Goal: Communication & Community: Answer question/provide support

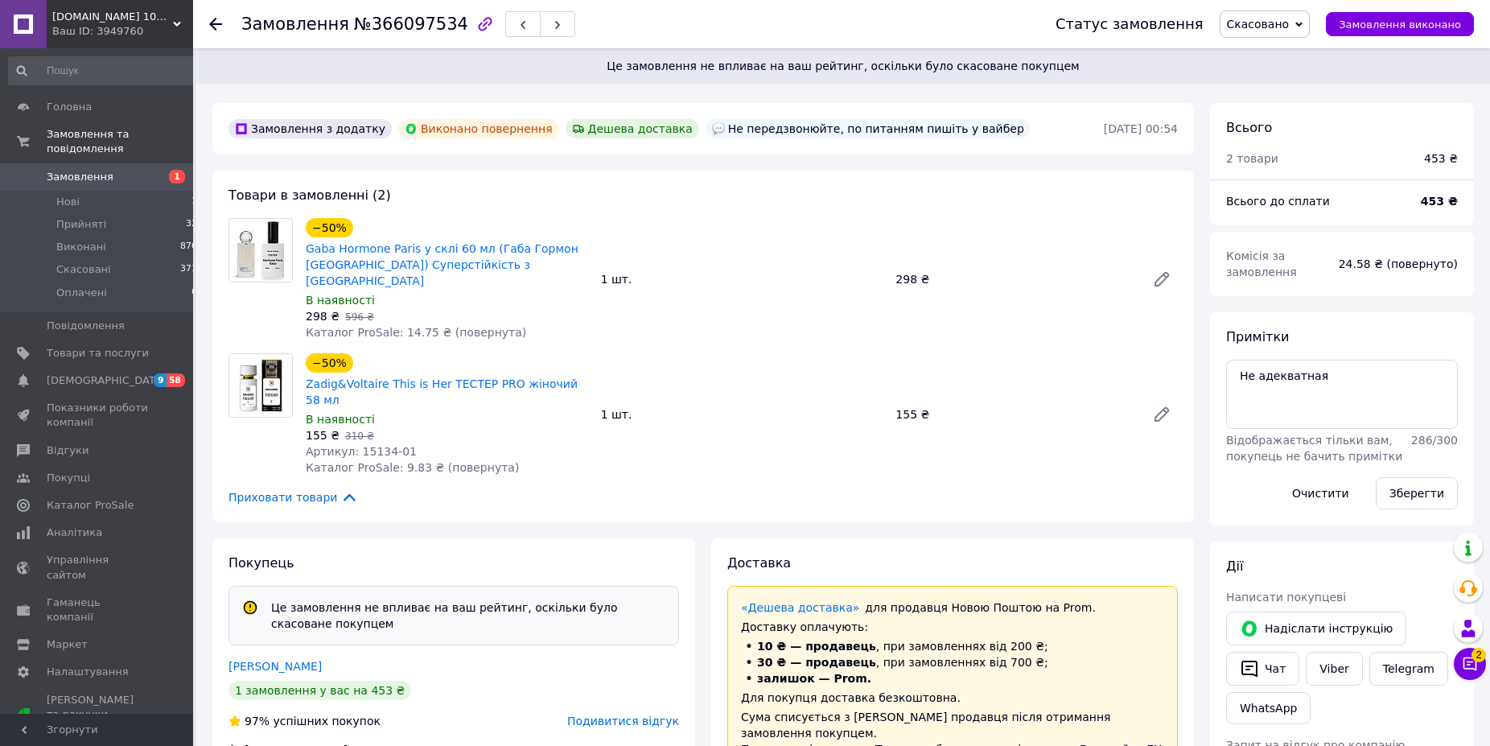
scroll to position [285, 0]
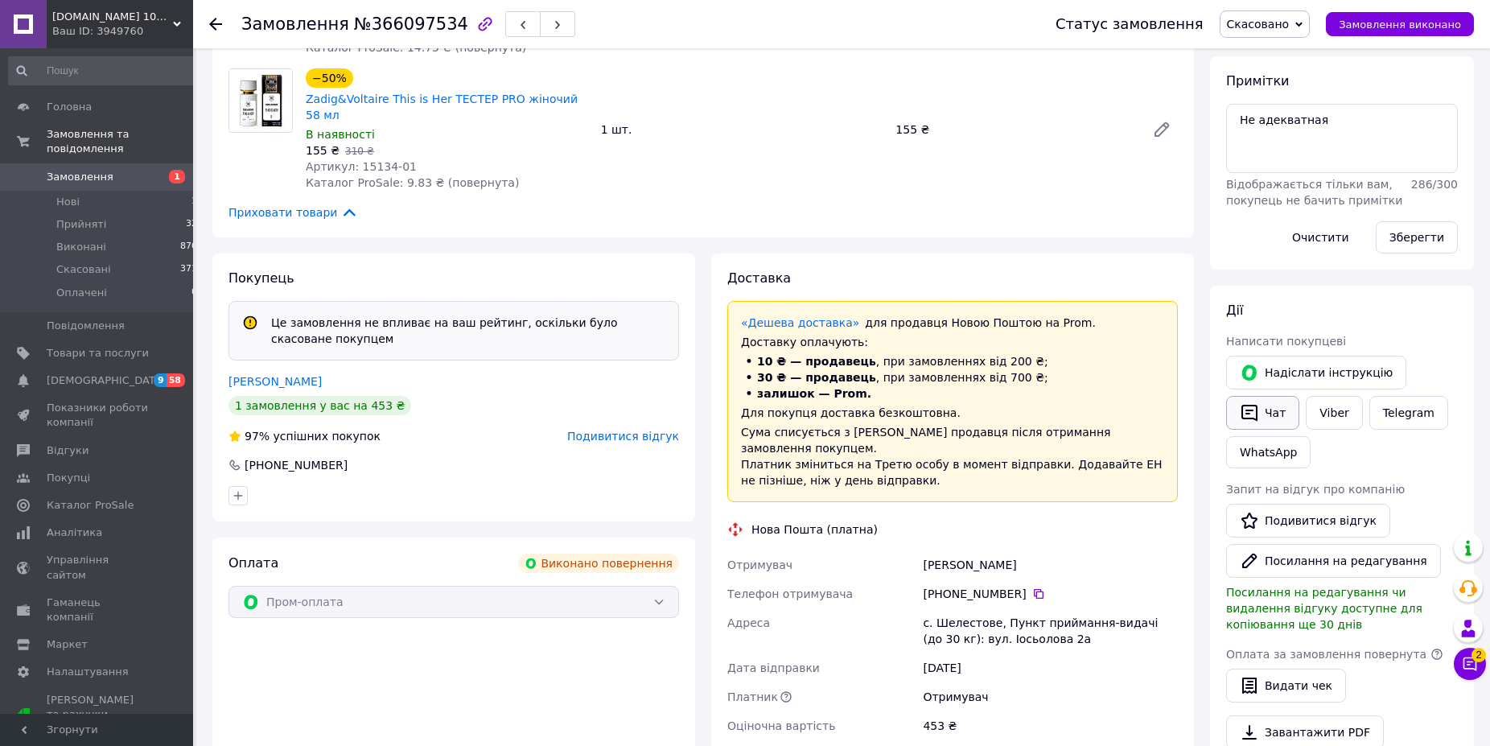
click at [1269, 405] on button "Чат" at bounding box center [1262, 413] width 73 height 34
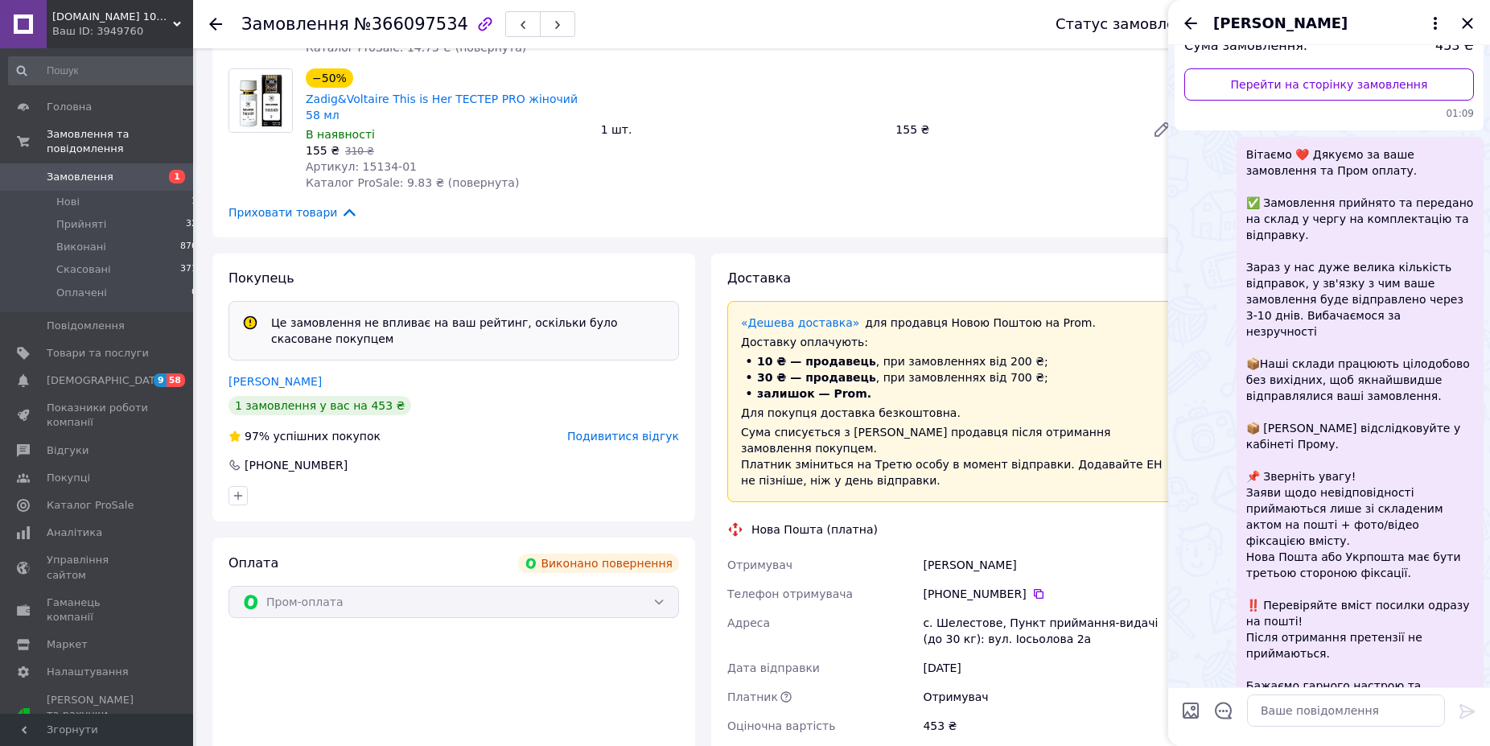
scroll to position [264, 0]
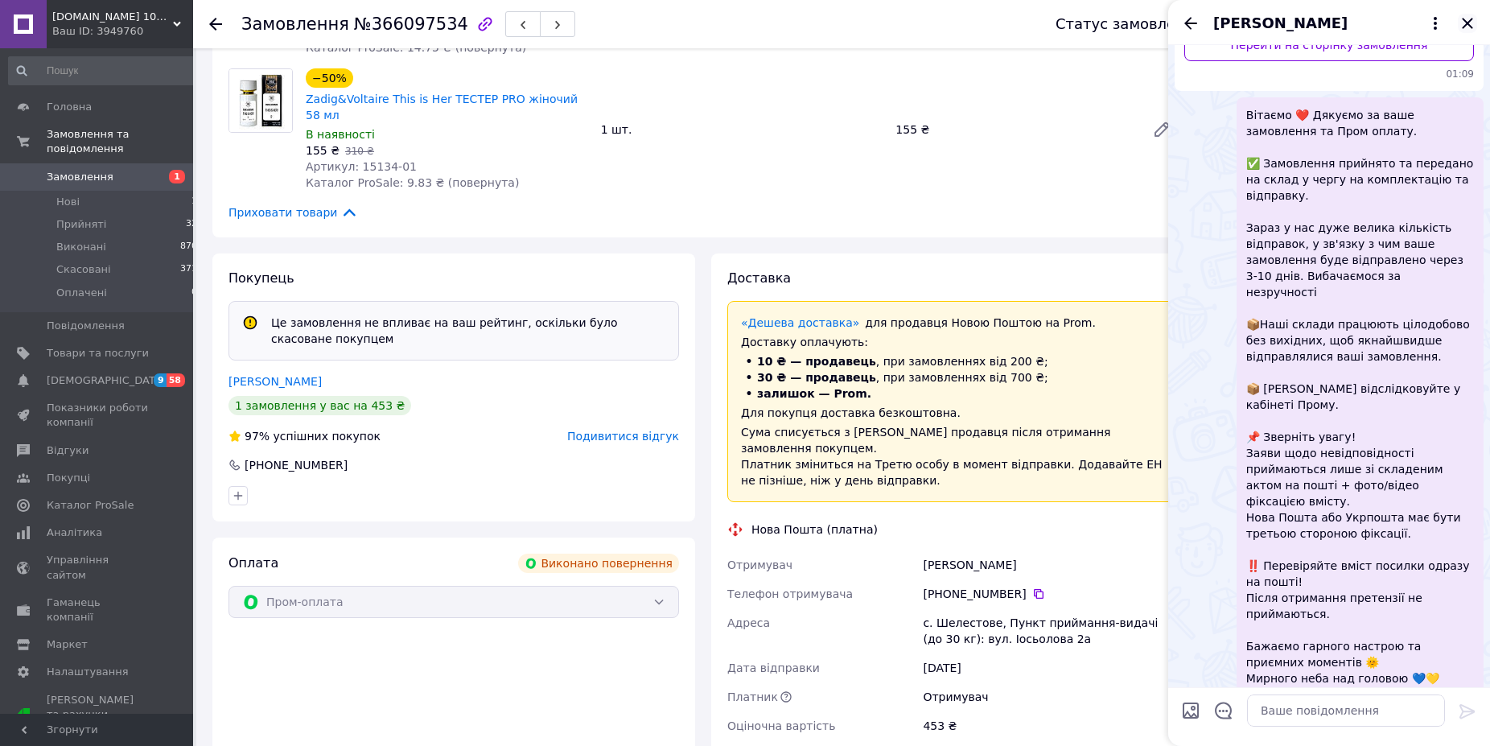
click at [1465, 17] on icon "Закрити" at bounding box center [1466, 23] width 19 height 19
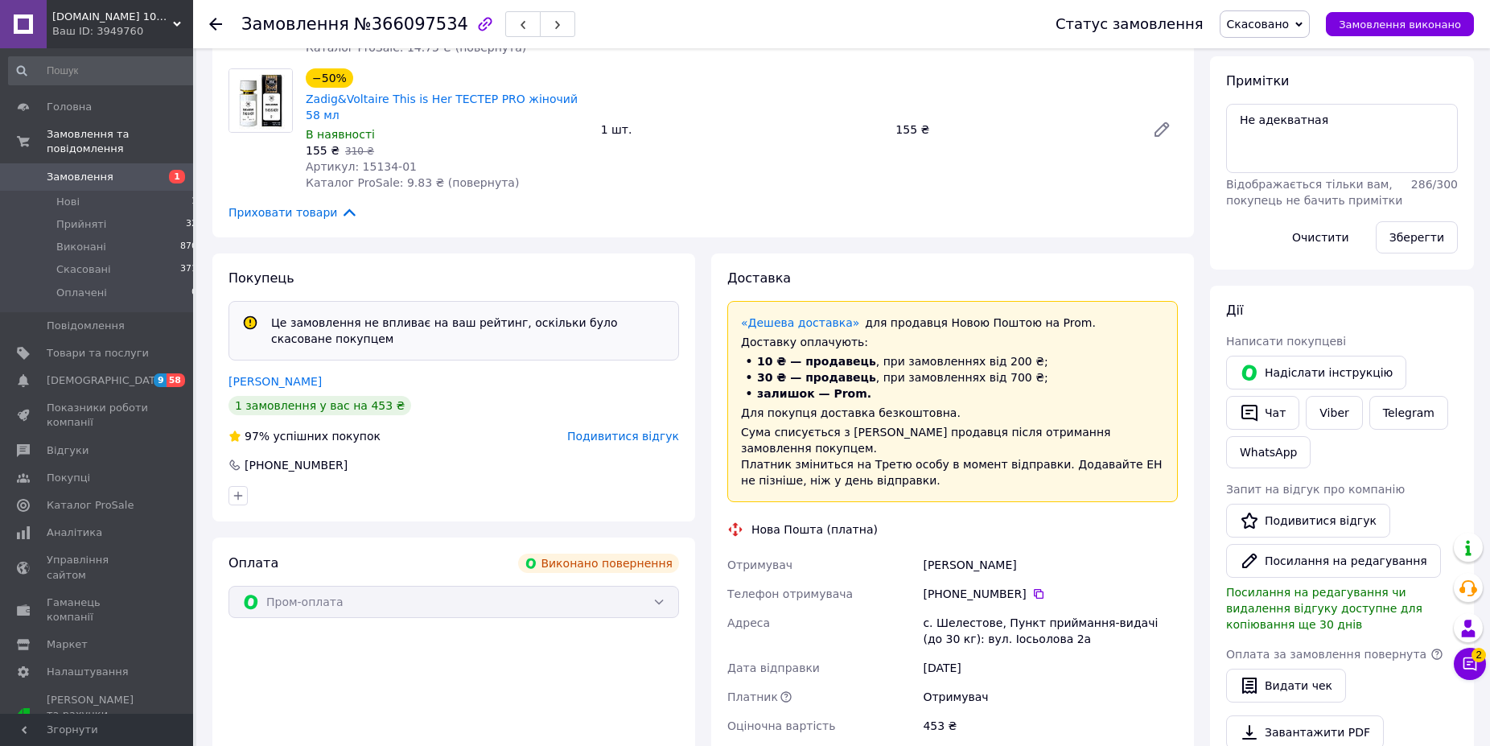
scroll to position [39, 0]
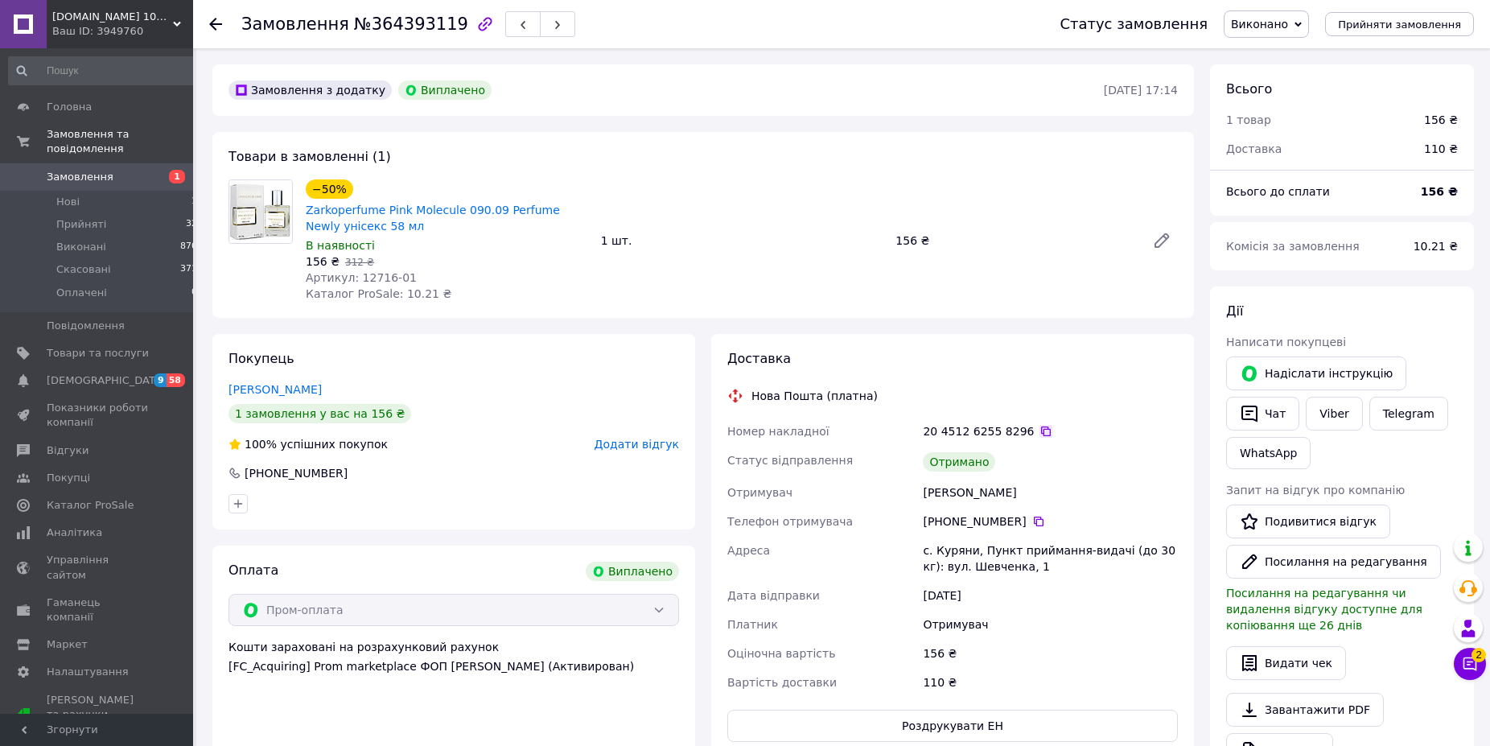
click at [1041, 432] on icon at bounding box center [1046, 431] width 10 height 10
click at [56, 443] on span "Відгуки" at bounding box center [68, 450] width 42 height 14
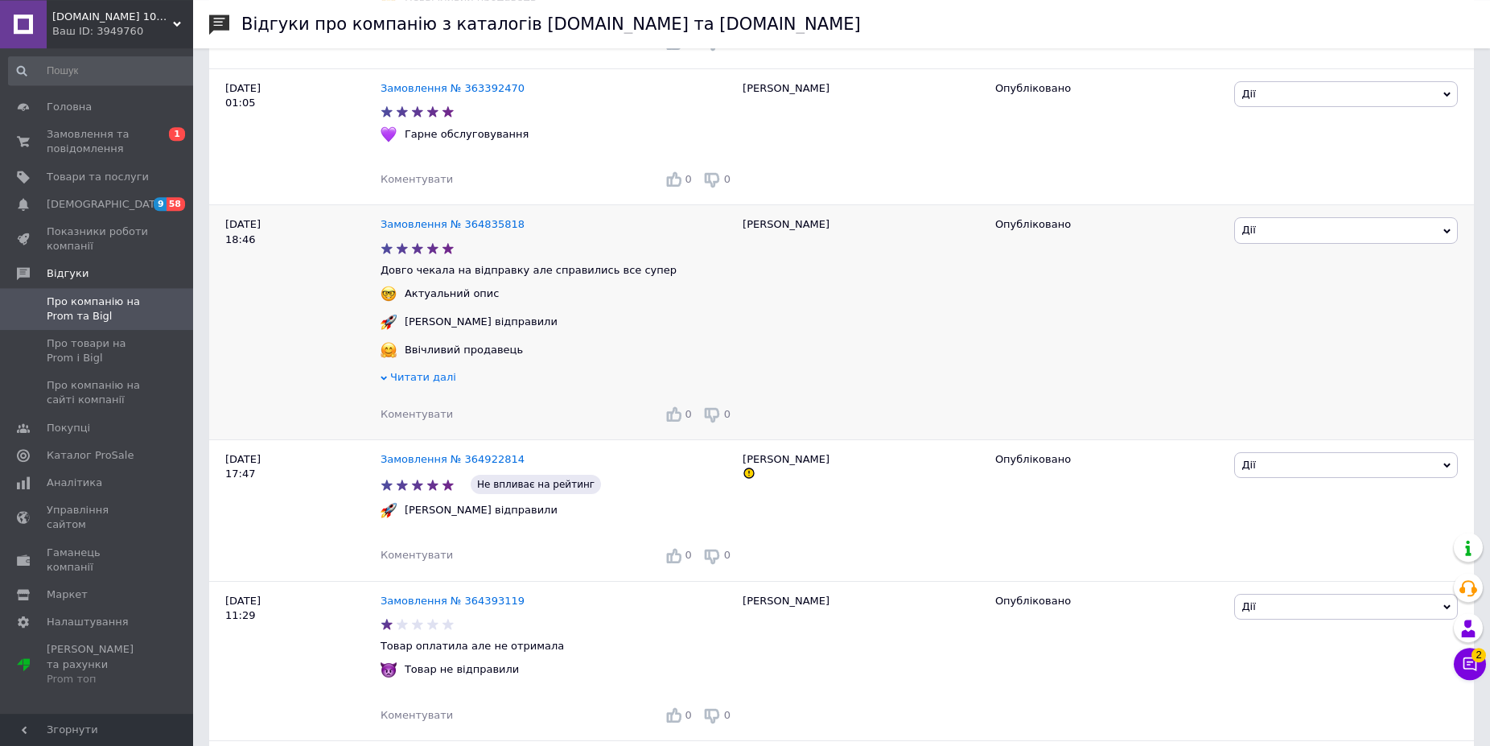
scroll to position [820, 0]
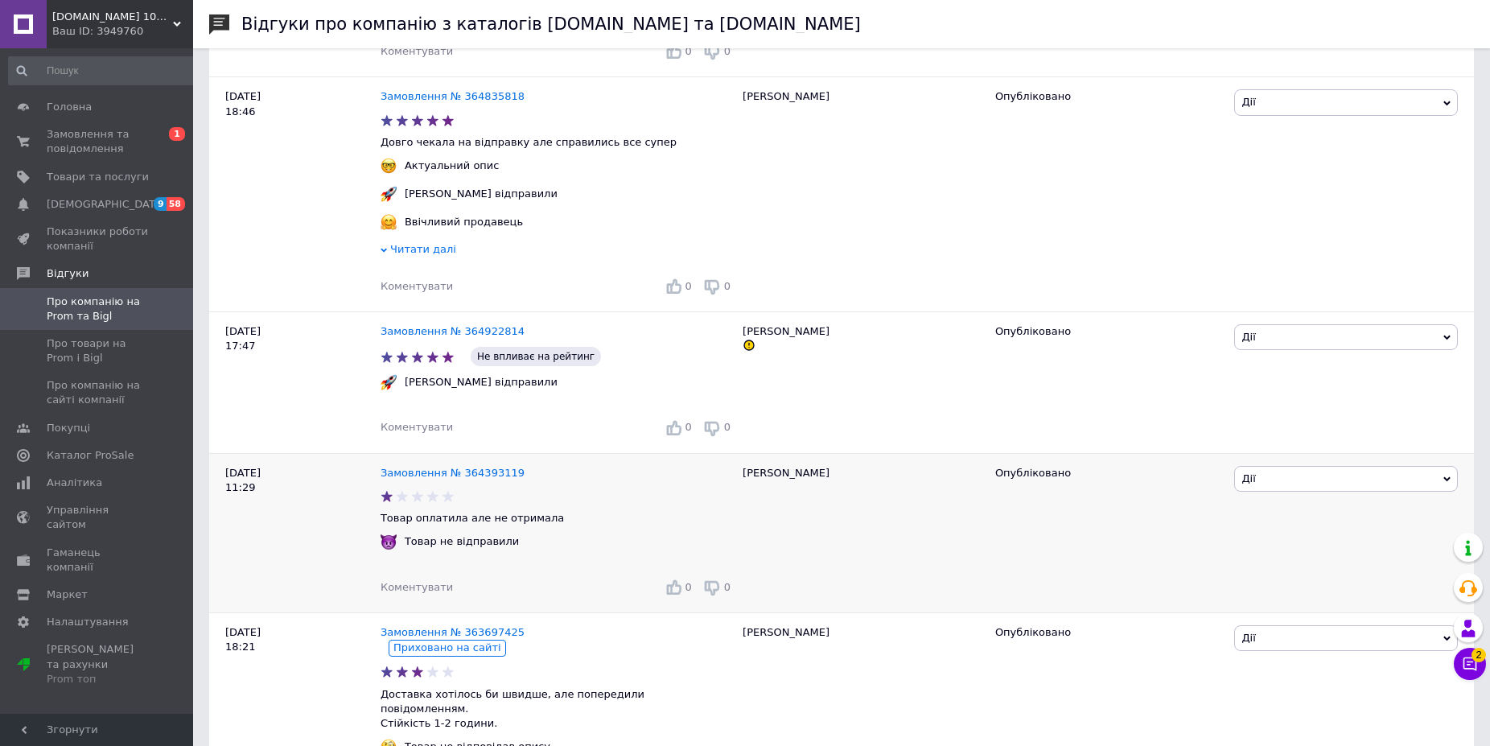
click at [1281, 466] on span "Дії" at bounding box center [1346, 479] width 224 height 26
click at [1420, 482] on span "Дії" at bounding box center [1346, 479] width 224 height 26
drag, startPoint x: 1289, startPoint y: 553, endPoint x: 1260, endPoint y: 546, distance: 29.7
click at [1289, 552] on li "Оскаржити" at bounding box center [1346, 554] width 222 height 23
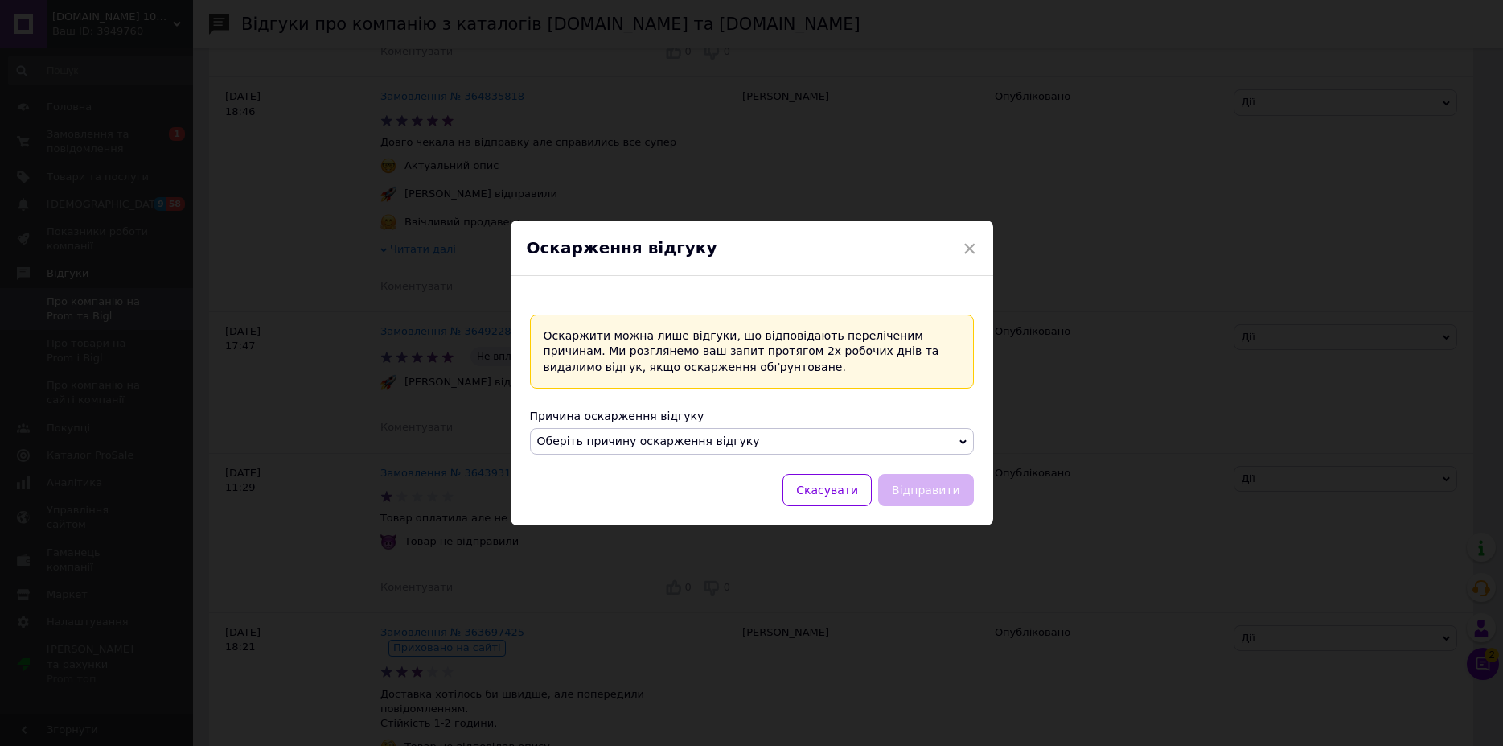
click at [680, 436] on span "Оберіть причину оскарження відгуку" at bounding box center [648, 440] width 223 height 13
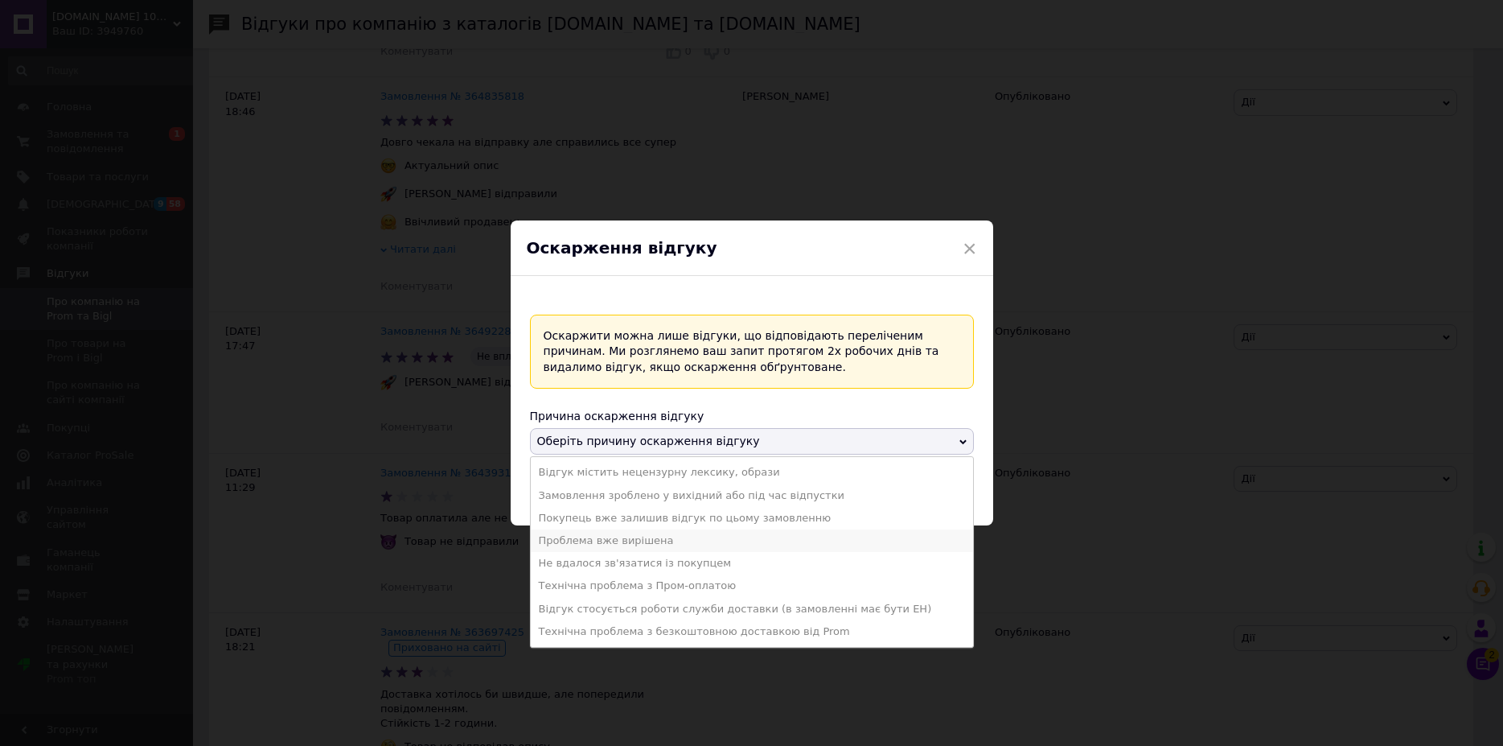
click at [655, 540] on li "Проблема вже вирішена" at bounding box center [752, 540] width 442 height 23
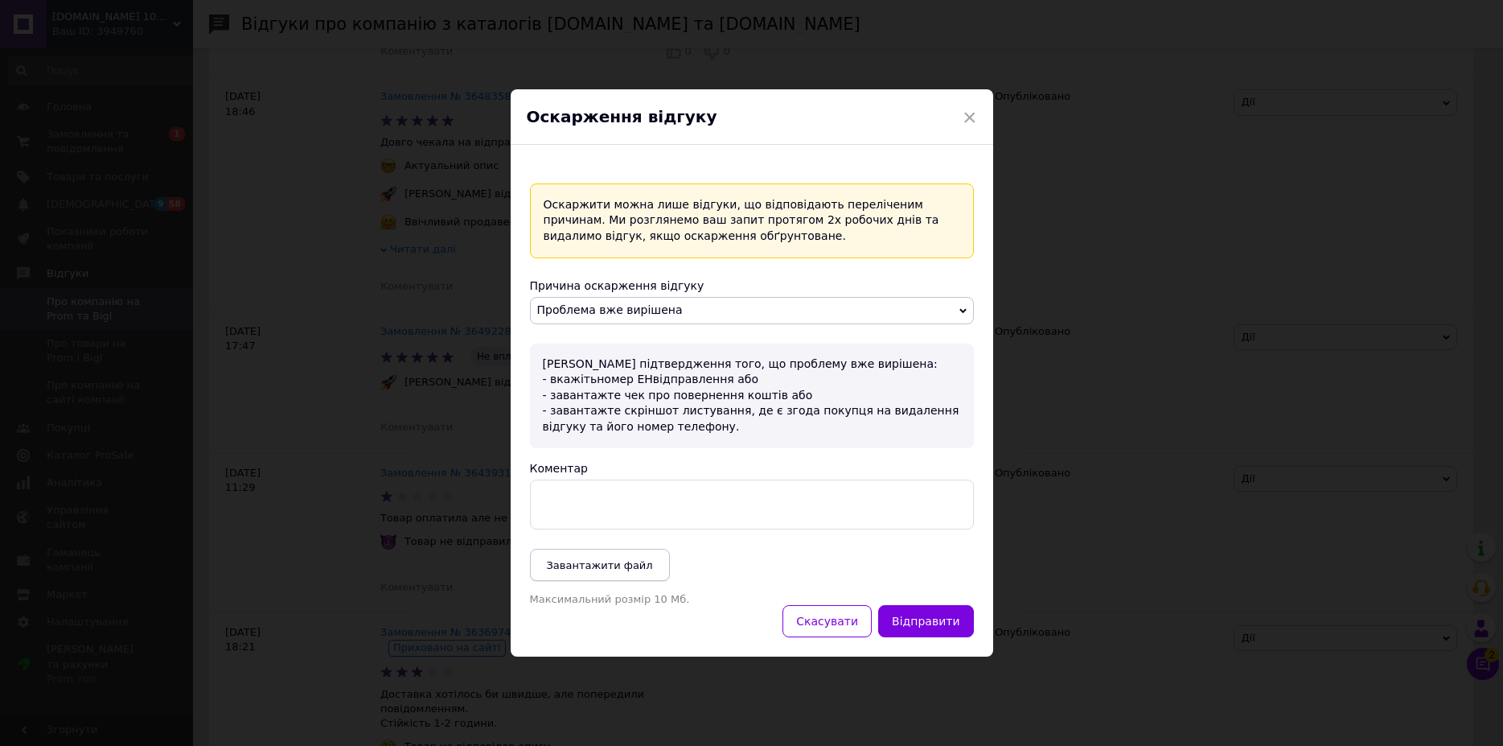
click at [606, 560] on span "Завантажити файл" at bounding box center [600, 565] width 106 height 12
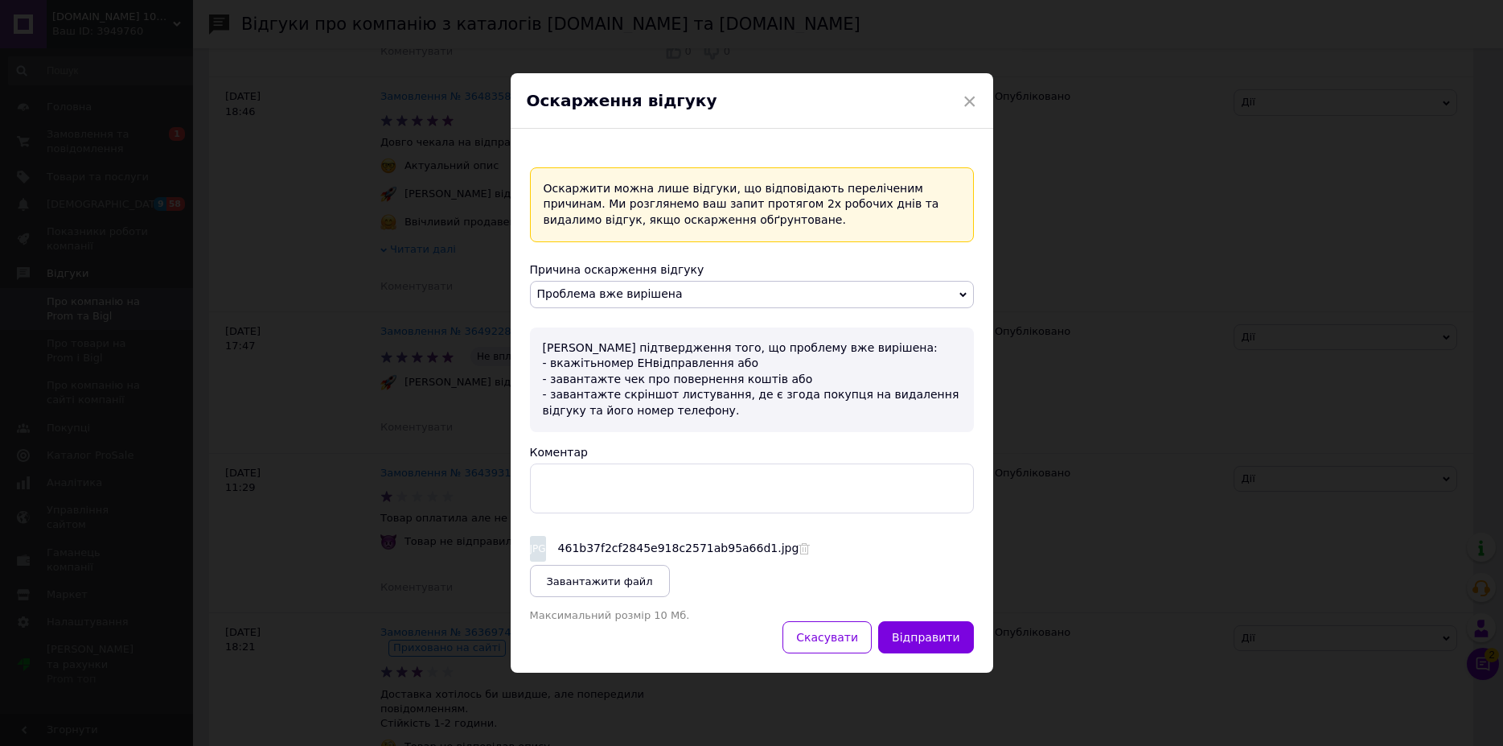
click at [693, 514] on div "Оскаржити можна лише відгуки, що відповідають переліченим причинам. Ми розгляне…" at bounding box center [752, 410] width 444 height 487
click at [605, 492] on textarea "Коментар" at bounding box center [752, 488] width 444 height 50
paste textarea "Номер накладної 20 4512 6255 8296"
type textarea "Товар клієнтка отримала Номер накладної 20 4512 6255 8296"
click at [919, 637] on button "Відправити" at bounding box center [925, 637] width 95 height 32
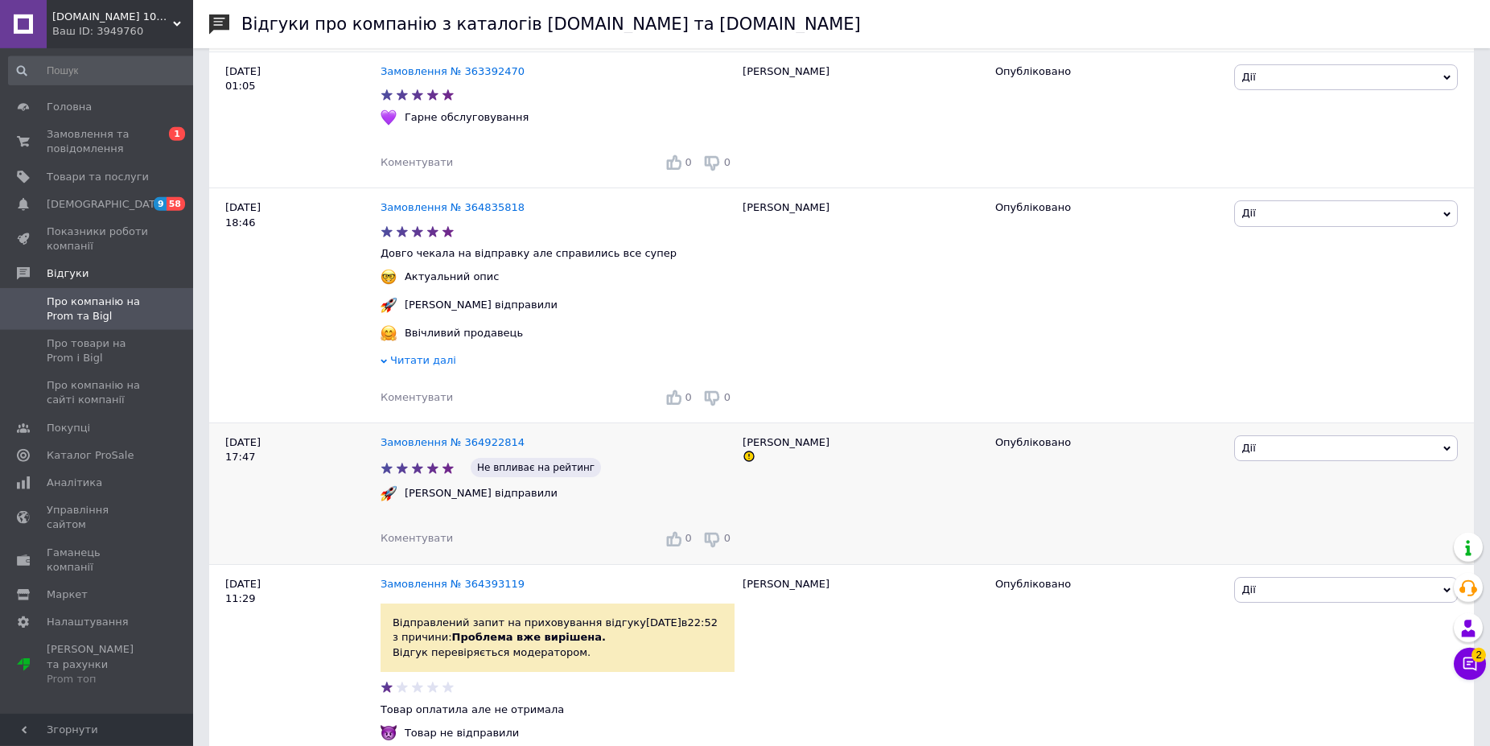
scroll to position [656, 0]
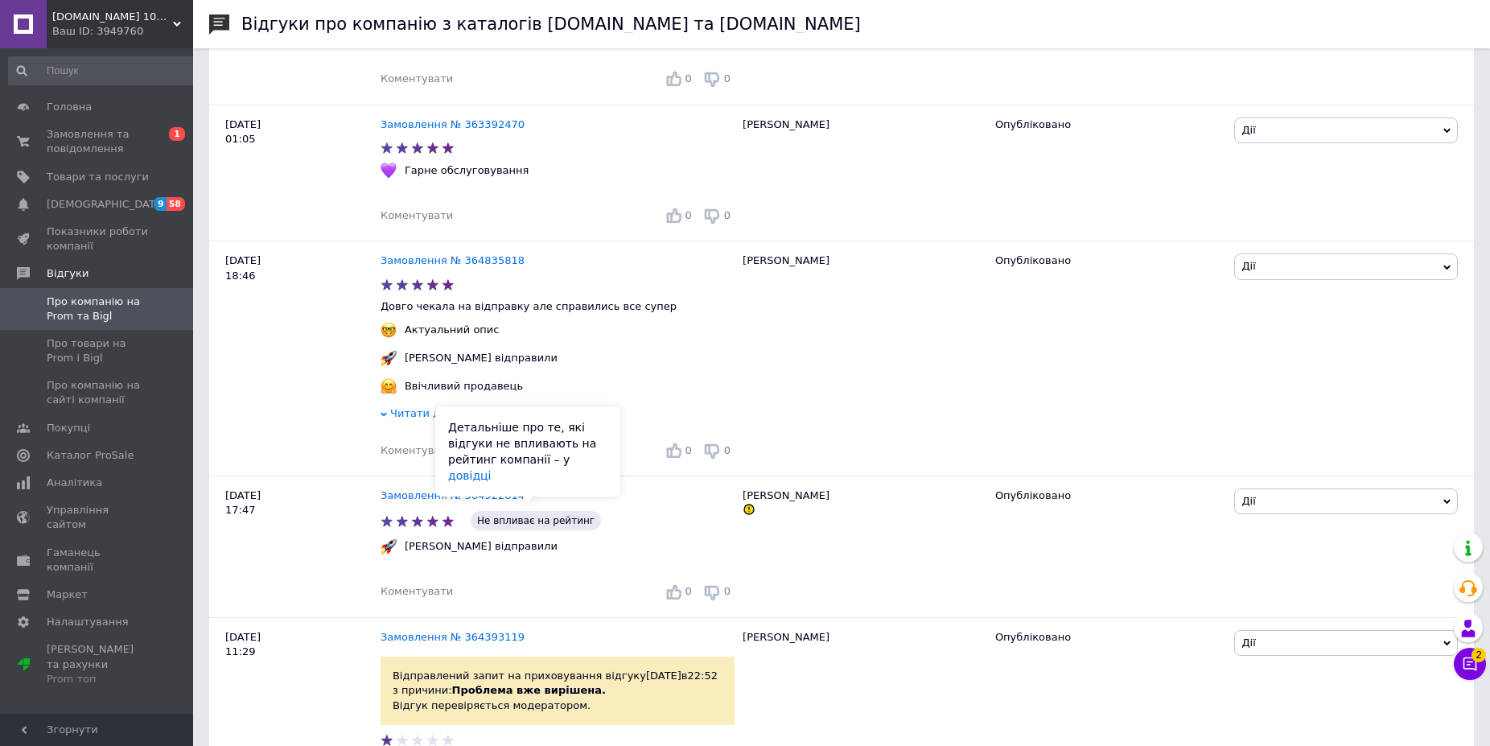
click at [489, 493] on div "Детальніше про те, які відгуки не впливають на рейтинг компанії – у довідці" at bounding box center [527, 451] width 185 height 90
click at [406, 495] on link "Замовлення № 364922814" at bounding box center [452, 495] width 144 height 12
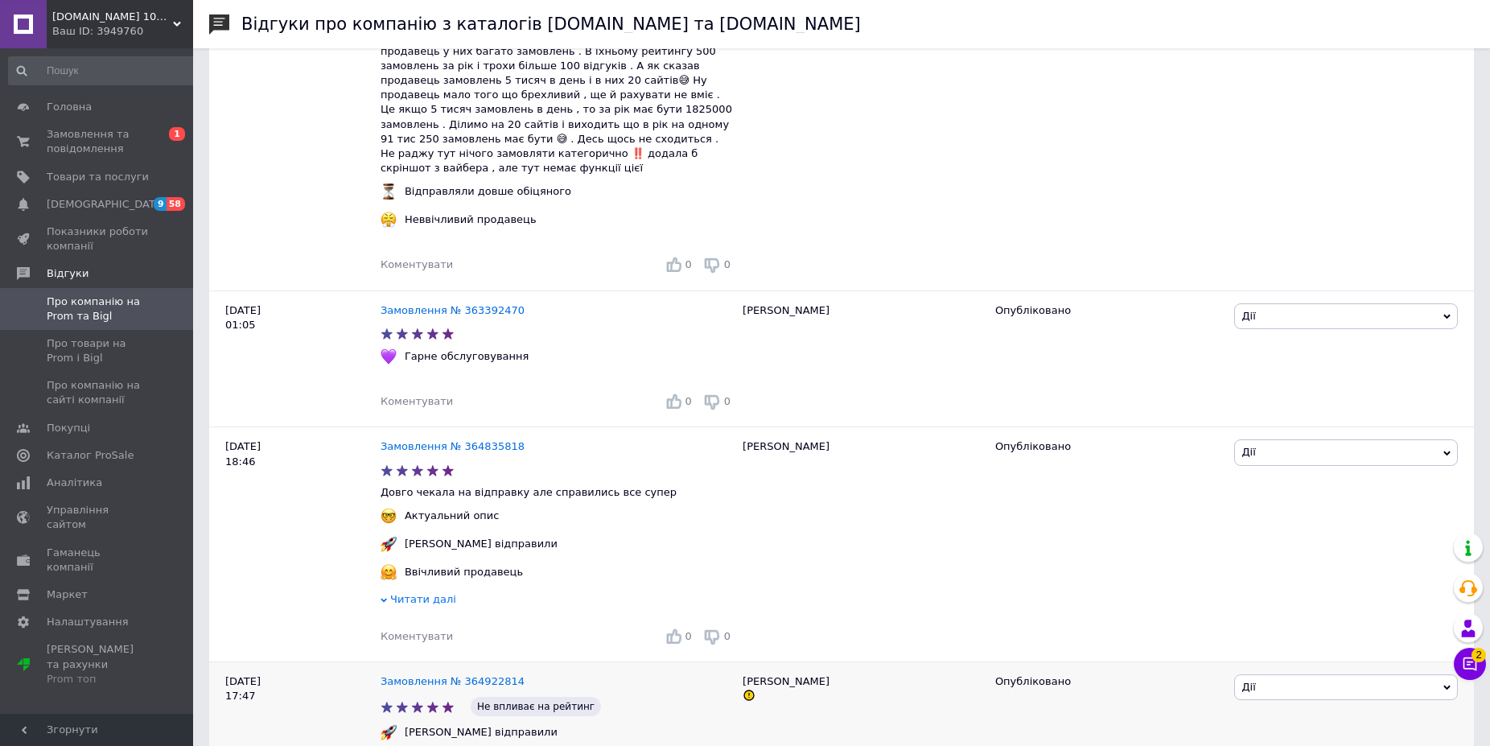
scroll to position [410, 0]
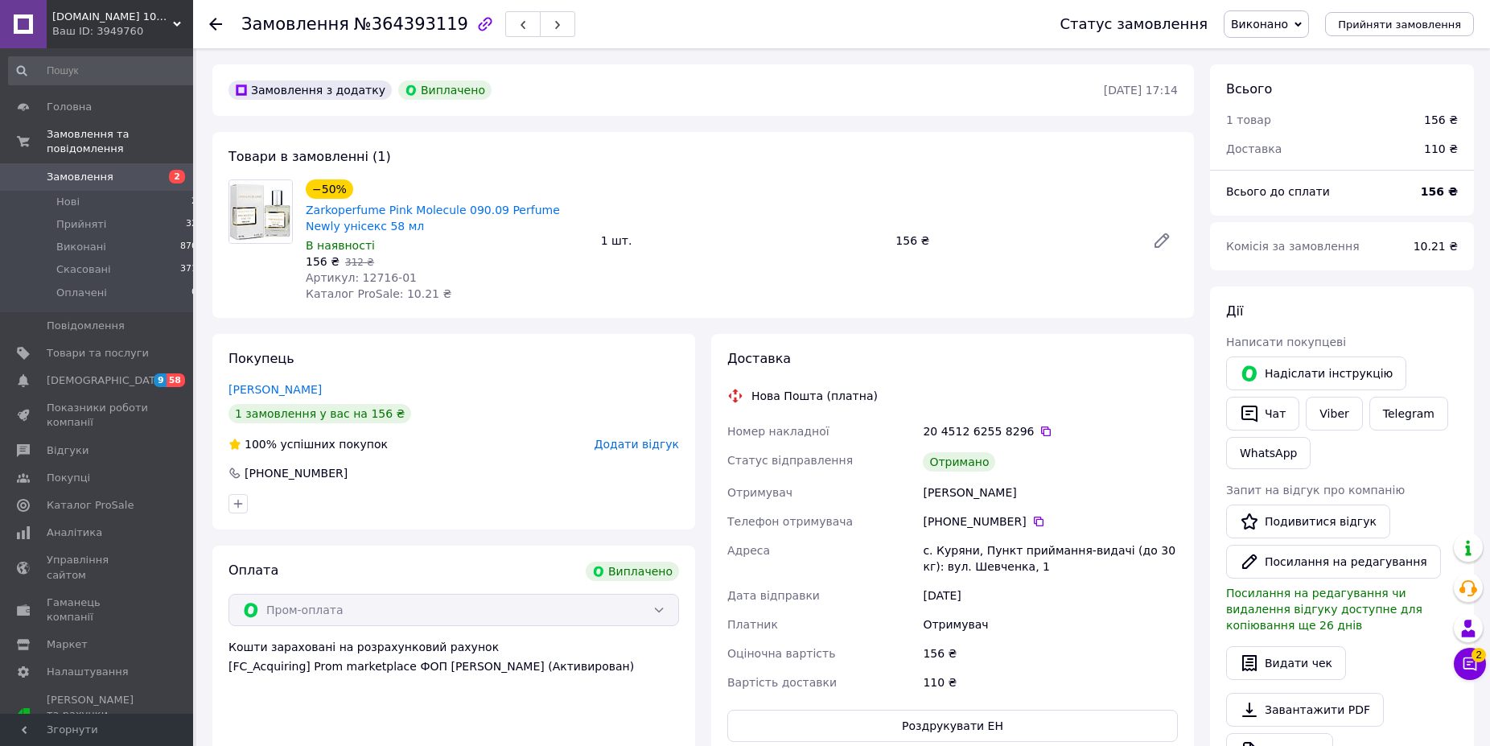
click at [661, 446] on span "Додати відгук" at bounding box center [636, 444] width 84 height 13
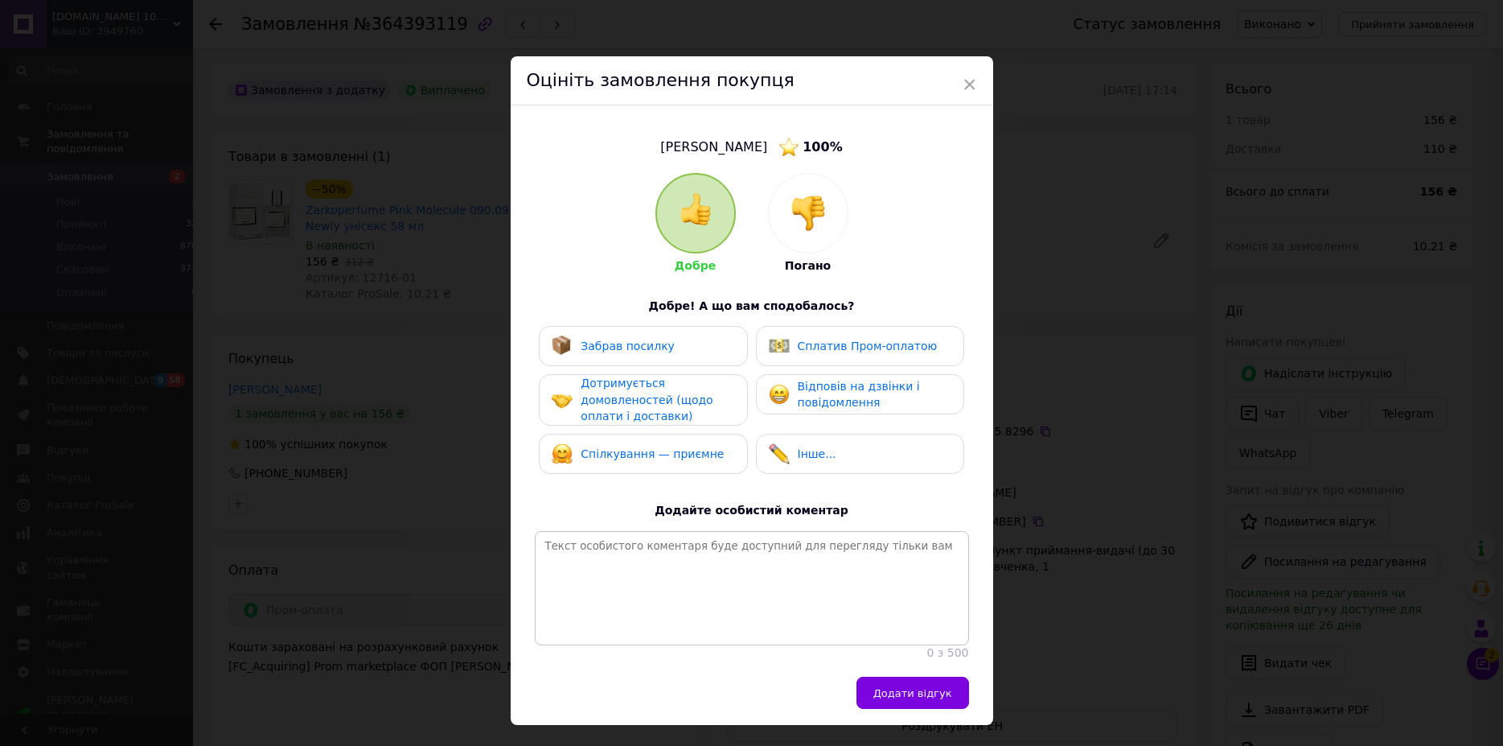
click at [797, 212] on img at bounding box center [808, 212] width 35 height 35
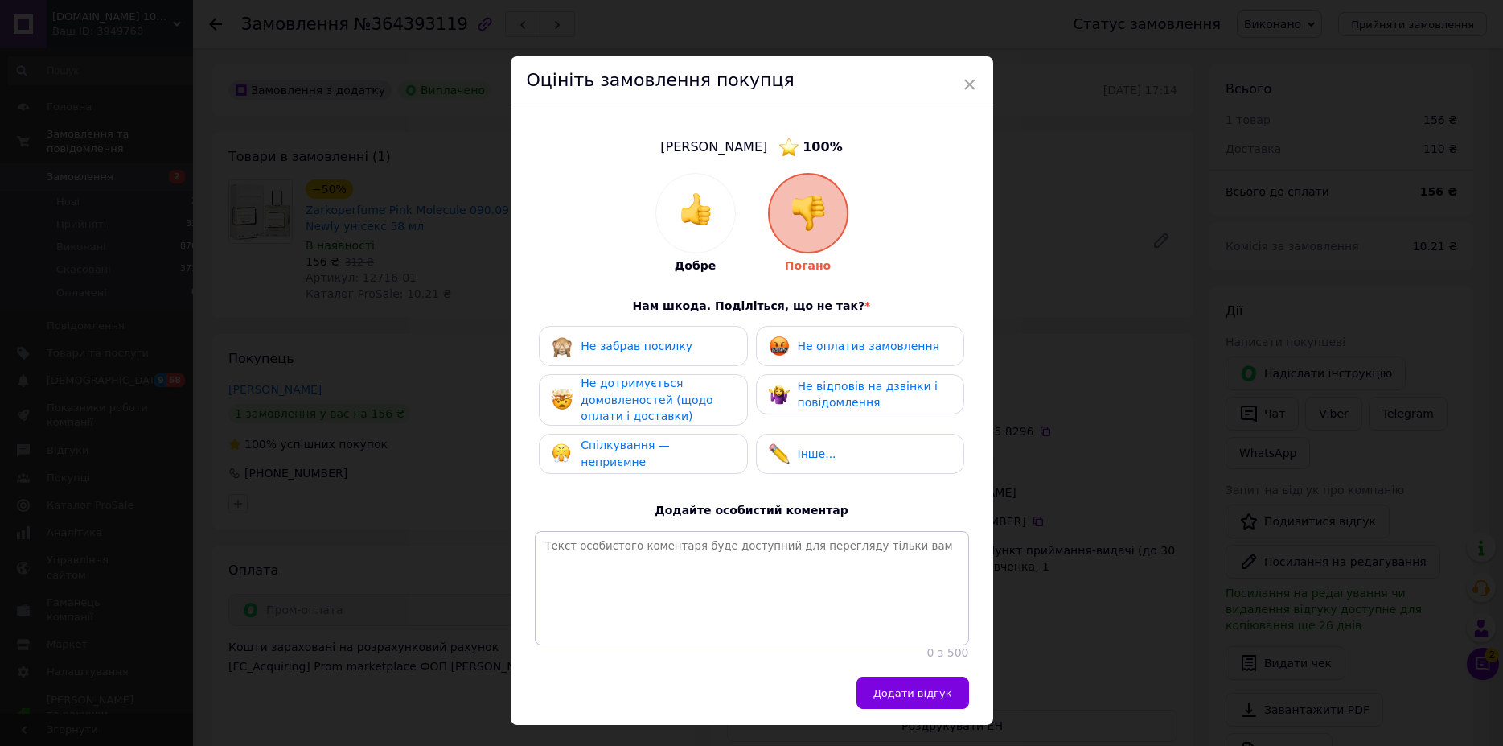
drag, startPoint x: 673, startPoint y: 458, endPoint x: 843, endPoint y: 627, distance: 239.5
click at [670, 457] on span "Спілкування — неприємне" at bounding box center [625, 453] width 89 height 30
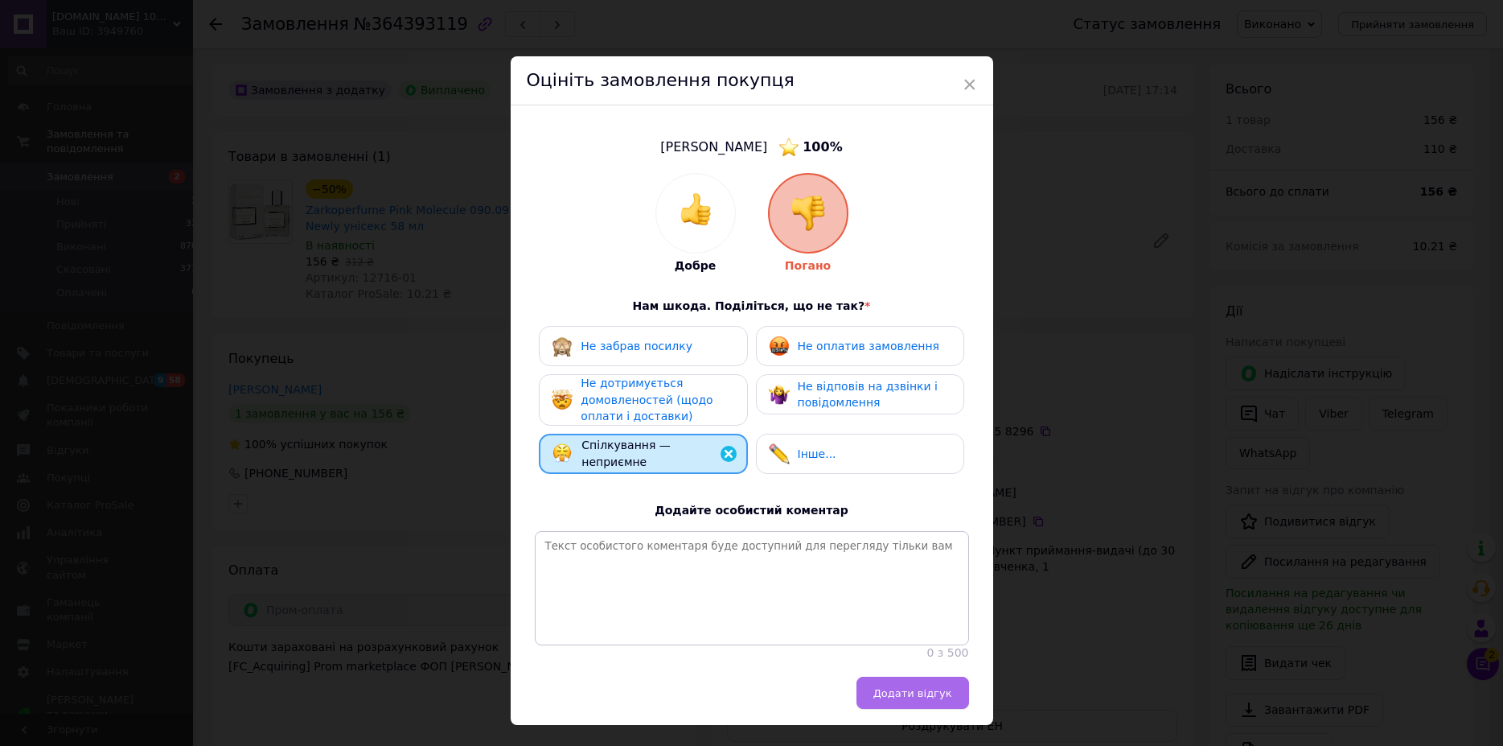
click at [905, 699] on span "Додати відгук" at bounding box center [913, 693] width 79 height 12
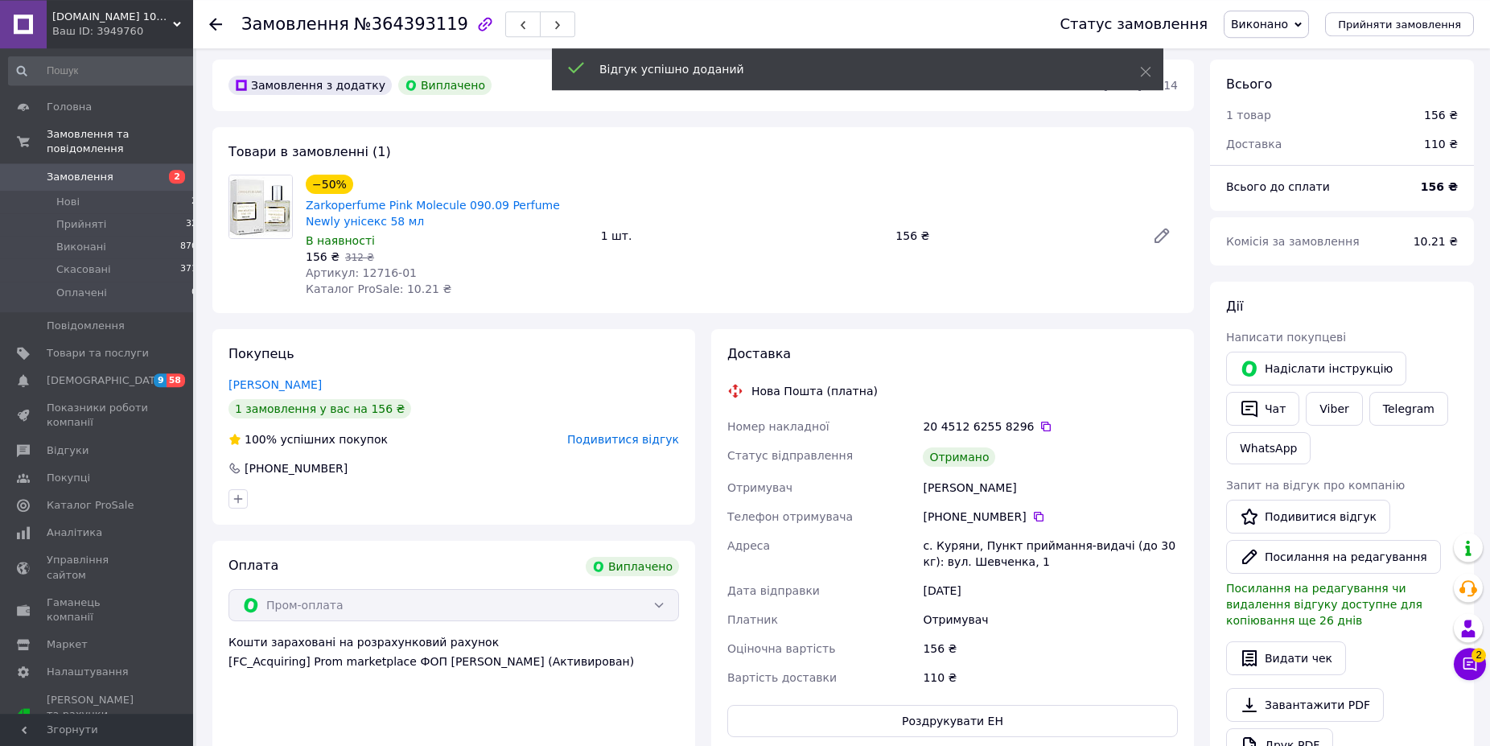
scroll to position [246, 0]
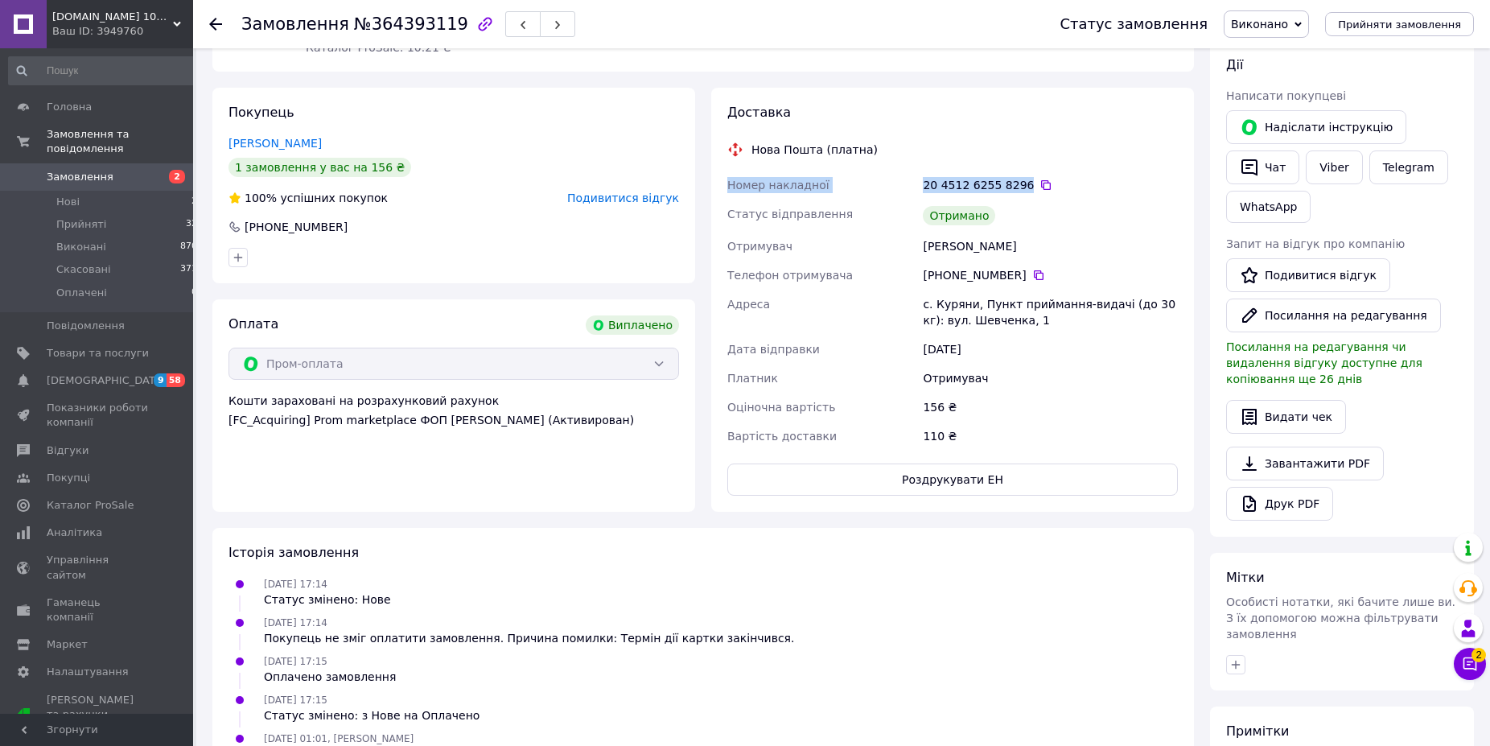
drag, startPoint x: 728, startPoint y: 189, endPoint x: 1018, endPoint y: 189, distance: 290.4
click at [1018, 189] on div "Номер накладної 20 4512 6255 8296   Статус відправлення Отримано Отримувач Хреп…" at bounding box center [952, 311] width 457 height 280
copy div "Номер накладної 20 4512 6255 8296"
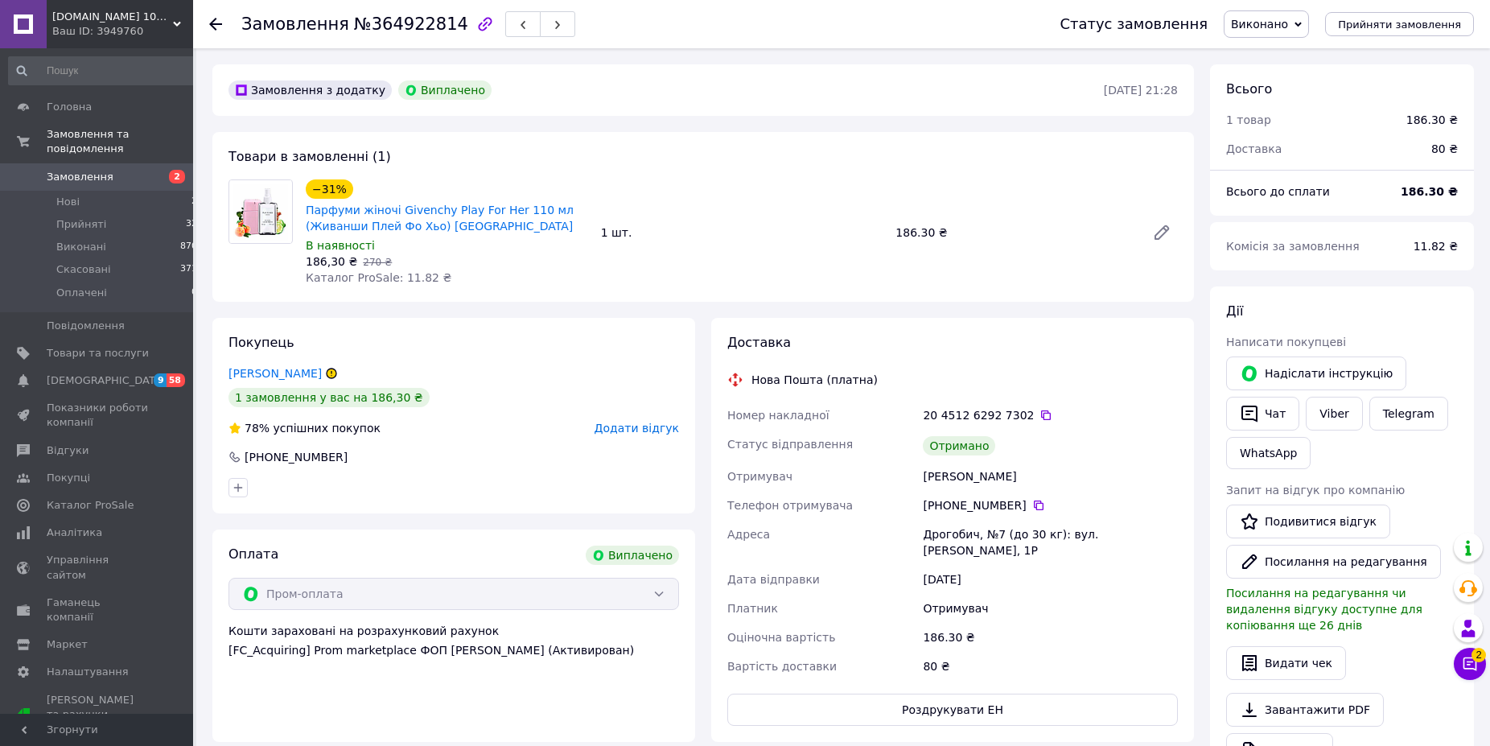
click at [630, 426] on span "Додати відгук" at bounding box center [636, 427] width 84 height 13
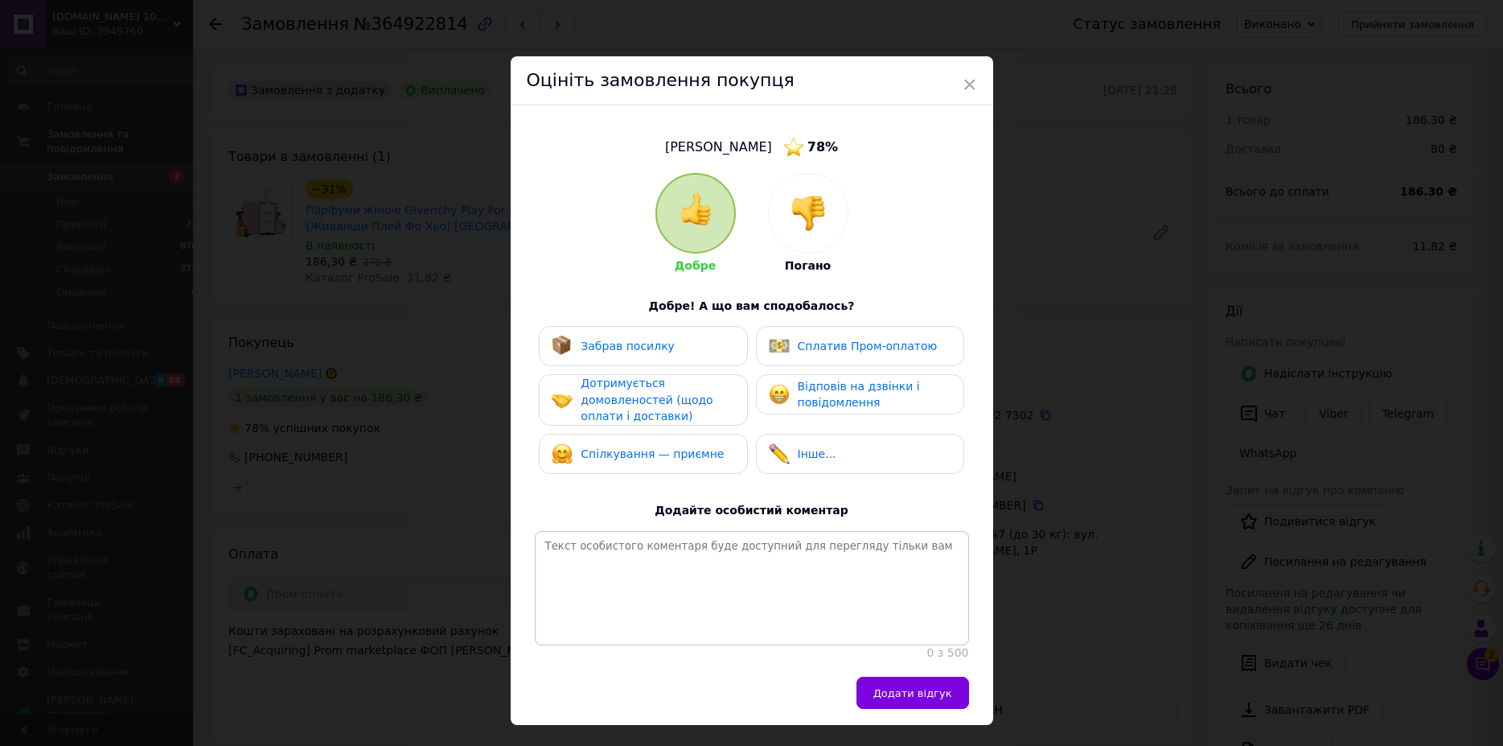
click at [642, 407] on div "Дотримується домовленостей (щодо оплати і доставки)" at bounding box center [657, 400] width 153 height 50
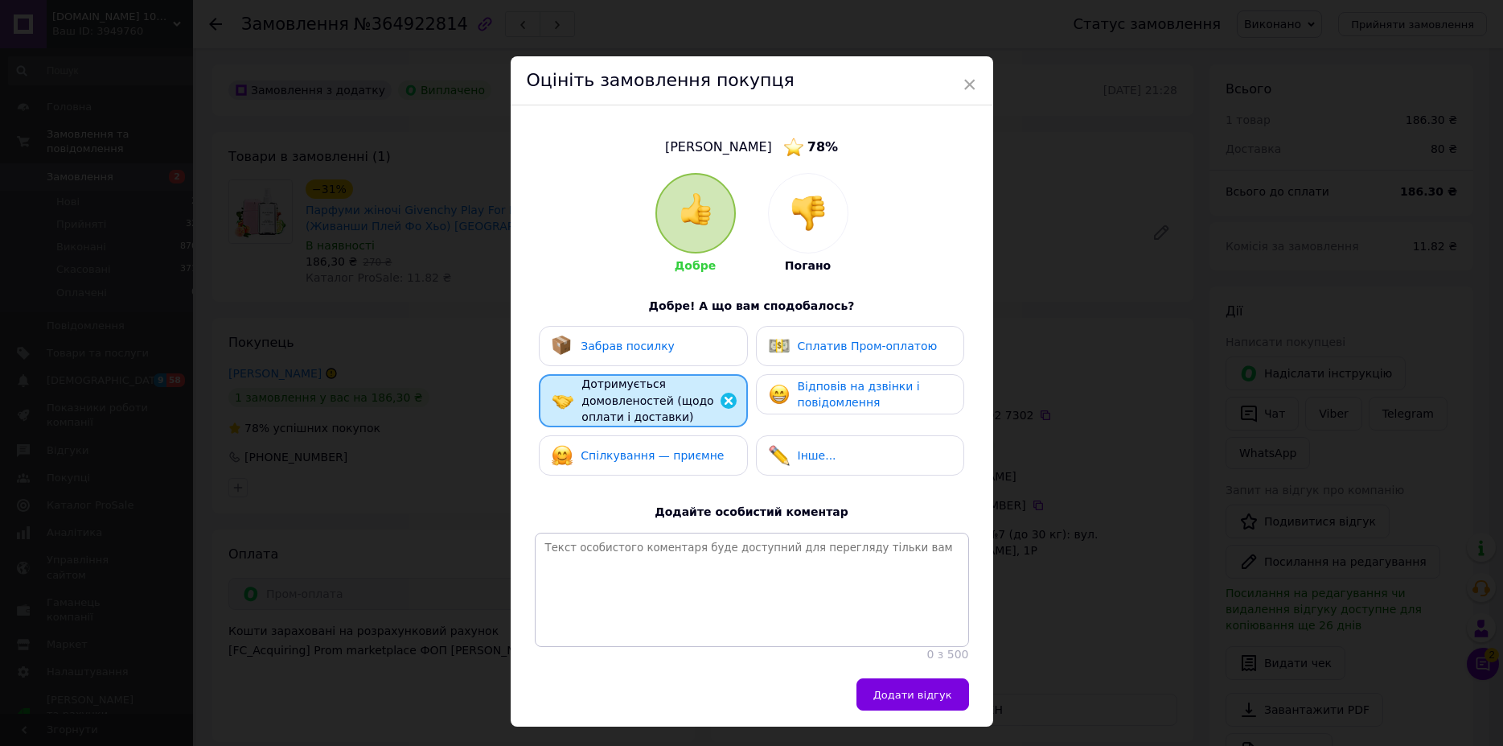
click at [873, 710] on button "Додати відгук" at bounding box center [913, 694] width 113 height 32
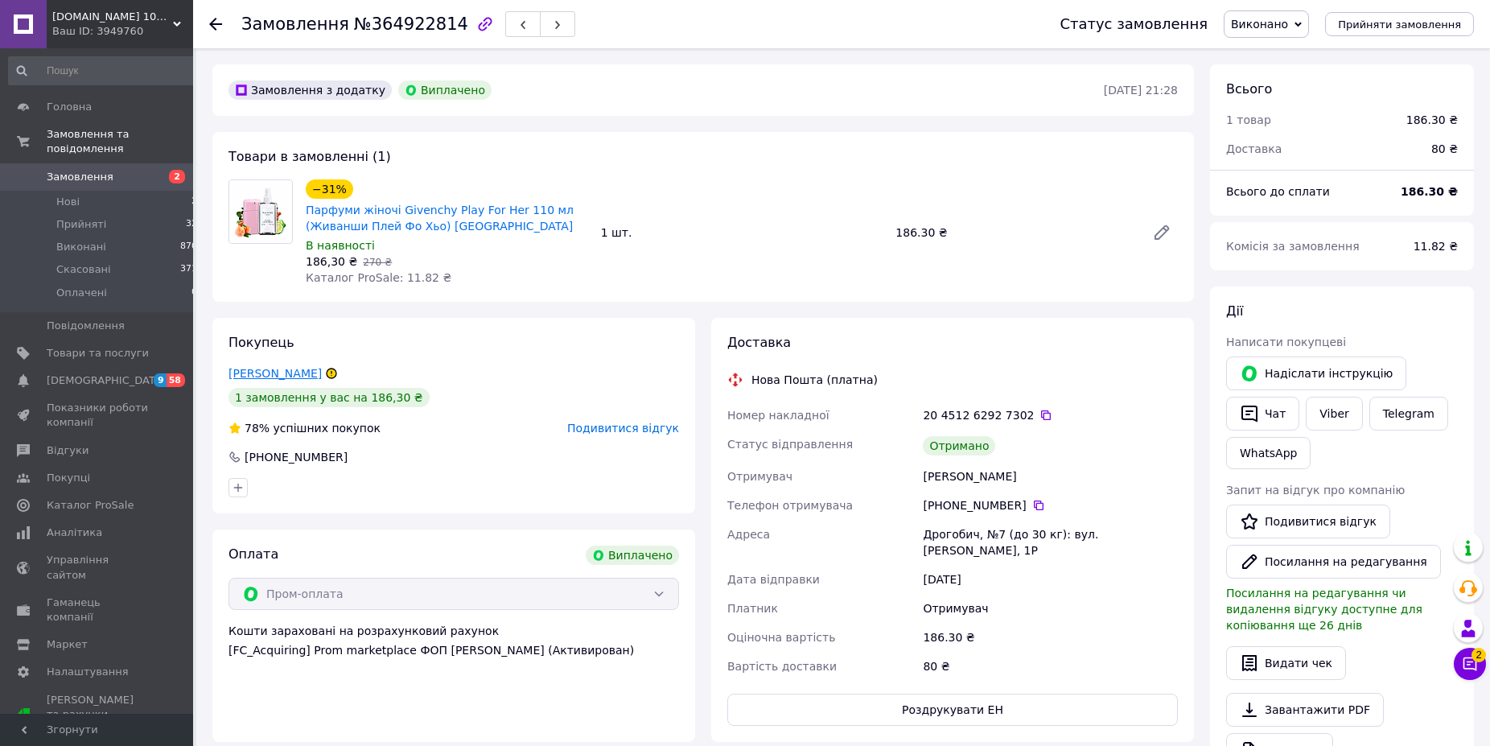
click at [265, 373] on link "Спічак Галина" at bounding box center [274, 373] width 93 height 13
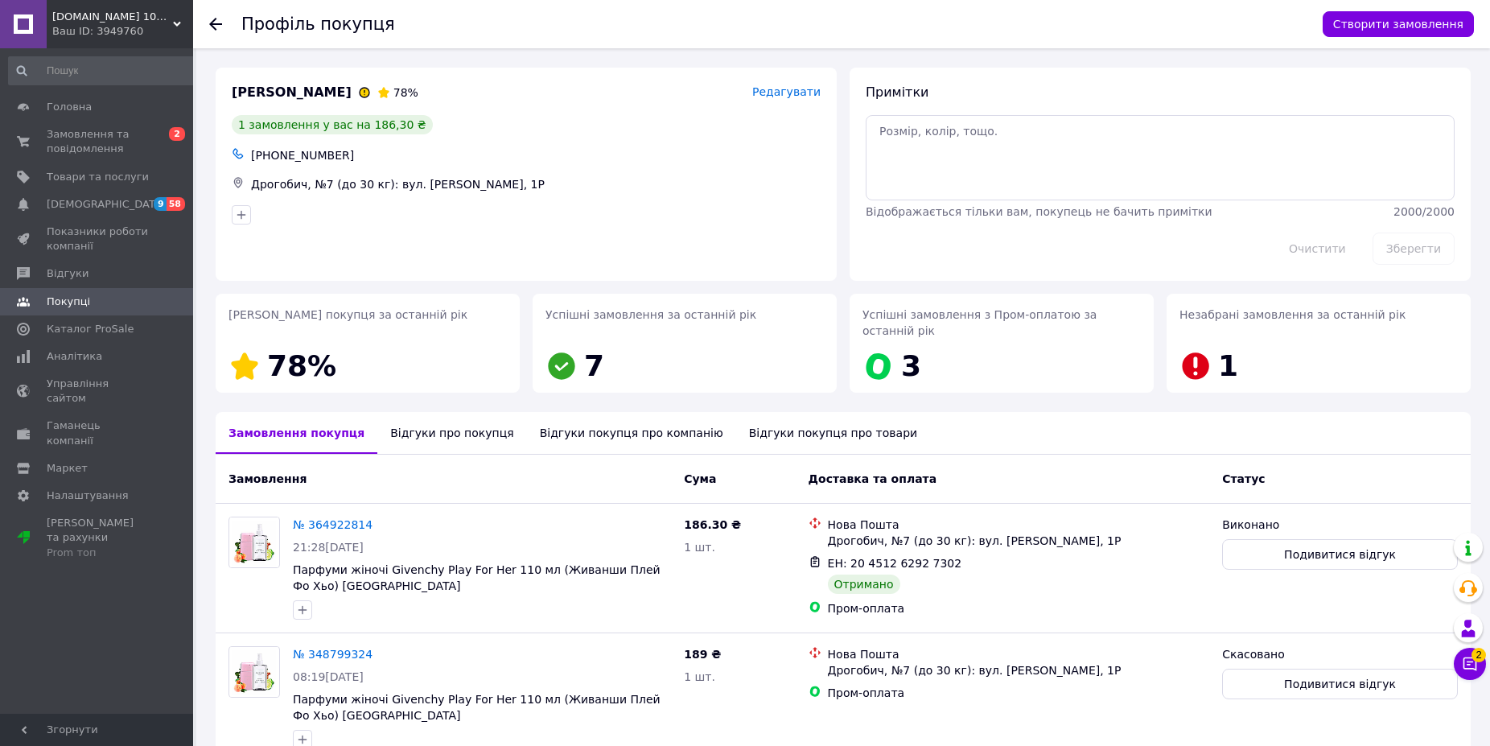
click at [450, 428] on div "Відгуки про покупця" at bounding box center [451, 433] width 149 height 42
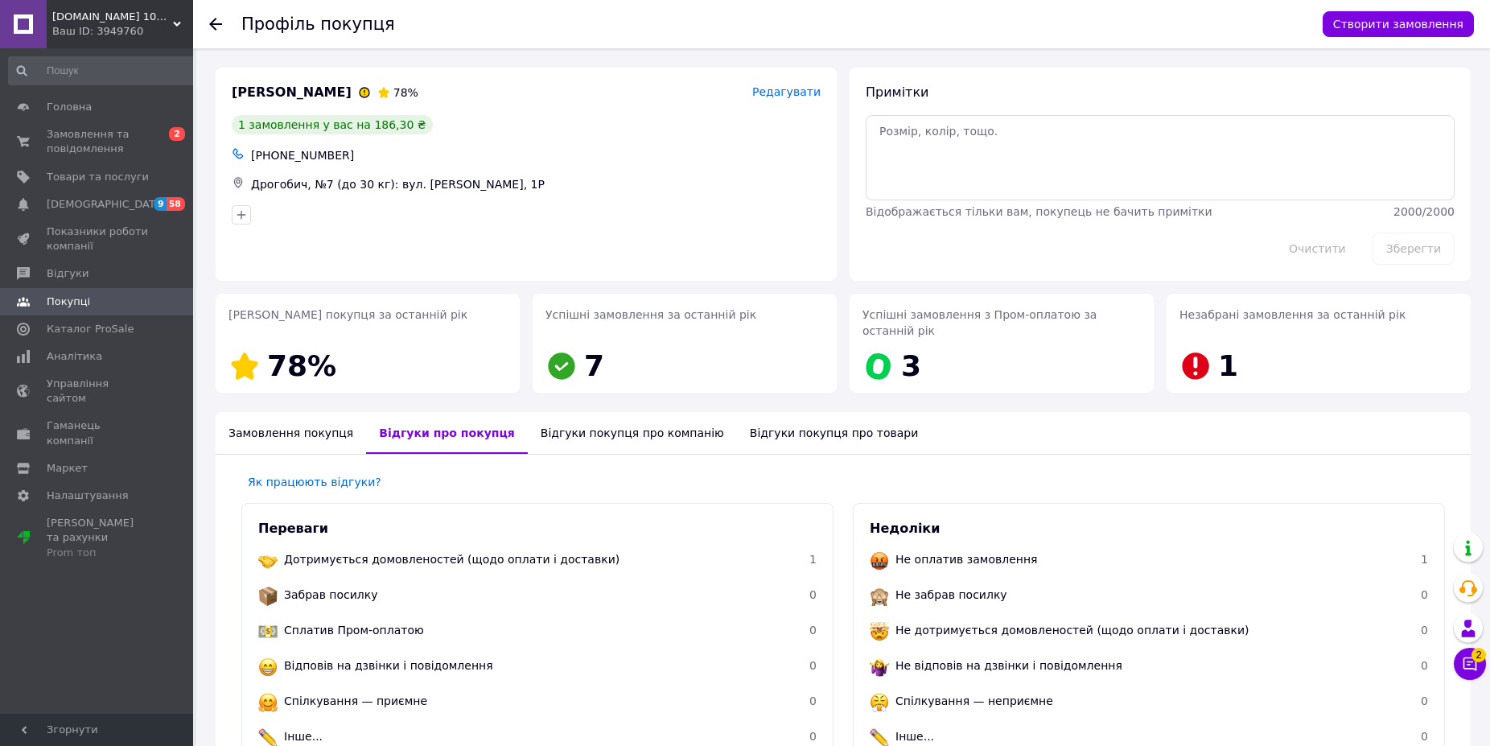
click at [218, 21] on icon at bounding box center [215, 24] width 13 height 13
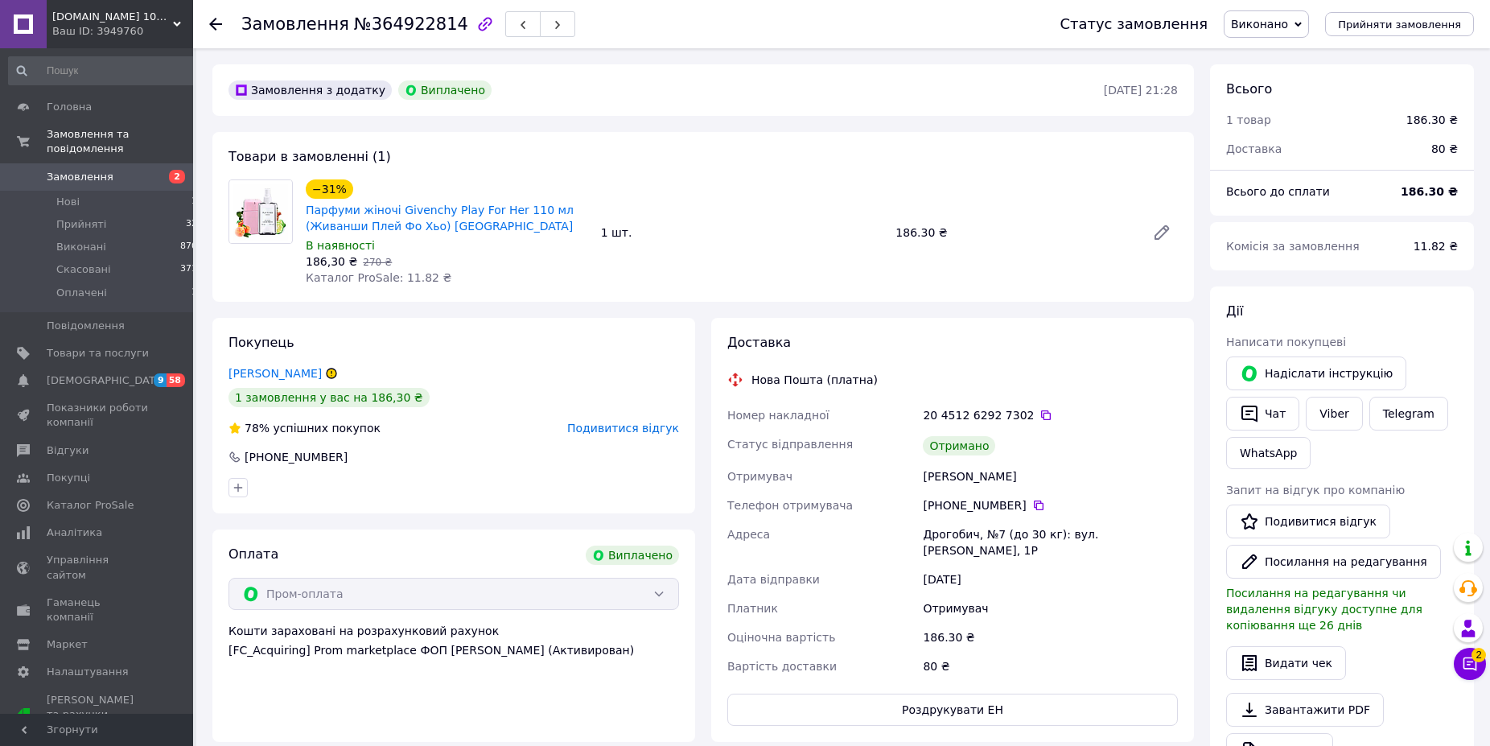
click at [212, 21] on use at bounding box center [215, 24] width 13 height 13
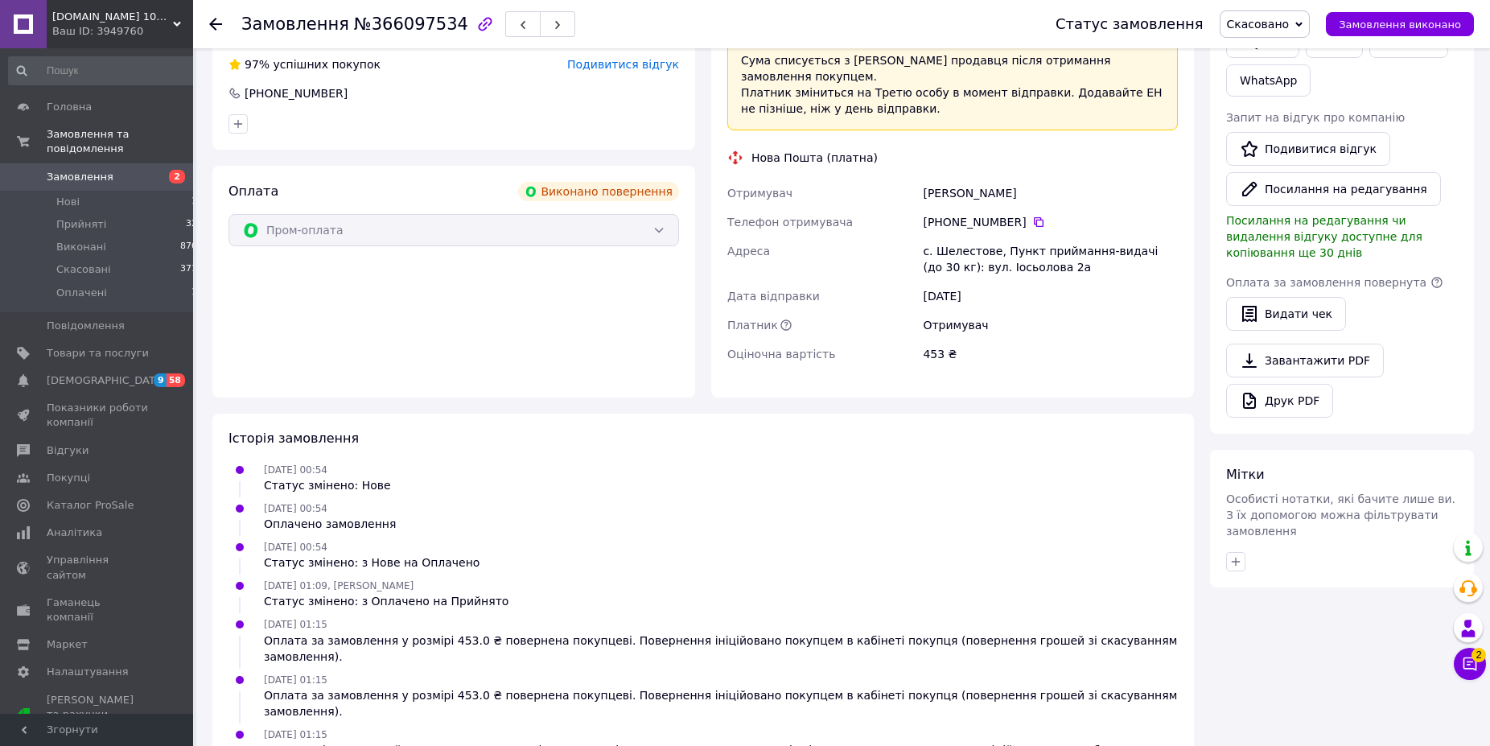
scroll to position [735, 0]
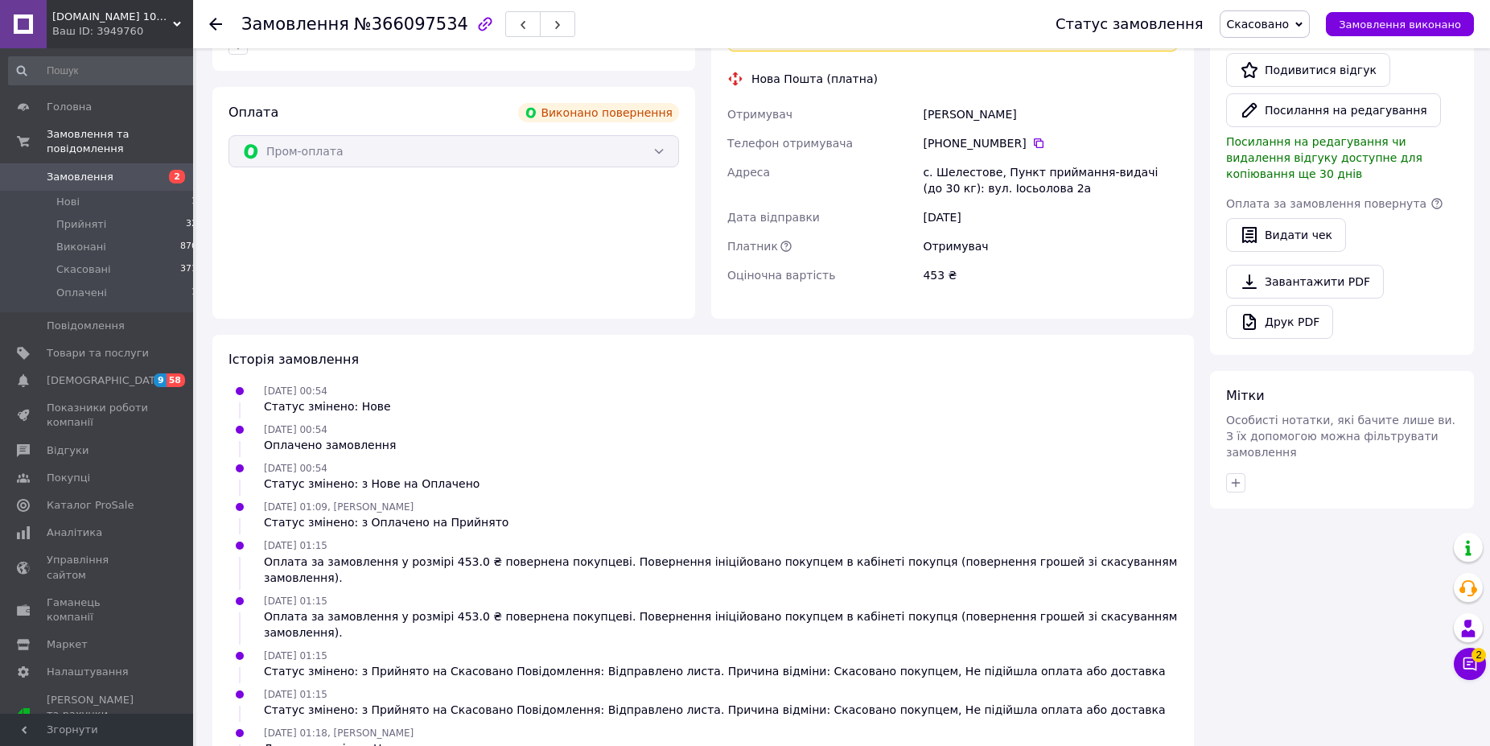
click at [1063, 407] on ul "[DATE] 00:54 Статус змінено: Нове [DATE] 00:54 Оплачено замовлення [DATE] 00:54…" at bounding box center [702, 588] width 949 height 413
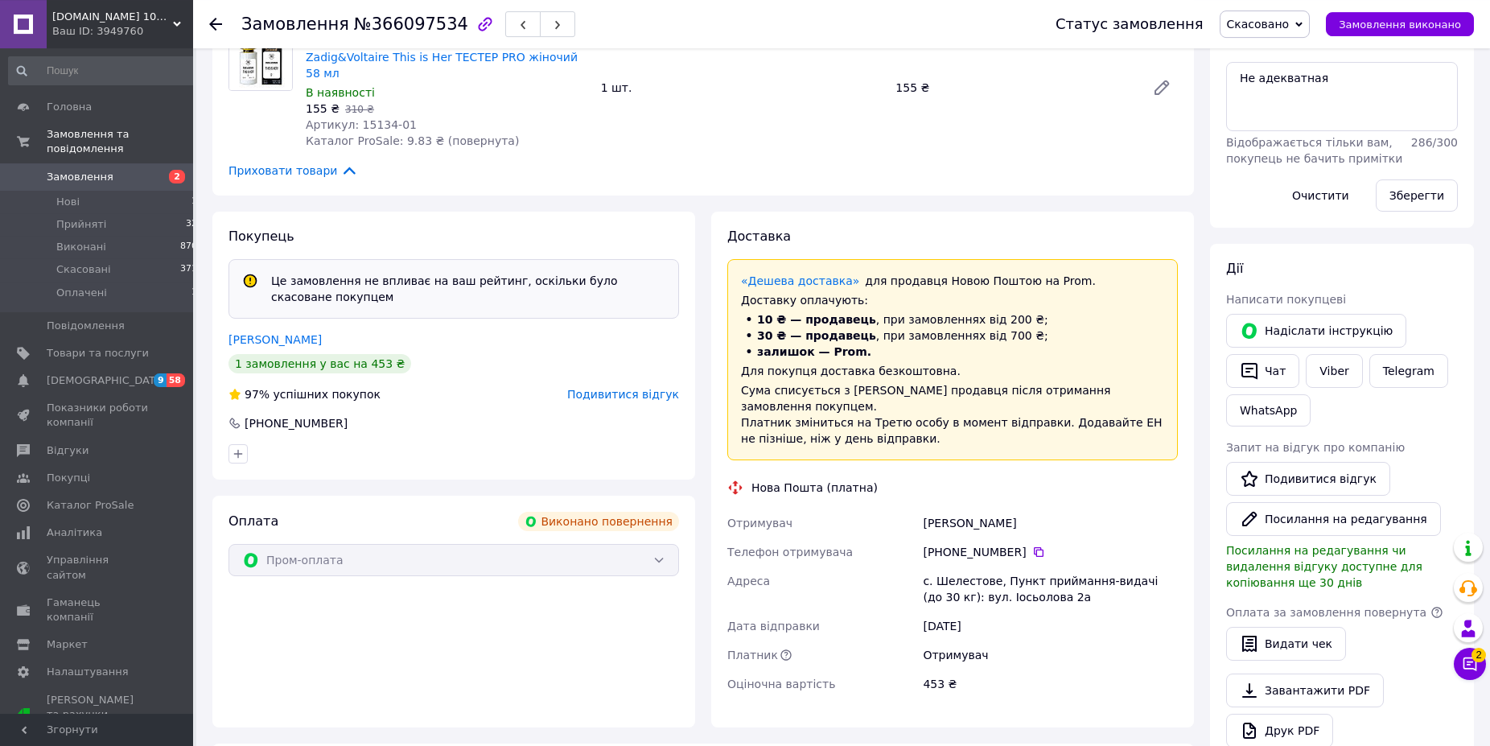
scroll to position [325, 0]
click at [69, 23] on span "[DOMAIN_NAME] 100% ЯКІСТЬ" at bounding box center [112, 17] width 121 height 14
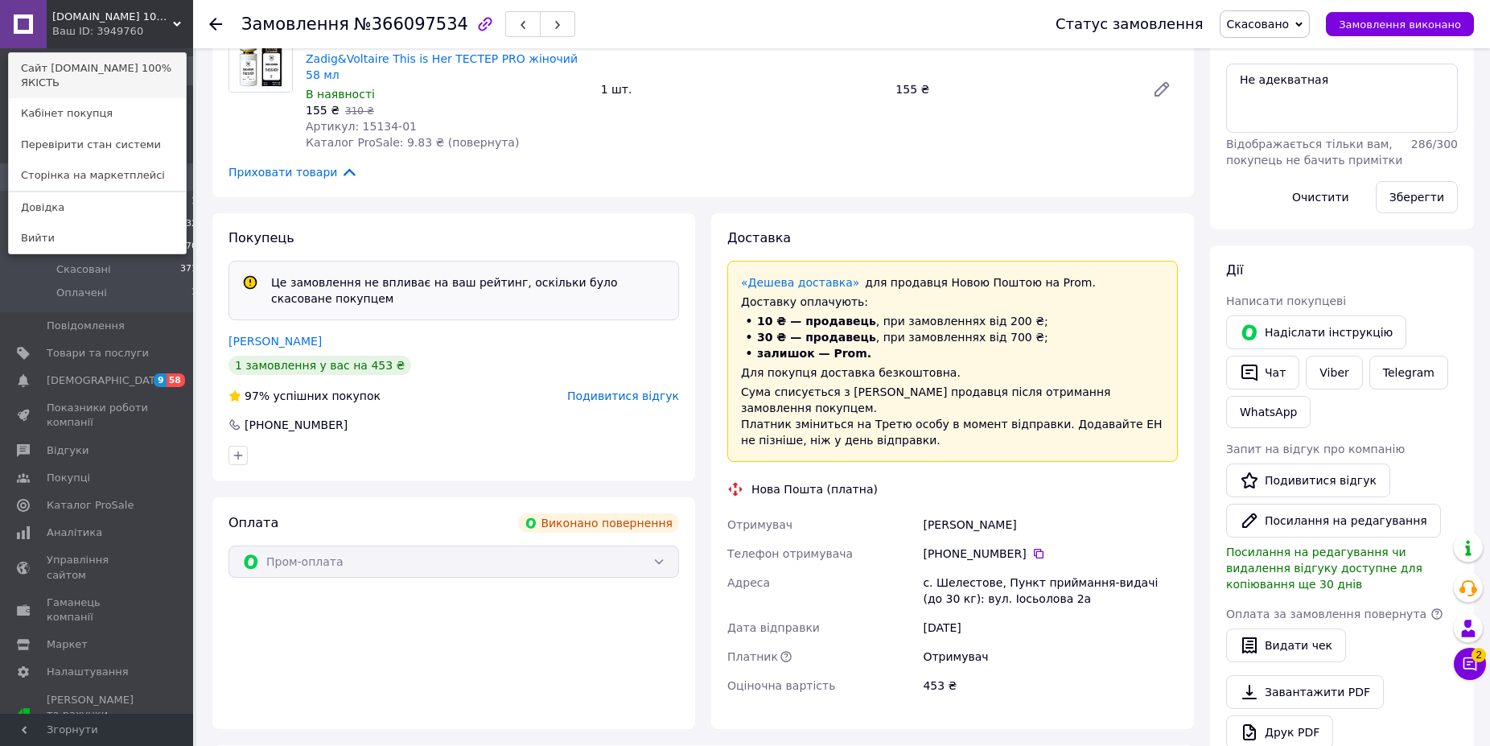
click at [62, 70] on link "Сайт [DOMAIN_NAME] 100% ЯКІСТЬ" at bounding box center [97, 75] width 177 height 45
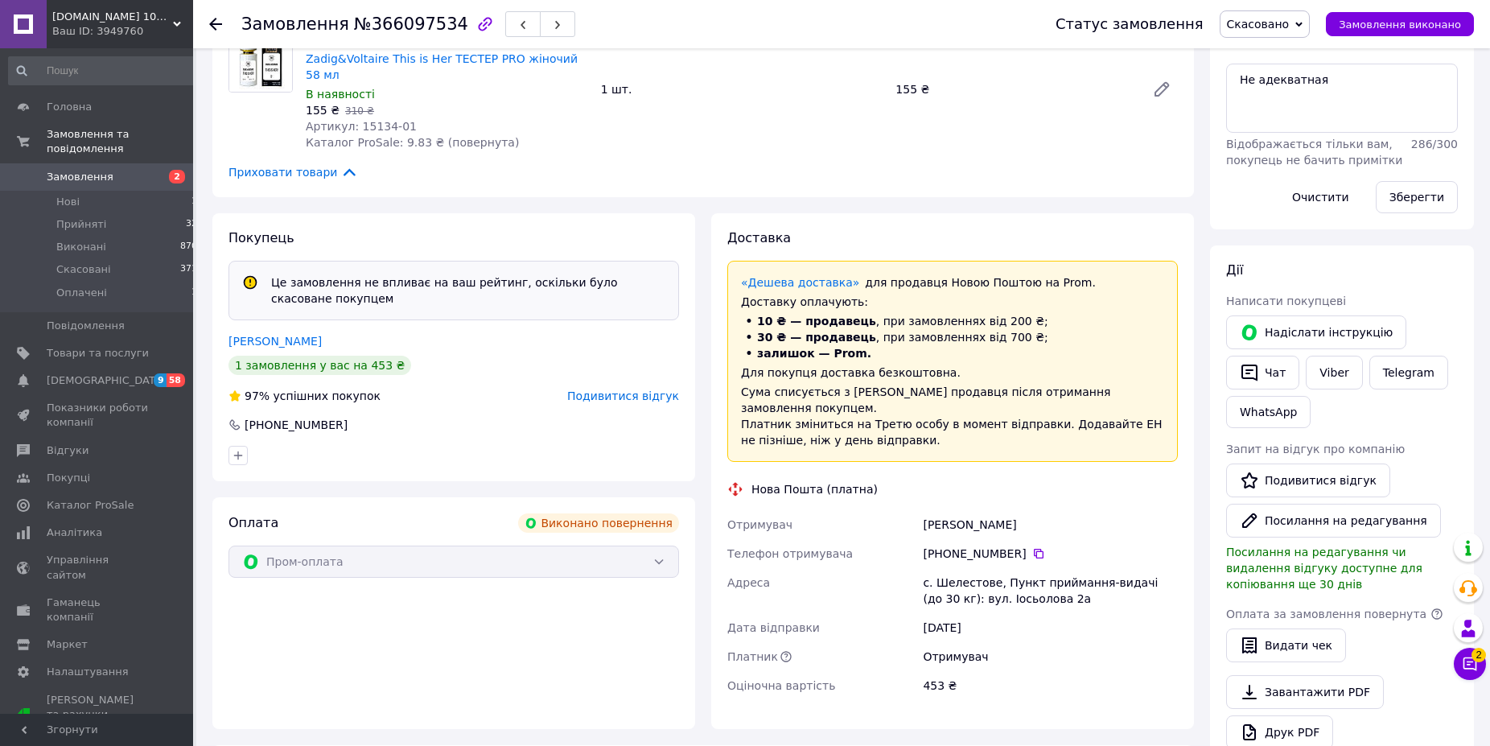
scroll to position [0, 0]
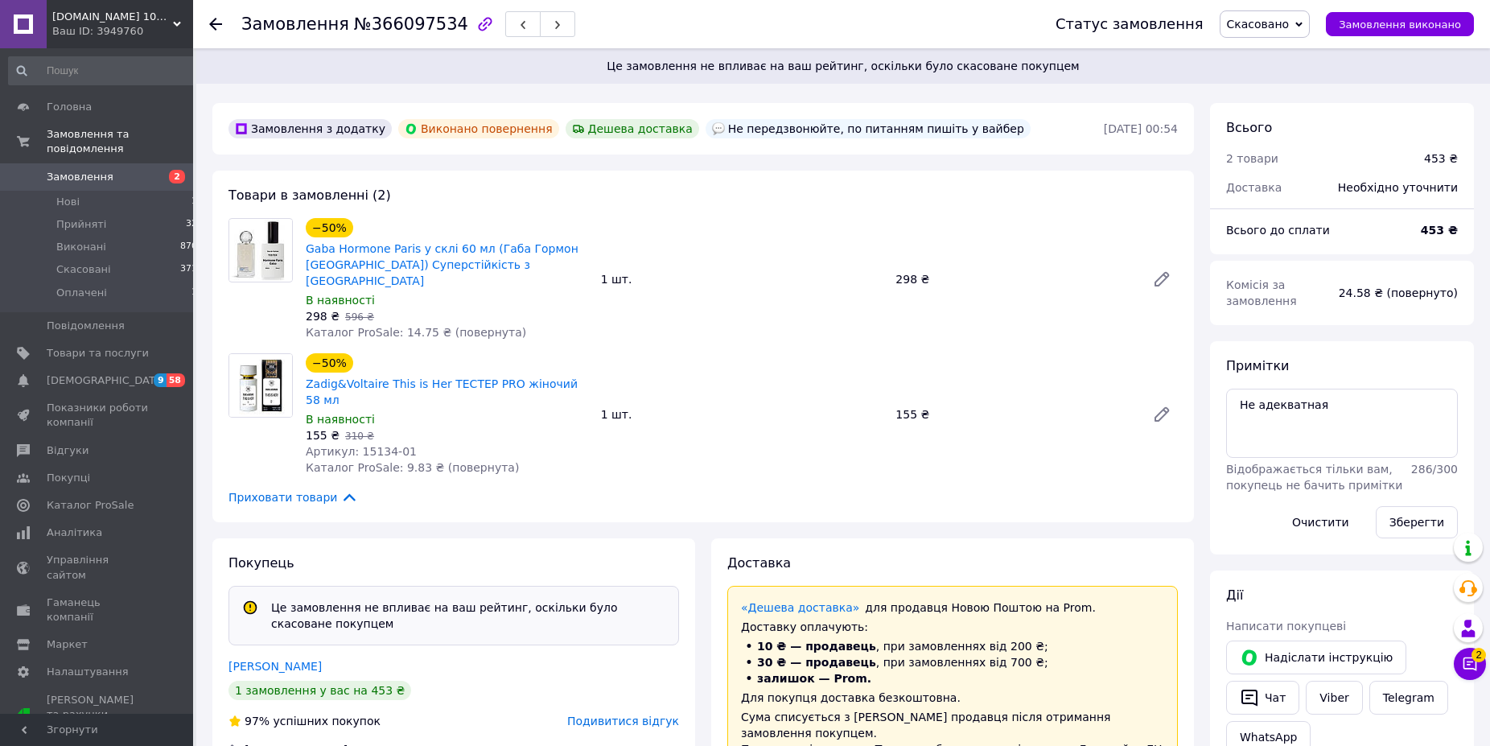
click at [116, 36] on div "Ваш ID: 3949760" at bounding box center [122, 31] width 141 height 14
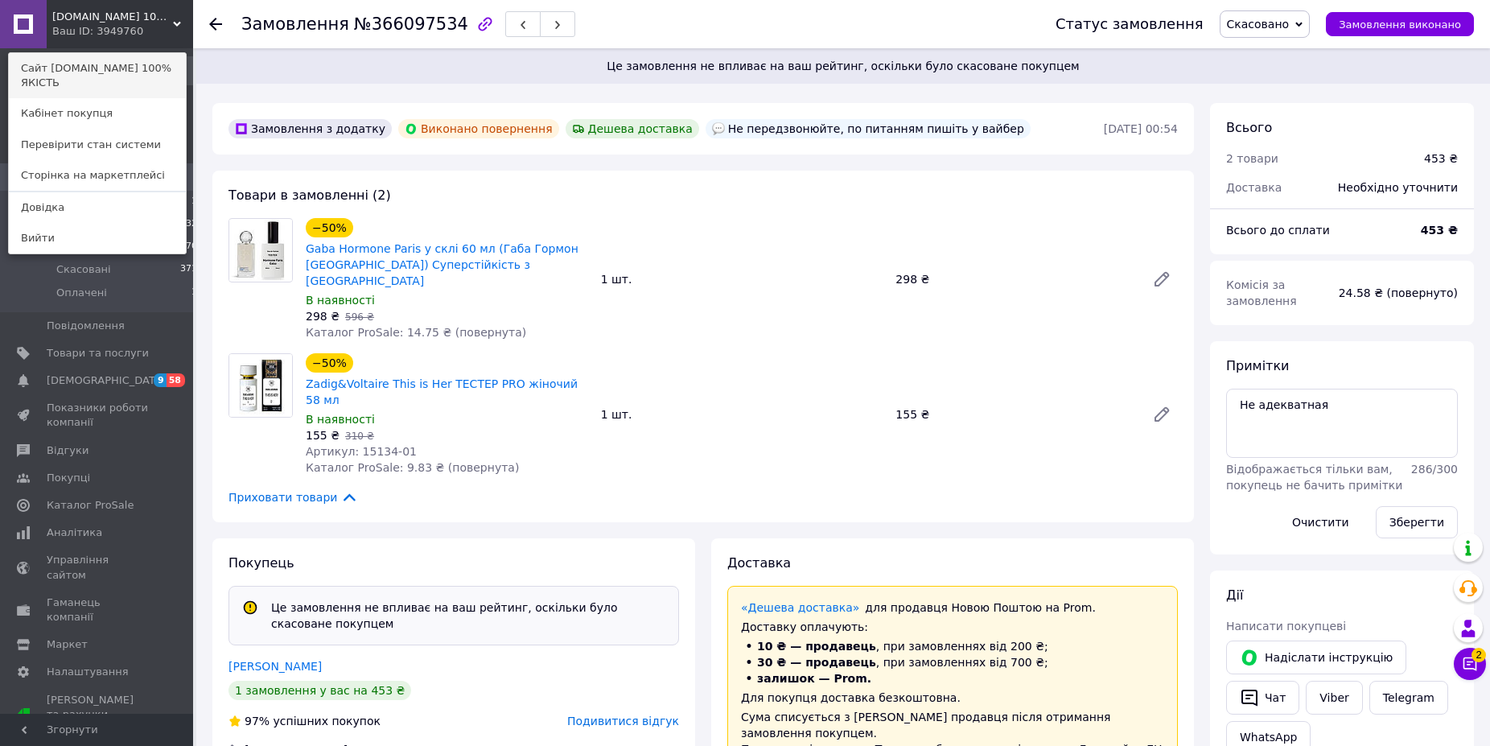
click at [101, 72] on link "Сайт [DOMAIN_NAME] 100% ЯКІСТЬ" at bounding box center [97, 75] width 177 height 45
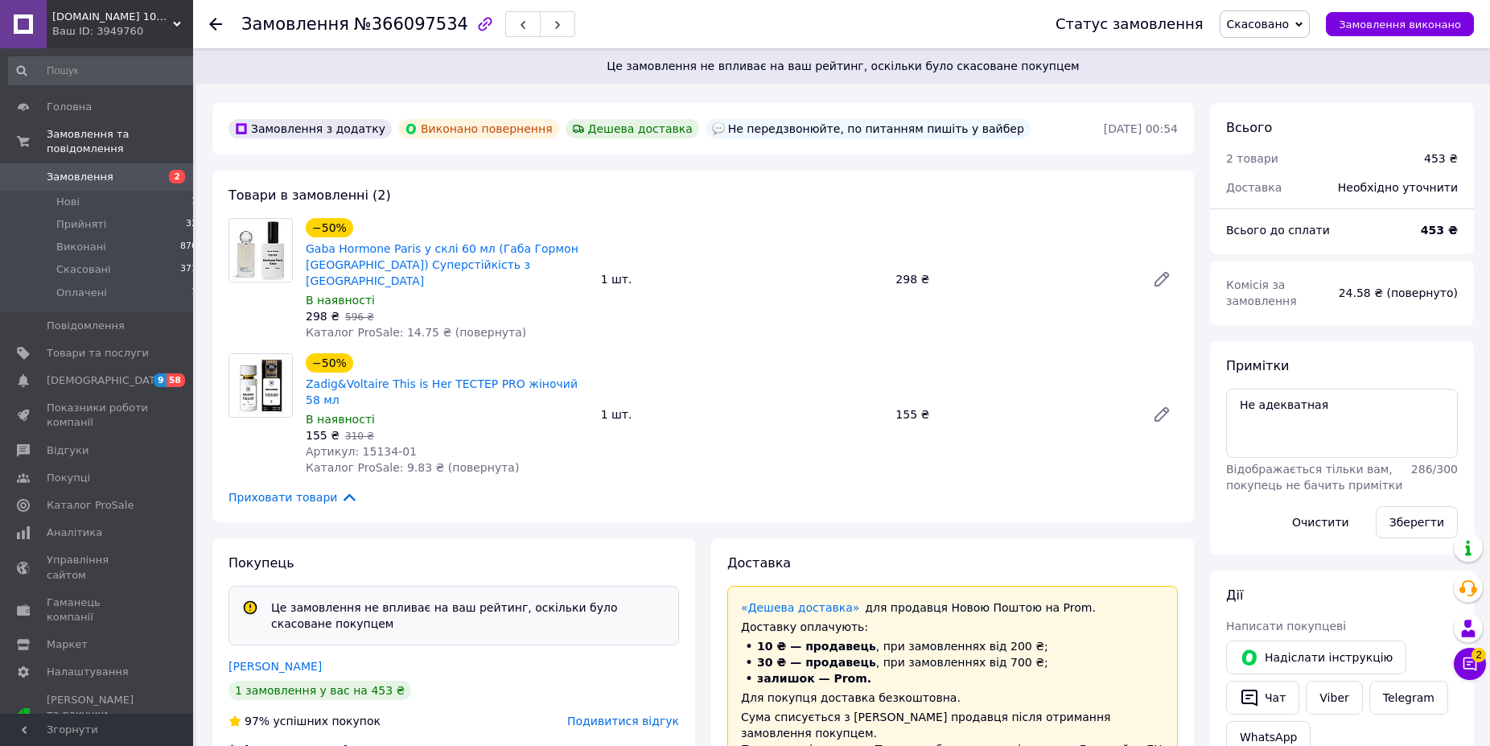
click at [109, 45] on div "[DOMAIN_NAME] 100% ЯКІСТЬ Ваш ID: 3949760" at bounding box center [120, 24] width 146 height 48
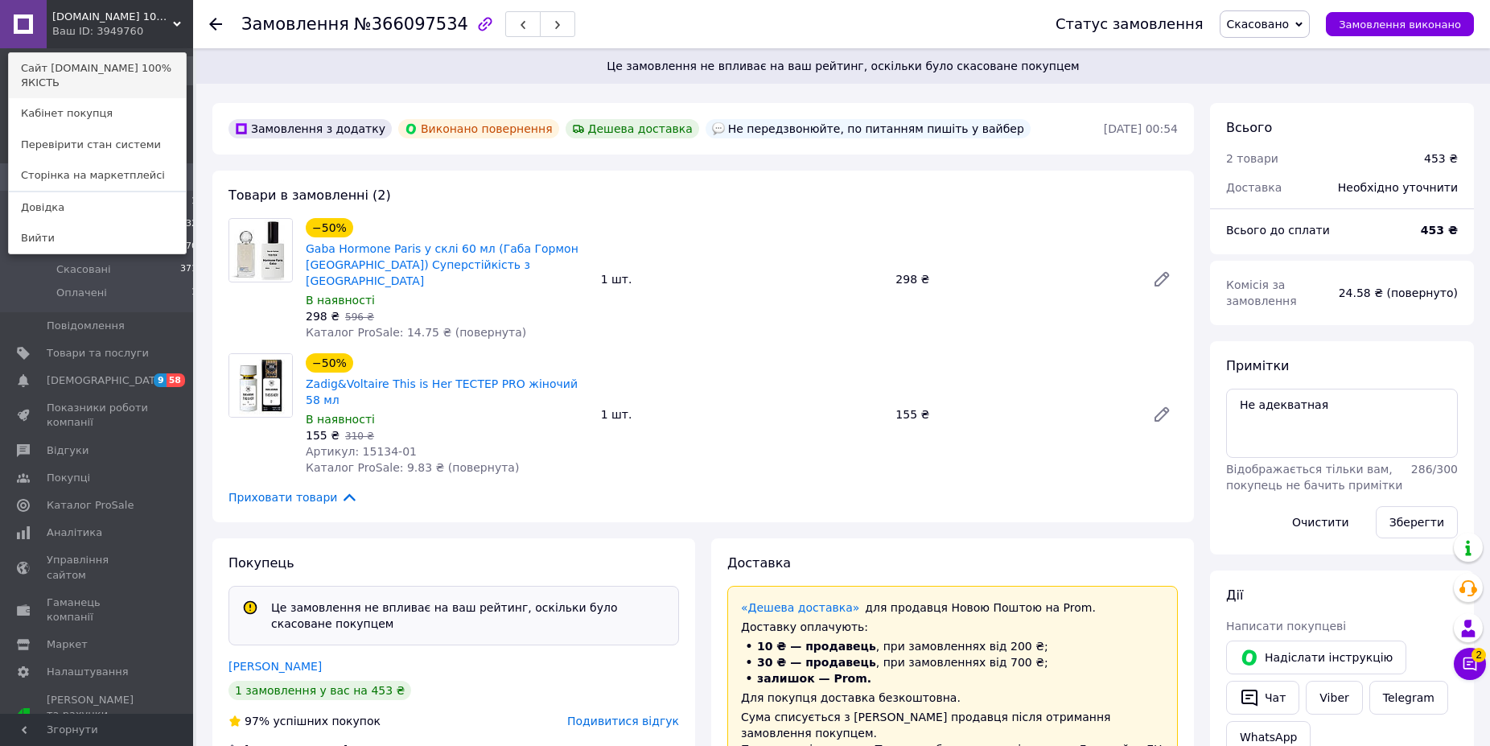
click at [100, 66] on link "Сайт [DOMAIN_NAME] 100% ЯКІСТЬ" at bounding box center [97, 75] width 177 height 45
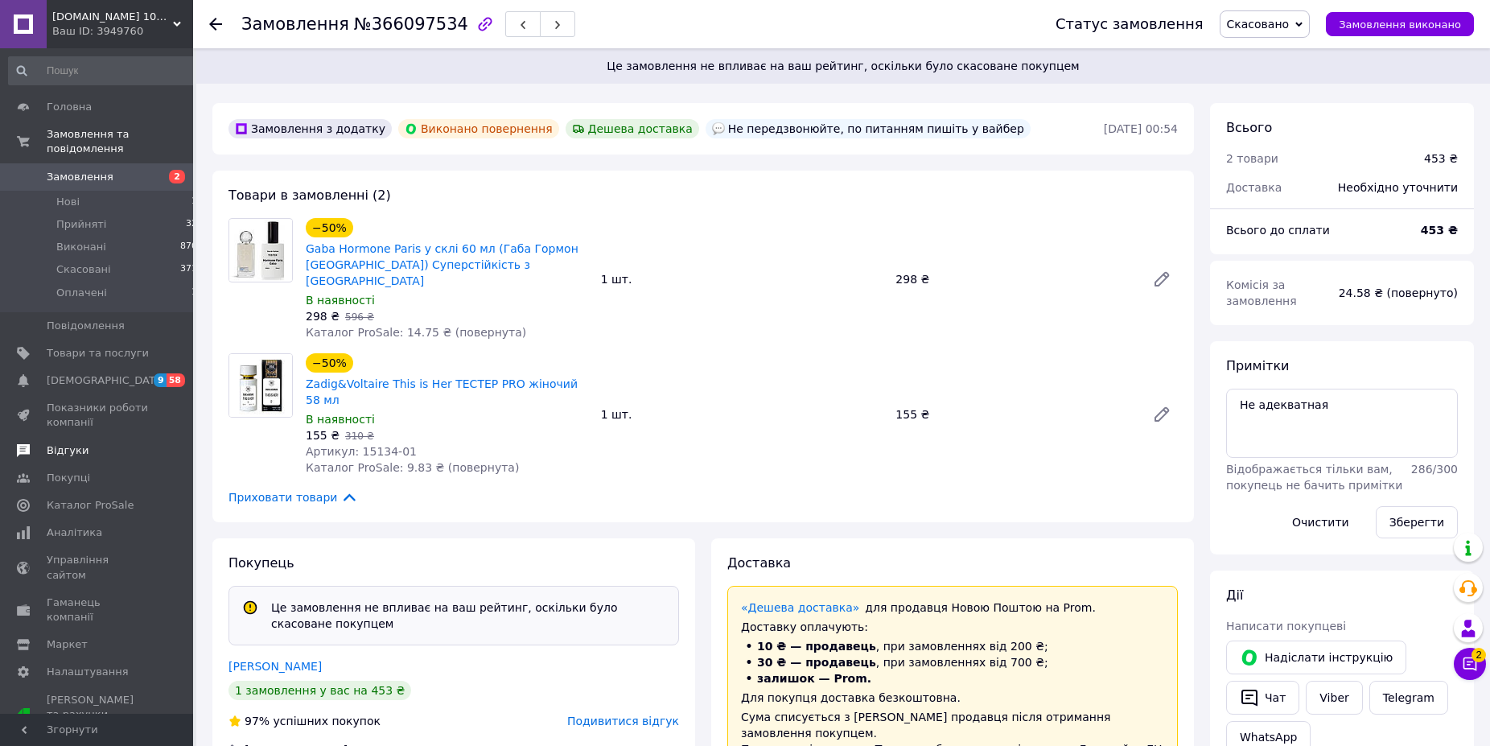
click at [71, 443] on span "Відгуки" at bounding box center [68, 450] width 42 height 14
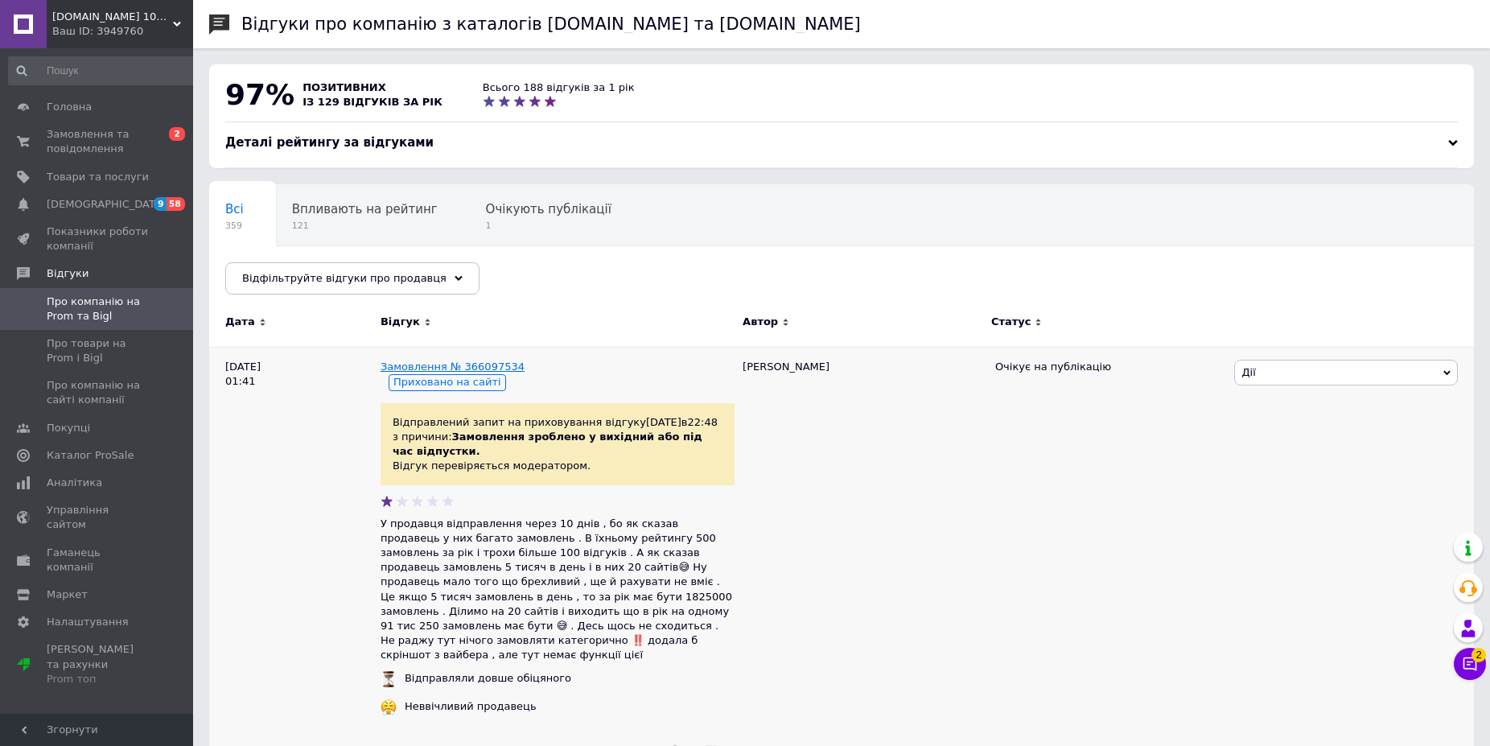
click at [452, 365] on link "Замовлення № 366097534" at bounding box center [452, 366] width 144 height 12
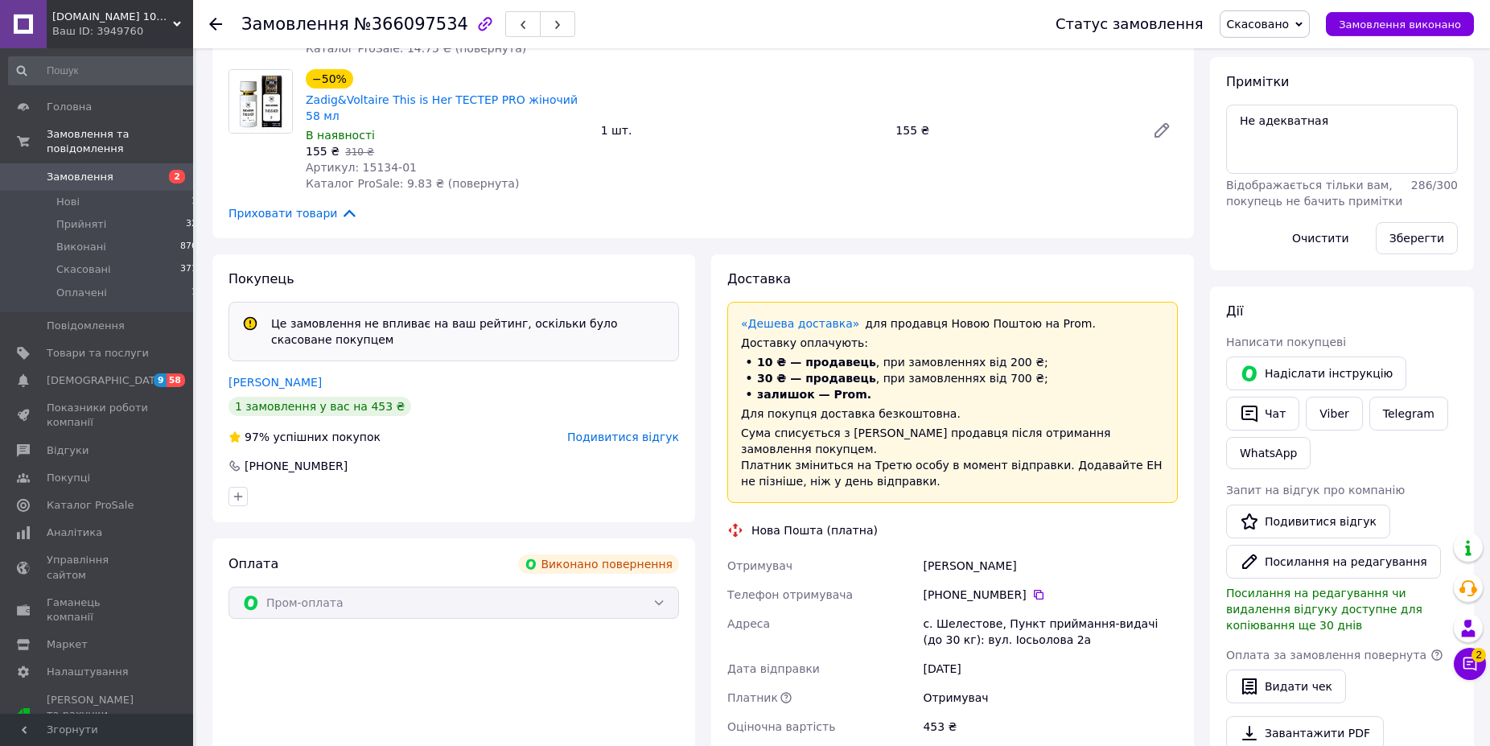
scroll to position [328, 0]
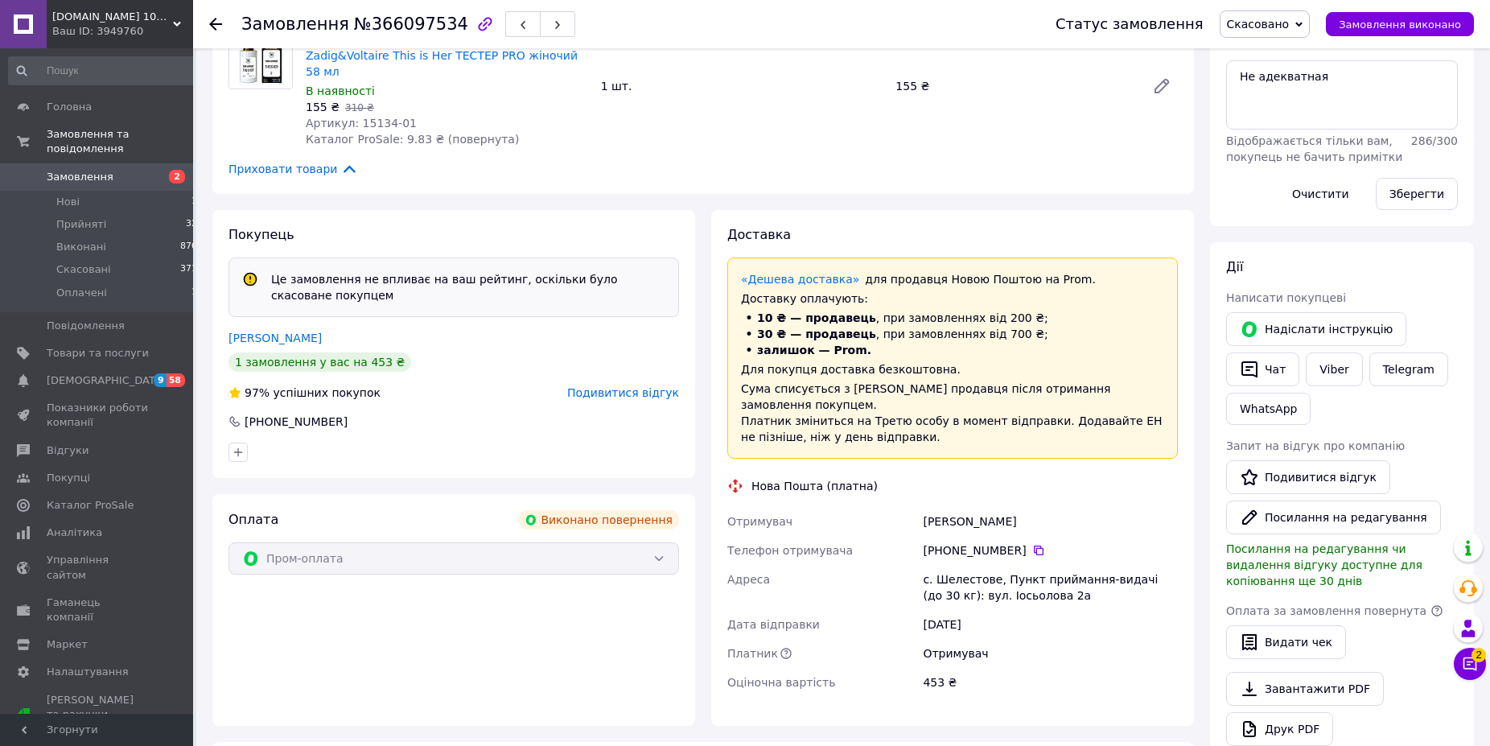
click at [997, 542] on div "[PHONE_NUMBER]" at bounding box center [1050, 550] width 255 height 16
click at [1032, 544] on icon at bounding box center [1038, 550] width 13 height 13
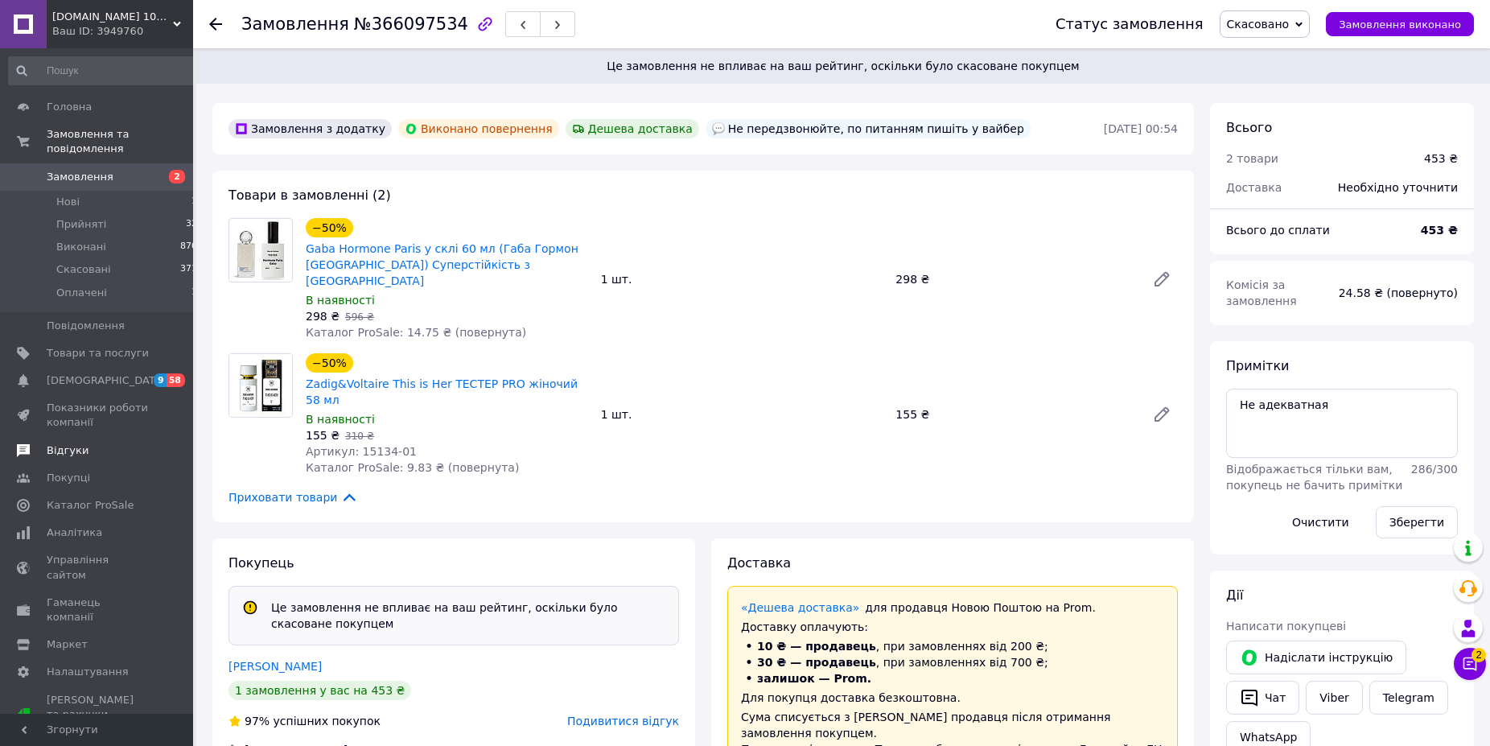
click at [66, 443] on span "Відгуки" at bounding box center [68, 450] width 42 height 14
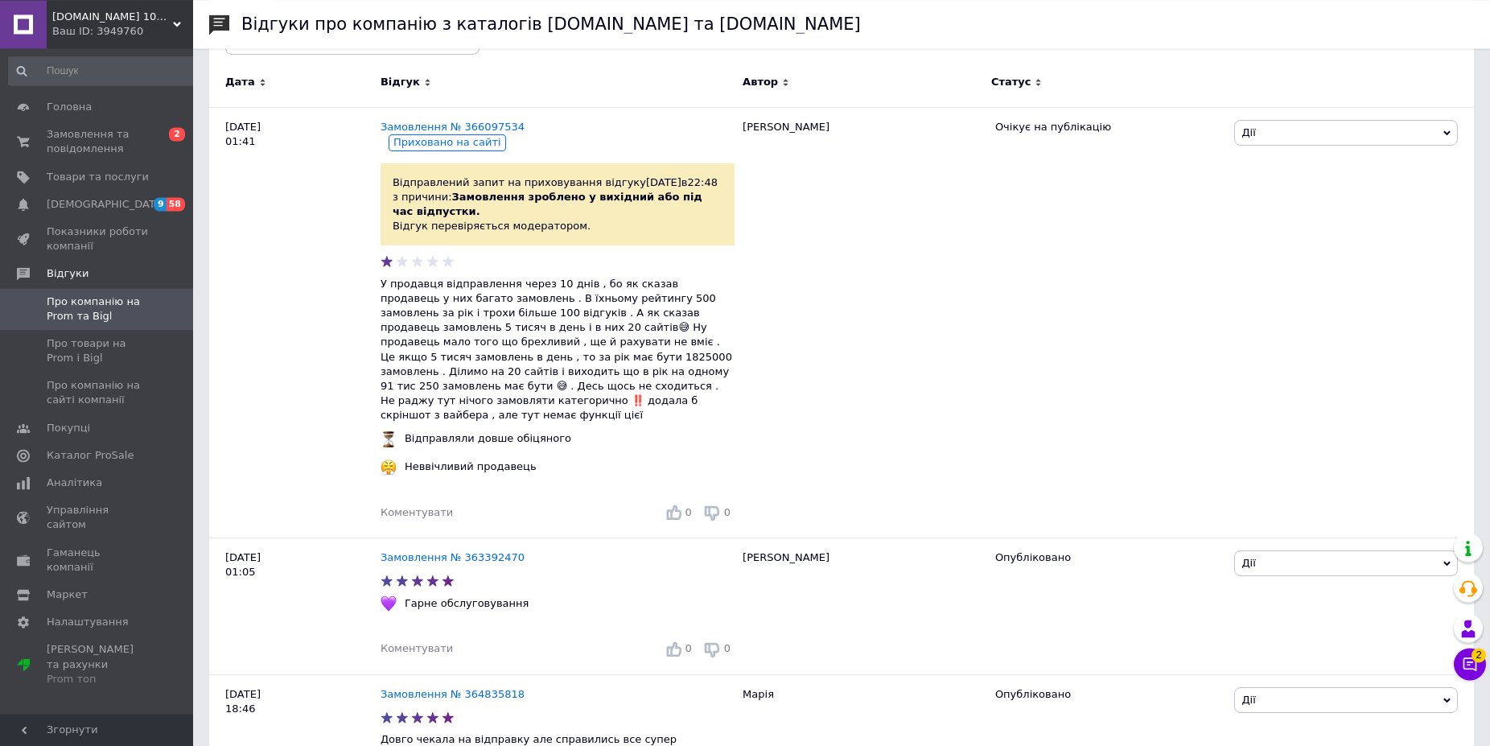
scroll to position [164, 0]
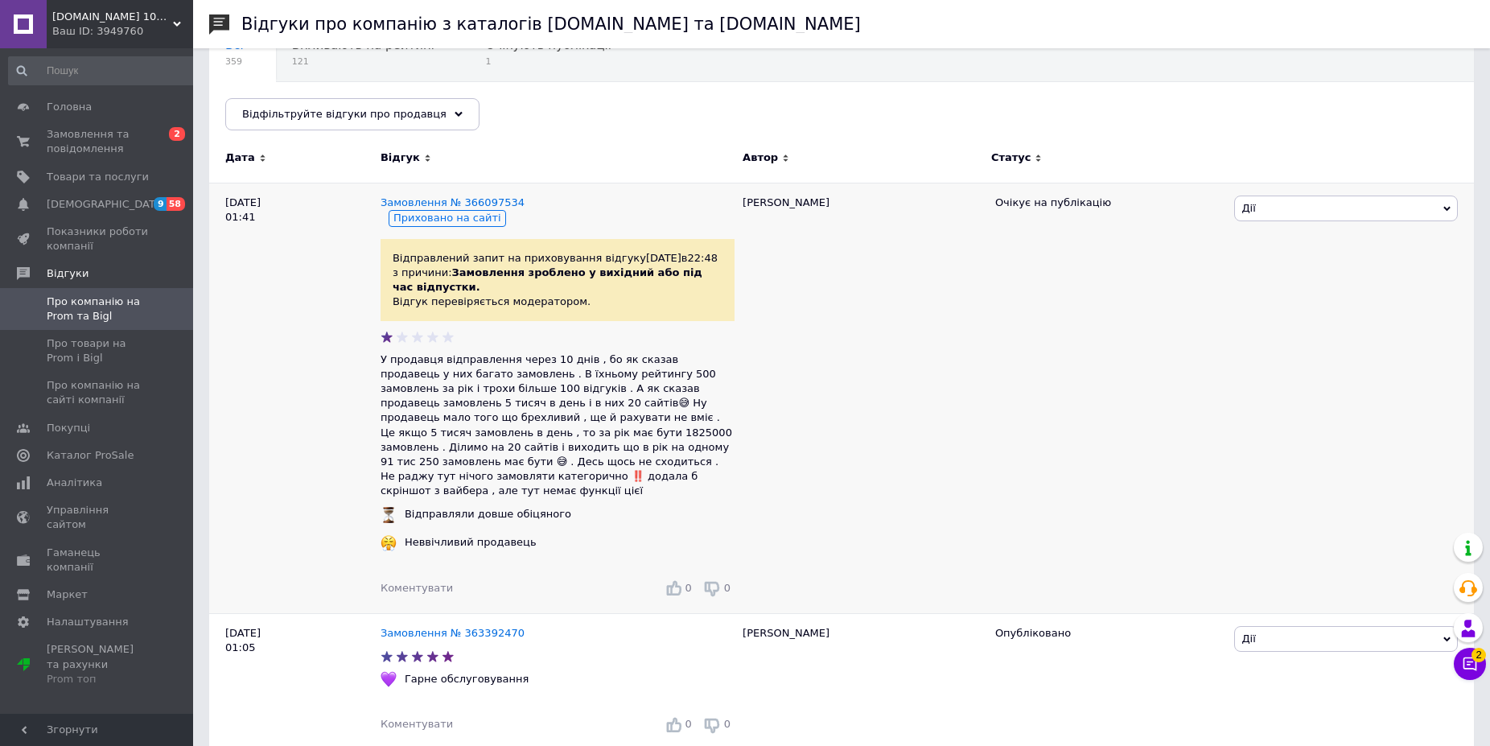
click at [421, 582] on span "Коментувати" at bounding box center [416, 588] width 72 height 12
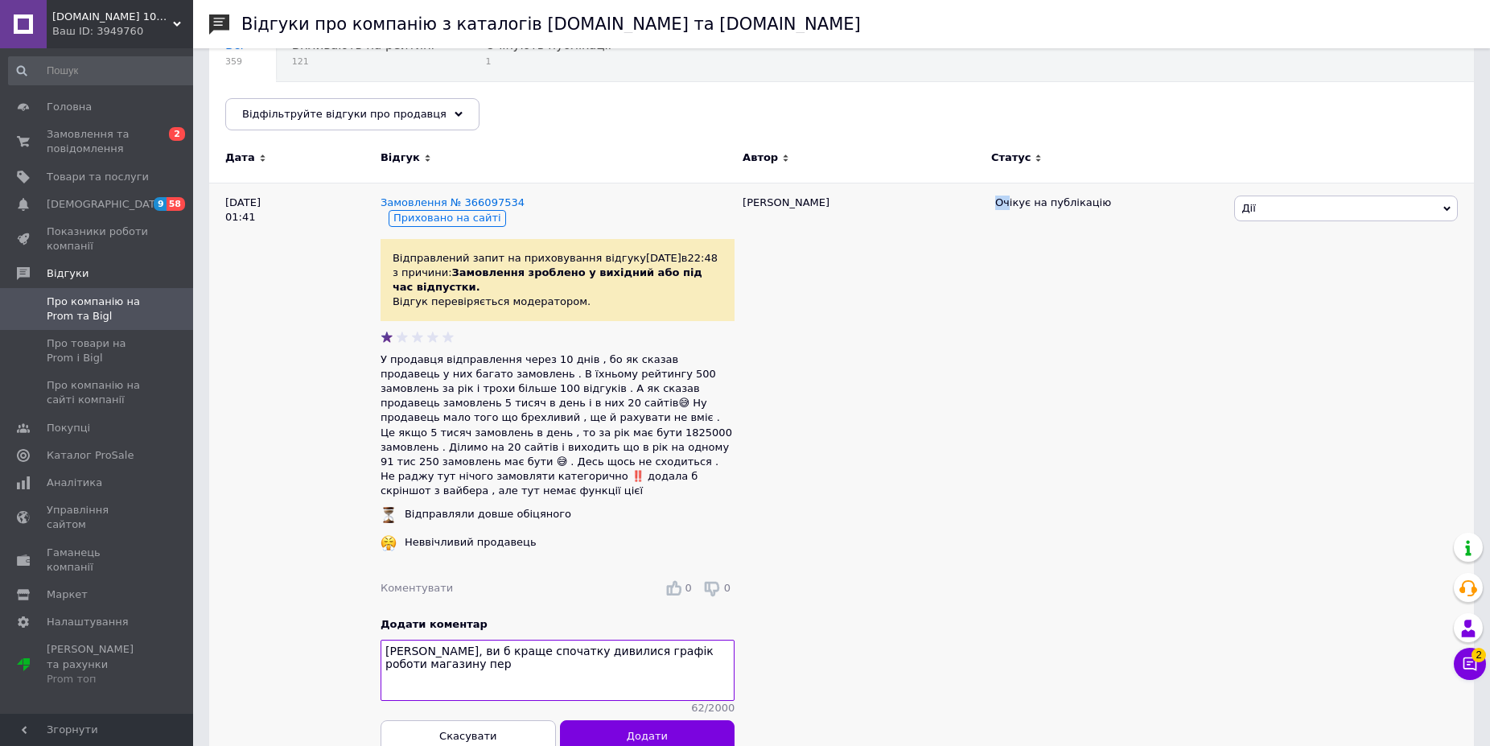
drag, startPoint x: 994, startPoint y: 694, endPoint x: 1019, endPoint y: 720, distance: 35.8
click at [1015, 709] on div "Очікує на публікацію" at bounding box center [1109, 473] width 244 height 581
click at [730, 639] on textarea "Ганна, ви б краще спочатку дивилися графік роботи магазину пер" at bounding box center [557, 669] width 354 height 61
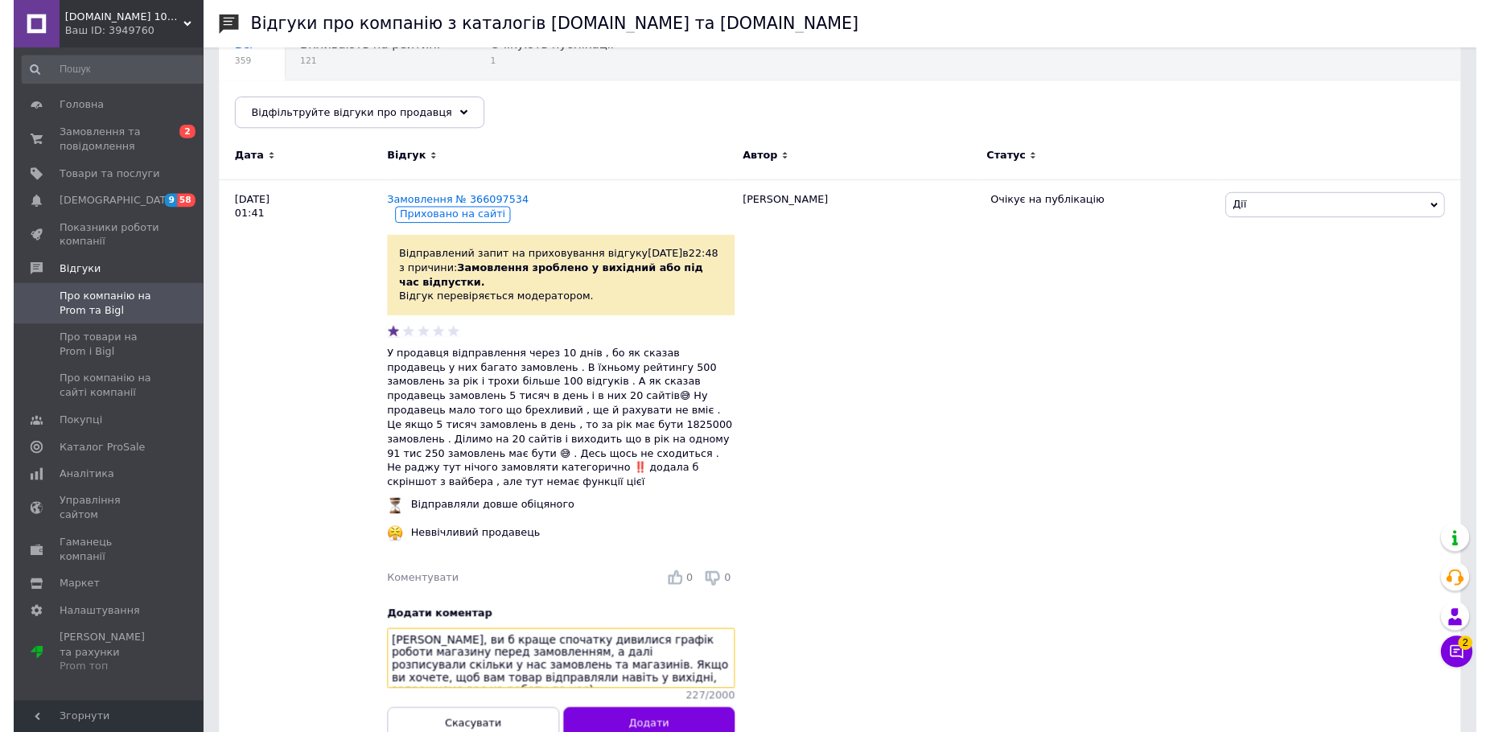
scroll to position [410, 0]
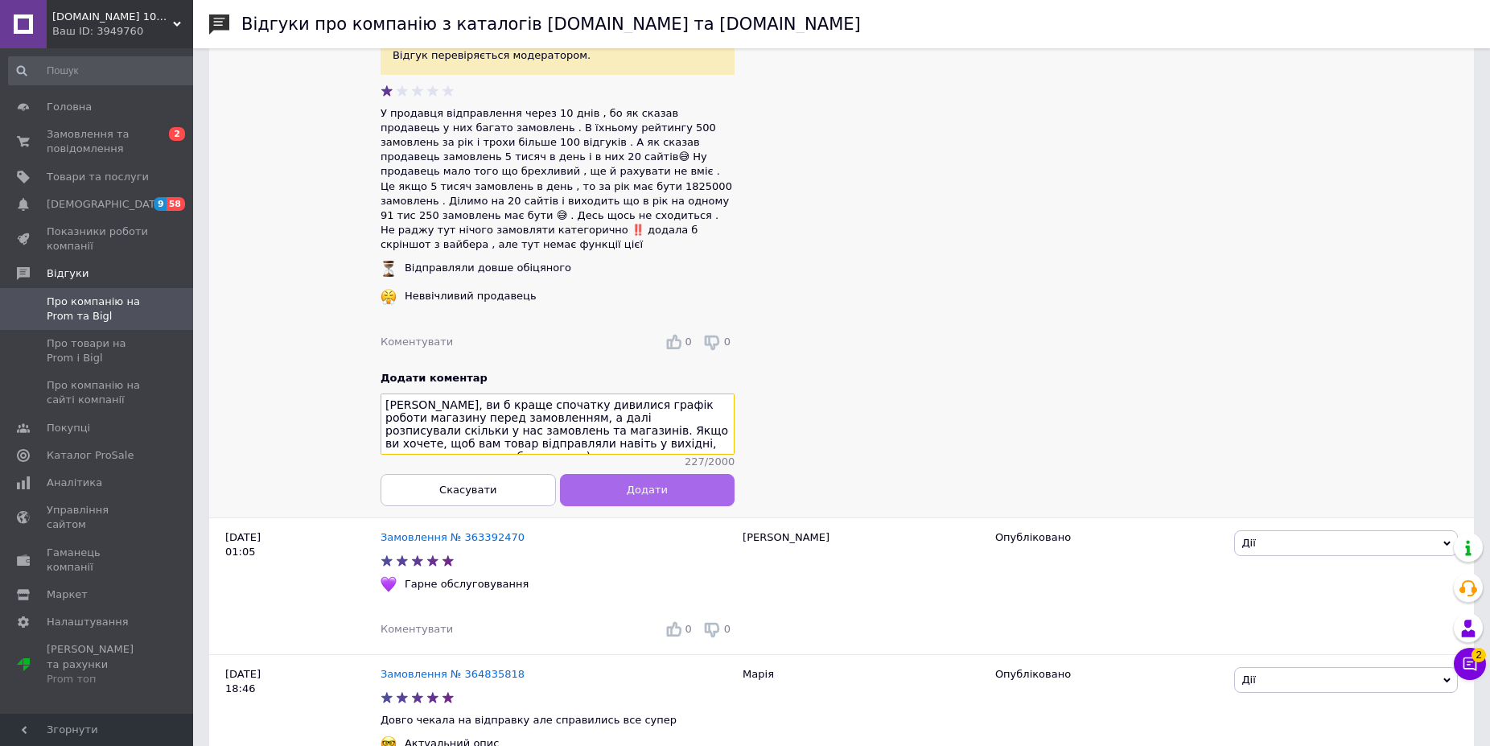
type textarea "Ганна, ви б краще спочатку дивилися графік роботи магазину перед замовленням, а…"
click at [675, 484] on button "Додати" at bounding box center [647, 489] width 175 height 32
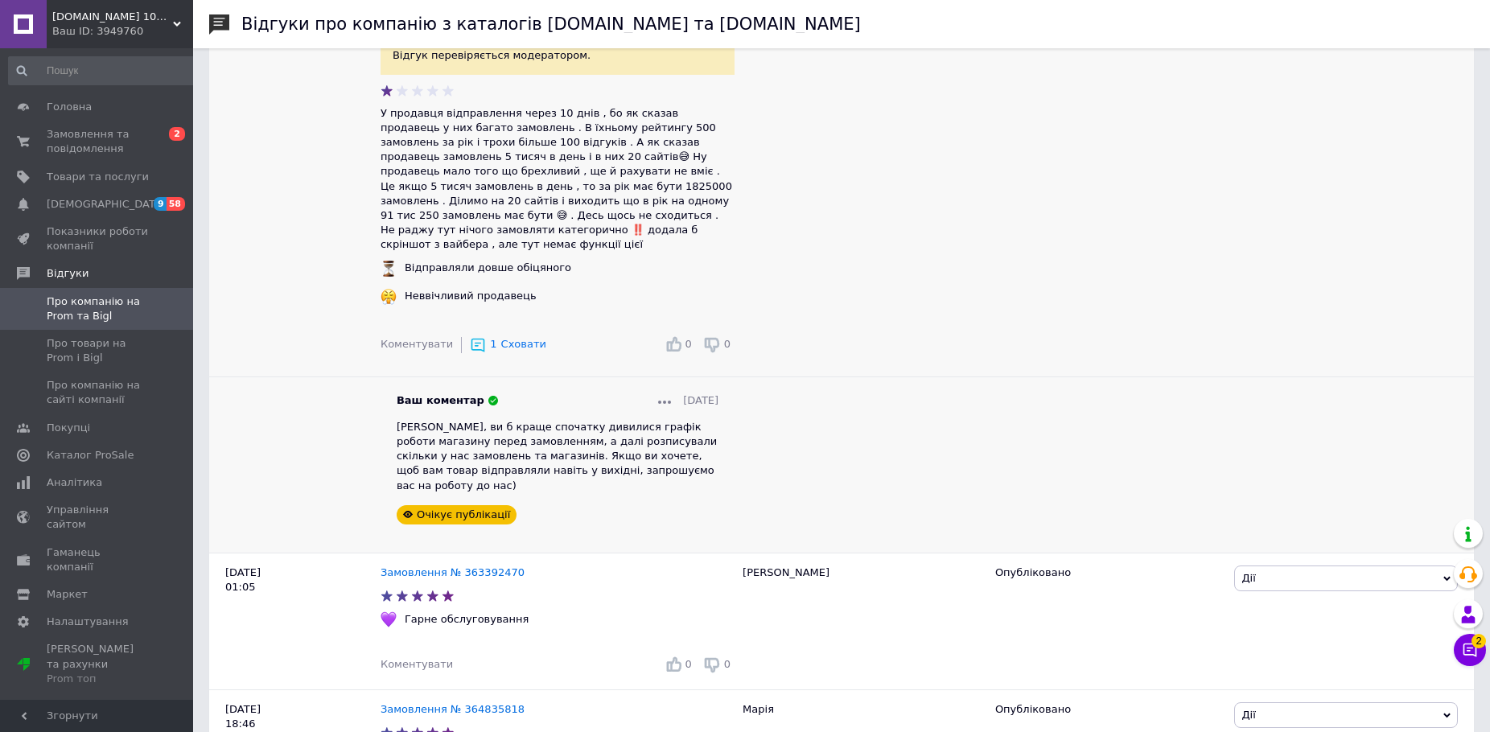
click at [658, 393] on div at bounding box center [664, 400] width 13 height 14
click at [678, 418] on span "Редагувати" at bounding box center [702, 424] width 64 height 12
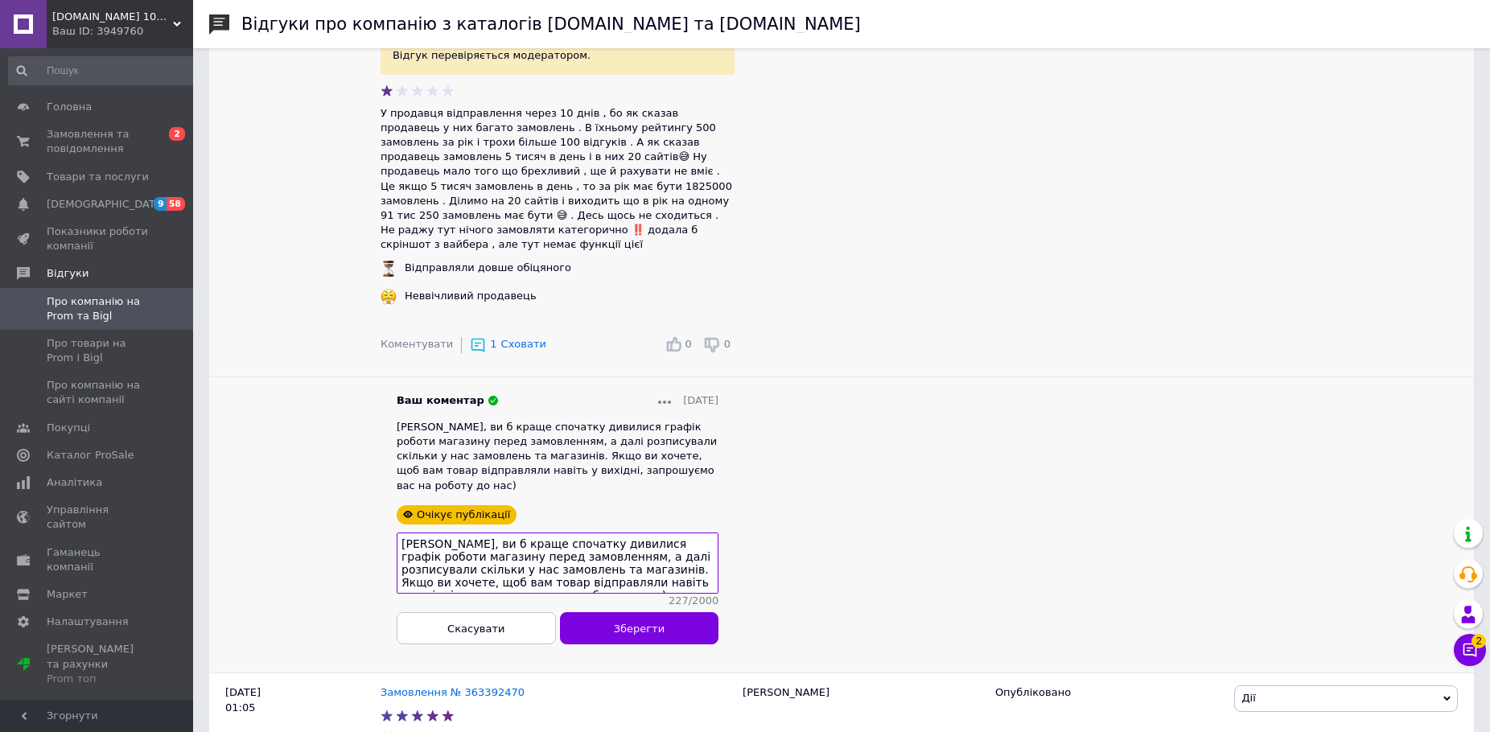
scroll to position [15, 0]
click at [528, 572] on textarea "Ганна, ви б краще спочатку дивилися графік роботи магазину перед замовленням, а…" at bounding box center [558, 562] width 322 height 61
click at [560, 553] on textarea "Ганна, ви б краще спочатку дивилися графік роботи магазину перед замовленням, а…" at bounding box center [558, 562] width 322 height 61
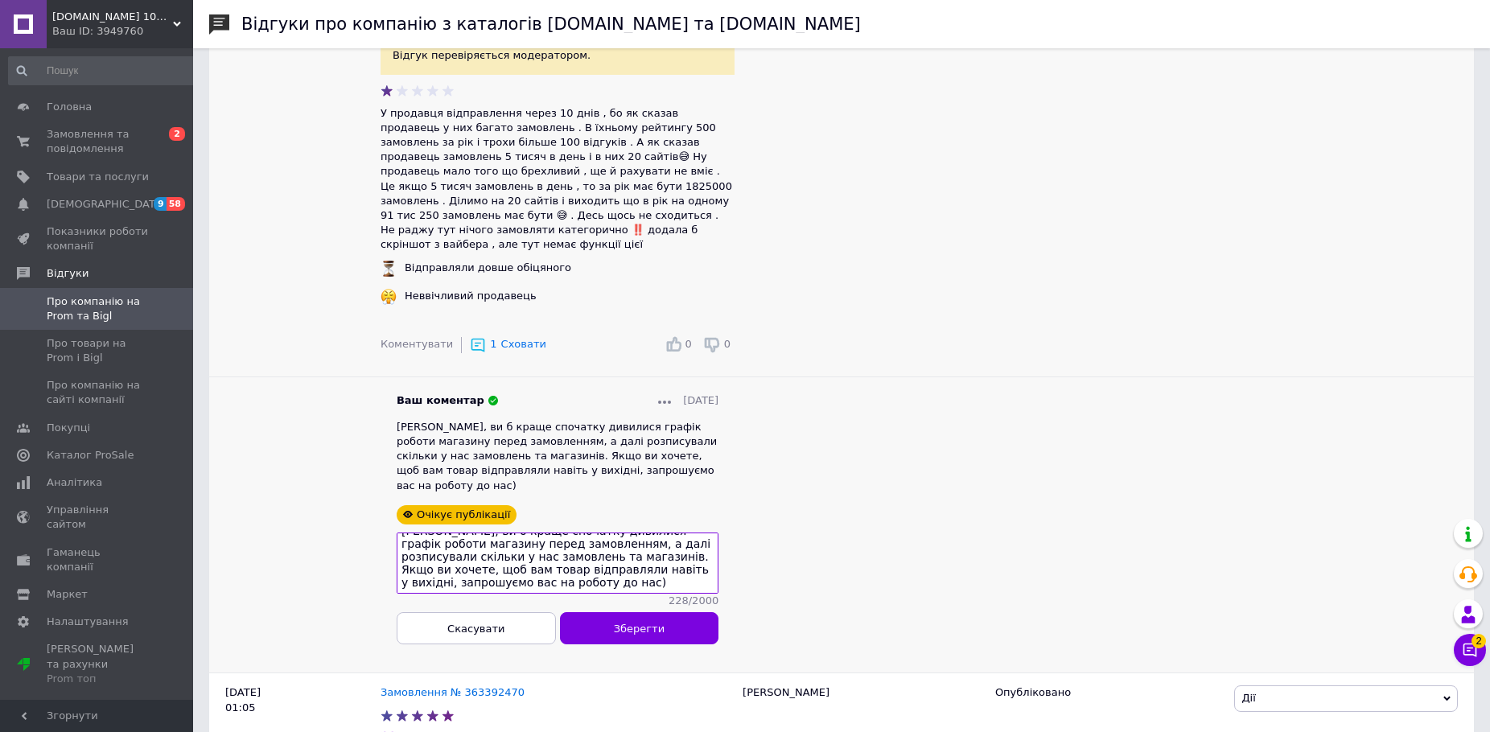
click at [502, 574] on textarea "Ганна, ви б краще спочатку дивилися графік роботи магазину перед замовленням, а…" at bounding box center [558, 562] width 322 height 61
type textarea "Ганна, ви б краще спочатку дивилися графік роботи магазину перед замовленням, а…"
click at [714, 612] on button "Зберегти" at bounding box center [639, 628] width 159 height 32
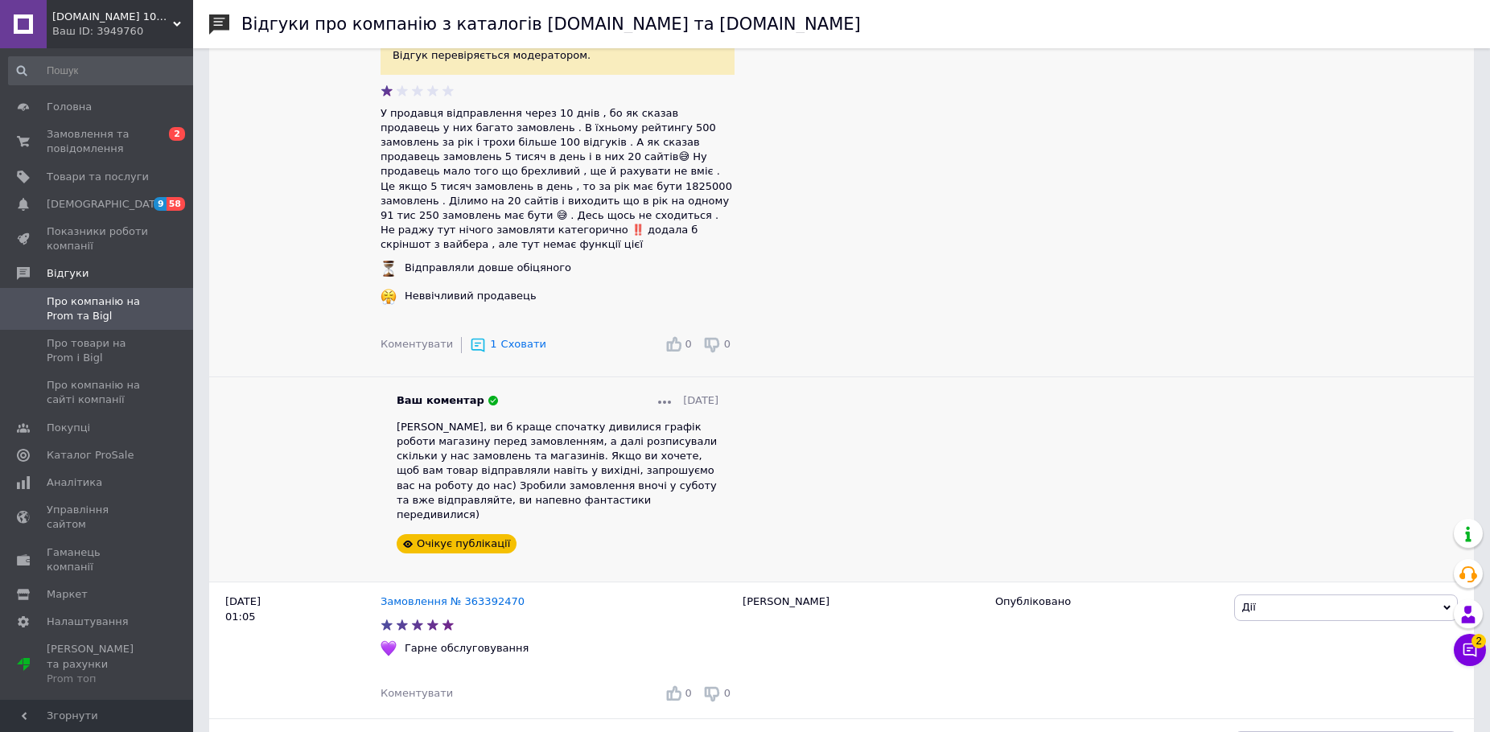
scroll to position [246, 0]
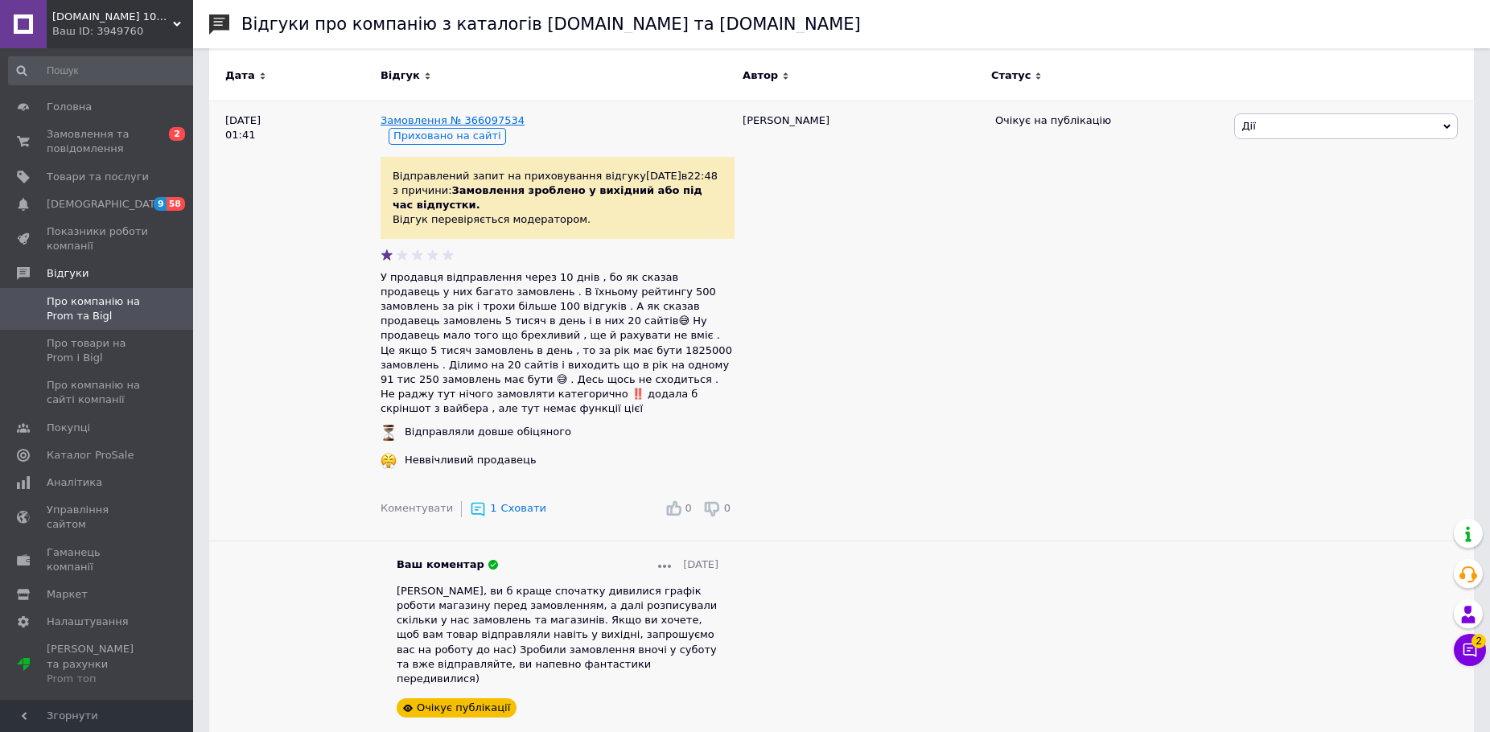
click at [447, 123] on link "Замовлення № 366097534" at bounding box center [452, 120] width 144 height 12
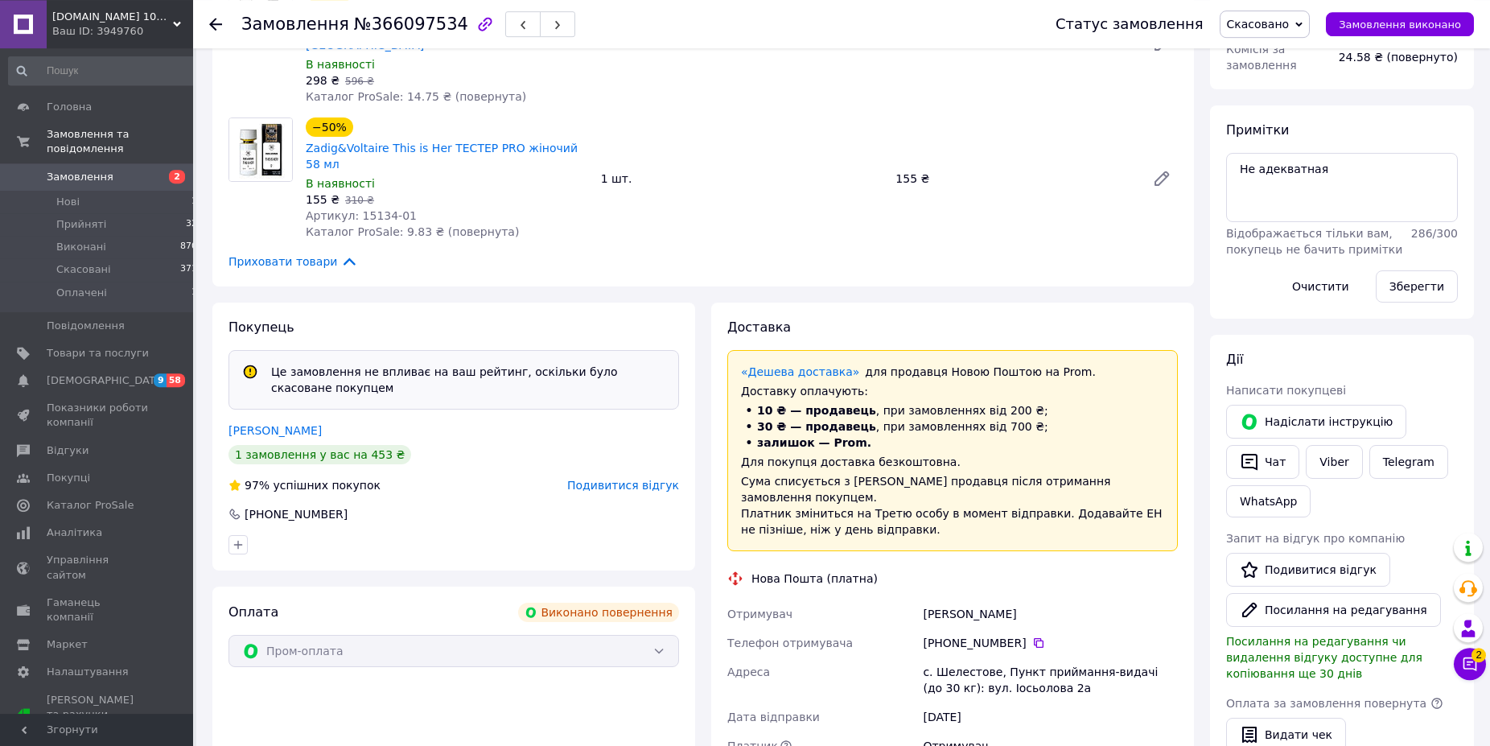
scroll to position [246, 0]
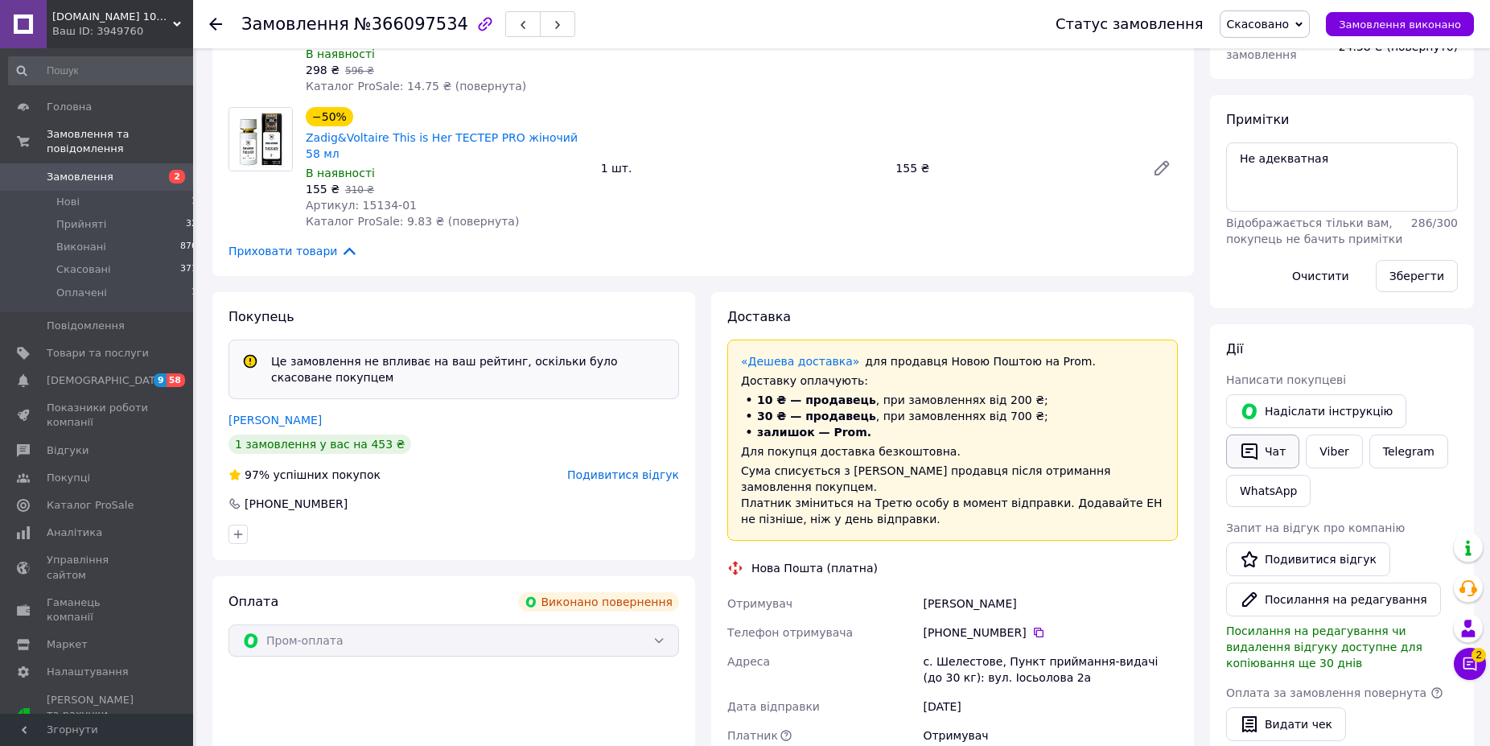
click at [1268, 436] on button "Чат" at bounding box center [1262, 451] width 73 height 34
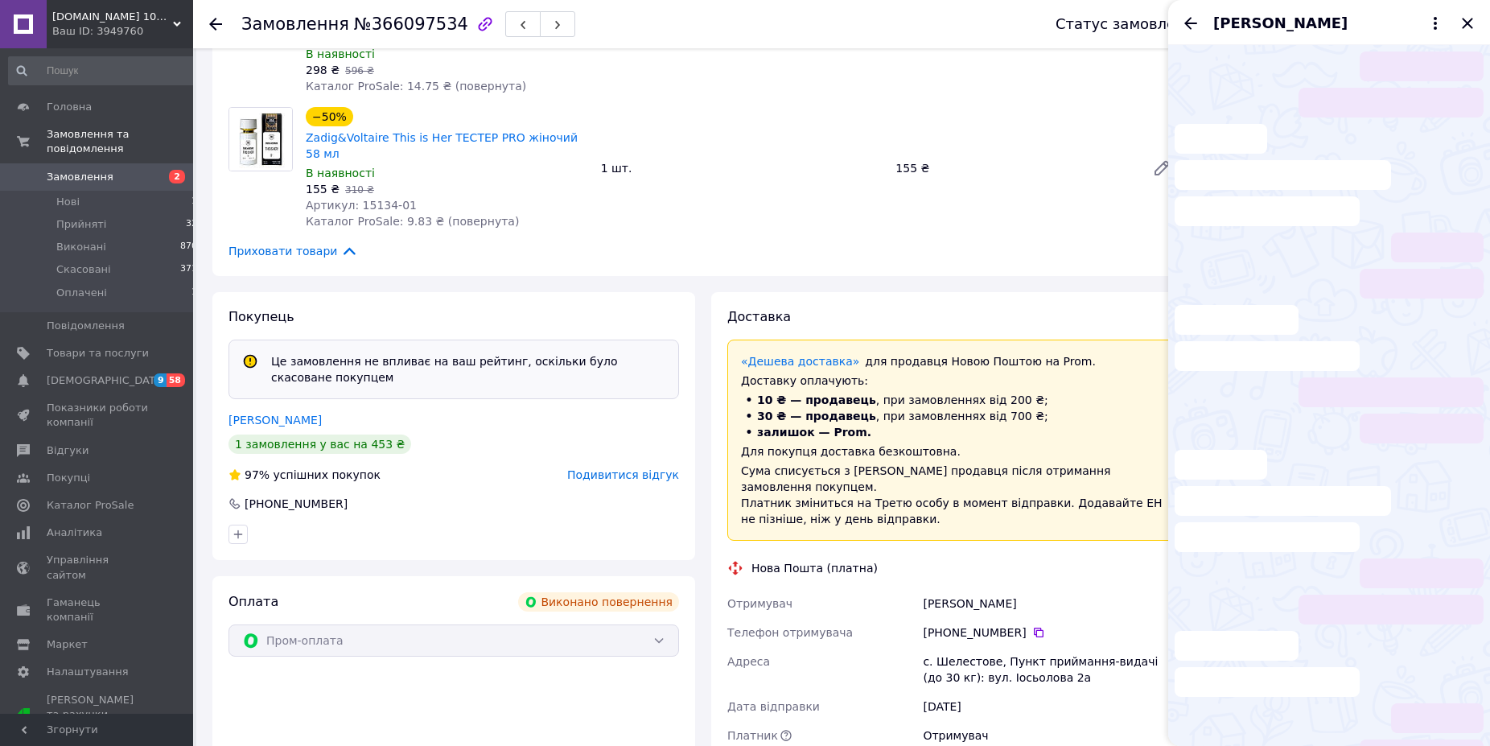
scroll to position [224, 0]
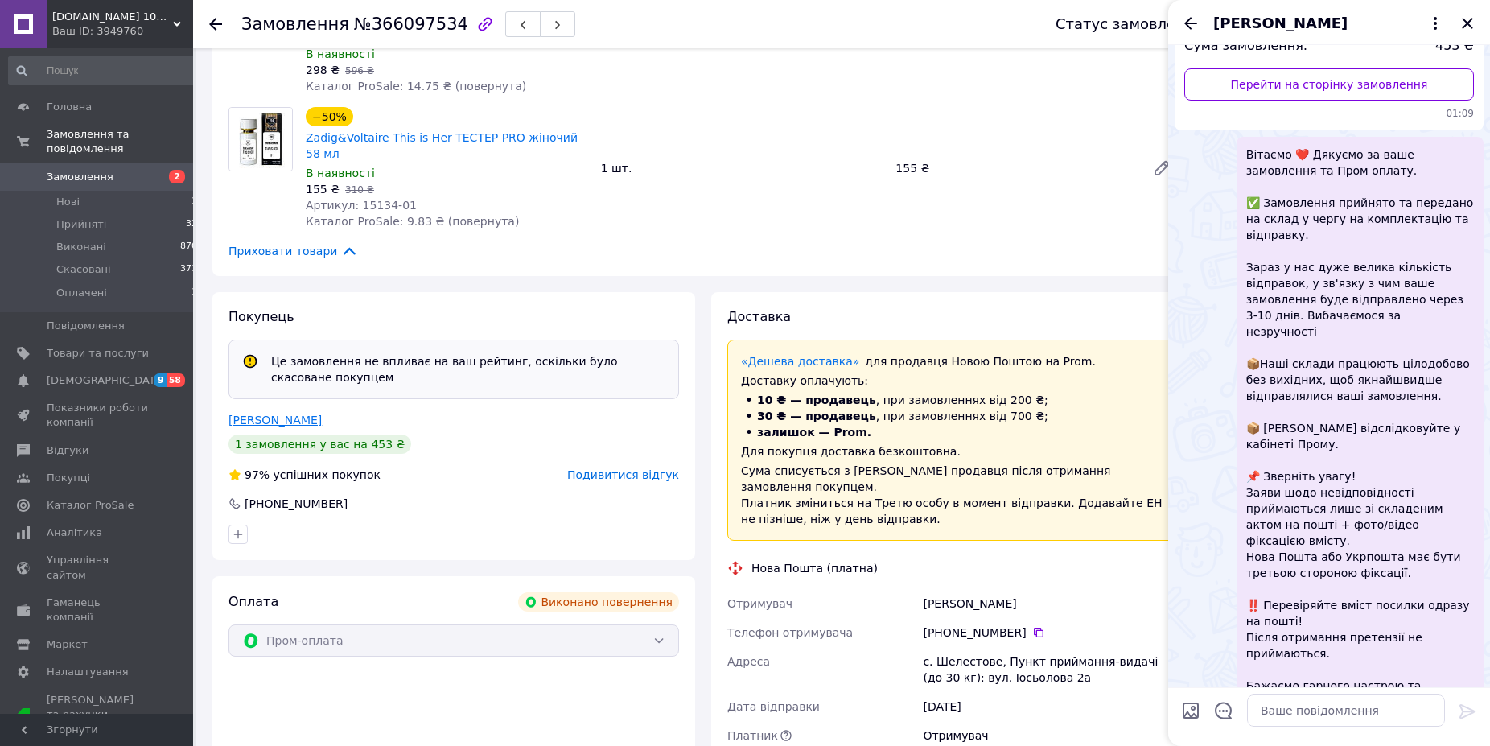
click at [269, 413] on link "[PERSON_NAME]" at bounding box center [274, 419] width 93 height 13
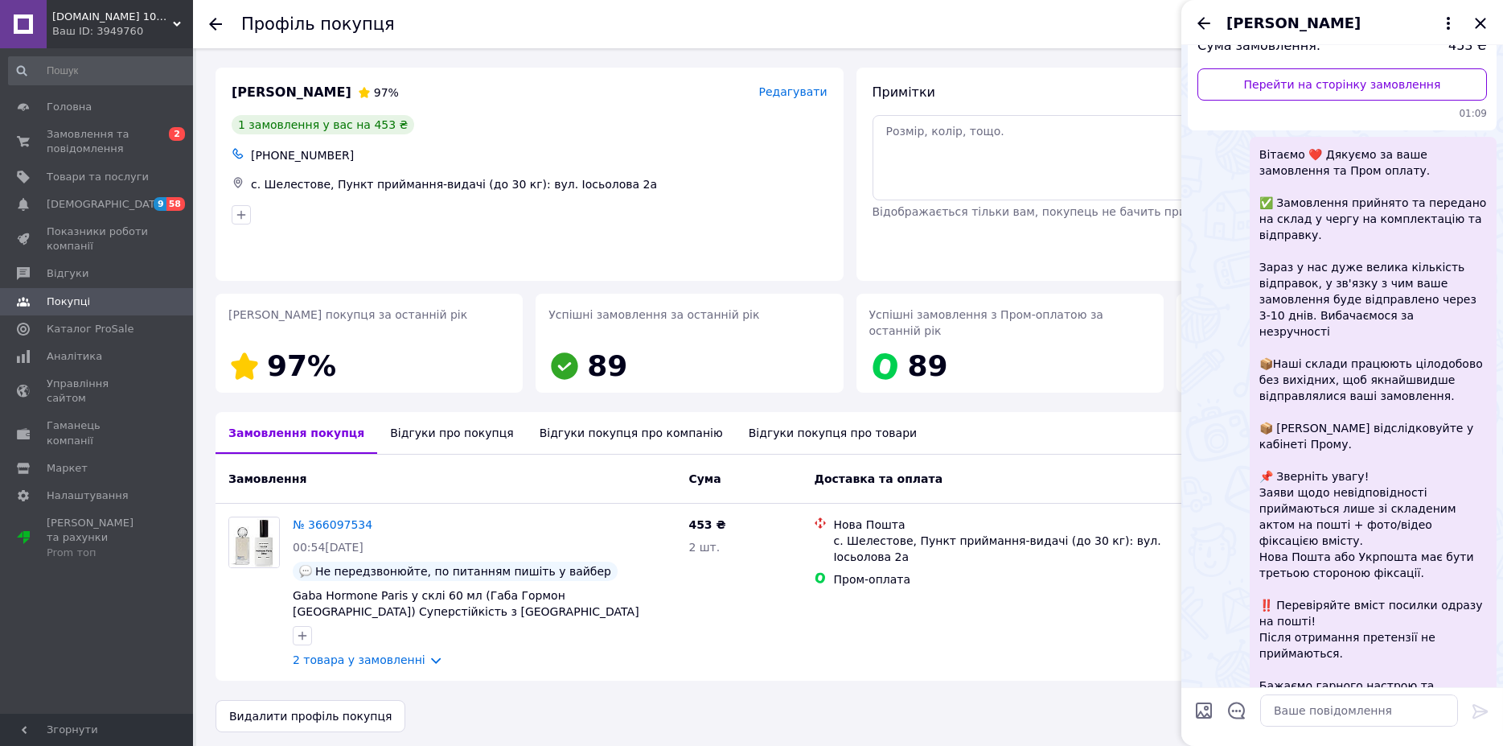
click at [417, 396] on div "Міхно Ганна 97% Редагувати 1 замовлення у вас на 453 ₴ +380660438256 с. Шелесто…" at bounding box center [850, 400] width 1268 height 664
click at [422, 412] on div "Відгуки про покупця" at bounding box center [451, 433] width 149 height 42
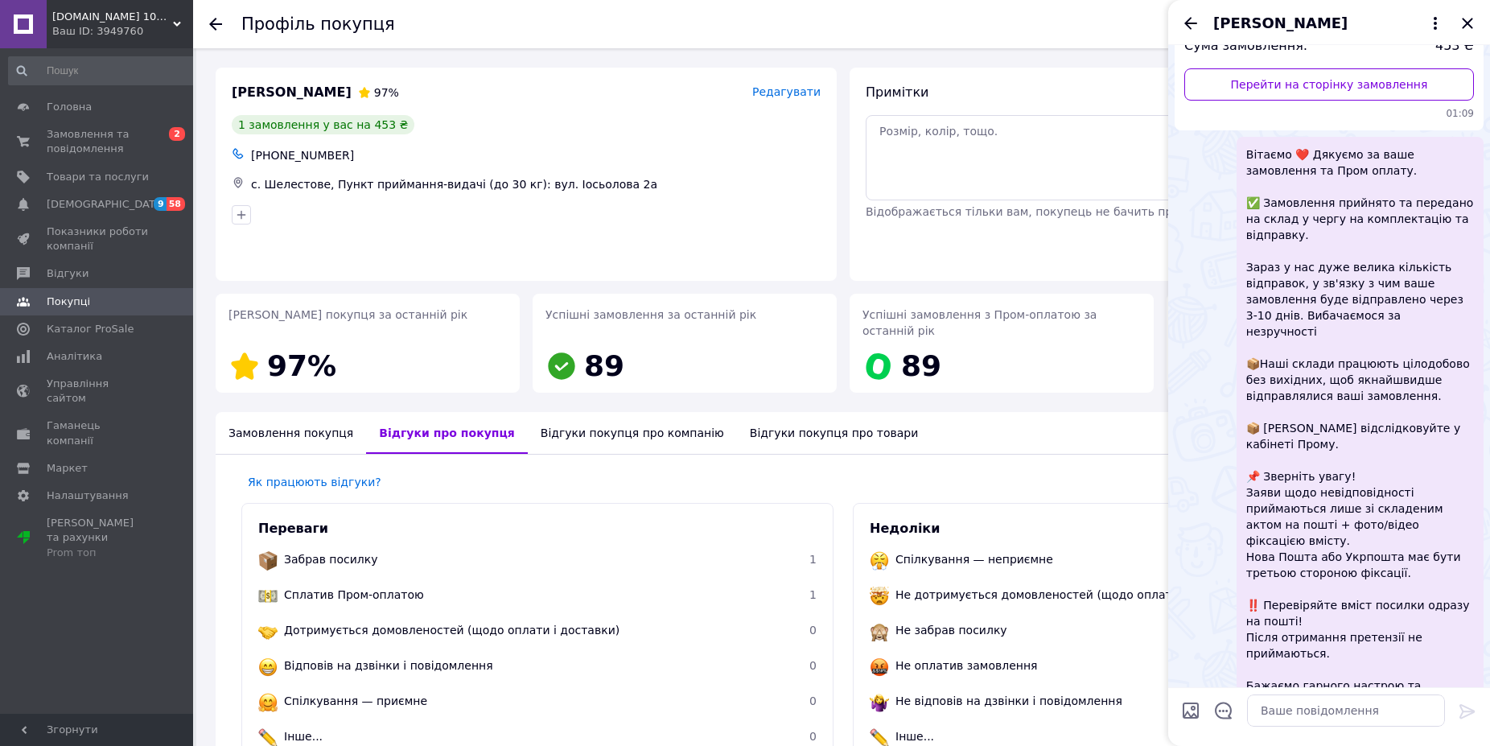
click at [606, 425] on div "Відгуки покупця про компанію" at bounding box center [632, 433] width 209 height 42
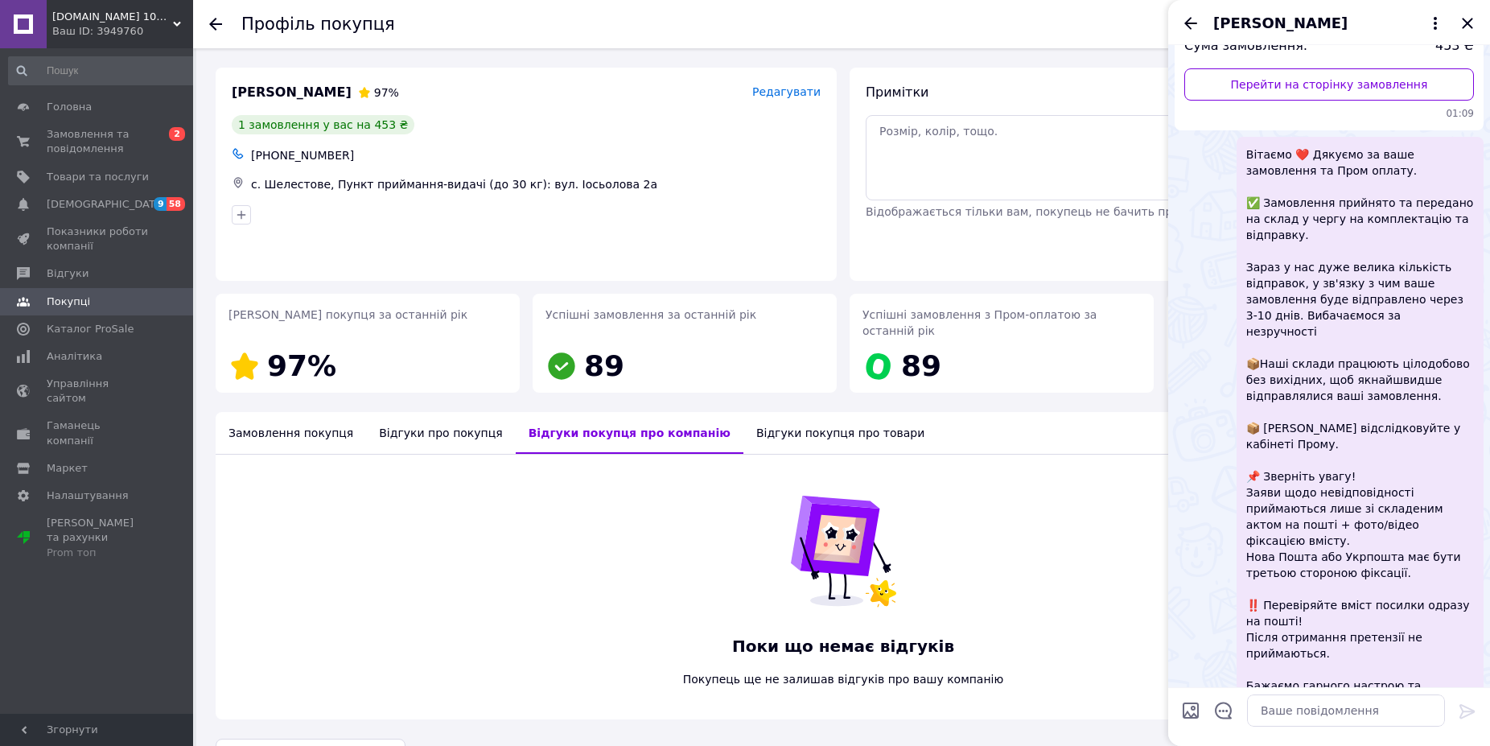
click at [776, 424] on div "Відгуки покупця про товари" at bounding box center [840, 433] width 194 height 42
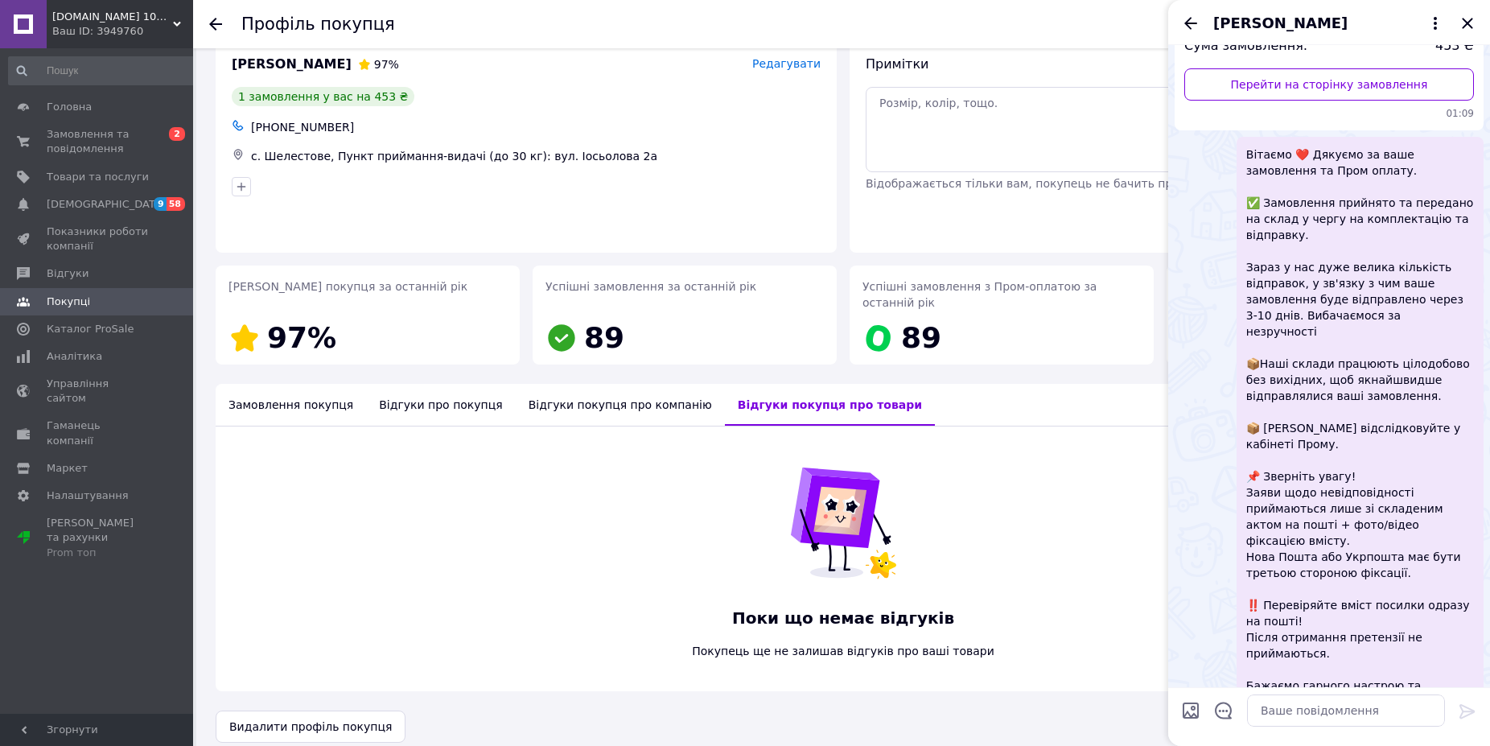
click at [602, 387] on div "Відгуки покупця про компанію" at bounding box center [620, 405] width 209 height 42
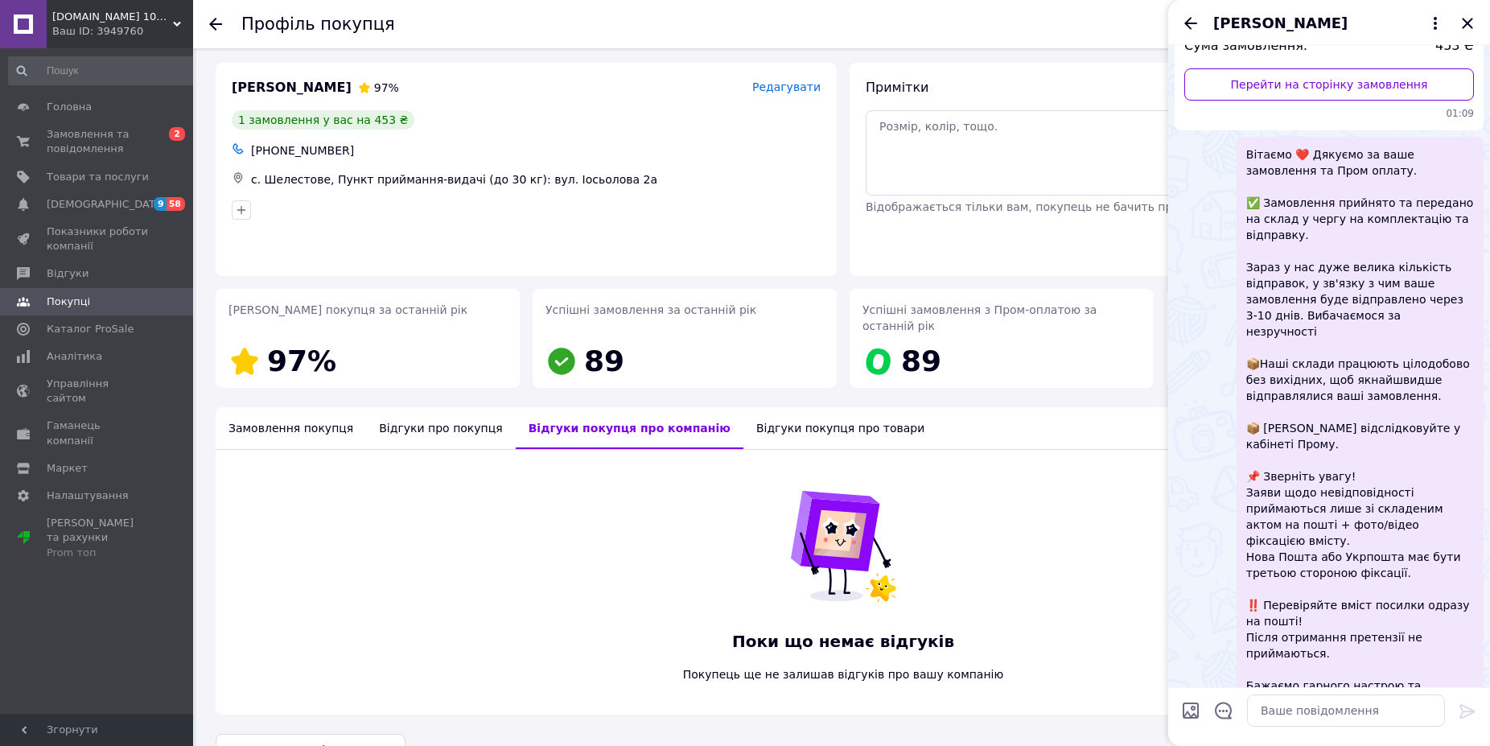
click at [217, 20] on icon at bounding box center [215, 24] width 13 height 13
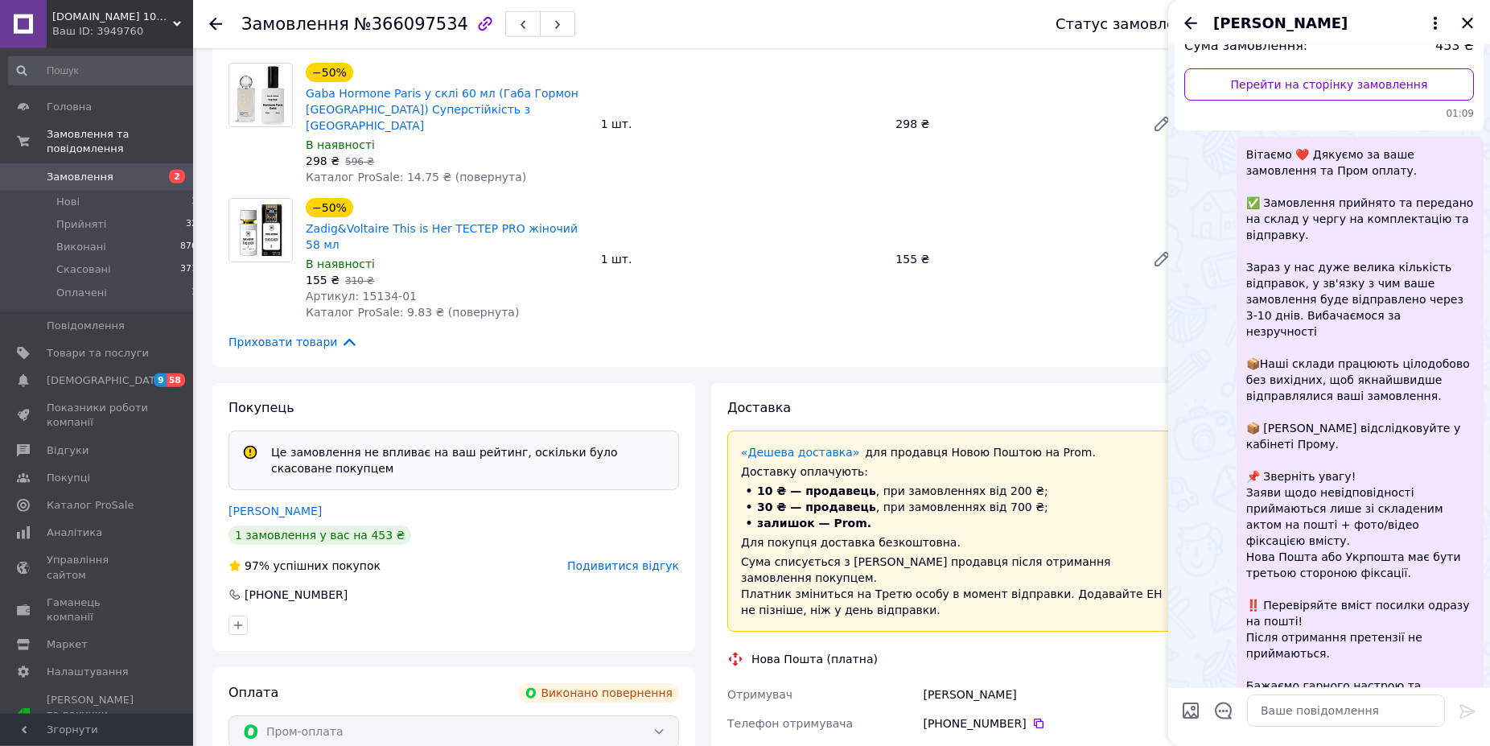
scroll to position [82, 0]
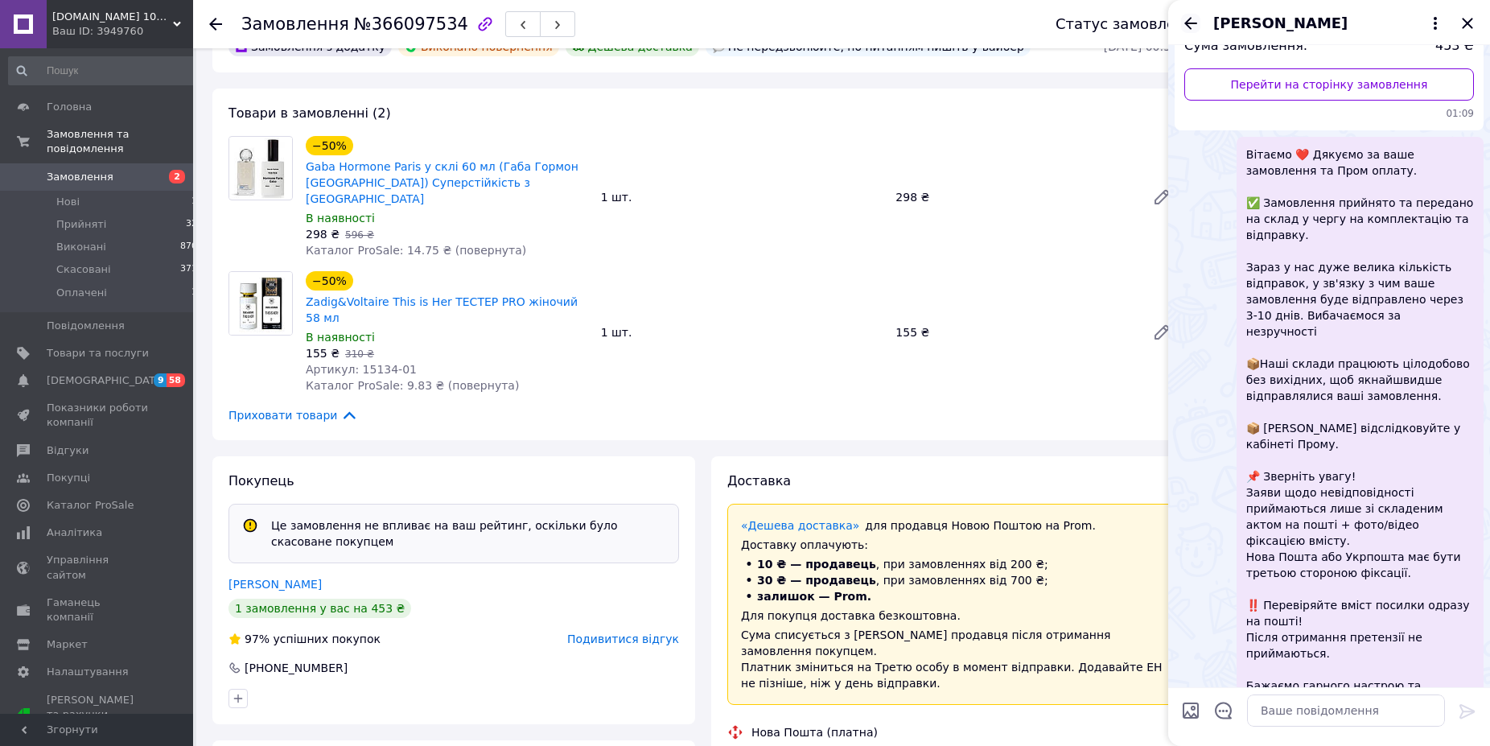
click at [1194, 29] on icon "Назад" at bounding box center [1190, 23] width 19 height 19
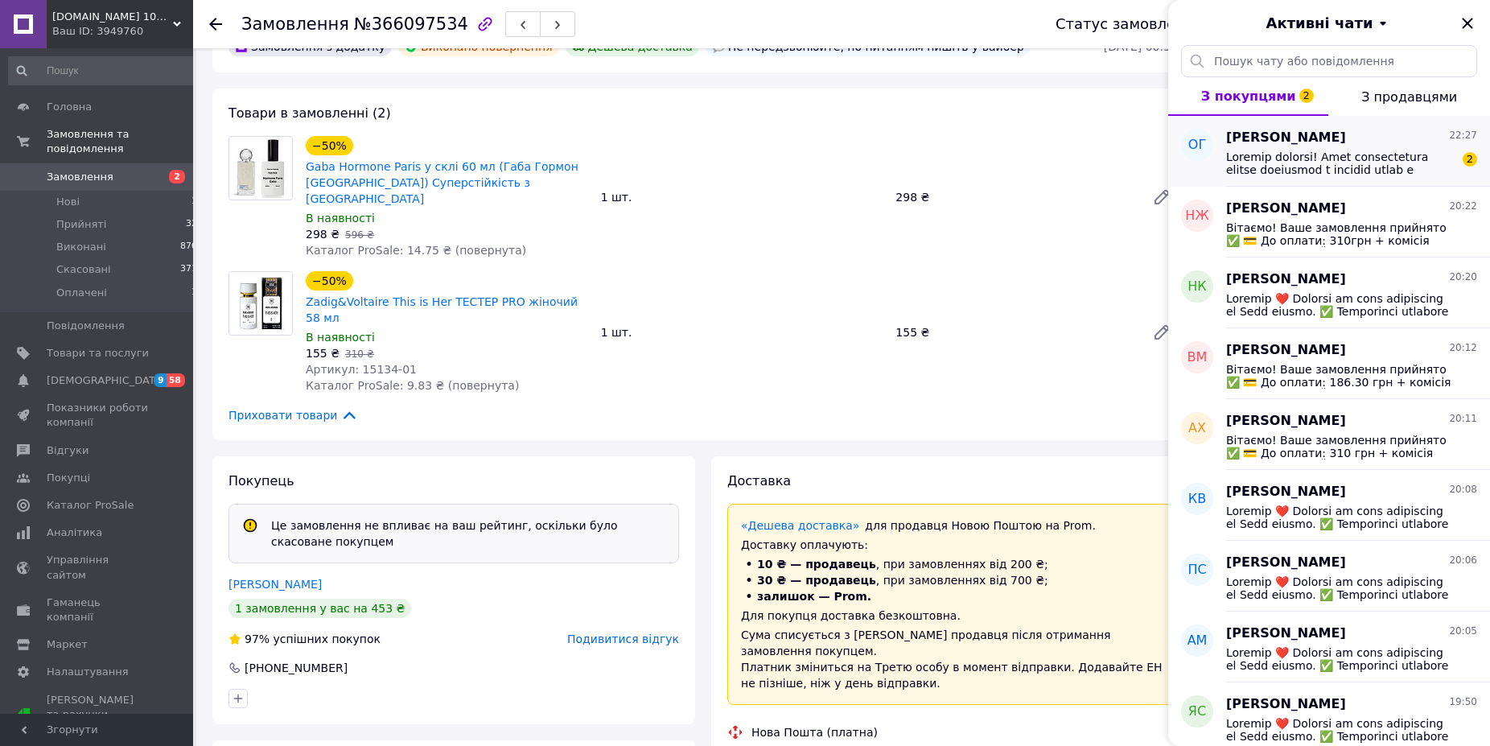
click at [1370, 153] on span at bounding box center [1340, 163] width 228 height 26
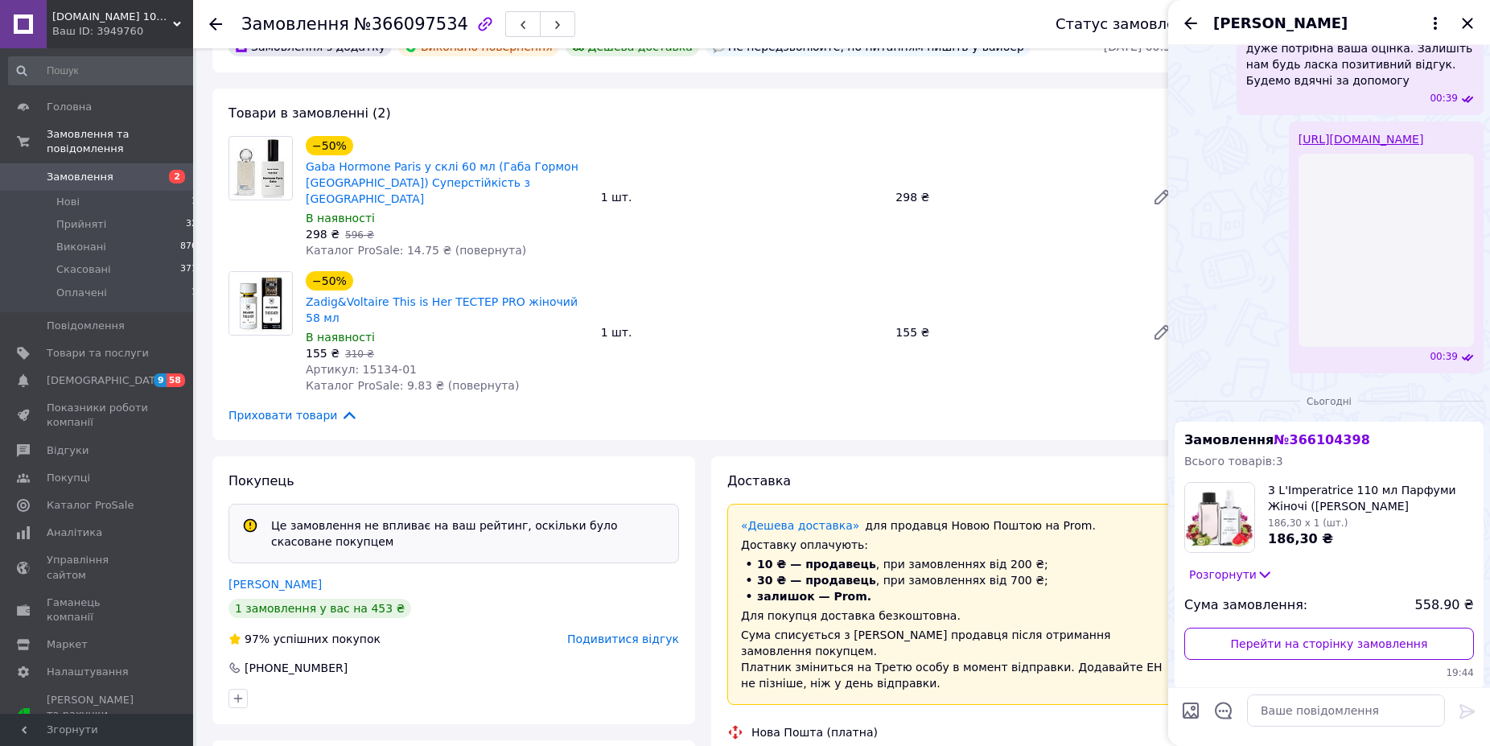
scroll to position [1610, 0]
click at [1460, 21] on icon "Закрити" at bounding box center [1466, 23] width 19 height 19
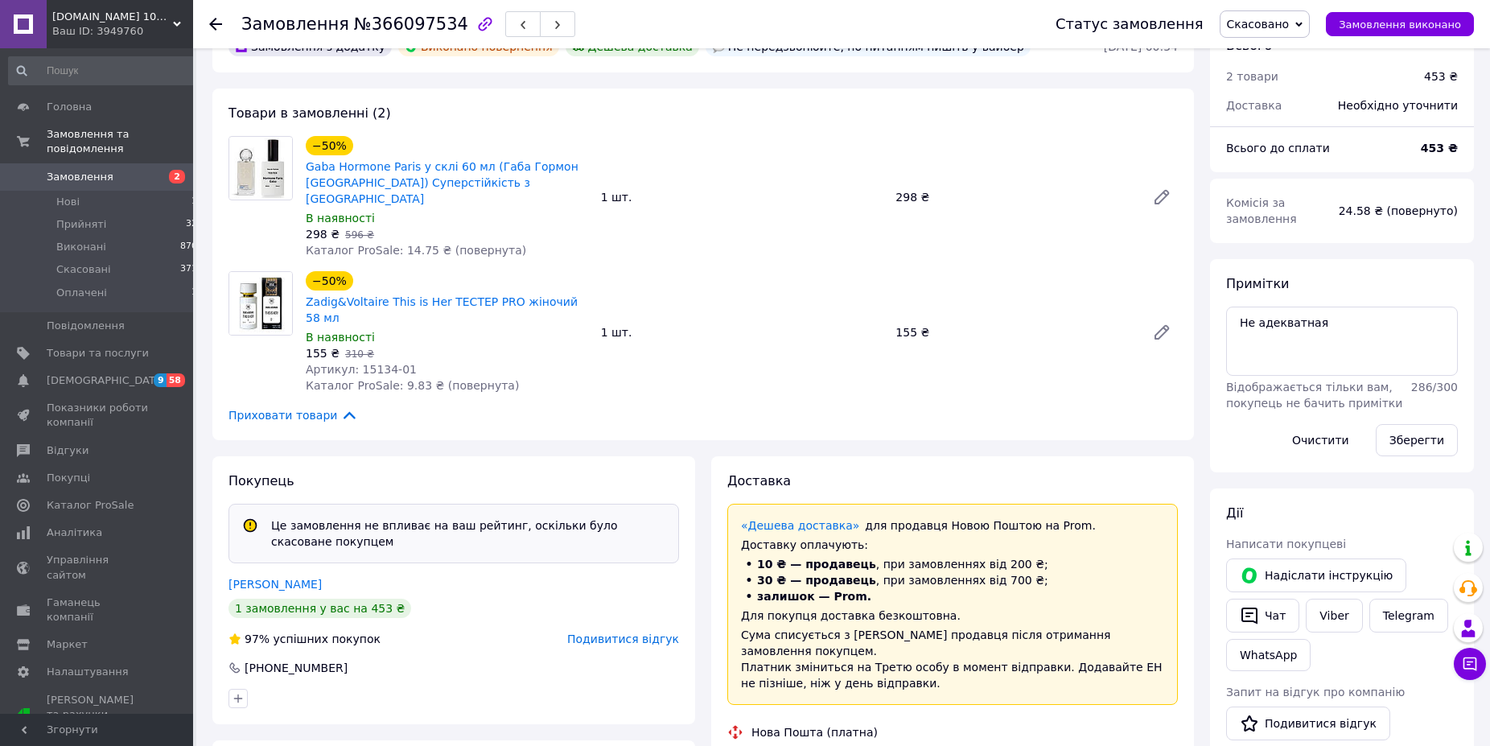
scroll to position [0, 0]
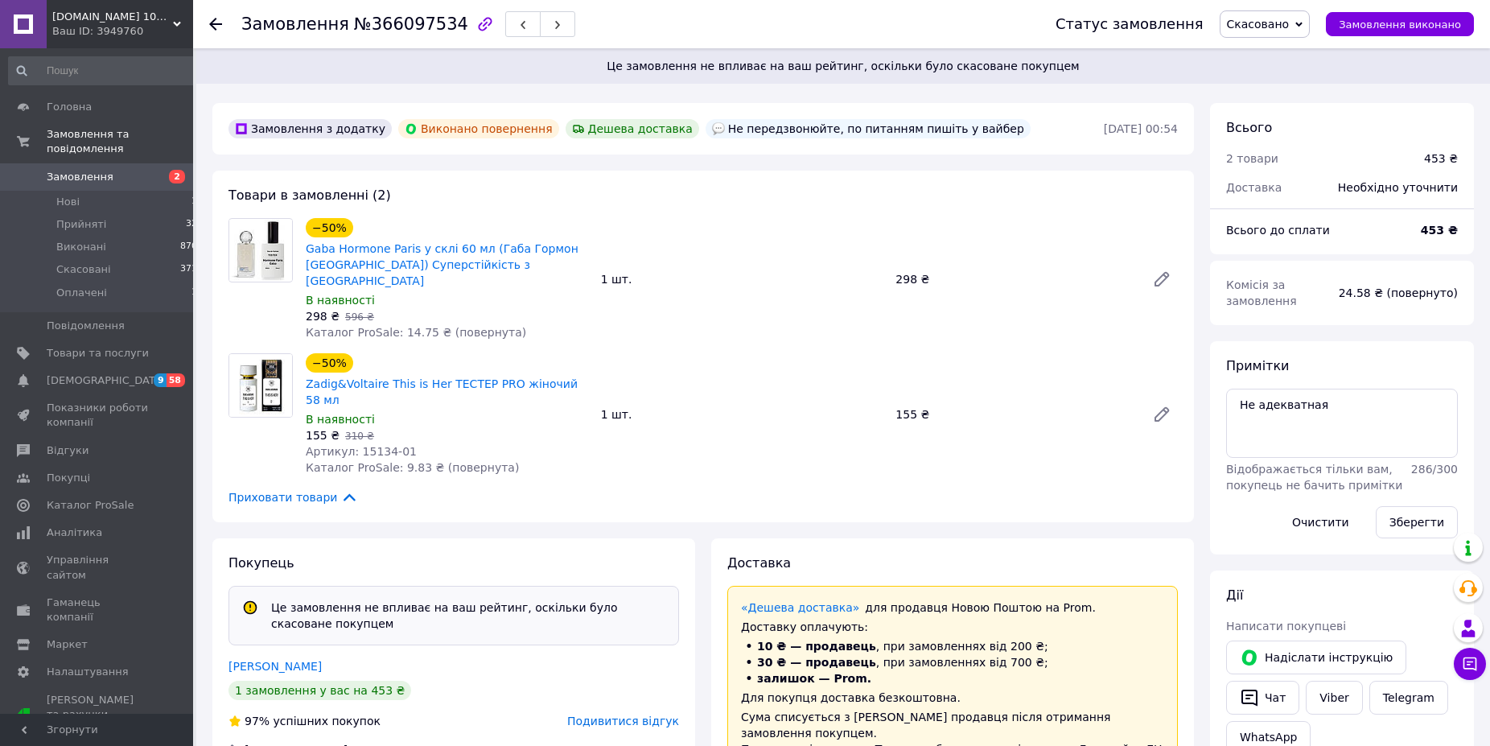
click at [91, 170] on span "Замовлення" at bounding box center [80, 177] width 67 height 14
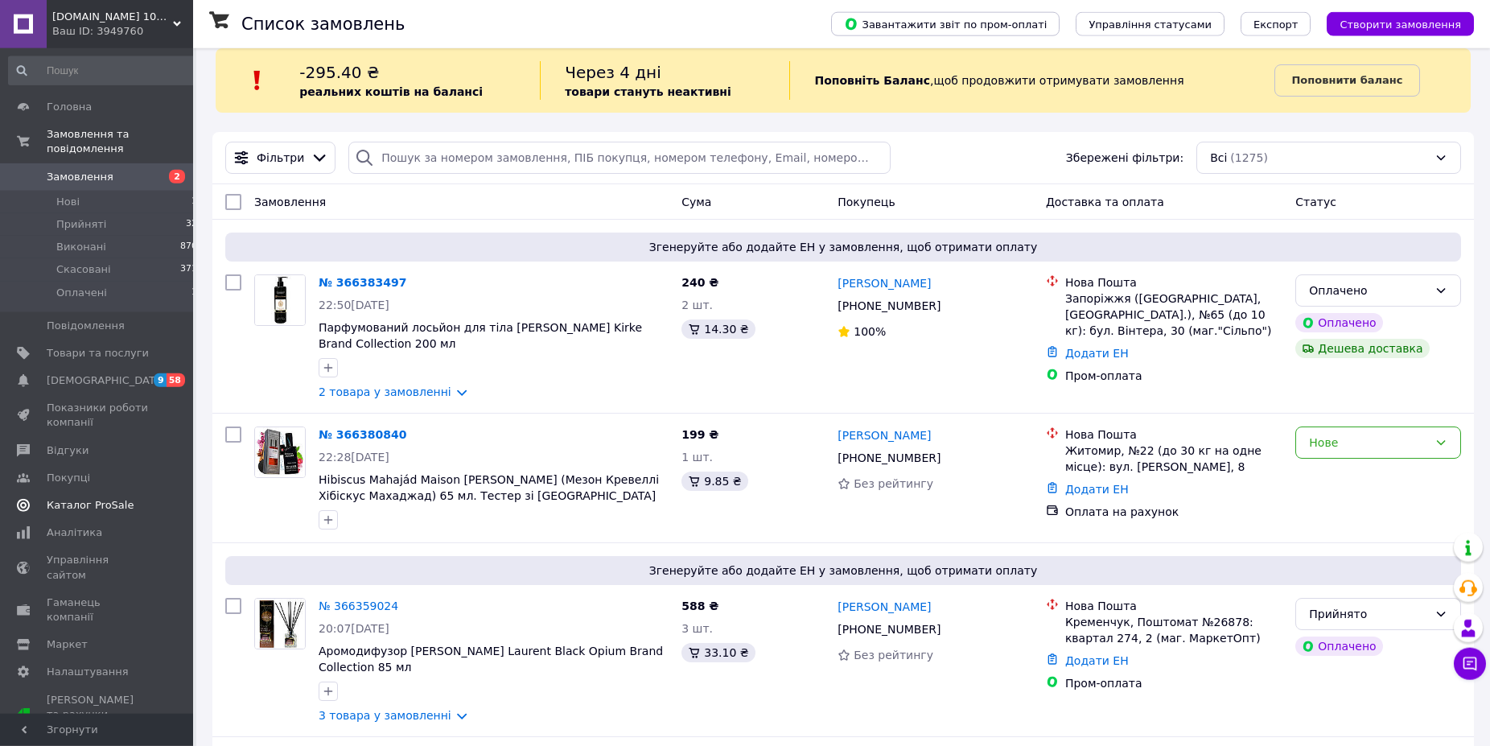
scroll to position [246, 0]
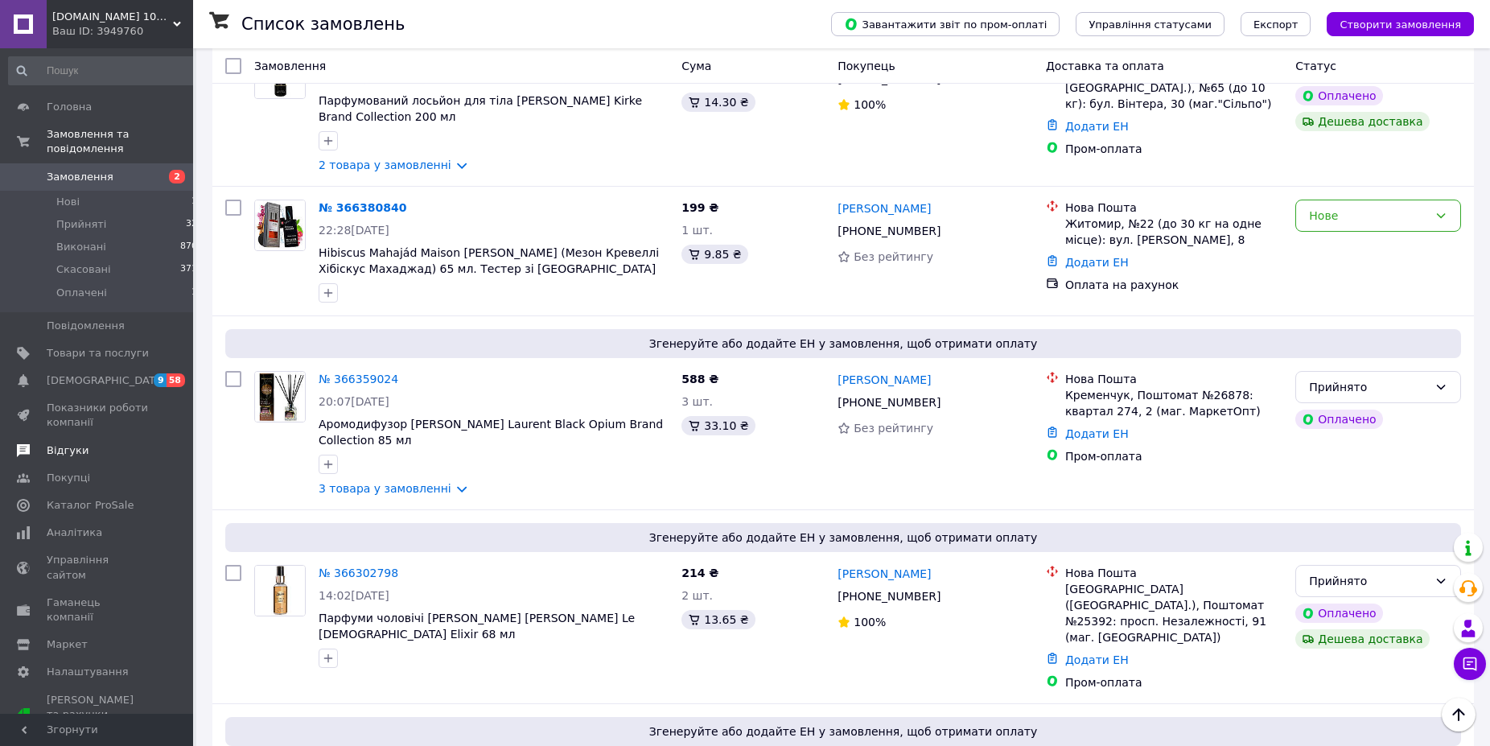
click at [61, 443] on span "Відгуки" at bounding box center [68, 450] width 42 height 14
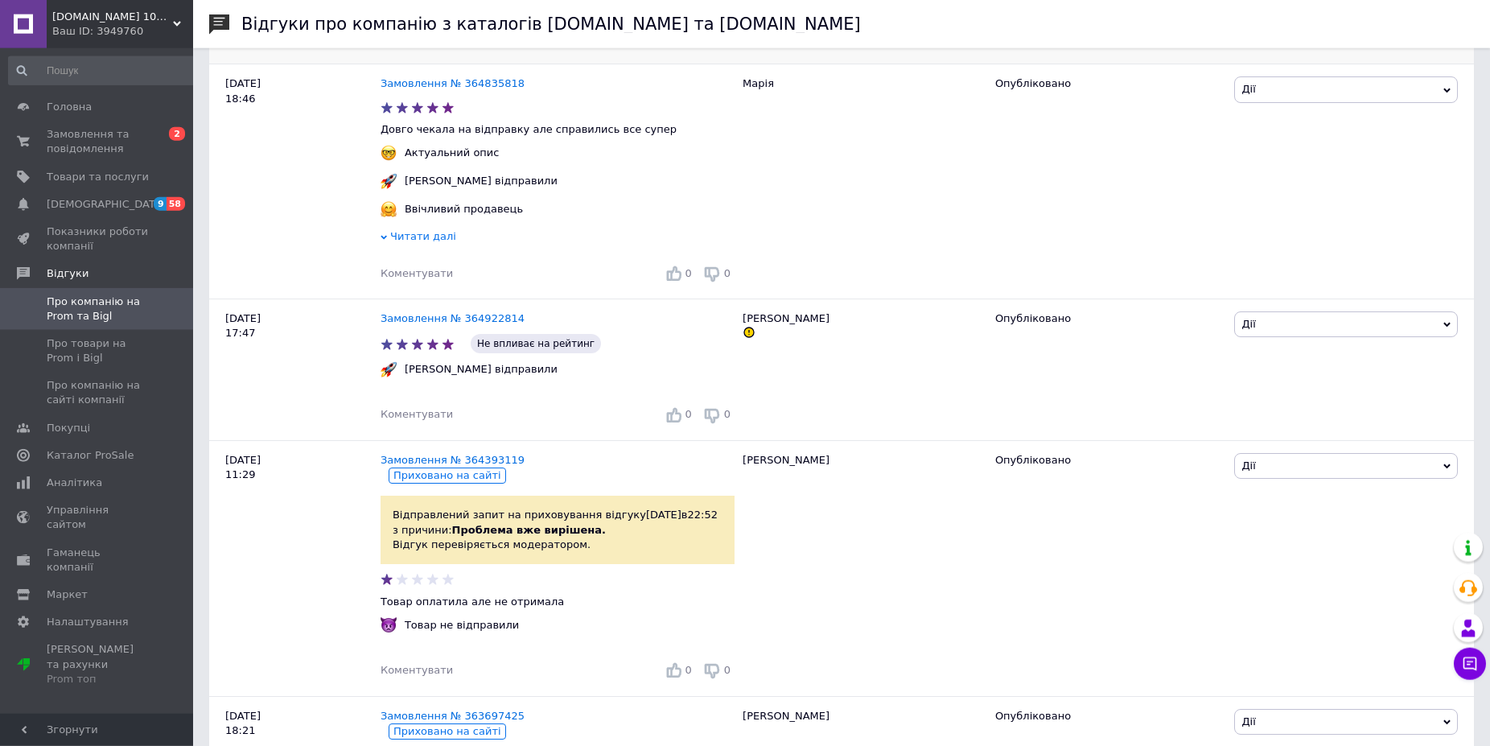
scroll to position [985, 0]
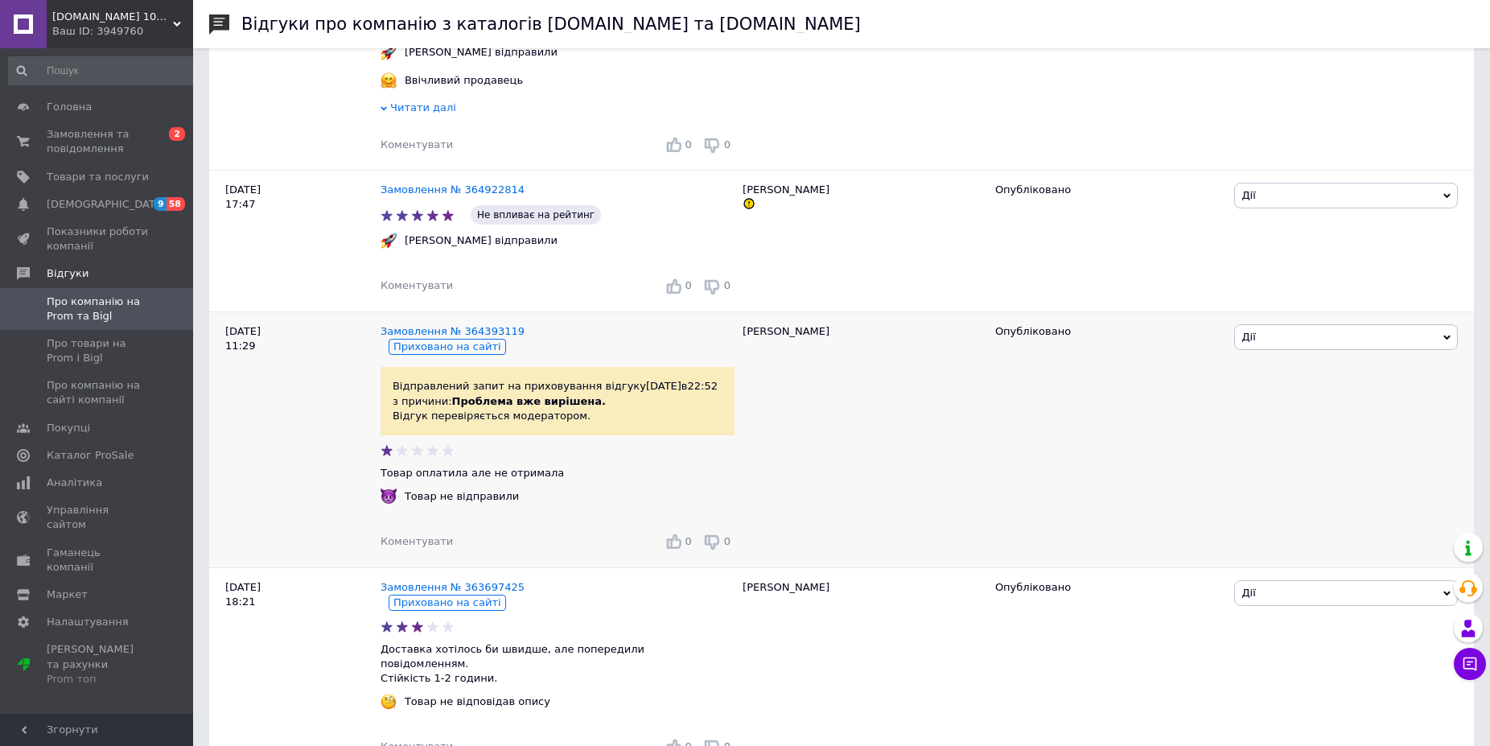
click at [422, 542] on span "Коментувати" at bounding box center [416, 541] width 72 height 12
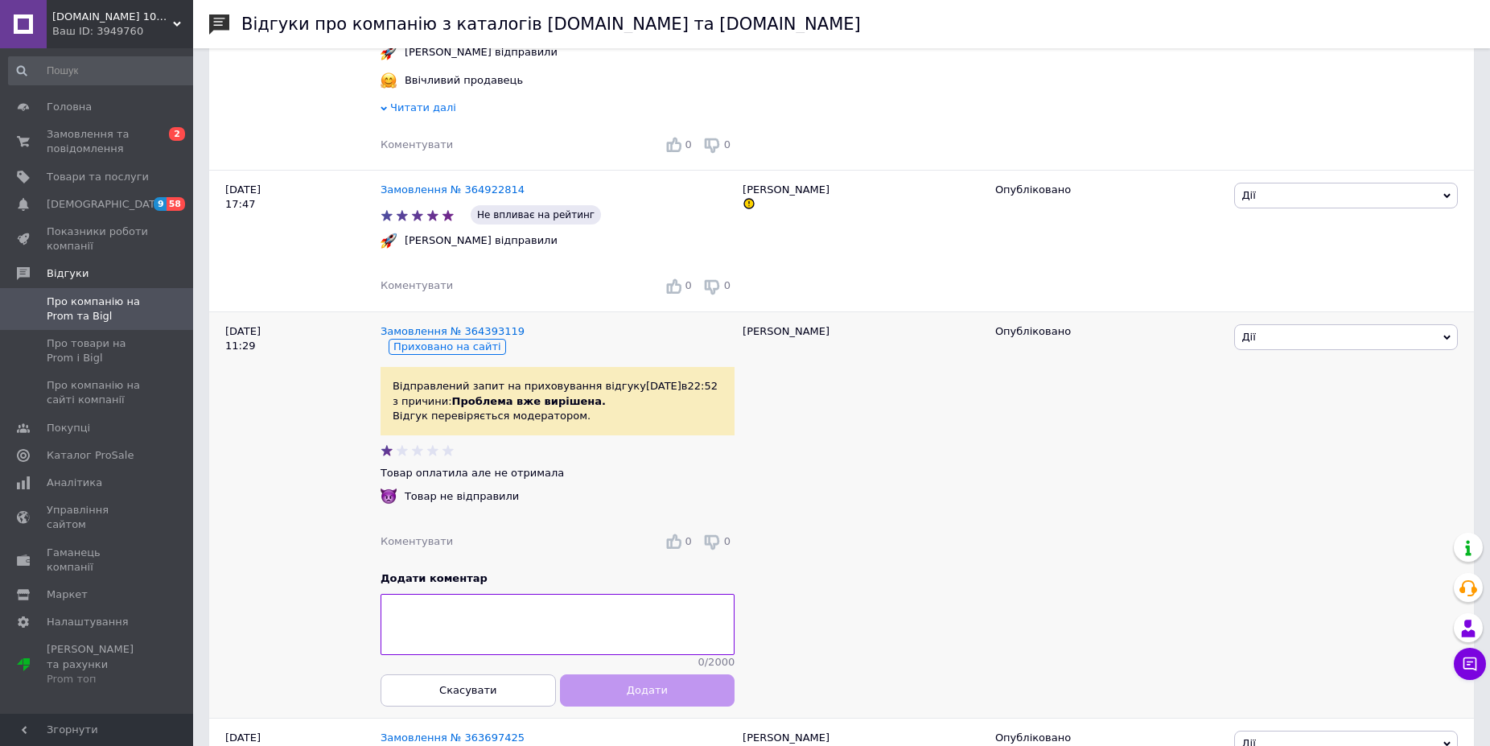
click at [500, 645] on textarea at bounding box center [557, 624] width 354 height 61
click at [442, 329] on link "Замовлення № 364393119" at bounding box center [452, 331] width 144 height 12
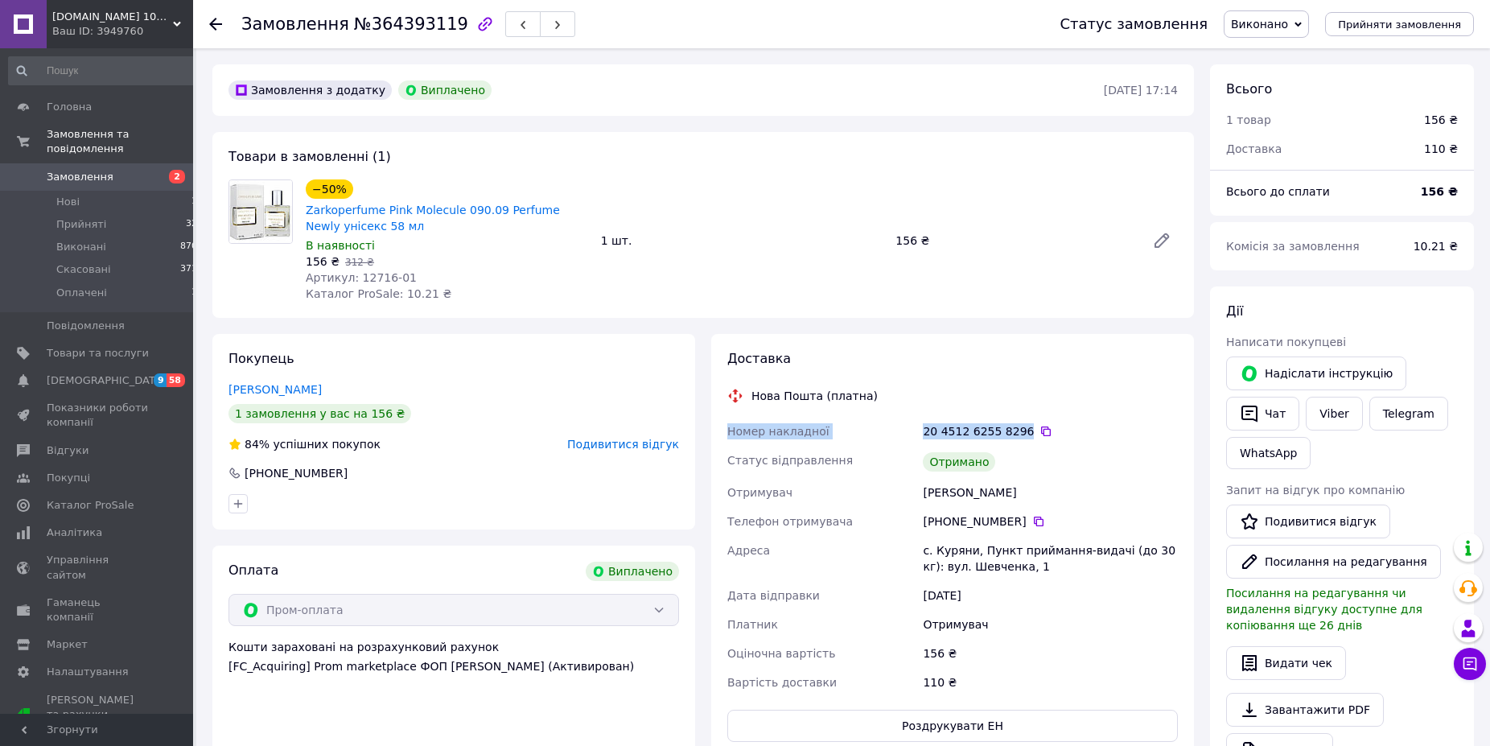
drag, startPoint x: 730, startPoint y: 426, endPoint x: 1016, endPoint y: 437, distance: 286.5
click at [1016, 437] on div "Номер накладної 20 4512 6255 8296   Статус відправлення Отримано Отримувач [PER…" at bounding box center [952, 557] width 457 height 280
copy div "Номер накладної 20 4512 6255 8296"
click at [1273, 415] on button "Чат" at bounding box center [1262, 414] width 73 height 34
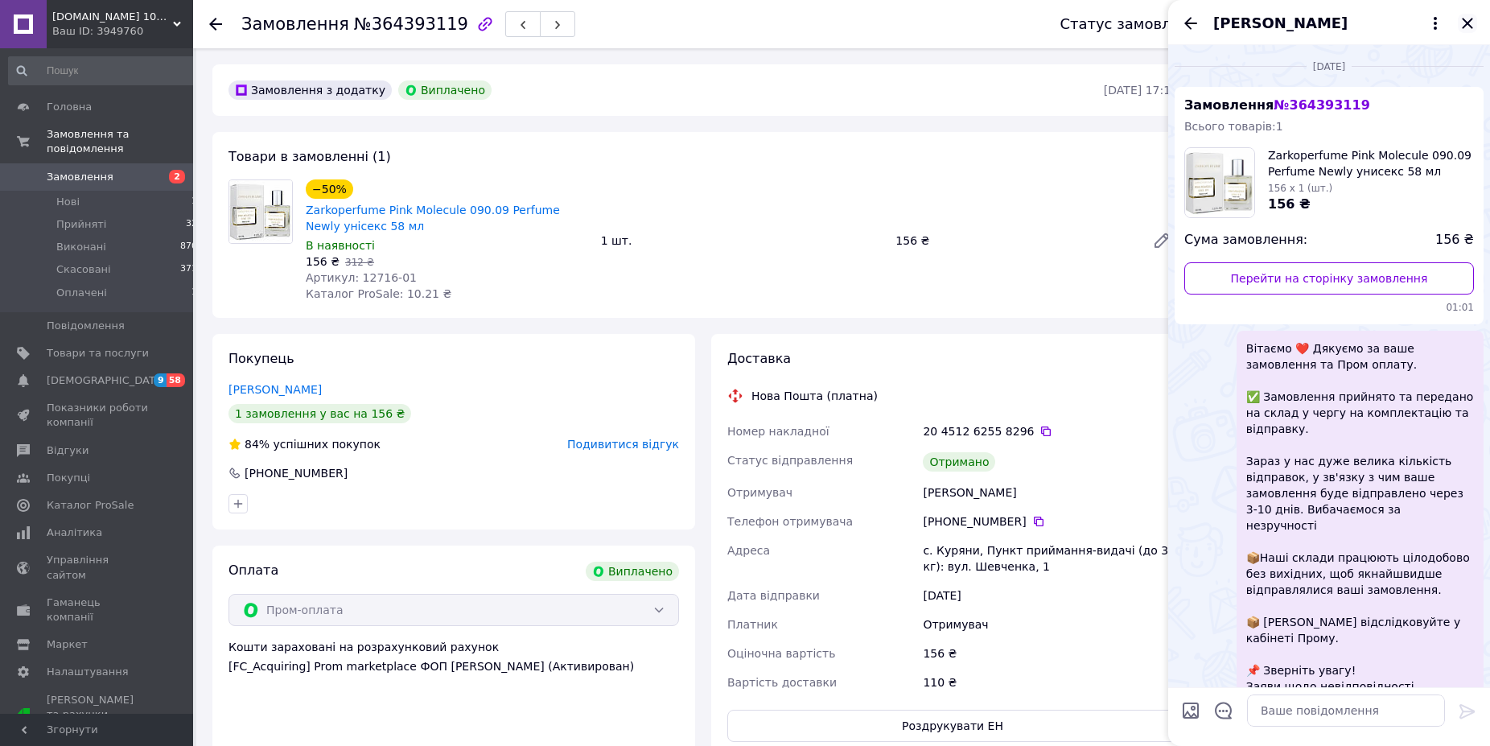
click at [1474, 15] on icon "Закрити" at bounding box center [1466, 23] width 19 height 19
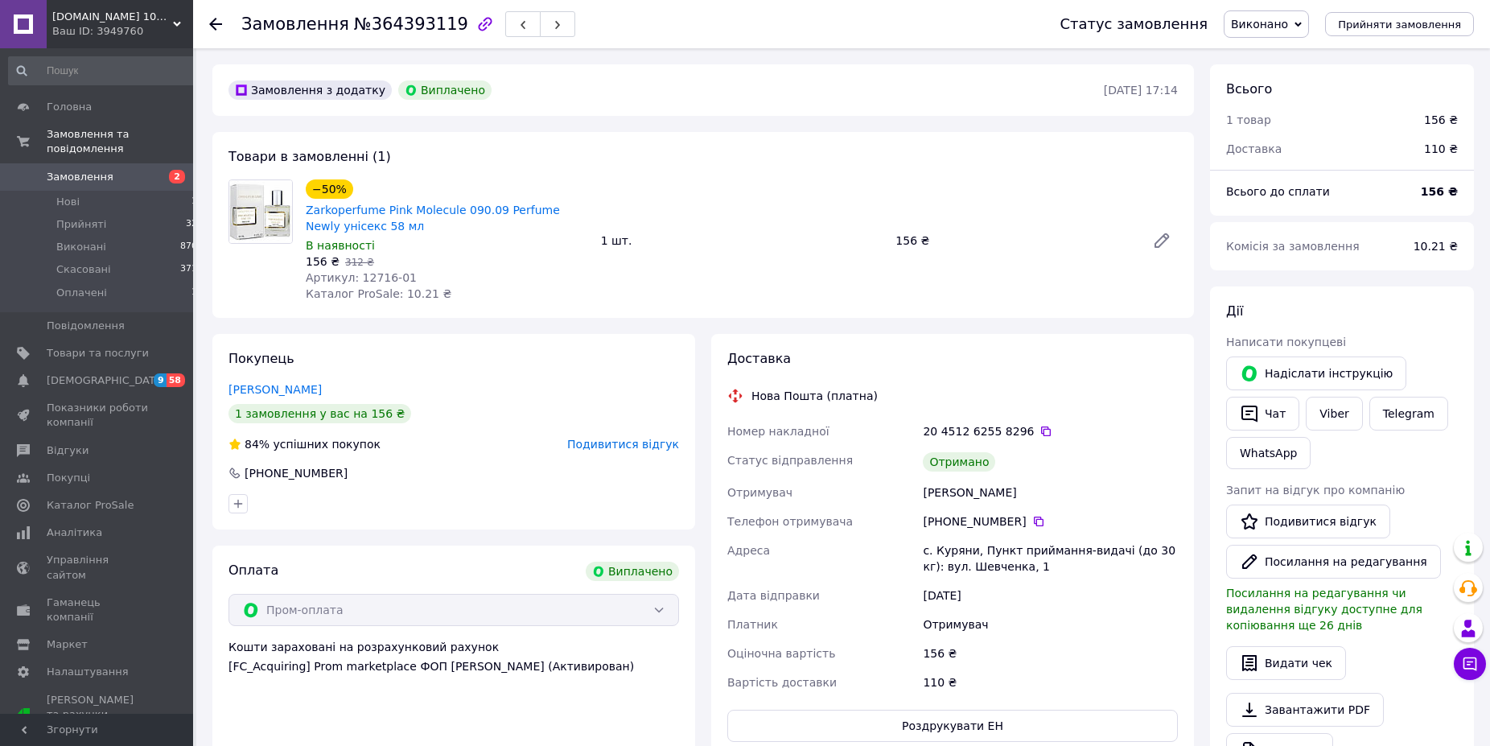
click at [276, 389] on link "[PERSON_NAME]" at bounding box center [274, 389] width 93 height 13
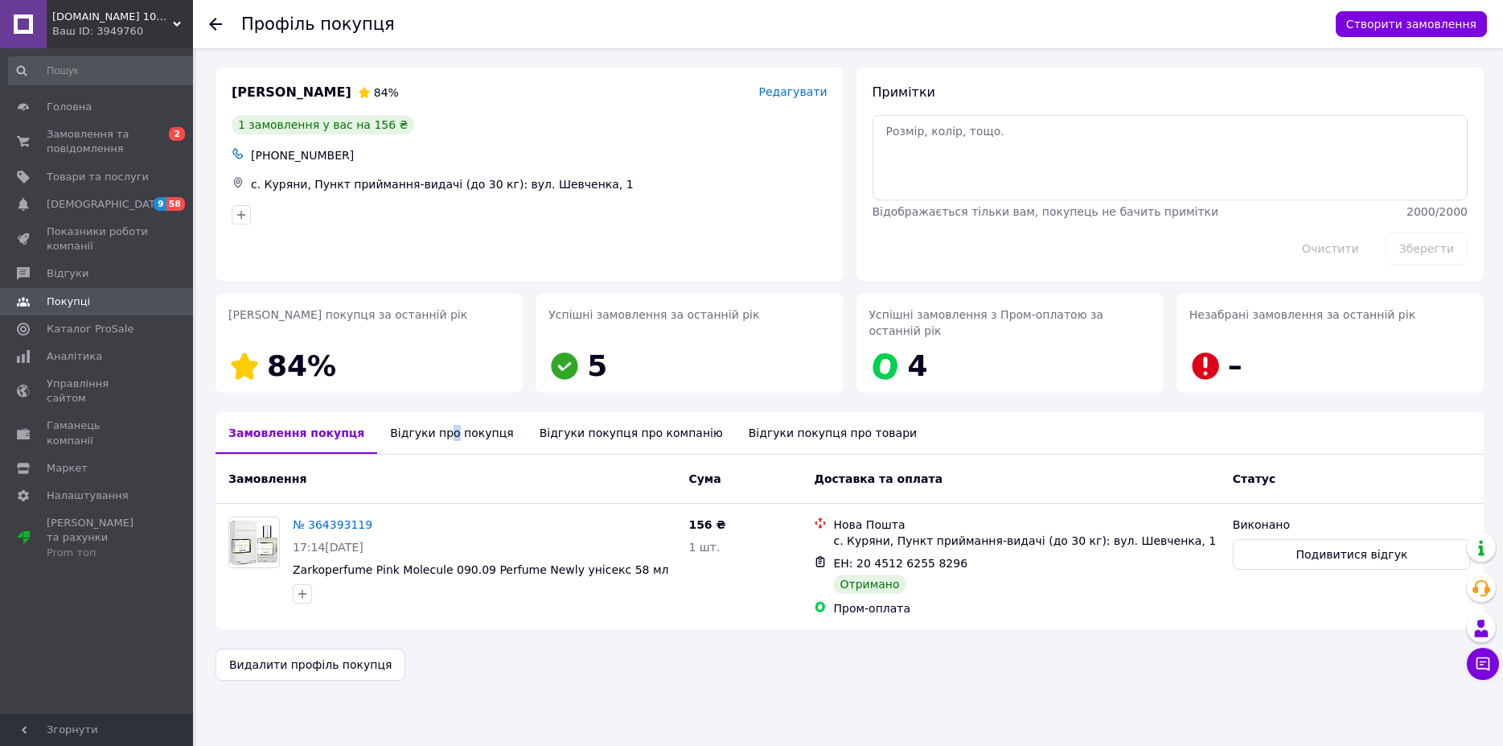
click at [429, 413] on div "Відгуки про покупця" at bounding box center [451, 433] width 149 height 42
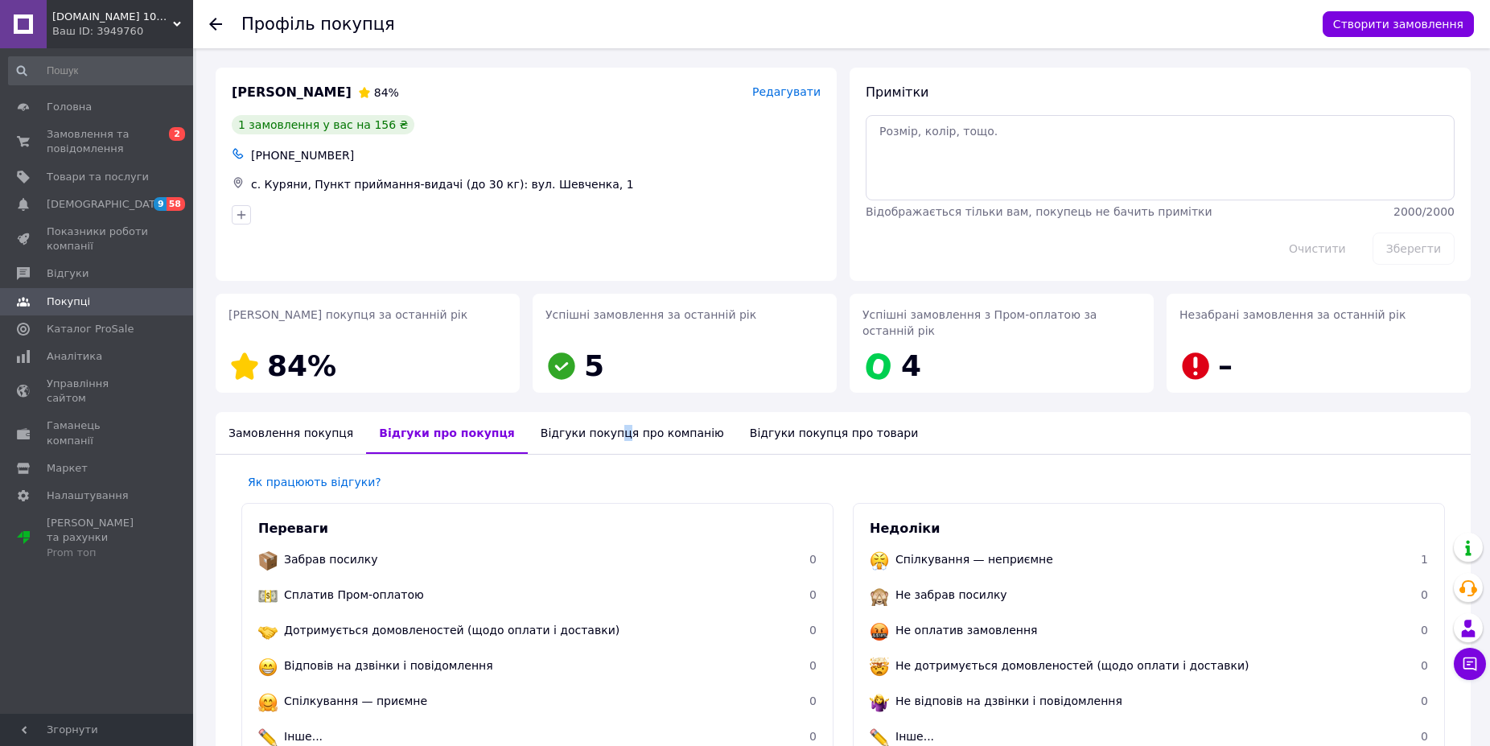
drag, startPoint x: 578, startPoint y: 406, endPoint x: 585, endPoint y: 413, distance: 9.7
click at [579, 412] on div "Відгуки покупця про компанію" at bounding box center [632, 433] width 209 height 42
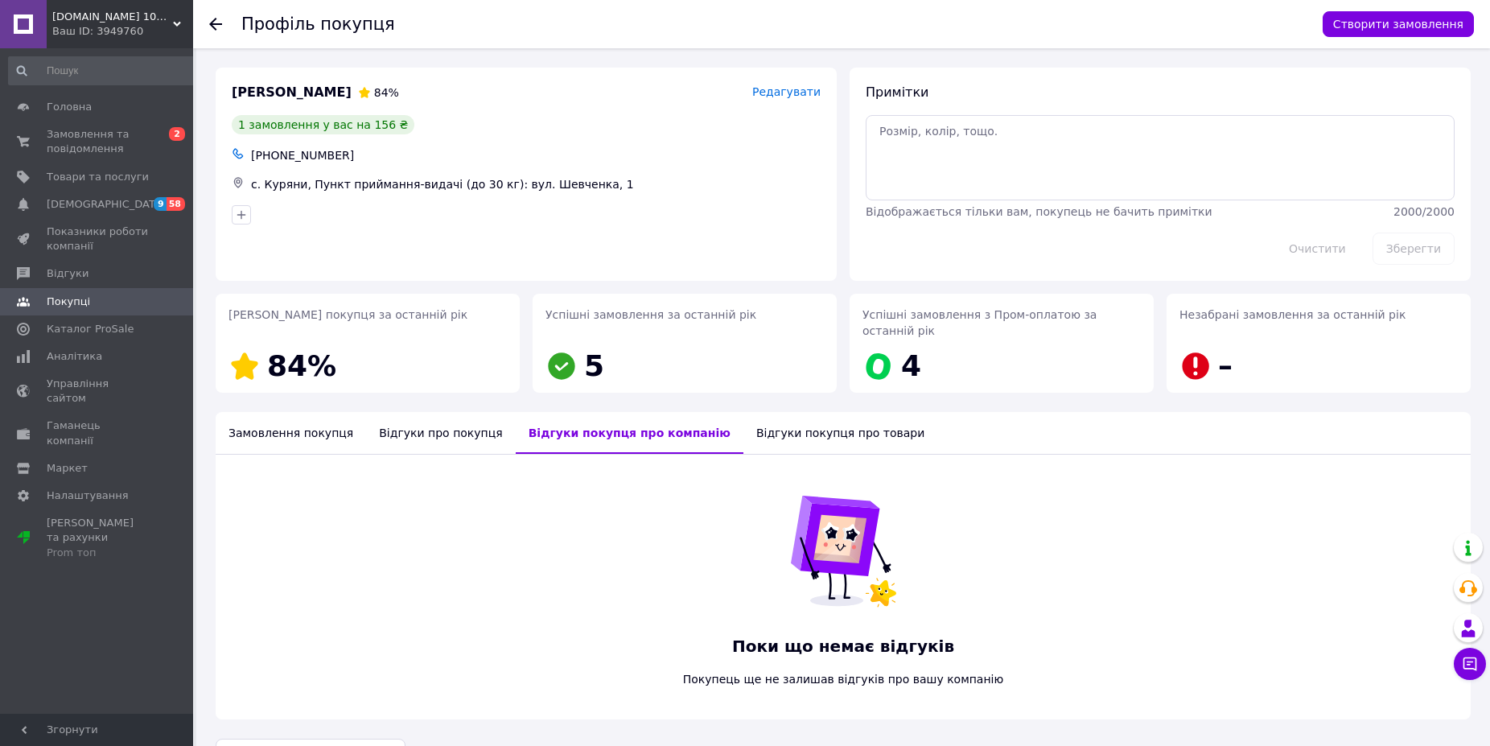
click at [761, 428] on div "Відгуки покупця про товари" at bounding box center [840, 433] width 194 height 42
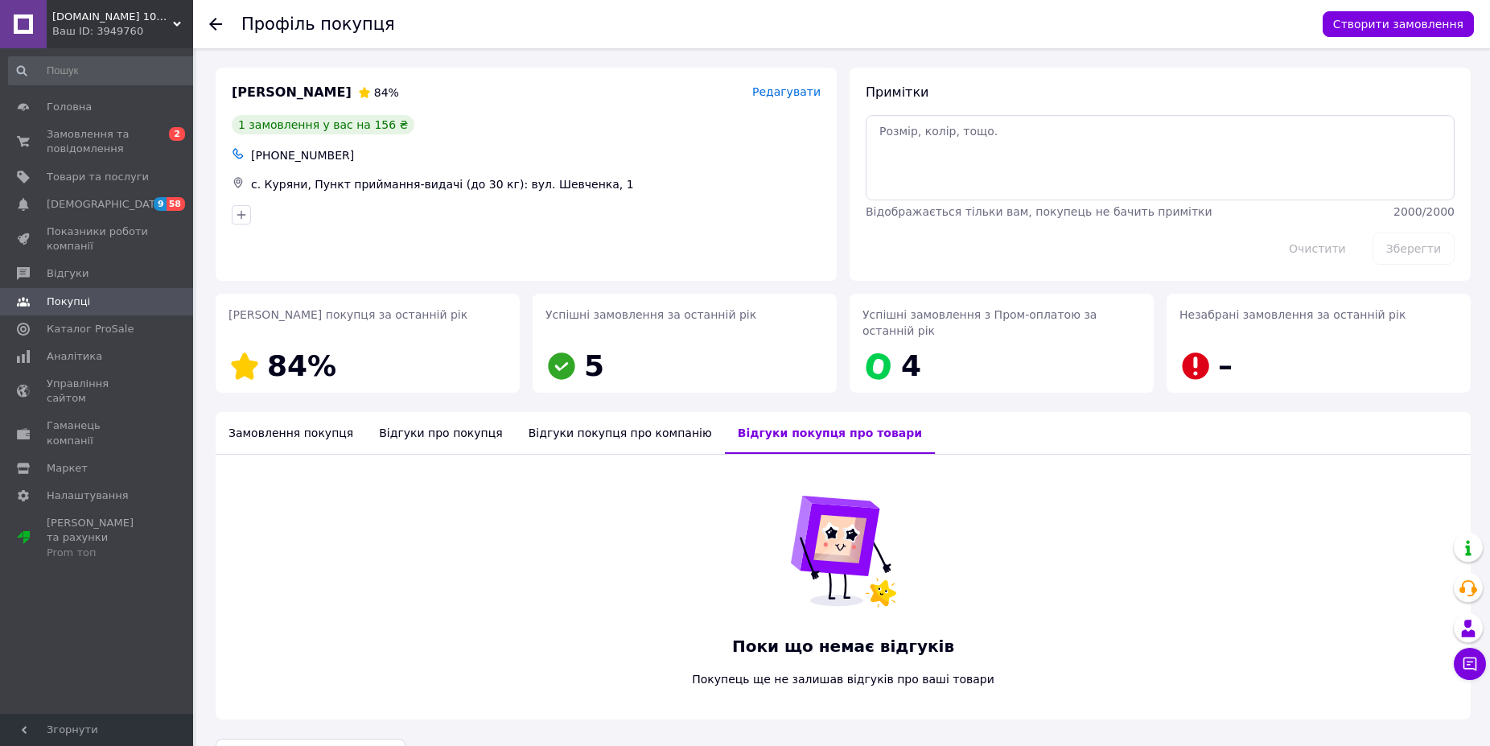
click at [220, 31] on div at bounding box center [215, 24] width 13 height 16
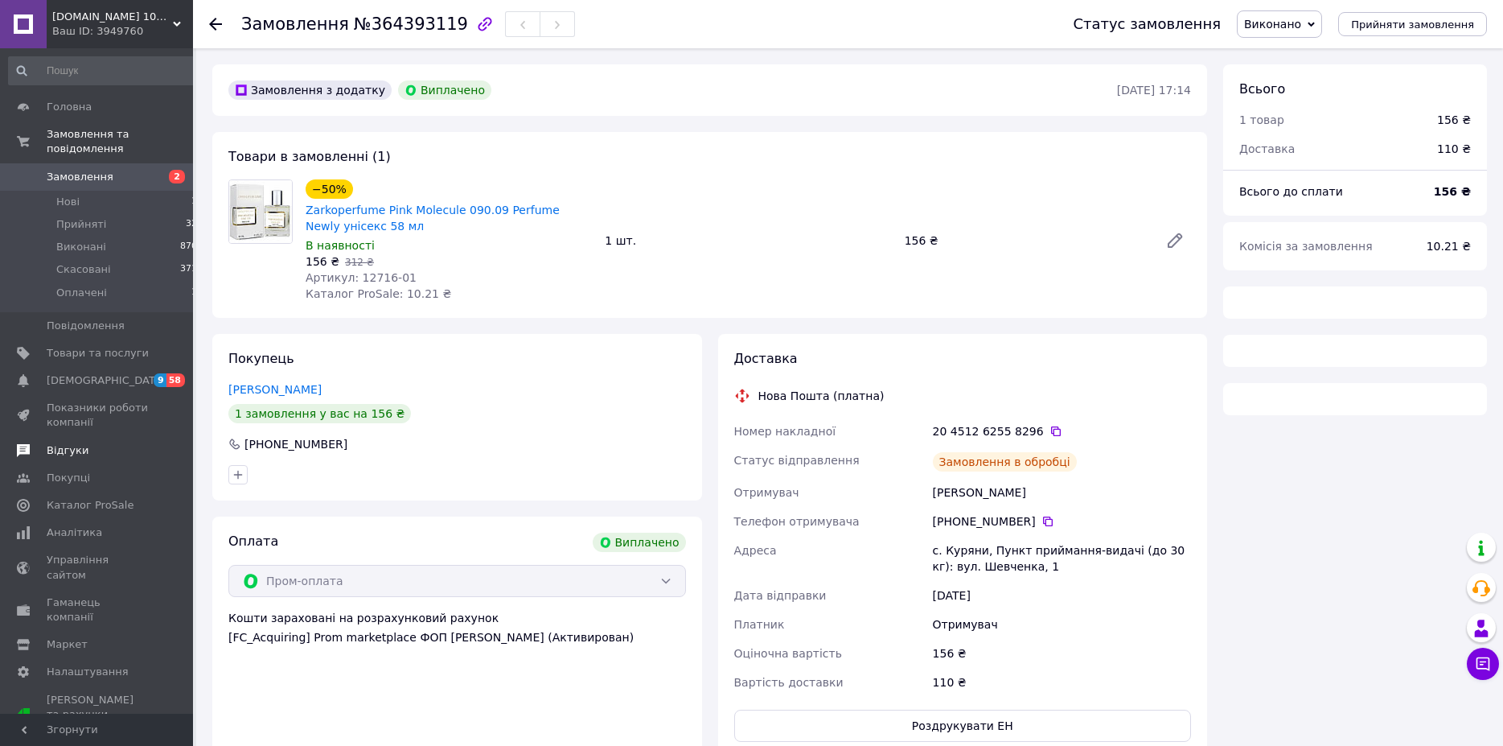
click at [109, 445] on link "Відгуки" at bounding box center [103, 450] width 207 height 27
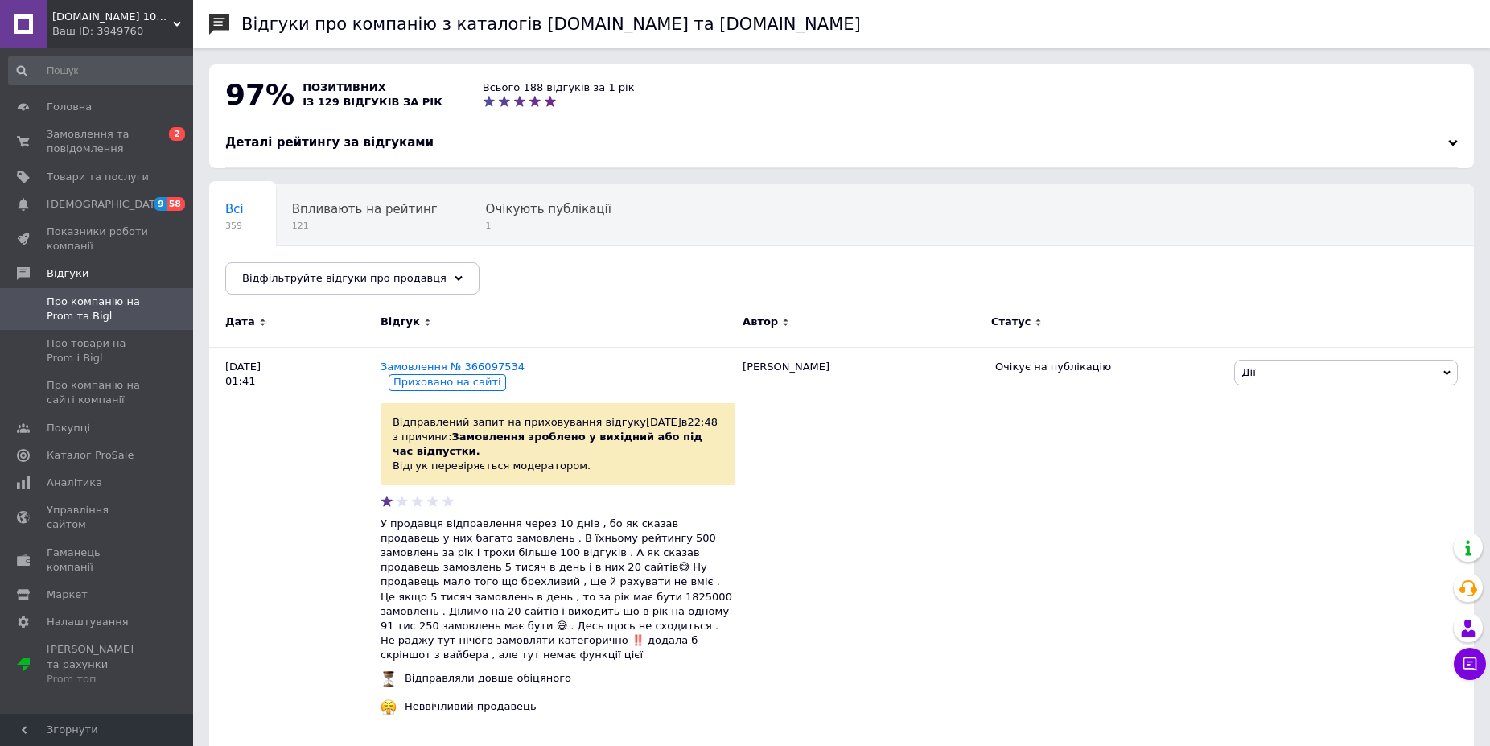
click at [84, 38] on div "Ваш ID: 3949760" at bounding box center [122, 31] width 141 height 14
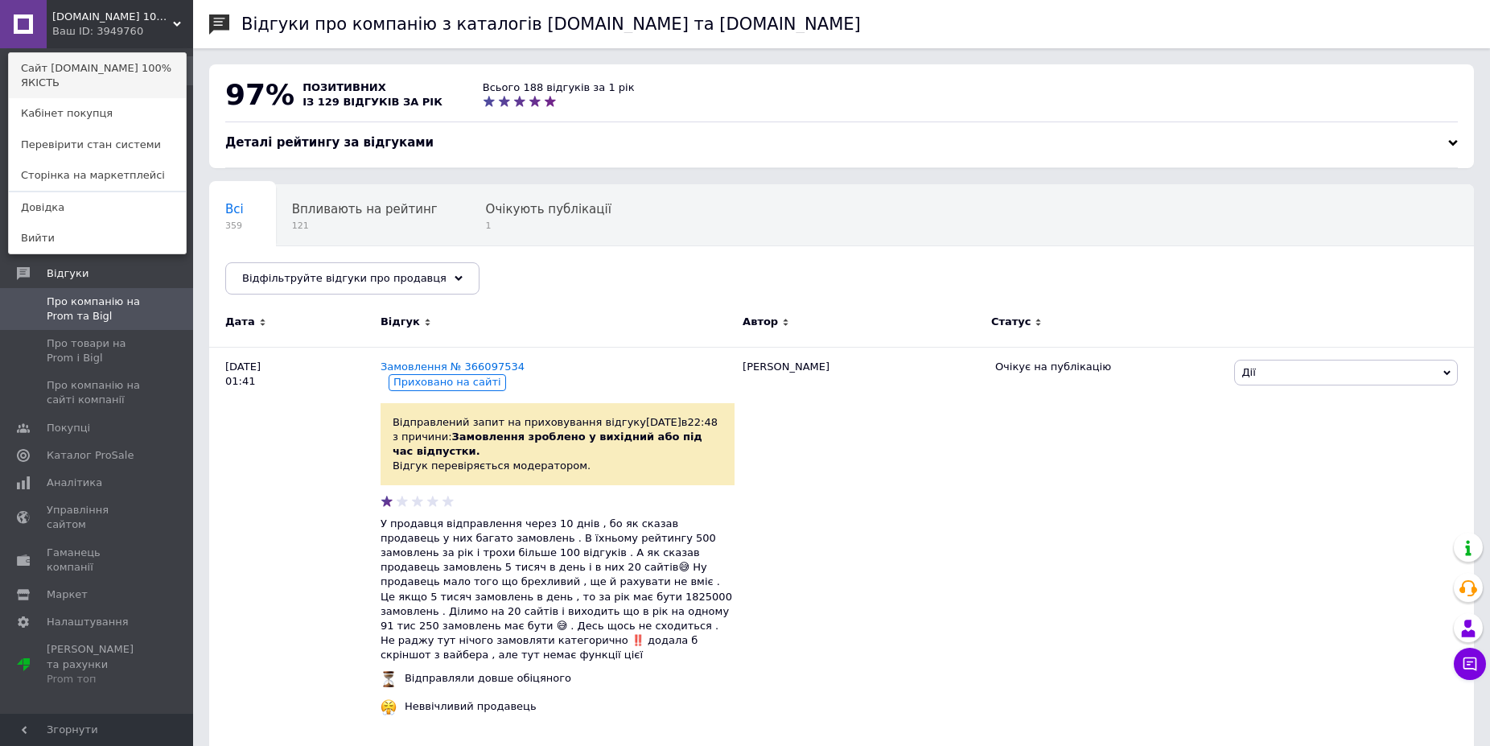
click at [84, 76] on link "Сайт [DOMAIN_NAME] 100% ЯКІСТЬ" at bounding box center [97, 75] width 177 height 45
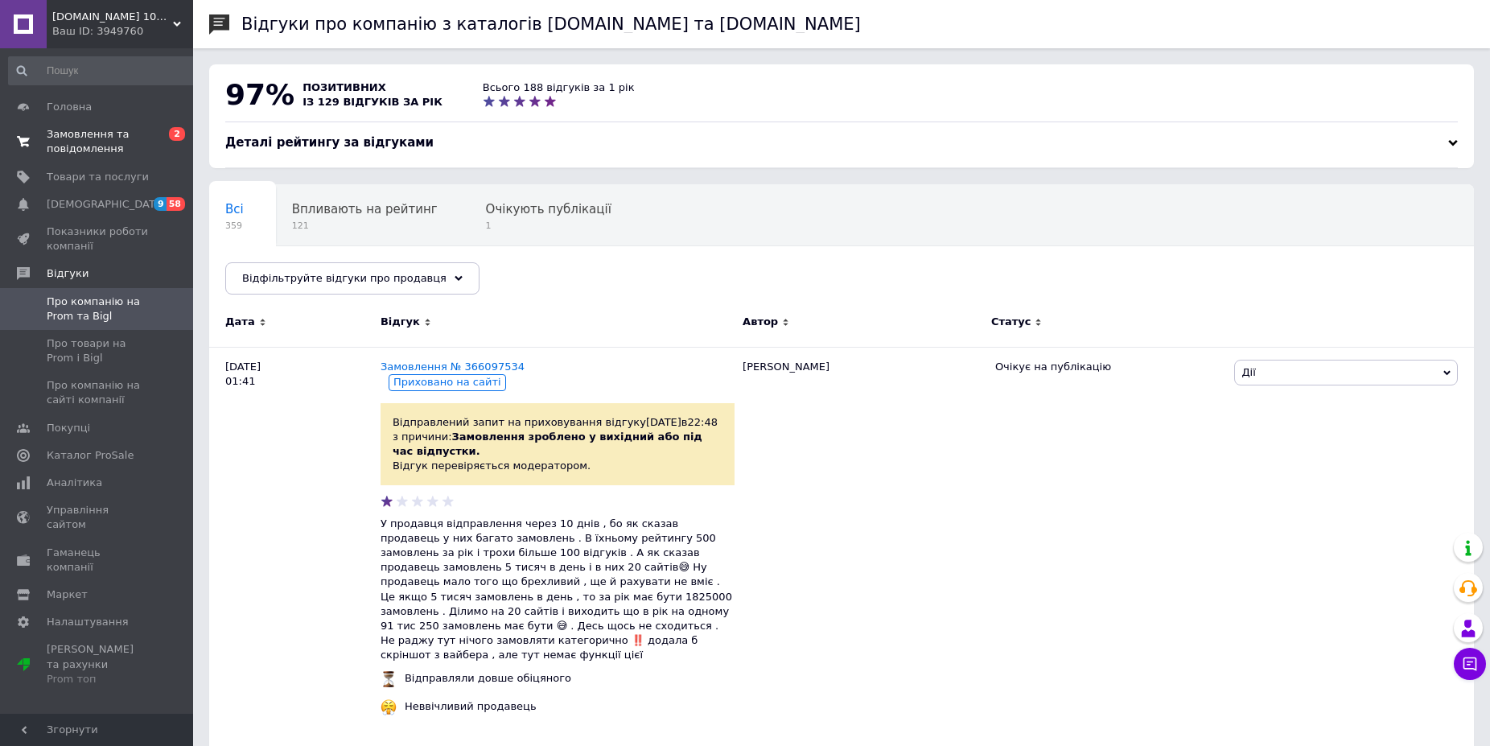
click at [107, 127] on link "Замовлення та повідомлення 0 2" at bounding box center [103, 142] width 207 height 42
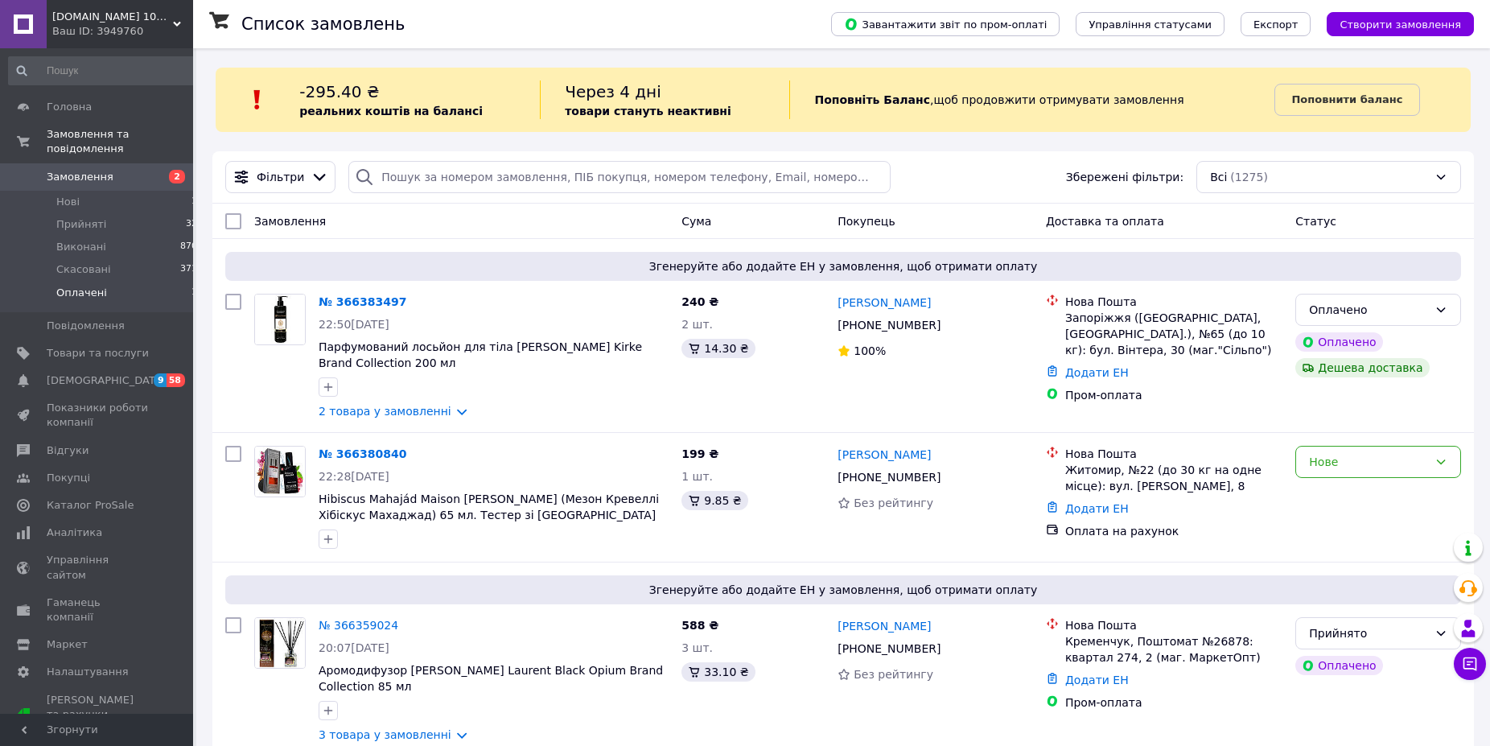
click at [101, 282] on li "Оплачені 1" at bounding box center [103, 297] width 207 height 31
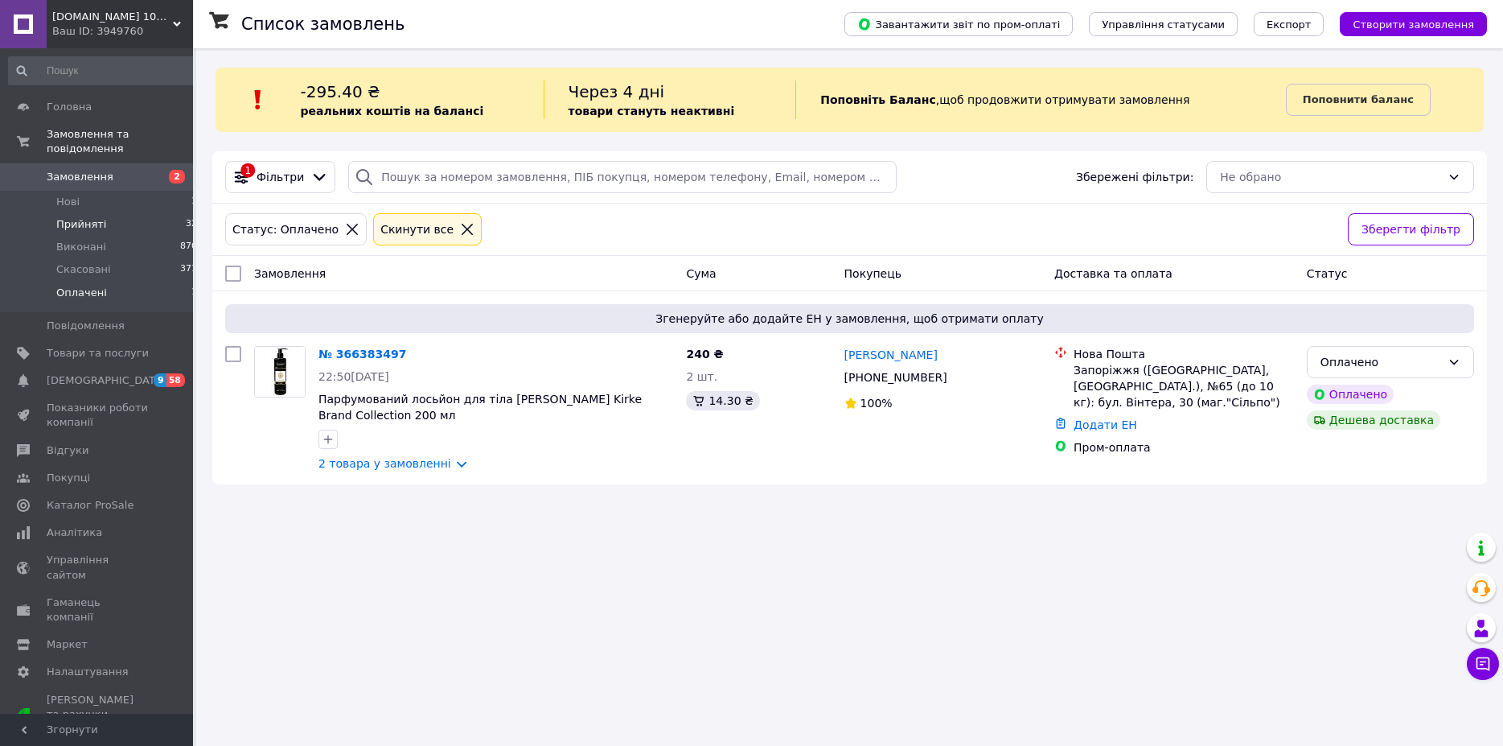
click at [92, 217] on span "Прийняті" at bounding box center [81, 224] width 50 height 14
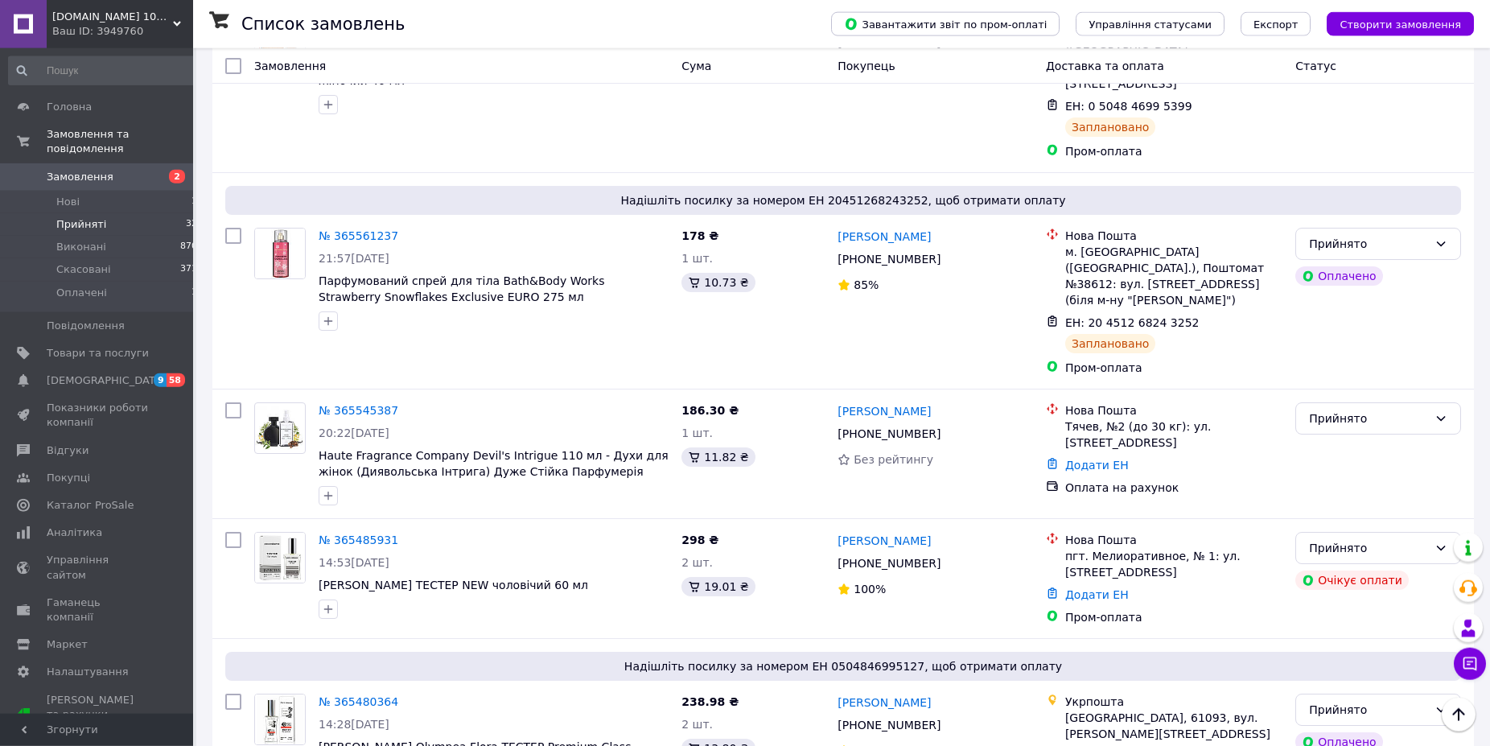
scroll to position [4854, 0]
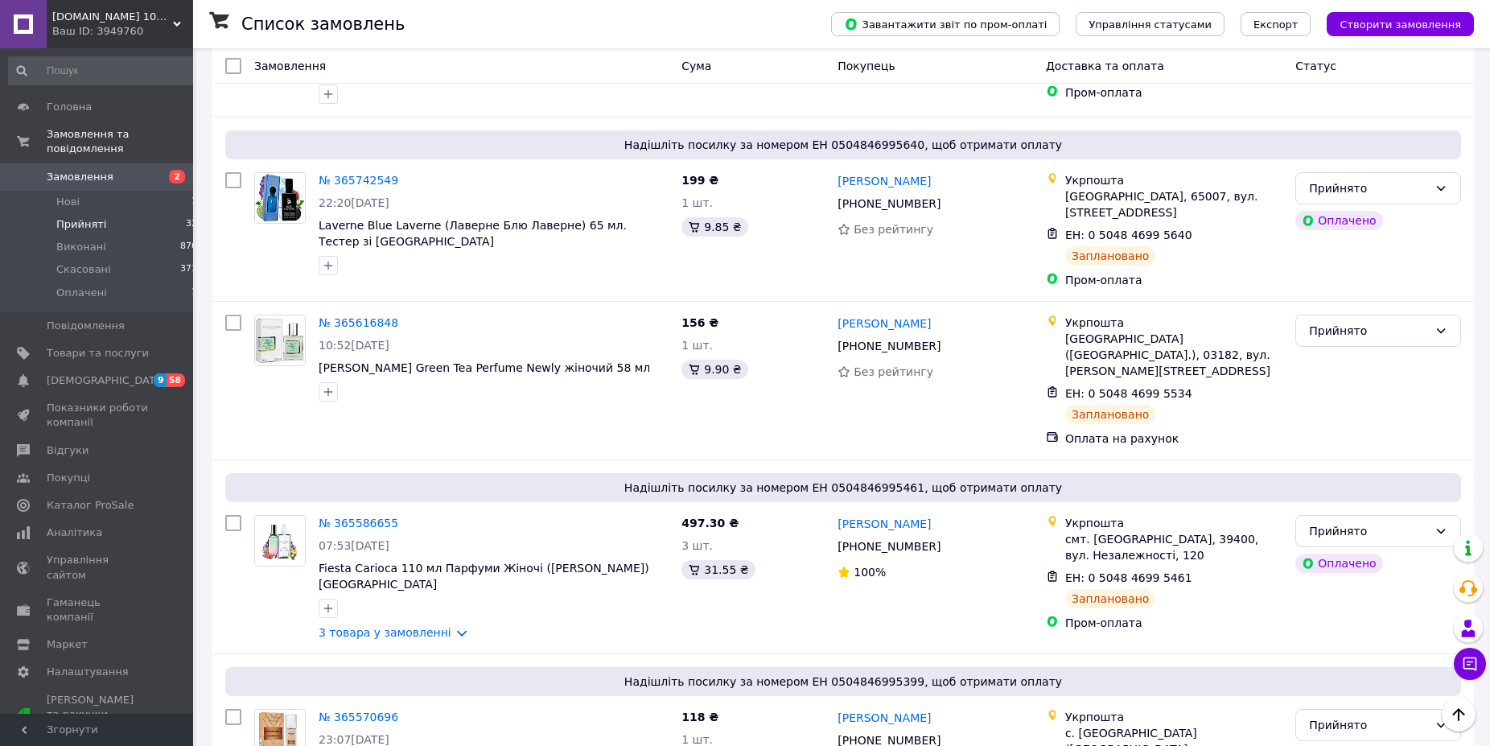
scroll to position [3787, 0]
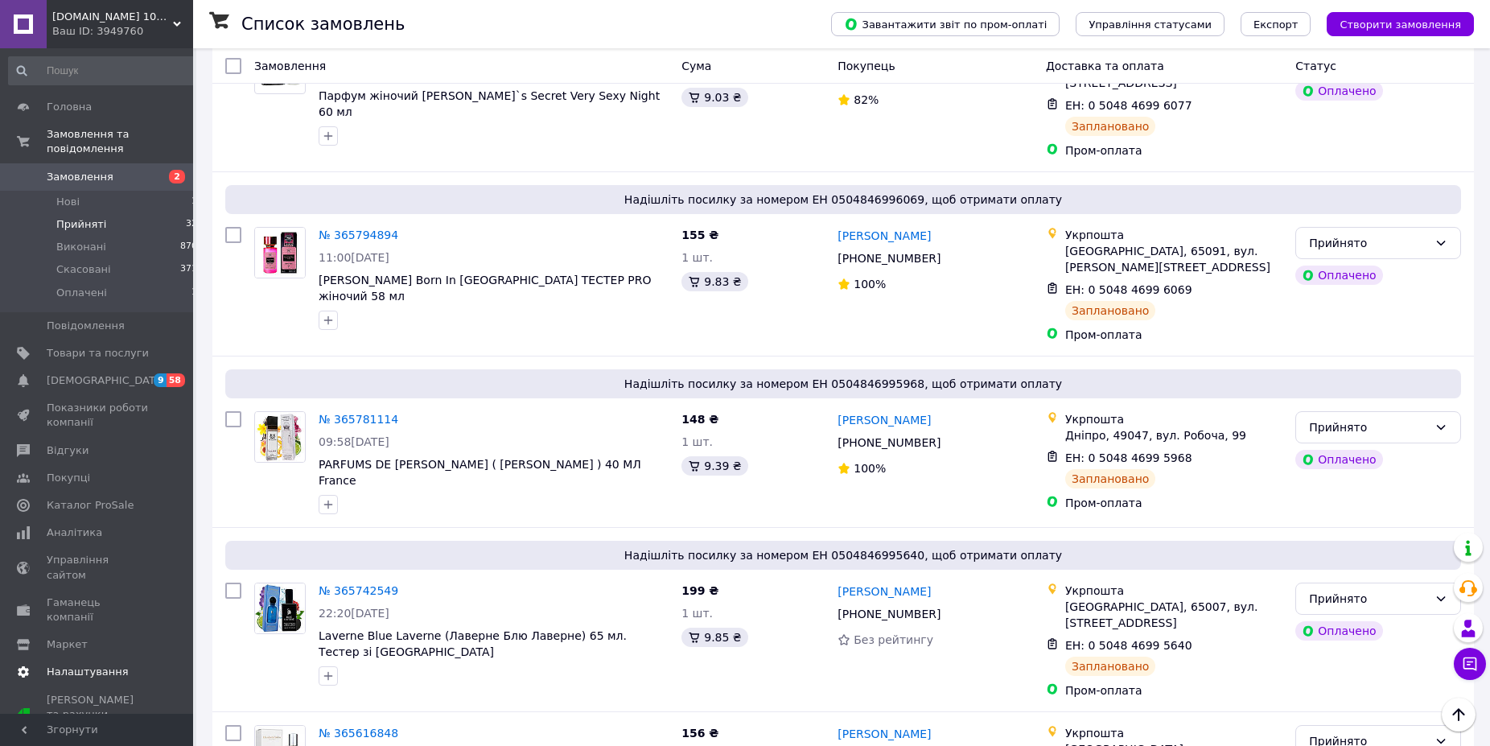
click at [94, 664] on span "Налаштування" at bounding box center [88, 671] width 82 height 14
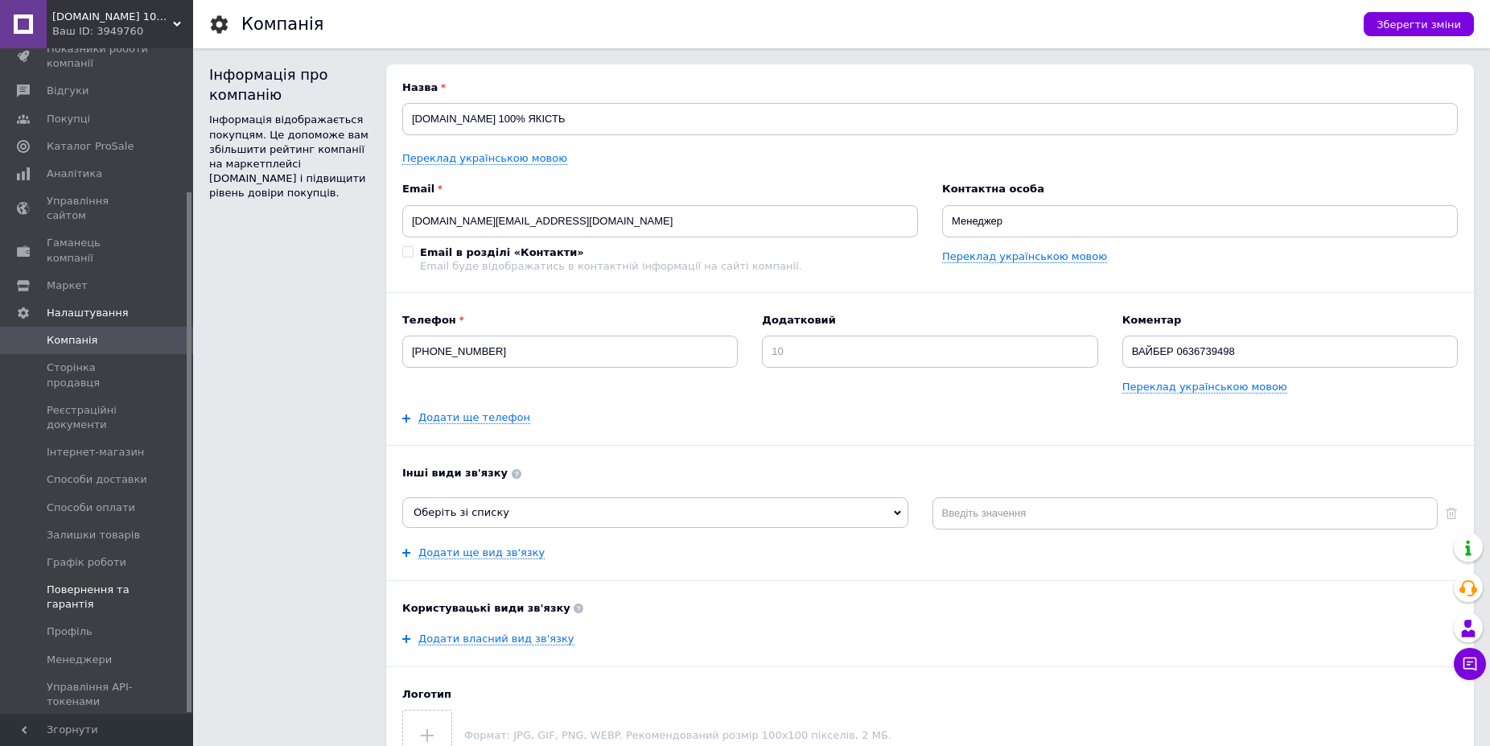
click at [101, 582] on span "Повернення та гарантія" at bounding box center [98, 596] width 102 height 29
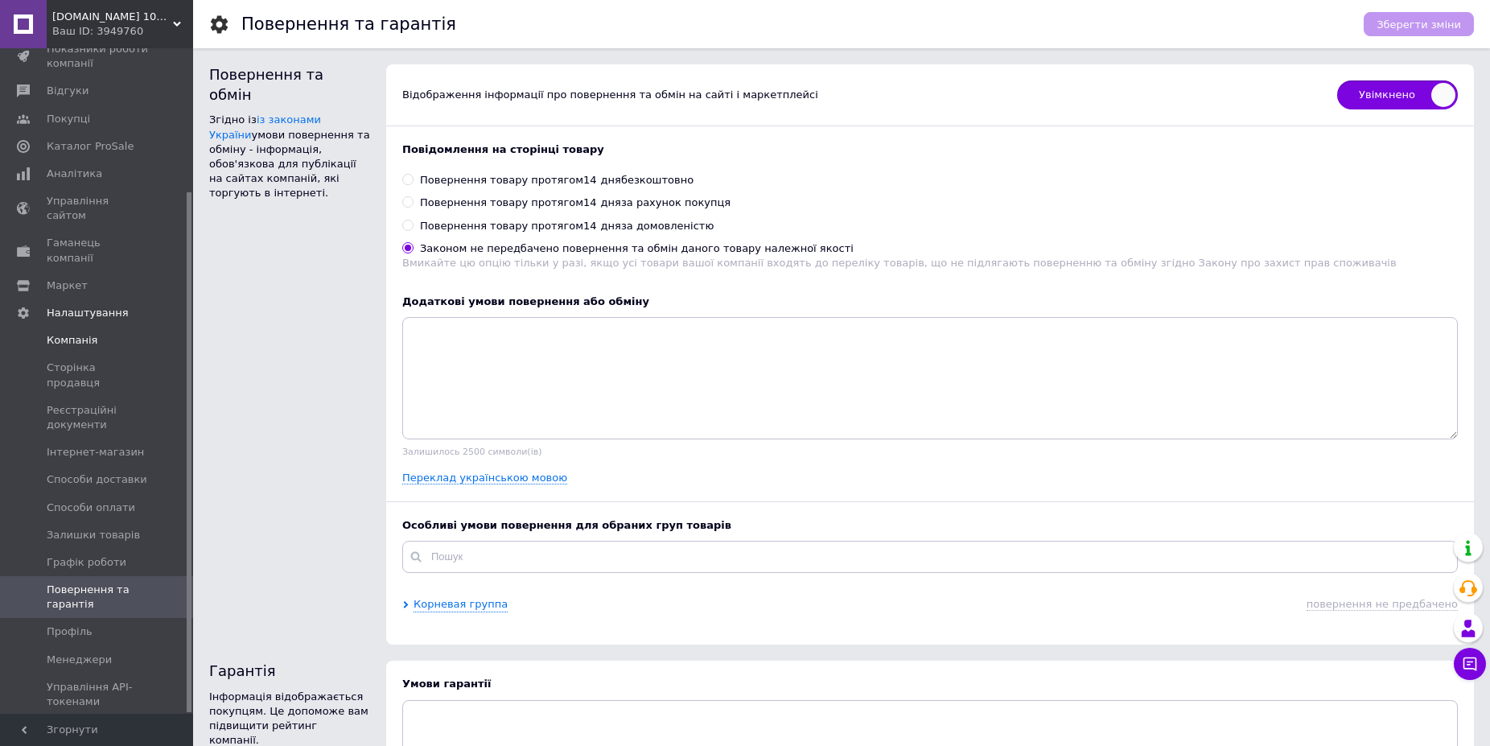
click at [72, 333] on span "Компанія" at bounding box center [72, 340] width 51 height 14
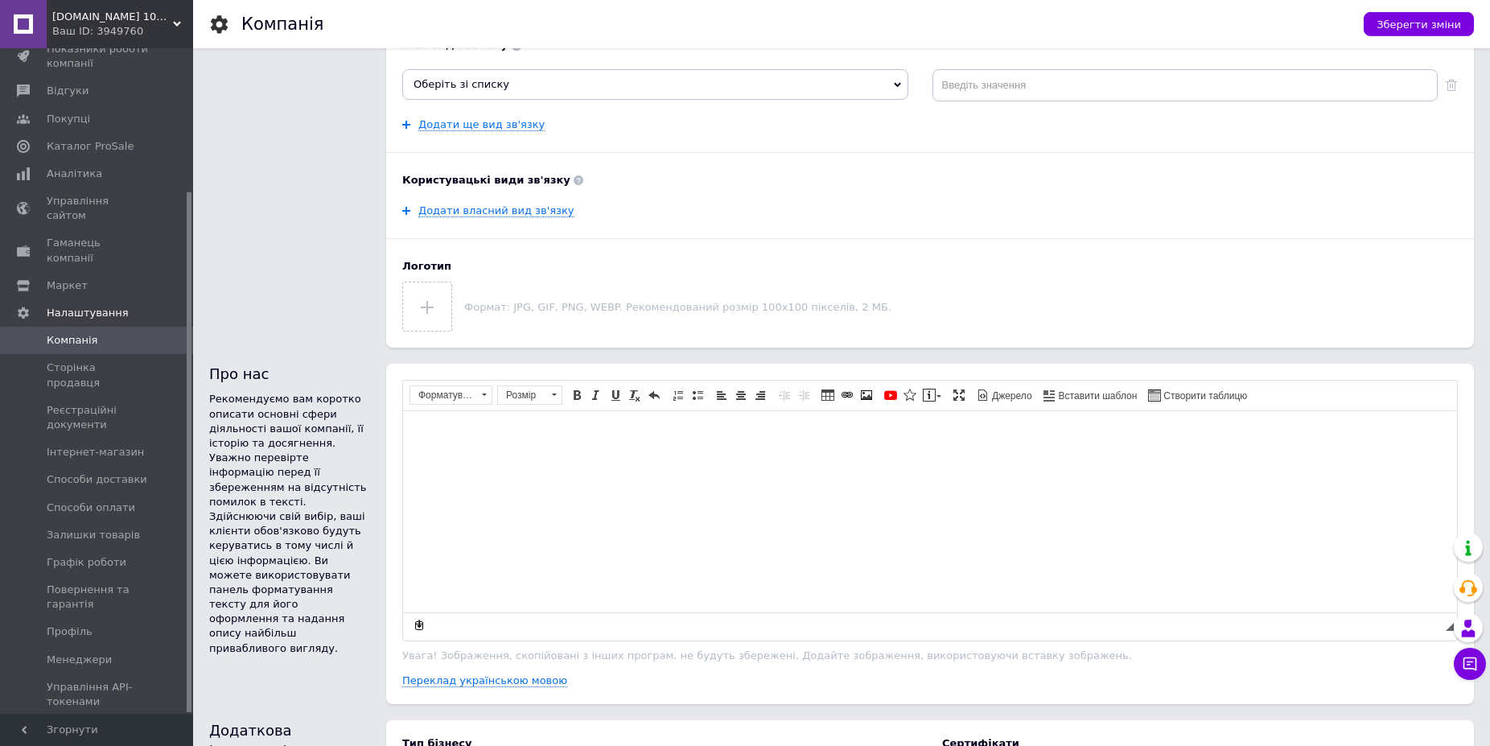
scroll to position [364, 0]
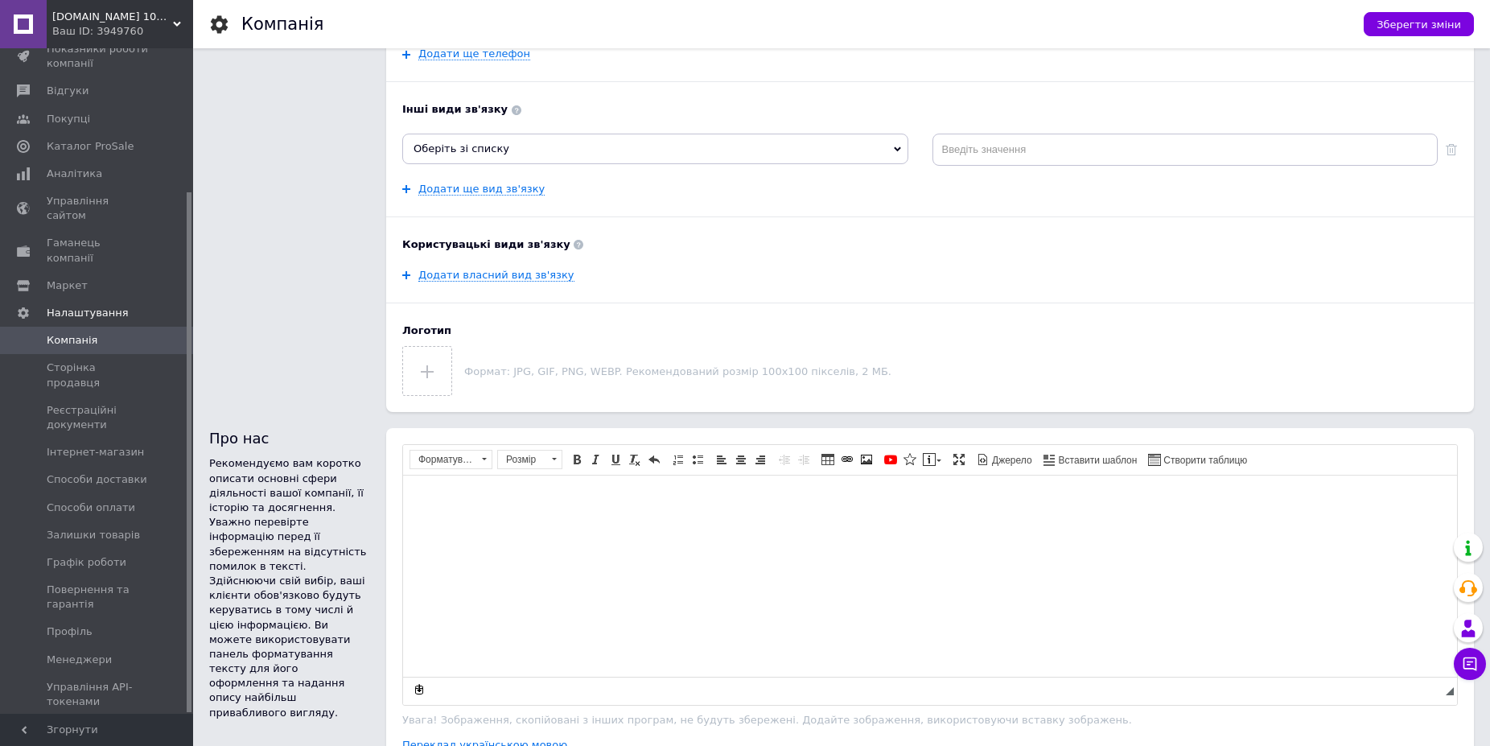
click at [542, 541] on html at bounding box center [930, 575] width 1054 height 201
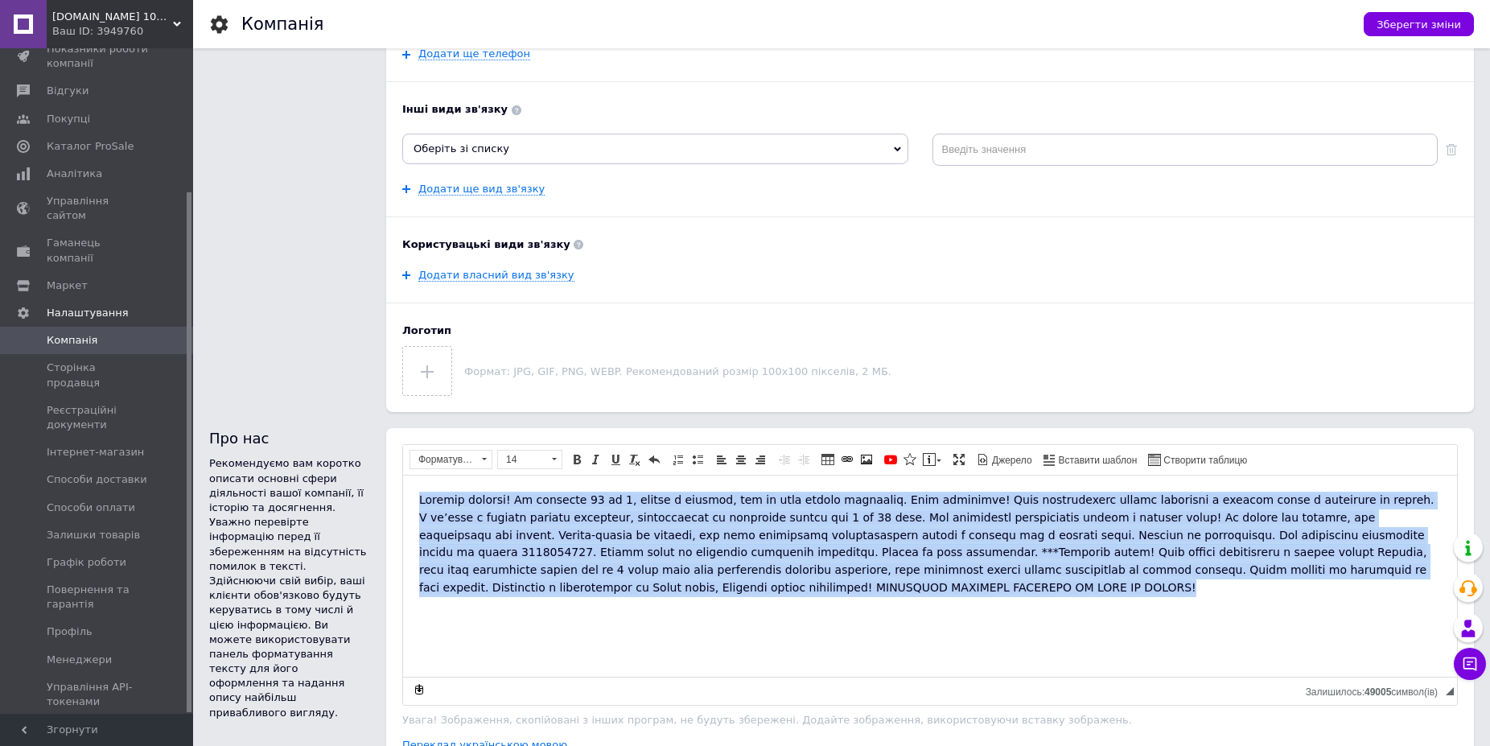
drag, startPoint x: 869, startPoint y: 589, endPoint x: 290, endPoint y: 450, distance: 594.7
click at [403, 475] on html at bounding box center [930, 575] width 1054 height 201
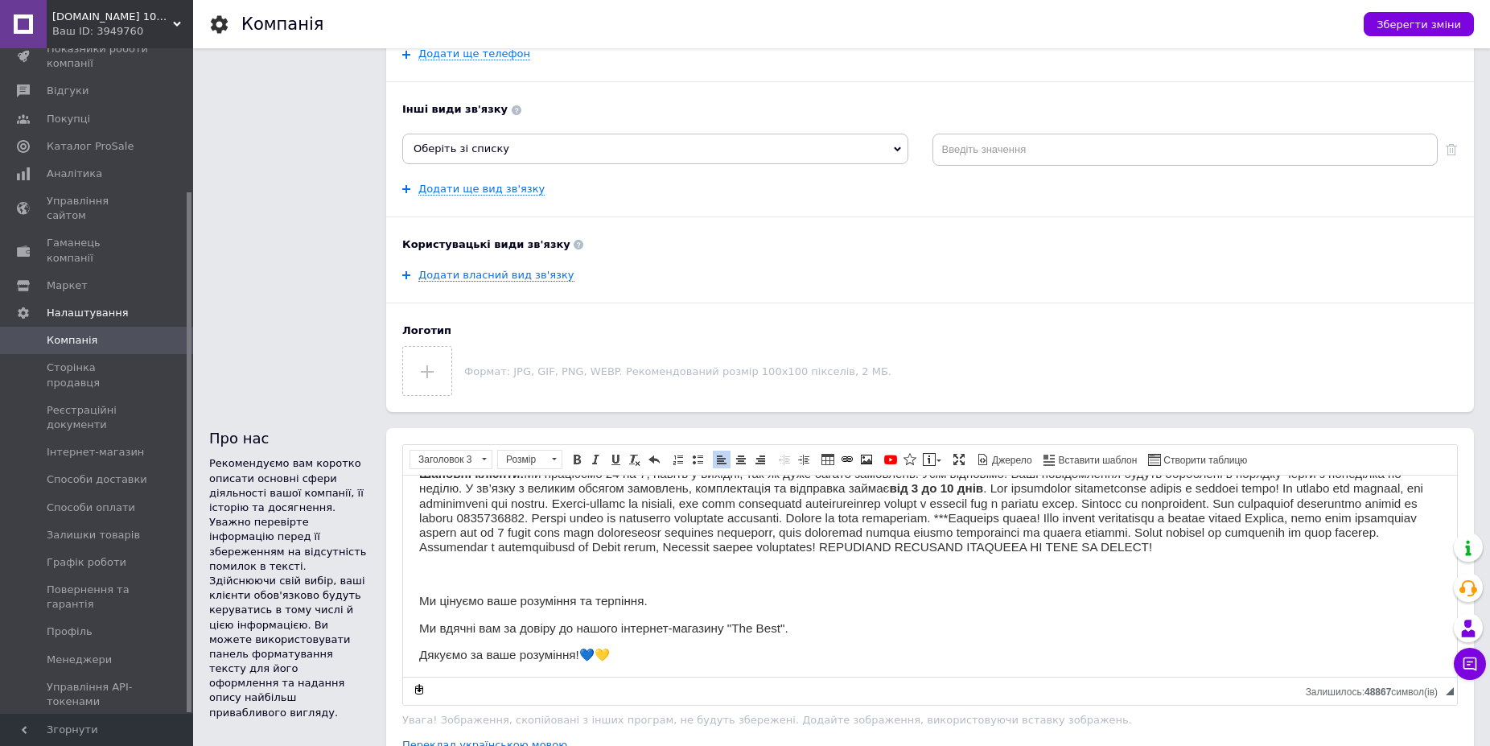
scroll to position [0, 0]
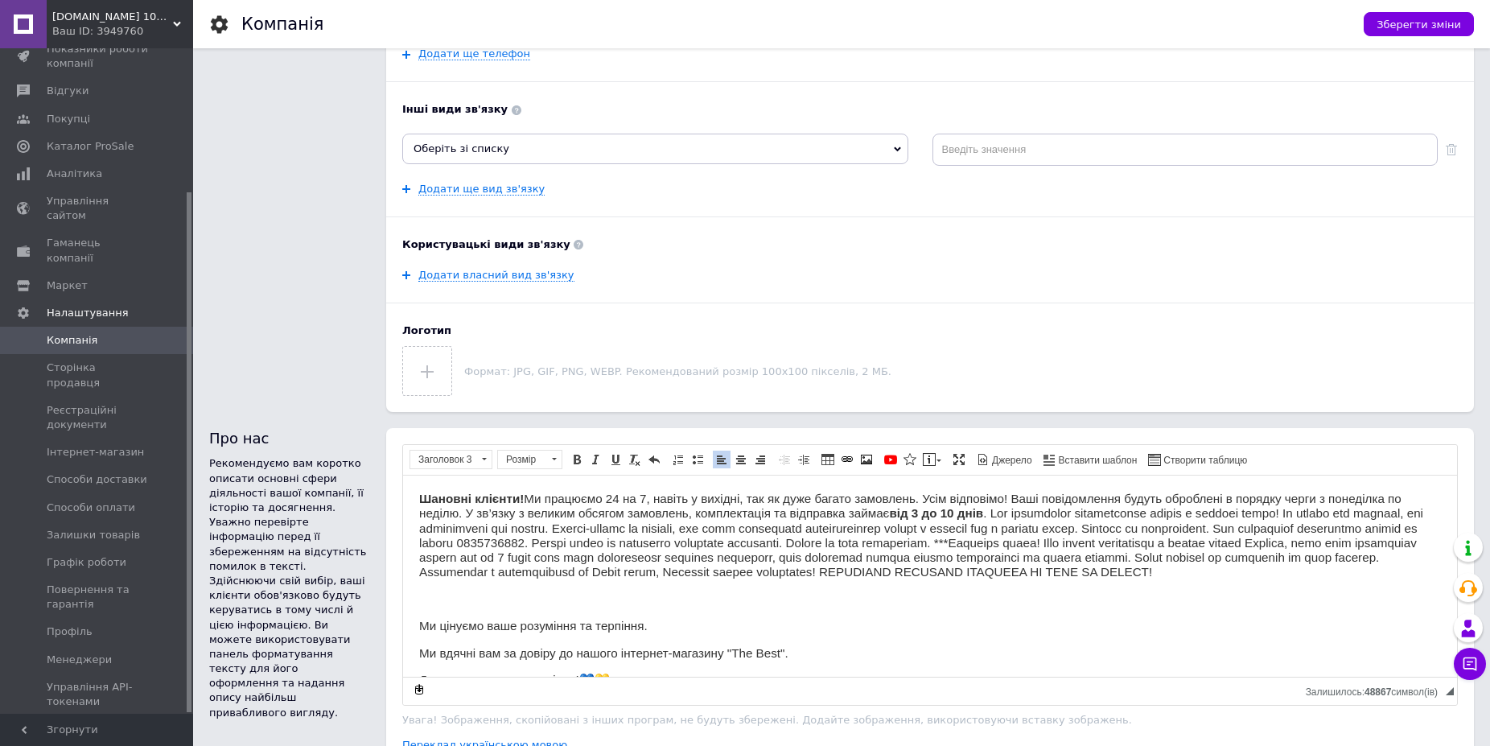
click at [134, 31] on div "Ваш ID: 3949760" at bounding box center [122, 31] width 141 height 14
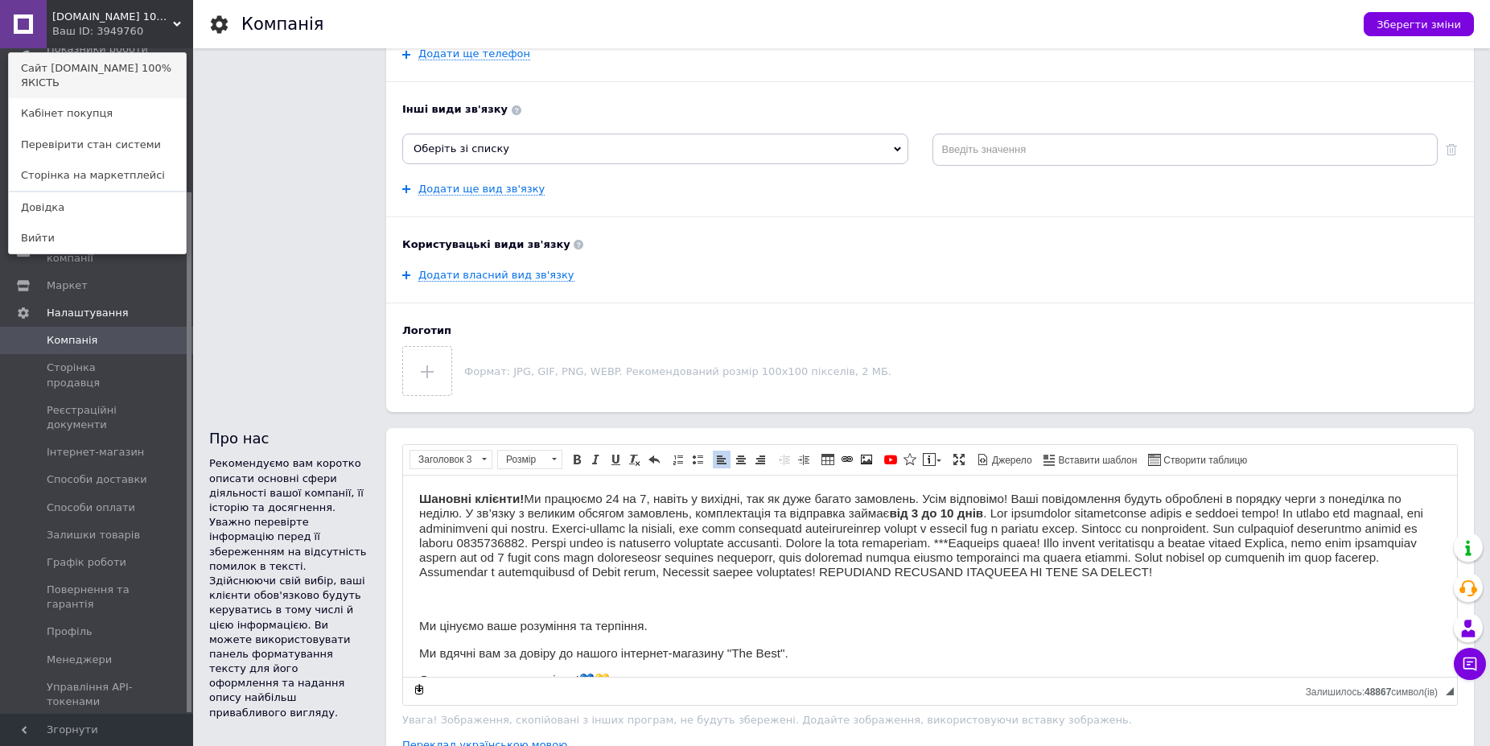
click at [118, 67] on link "Сайт [DOMAIN_NAME] 100% ЯКІСТЬ" at bounding box center [97, 75] width 177 height 45
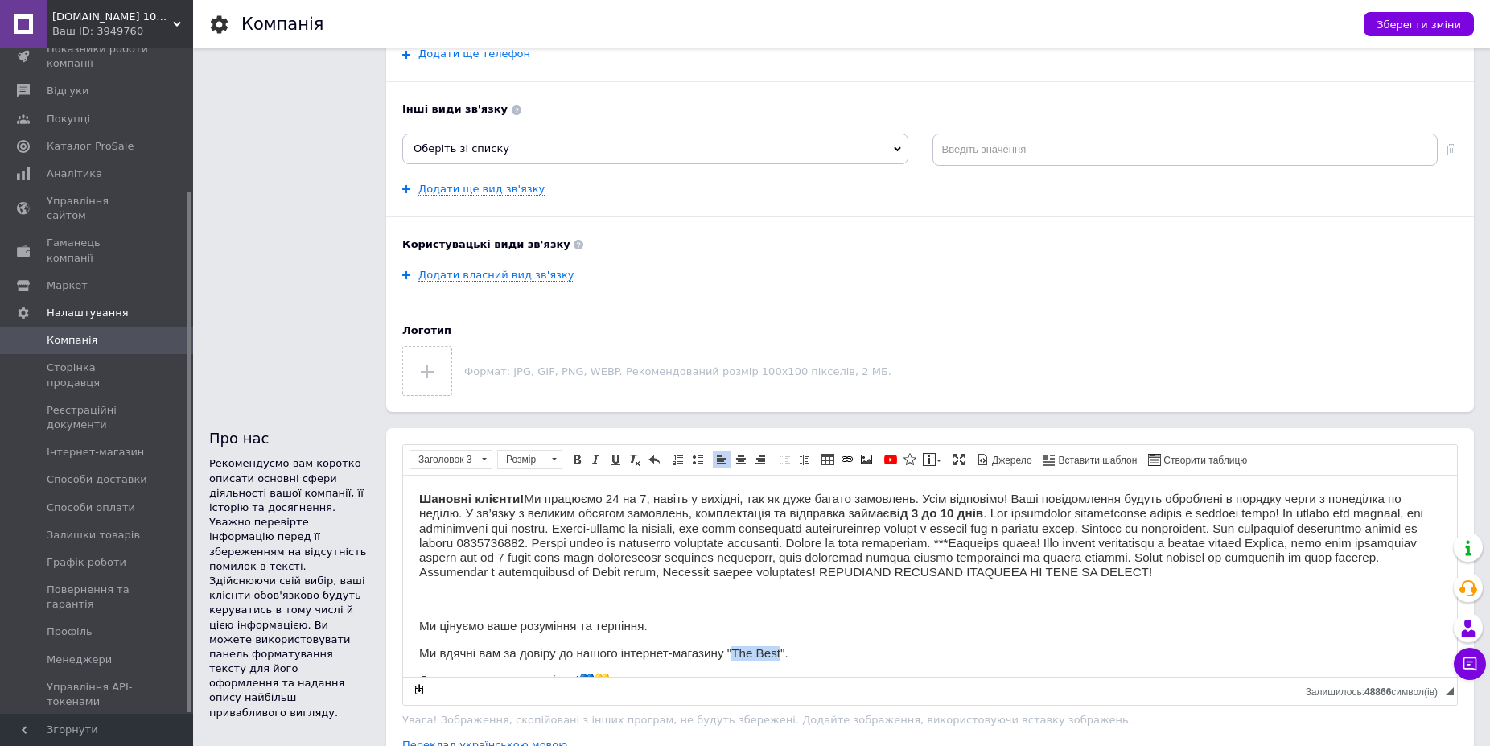
drag, startPoint x: 781, startPoint y: 665, endPoint x: 732, endPoint y: 664, distance: 49.1
click at [732, 660] on h3 "Ми вдячні вам за довіру до нашого інтернет-магазину "The Best"." at bounding box center [930, 653] width 1022 height 14
click at [734, 660] on h3 "Ми вдячні вам за довіру до нашого інтернет-магазину " blessed-magazin "." at bounding box center [930, 653] width 1022 height 14
click at [783, 660] on h3 "Ми вдячні вам за довіру до нашого інтернет-магазину " Blessed-magazin "." at bounding box center [930, 653] width 1022 height 14
click at [1447, 22] on span "Зберегти зміни" at bounding box center [1418, 25] width 84 height 12
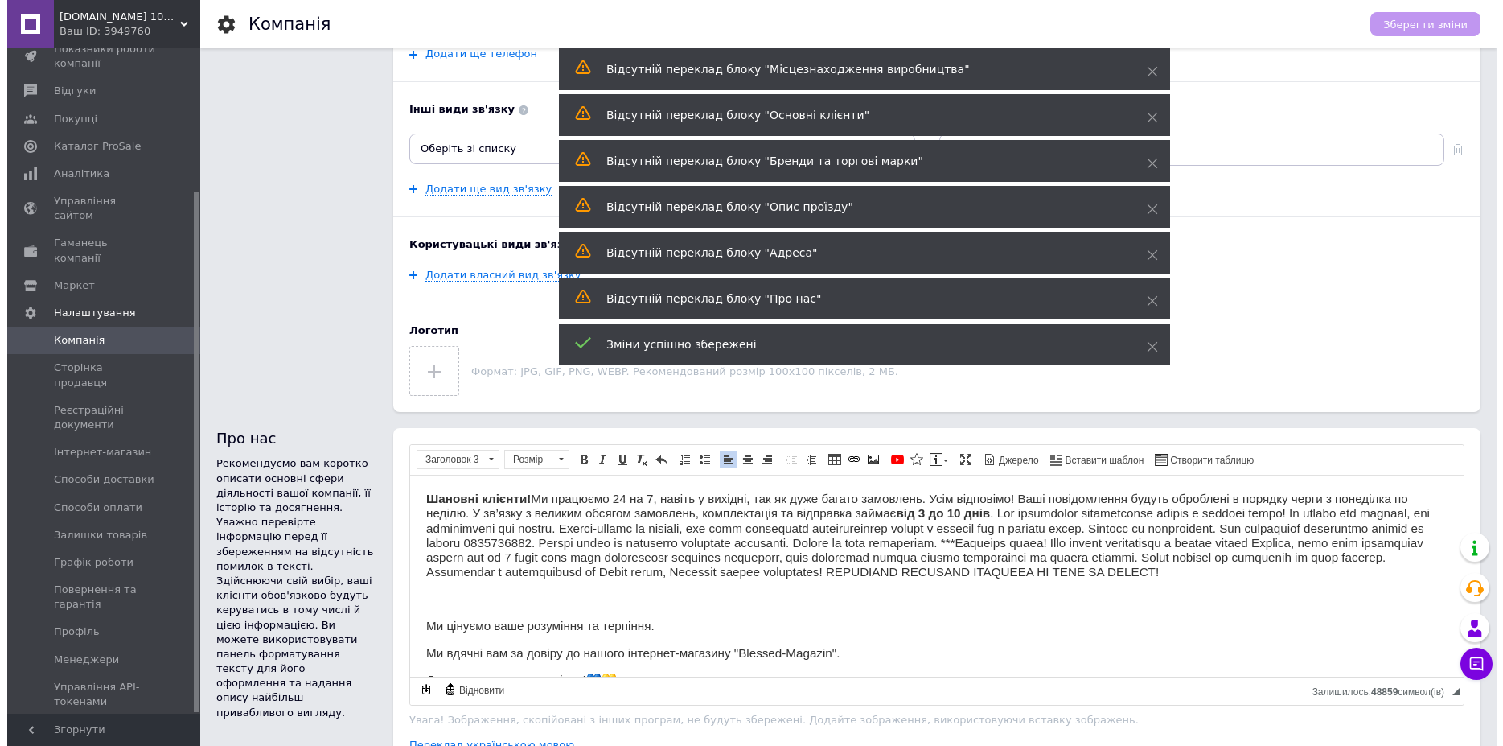
scroll to position [692, 0]
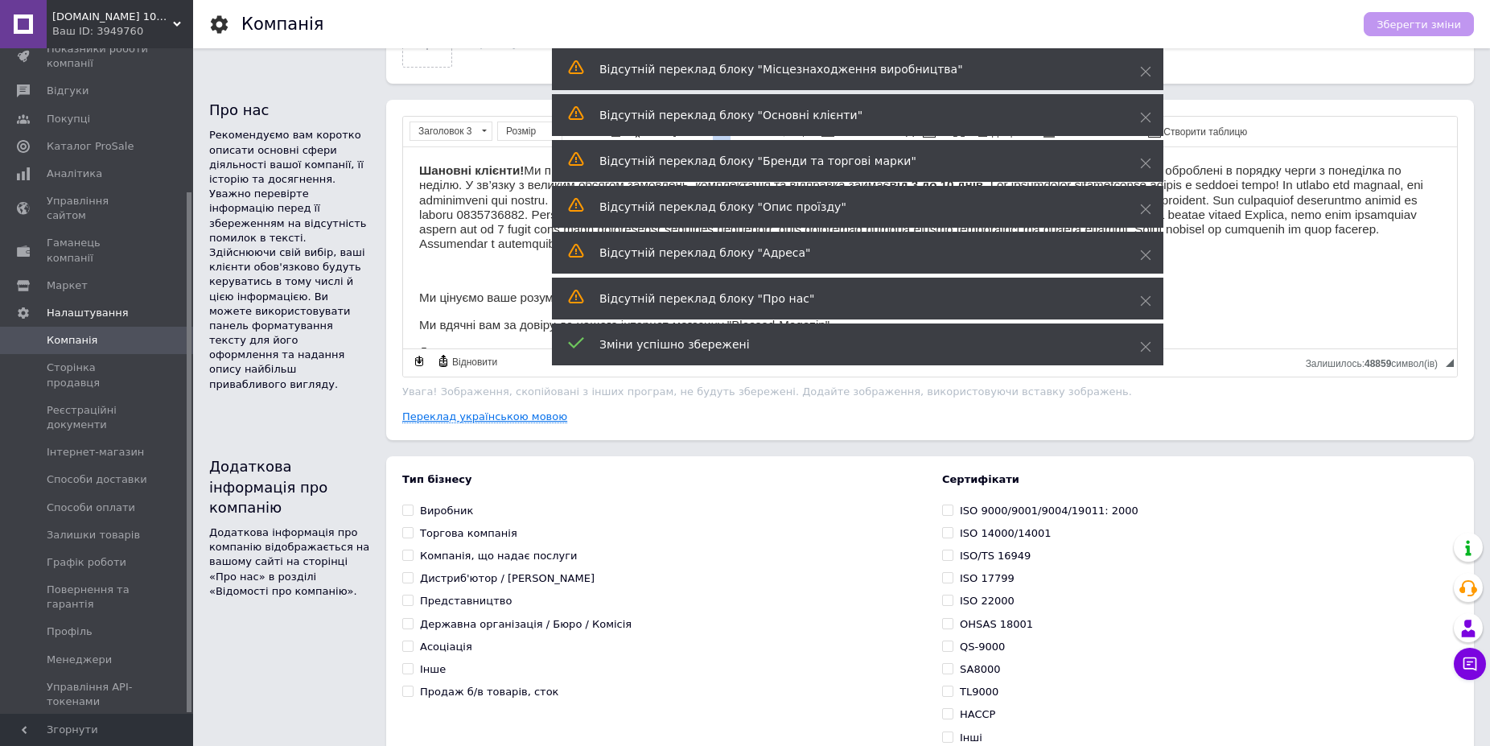
click at [479, 430] on div "Шановні клієнти! Ми працюємо 24 на 7, навіть у вихідні, так як дуже багато замо…" at bounding box center [929, 270] width 1087 height 340
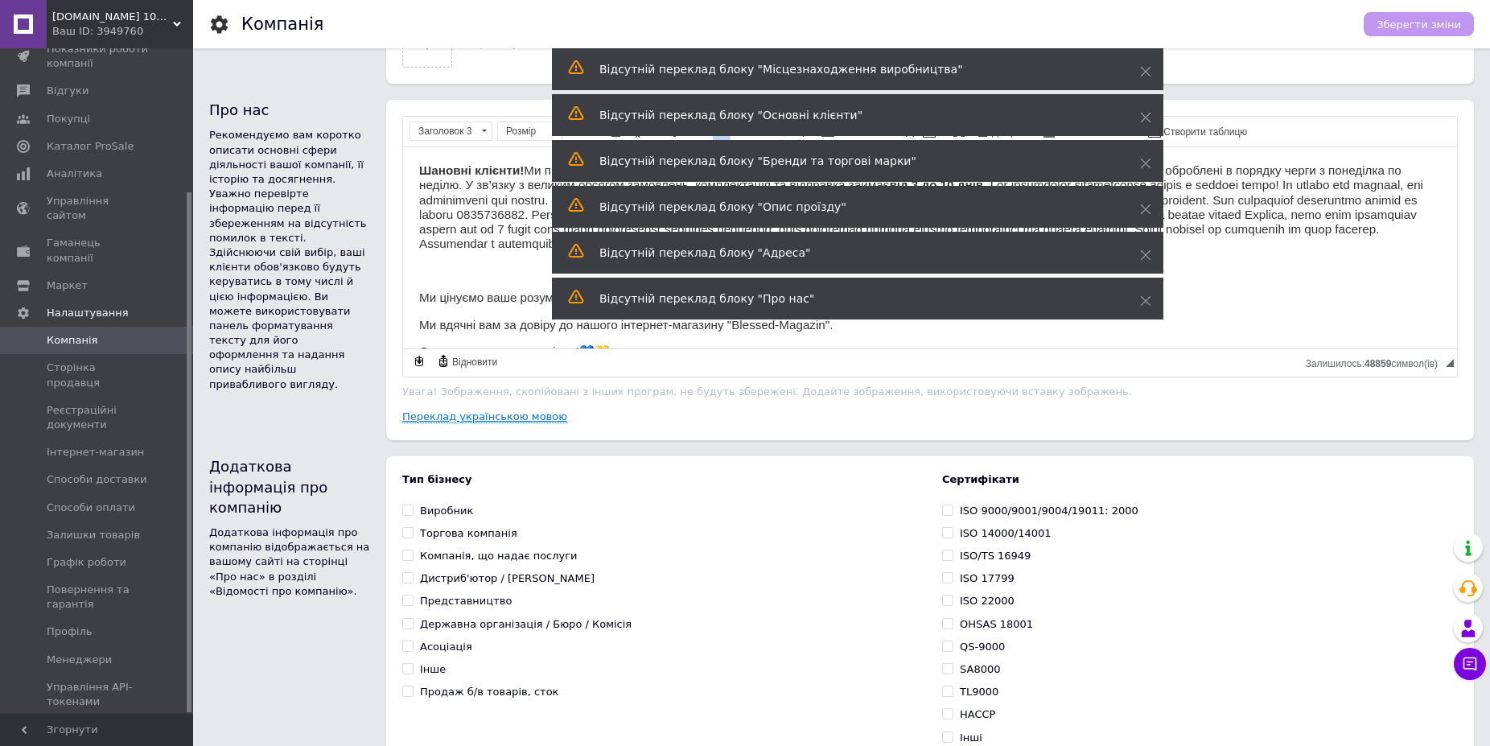
click at [477, 423] on link "Переклад українською мовою" at bounding box center [484, 416] width 165 height 13
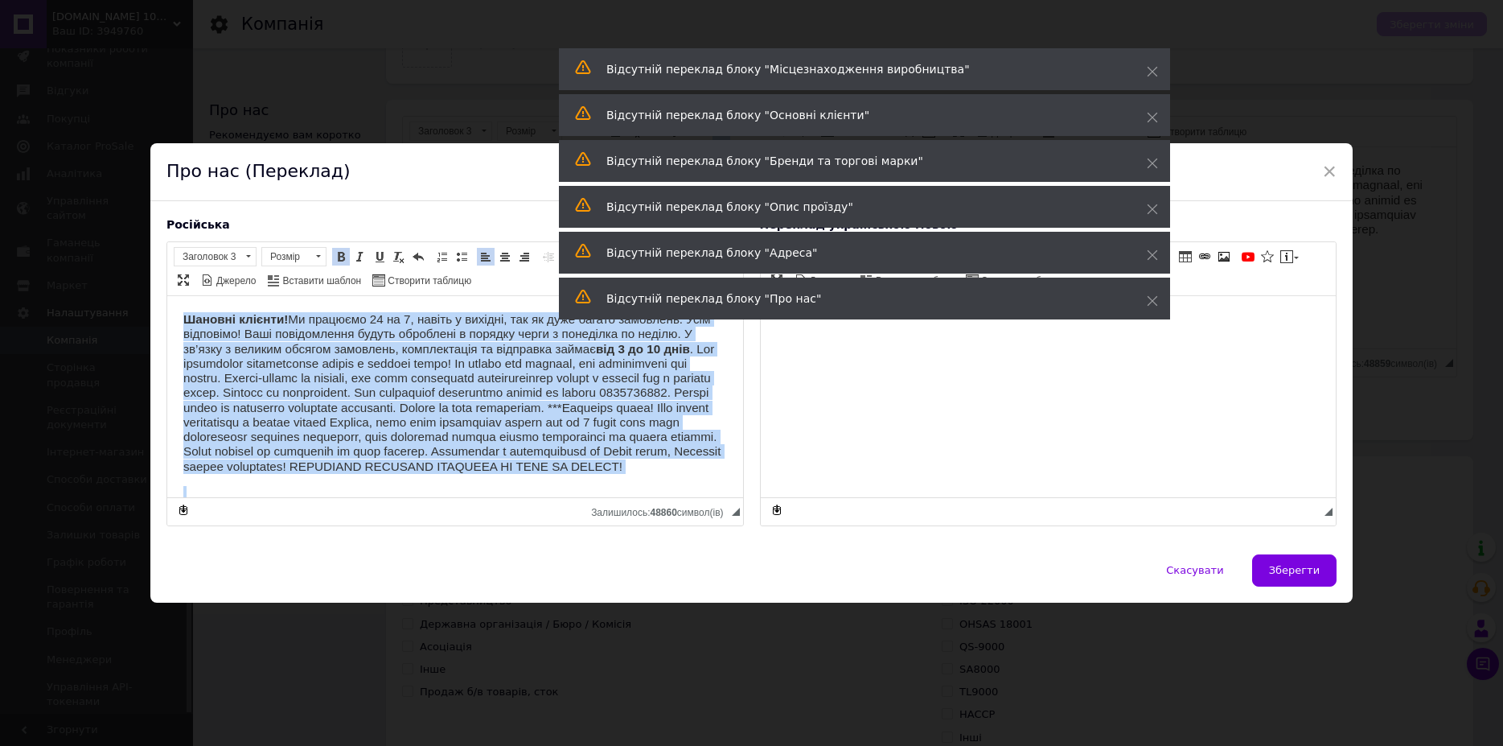
scroll to position [143, 0]
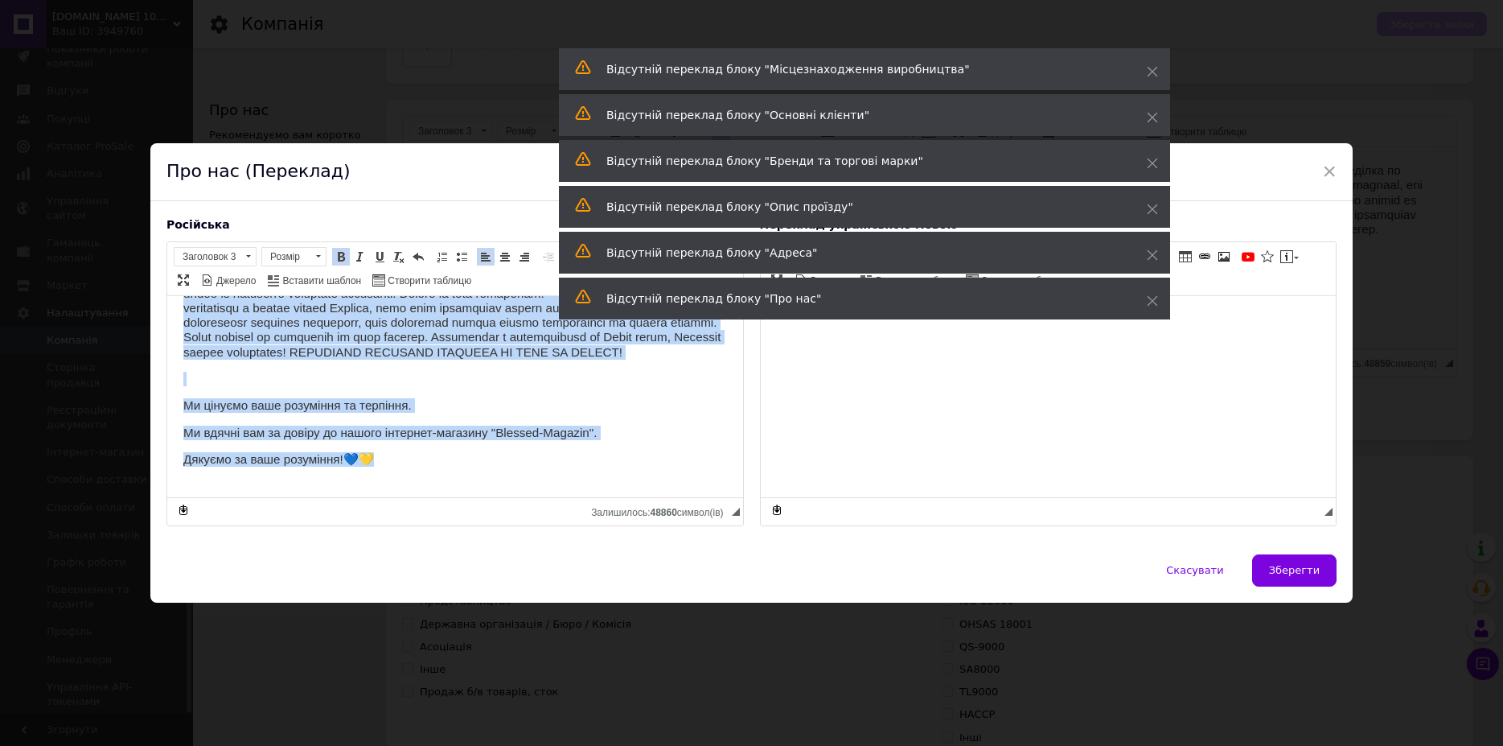
drag, startPoint x: 184, startPoint y: 311, endPoint x: 602, endPoint y: 574, distance: 493.7
click at [602, 382] on html "Шановні клієнти! Ми працюємо 24 на 7, навіть у вихідні, так як дуже багато замо…" at bounding box center [455, 281] width 576 height 201
copy body "Loremip dolorsi! Am consecte 53 ad 5, elitse d eiusmod, tem in utla etdolo magn…"
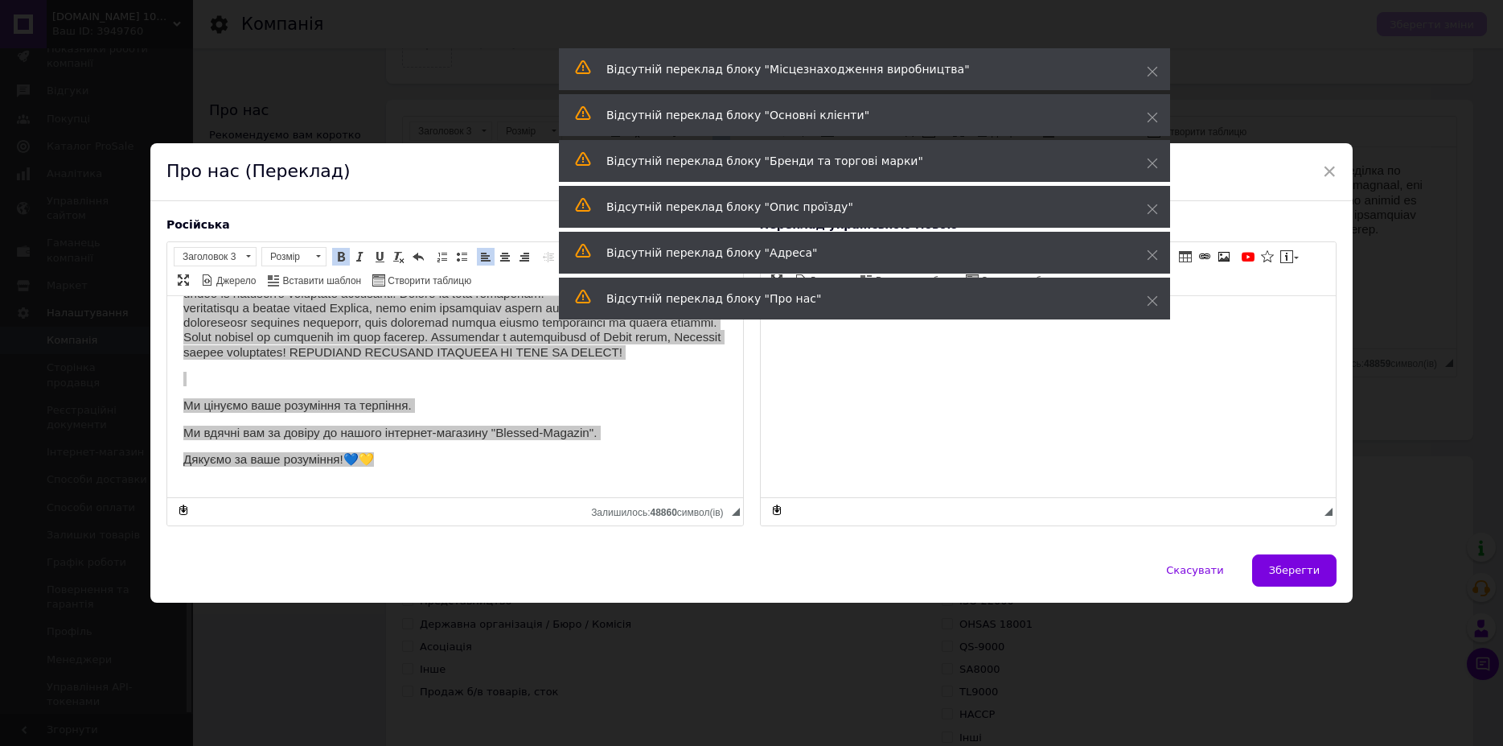
click at [927, 450] on html at bounding box center [1048, 395] width 576 height 201
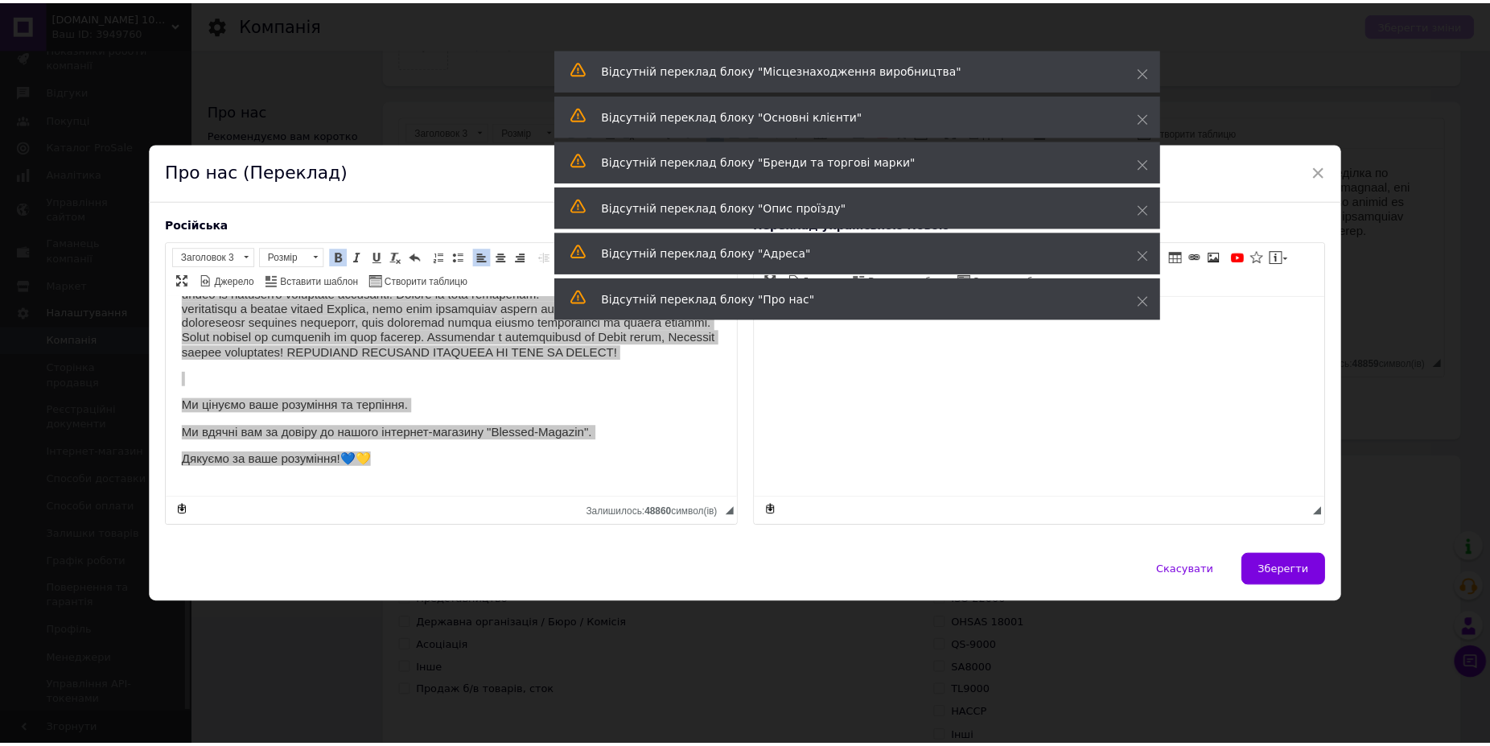
scroll to position [142, 0]
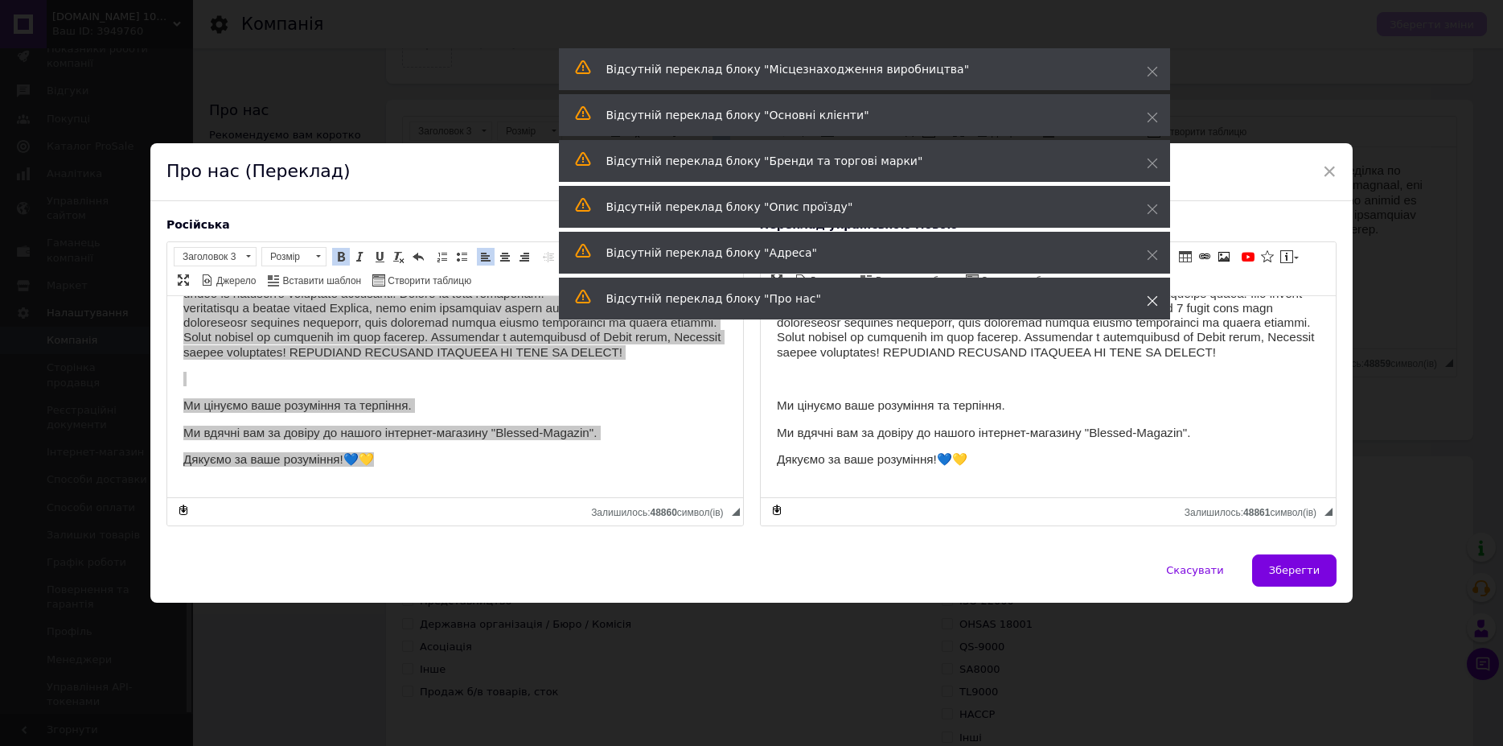
click at [1157, 300] on icon at bounding box center [1152, 300] width 11 height 11
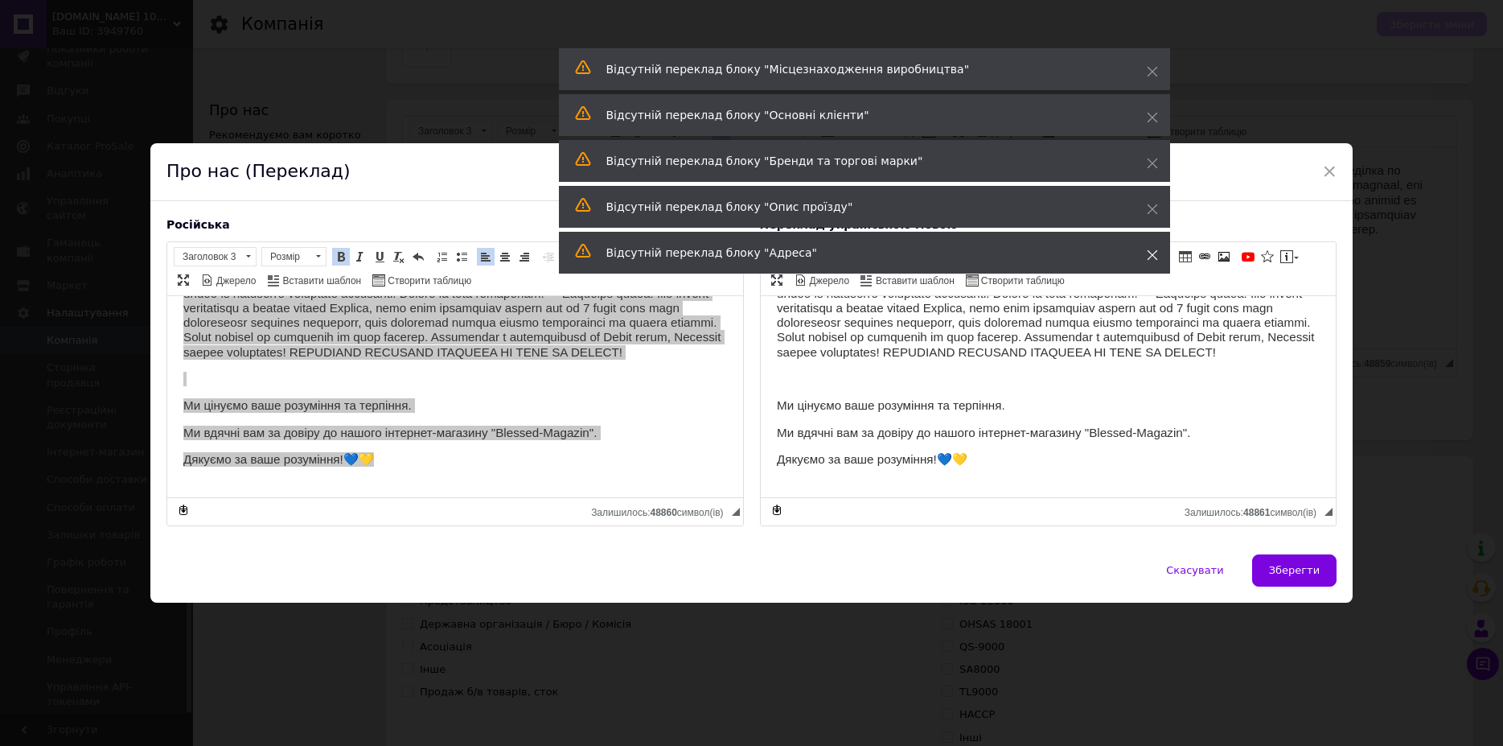
click at [1151, 250] on icon at bounding box center [1152, 254] width 11 height 11
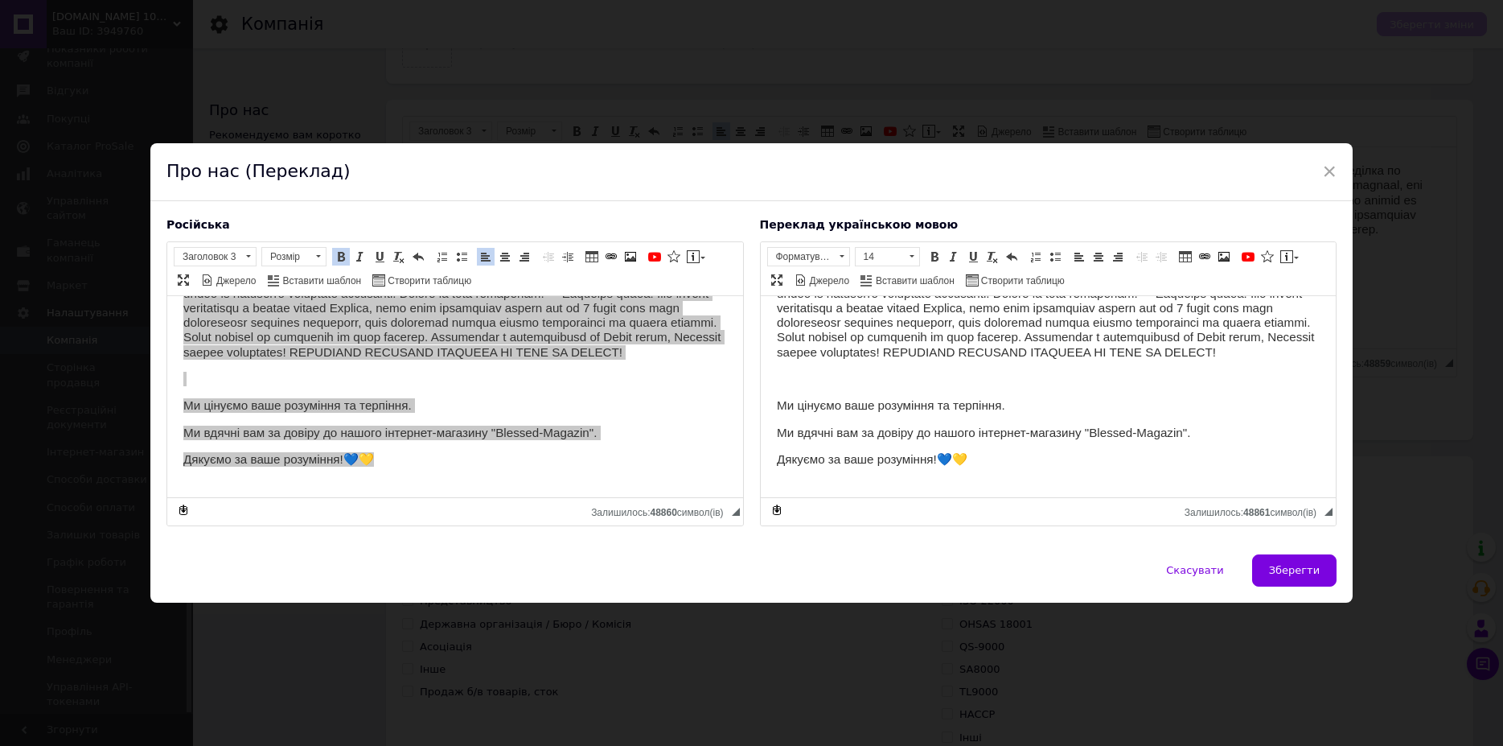
click at [1294, 558] on button "Зберегти" at bounding box center [1294, 570] width 84 height 32
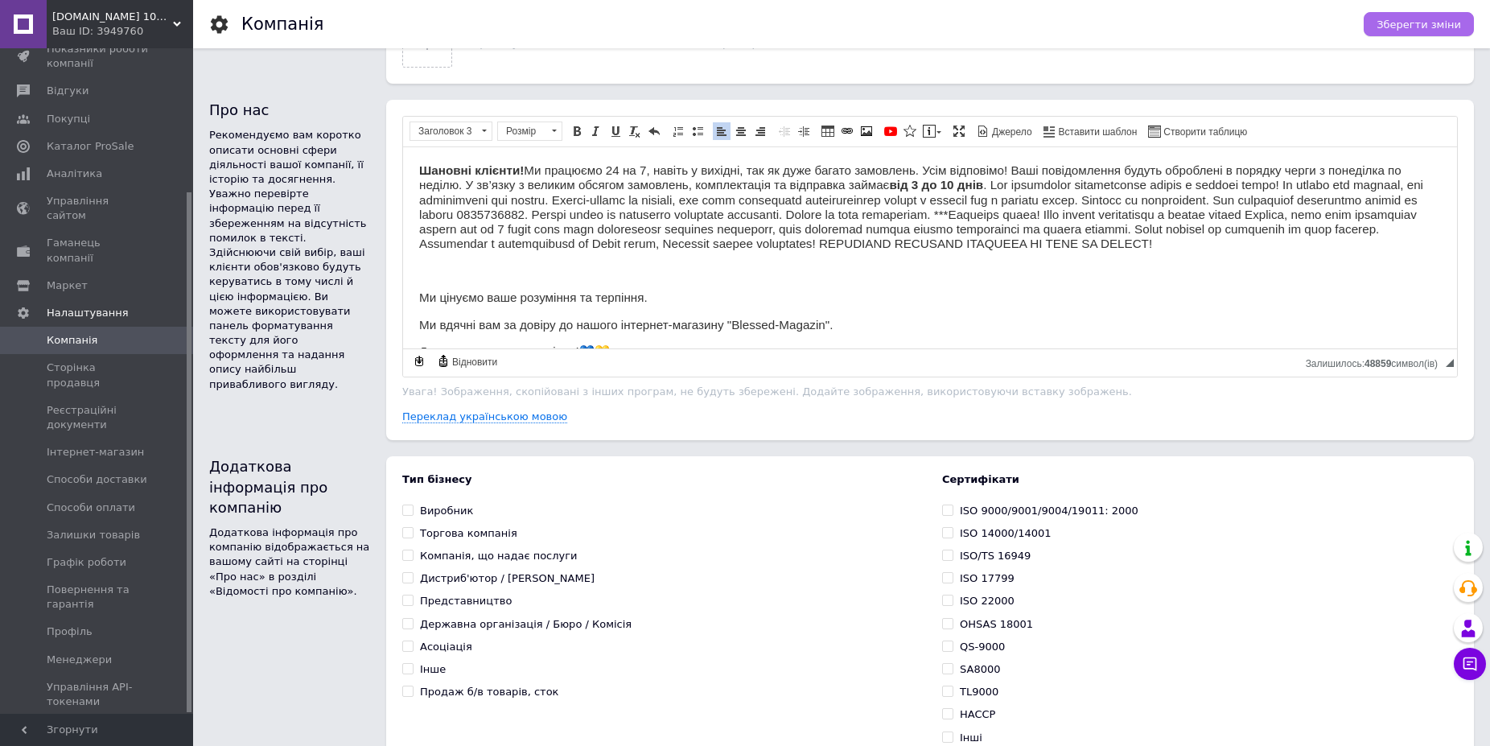
click at [1410, 22] on span "Зберегти зміни" at bounding box center [1418, 25] width 84 height 12
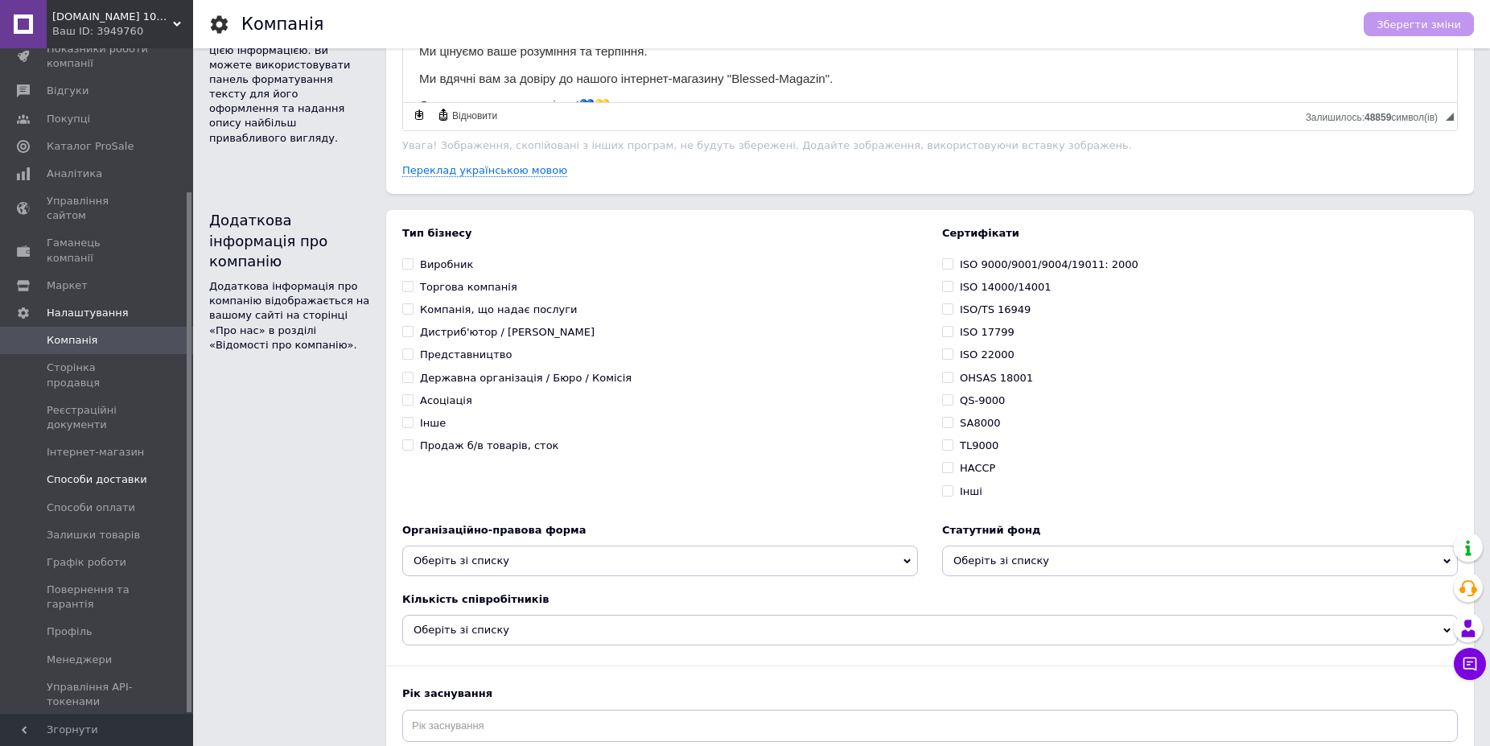
click at [79, 472] on span "Способи доставки" at bounding box center [97, 479] width 101 height 14
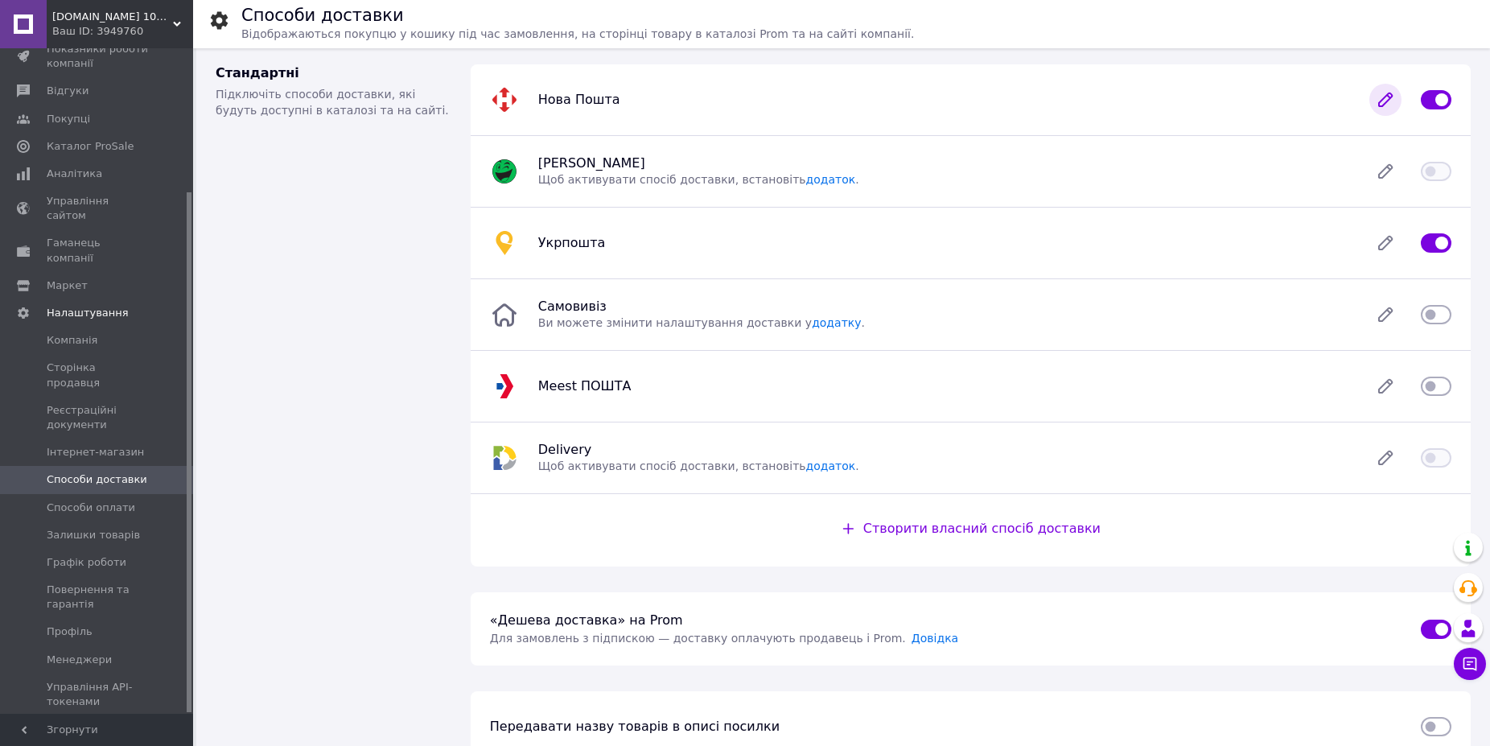
click at [1390, 97] on icon at bounding box center [1385, 99] width 13 height 13
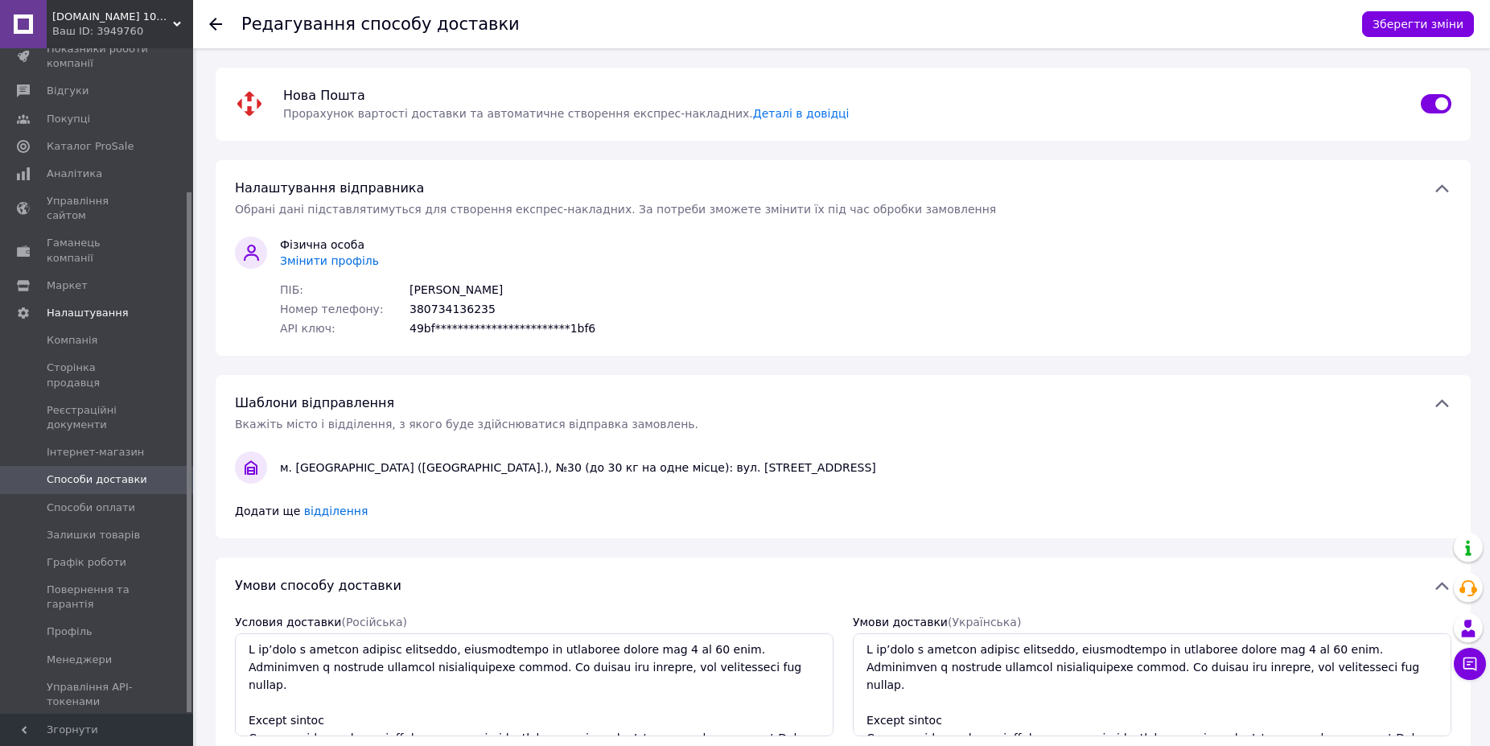
click at [319, 263] on span "Змінити профіль" at bounding box center [329, 260] width 99 height 13
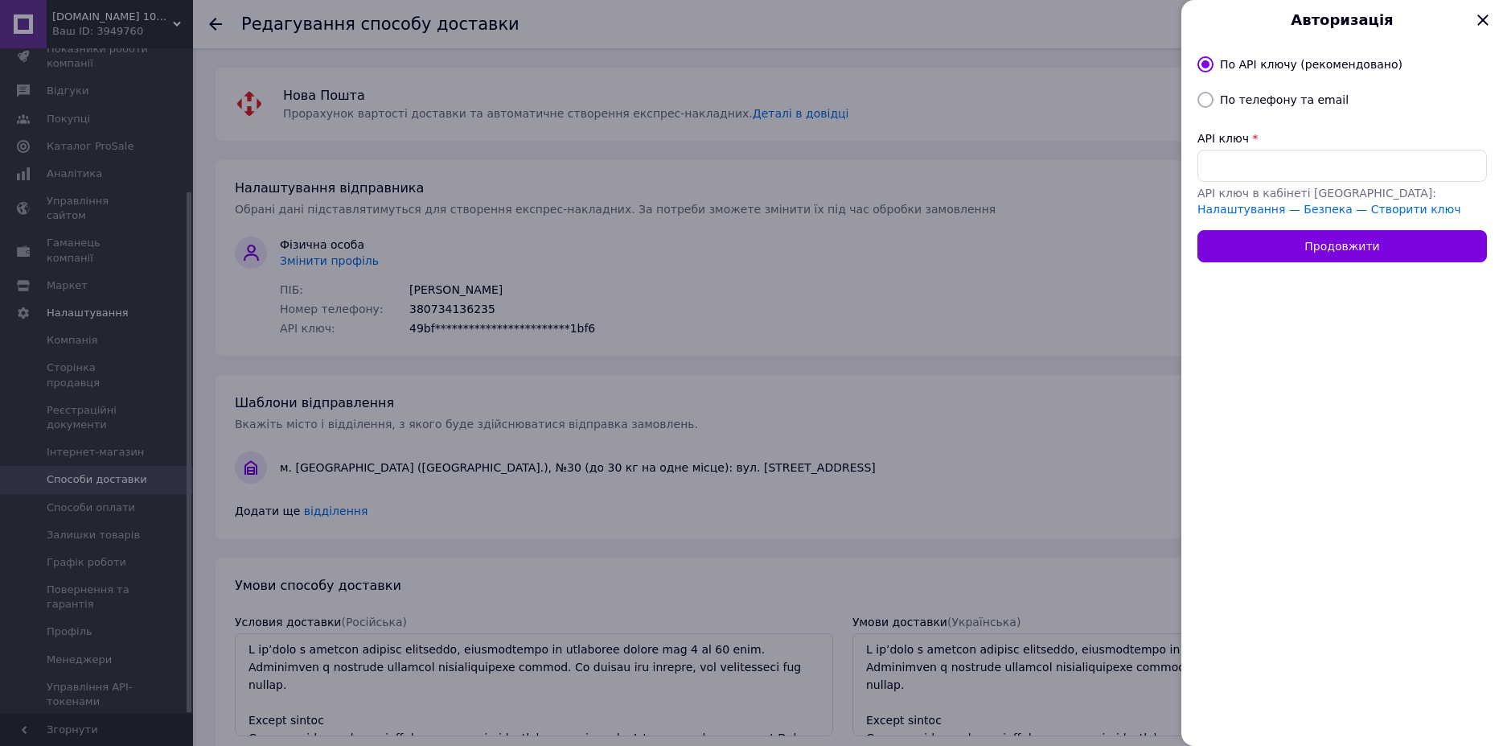
click at [1248, 101] on label "По телефону та email" at bounding box center [1284, 99] width 129 height 13
click at [1214, 101] on input "По телефону та email" at bounding box center [1206, 100] width 16 height 16
radio input "true"
radio input "false"
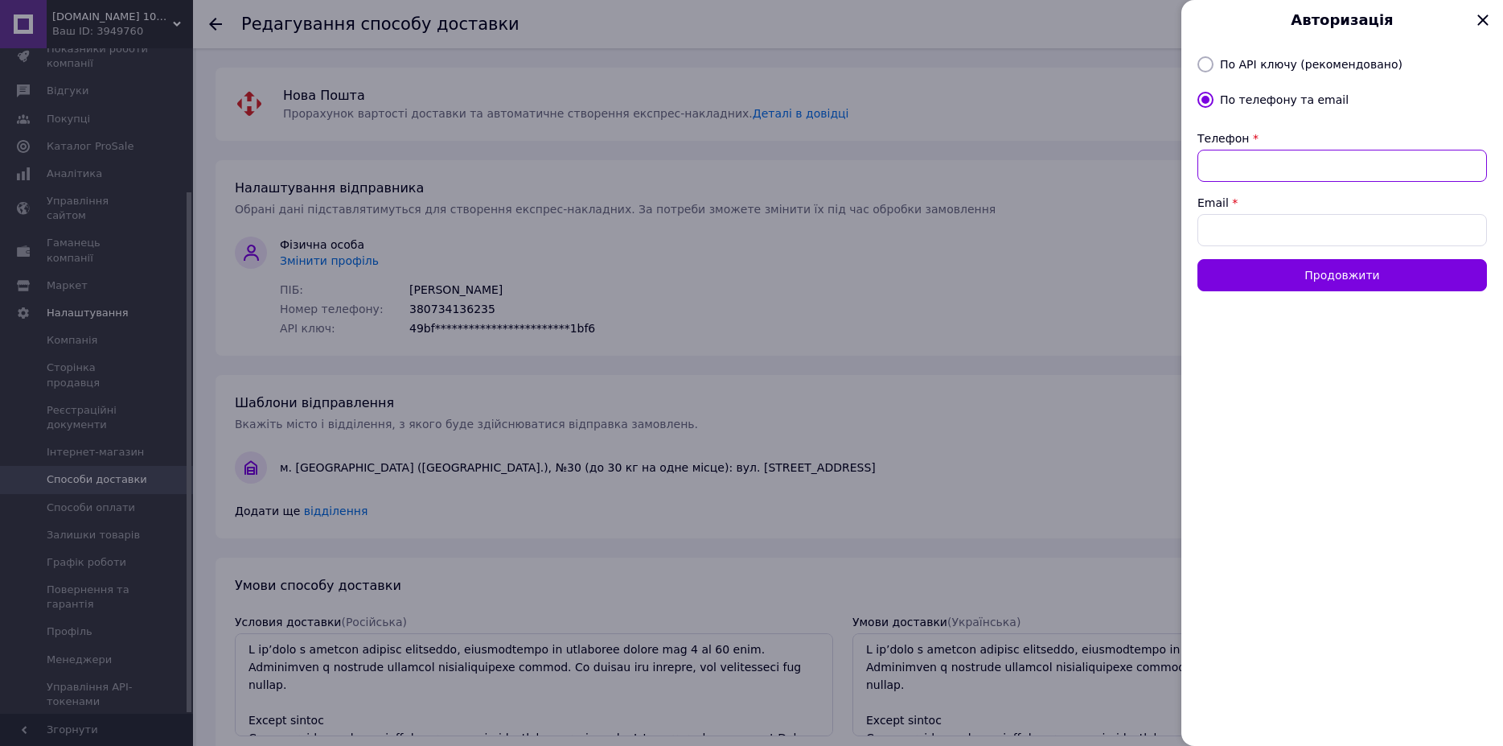
click at [1264, 167] on input "Телефон" at bounding box center [1343, 166] width 290 height 32
type input "0734136235"
click at [1365, 236] on input "Email" at bounding box center [1343, 230] width 290 height 32
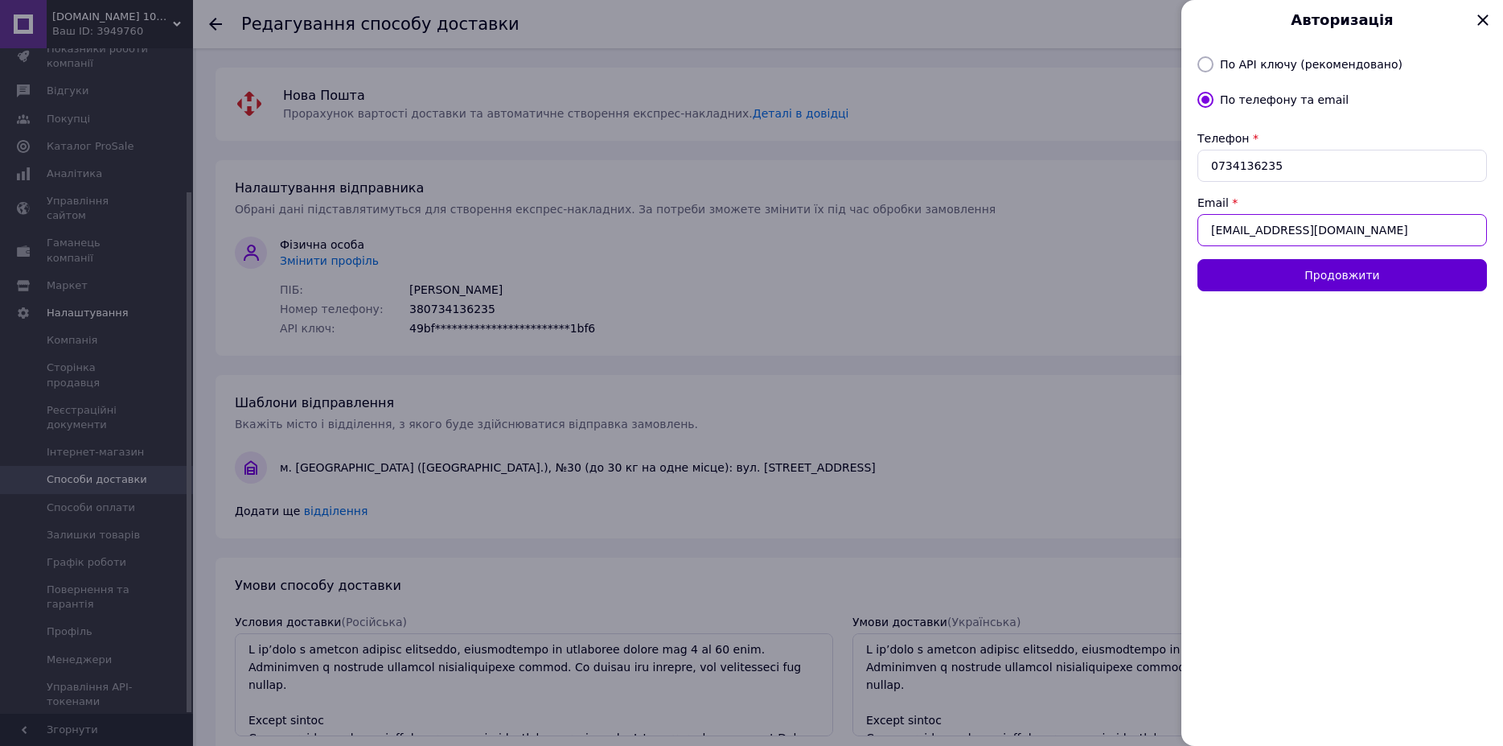
type input "[EMAIL_ADDRESS][DOMAIN_NAME]"
click at [1377, 259] on button "Продовжити" at bounding box center [1343, 275] width 290 height 32
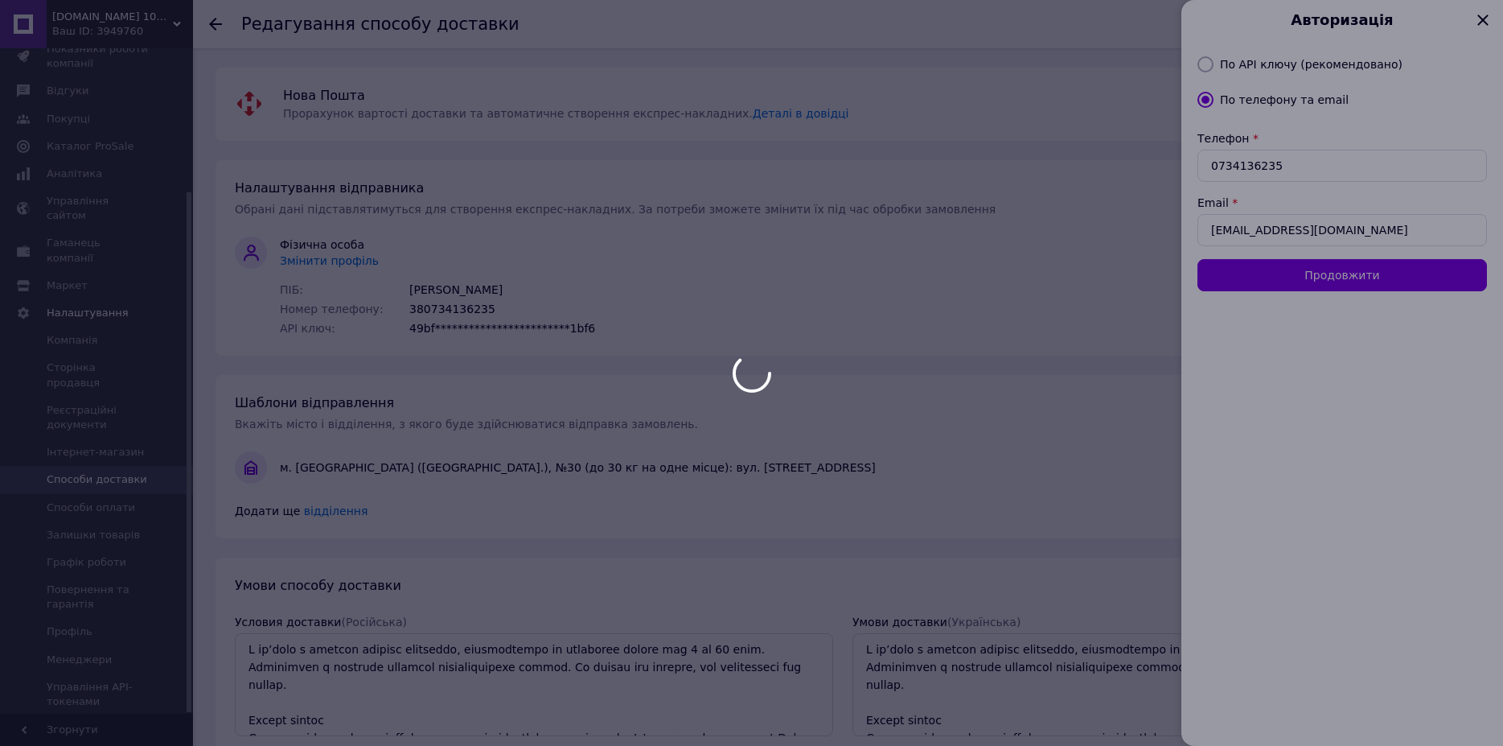
radio input "true"
radio input "false"
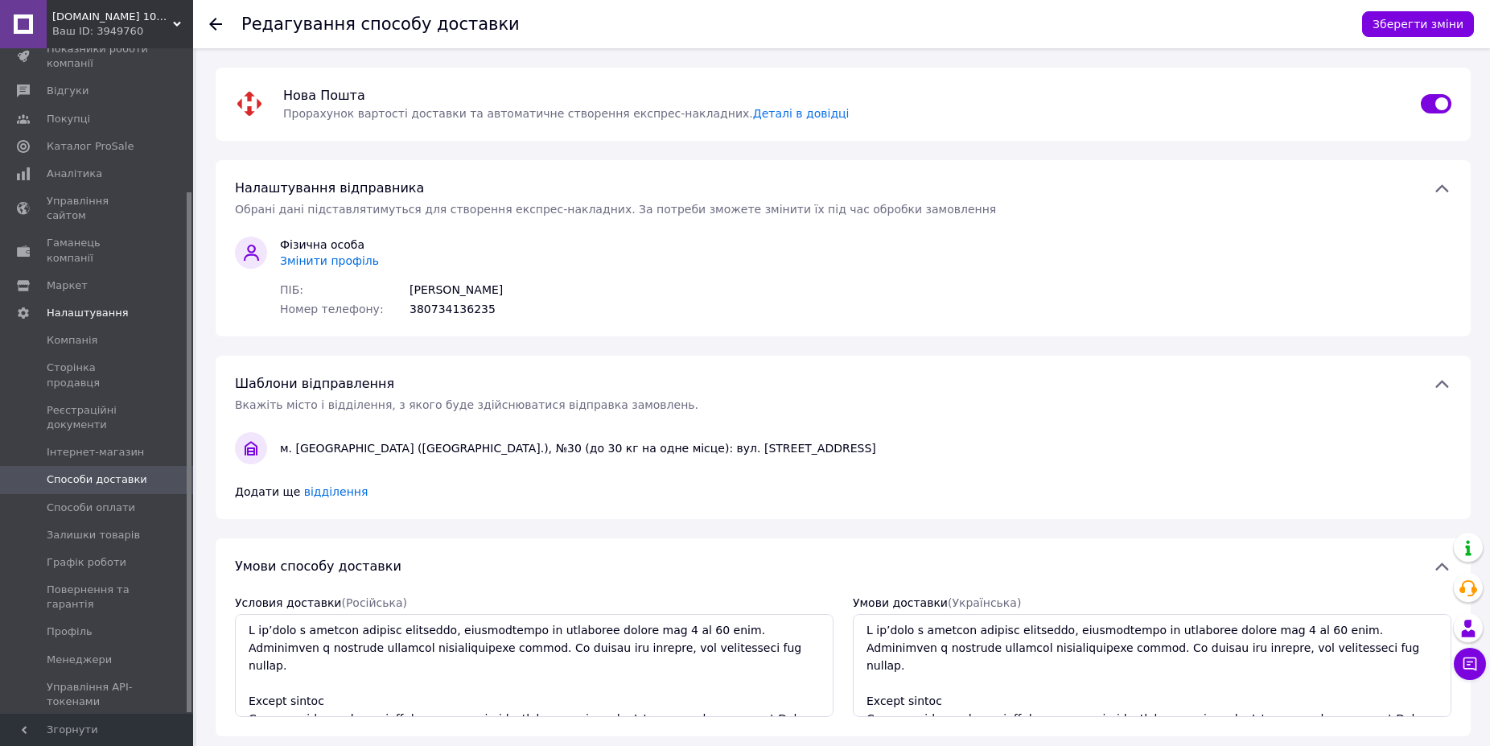
click at [210, 29] on icon at bounding box center [215, 24] width 13 height 13
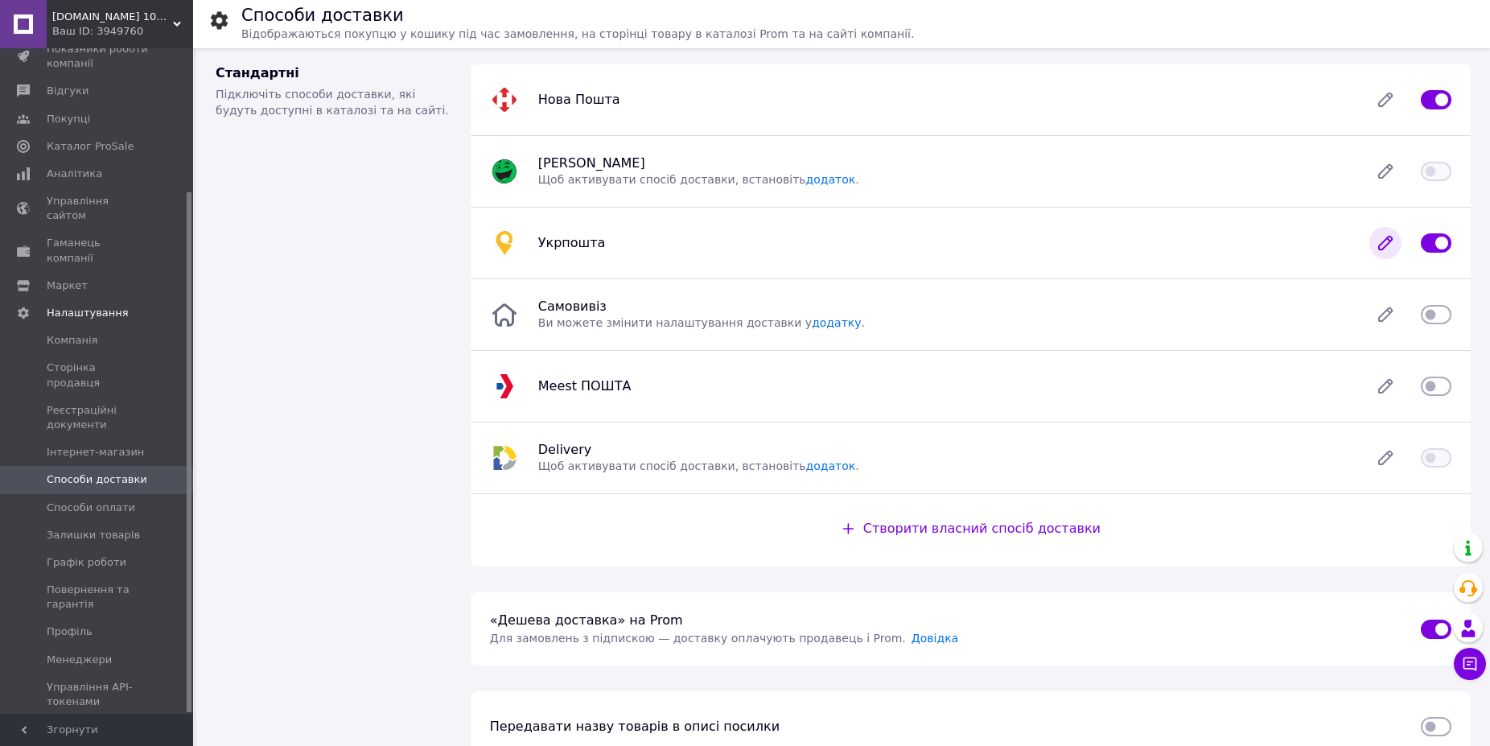
click at [1392, 246] on icon at bounding box center [1385, 243] width 32 height 32
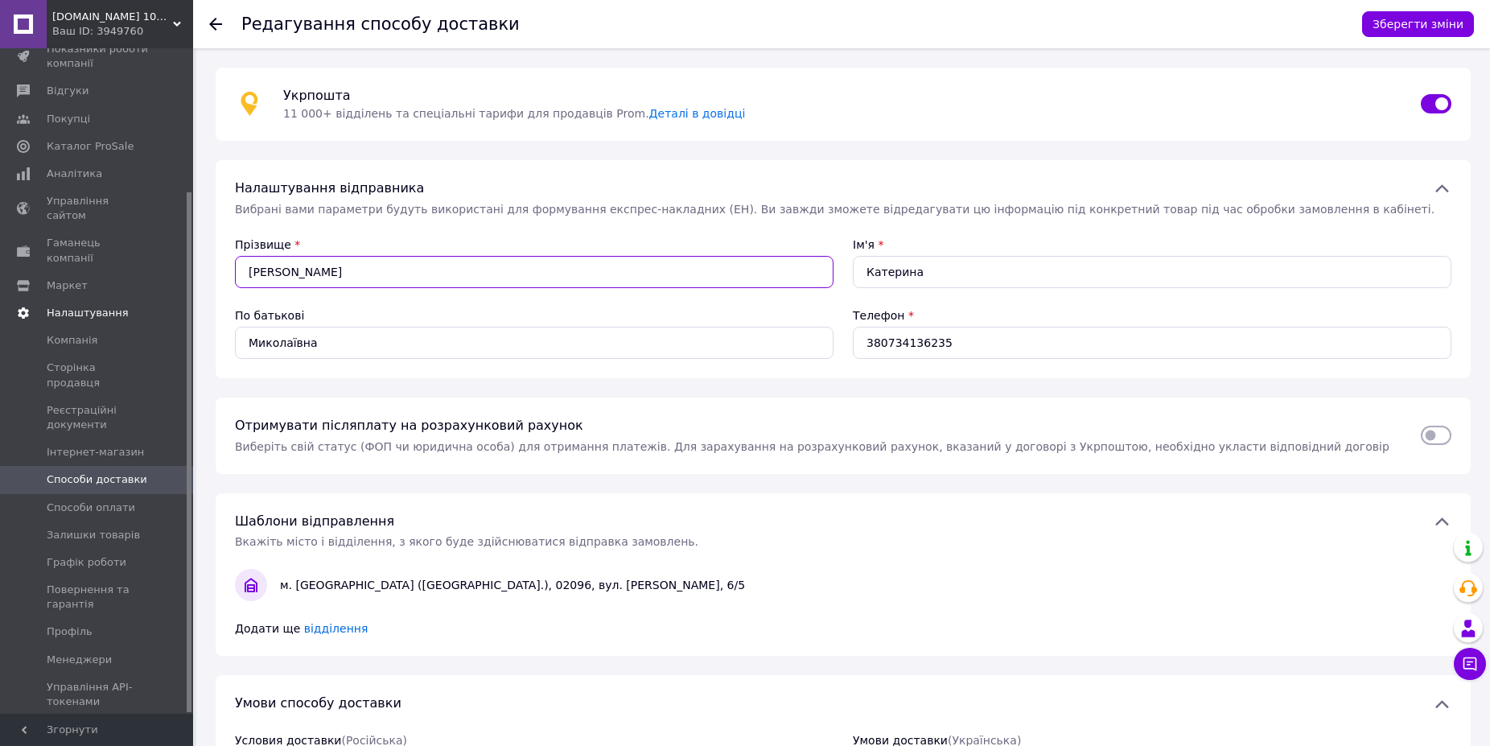
drag, startPoint x: 590, startPoint y: 278, endPoint x: 103, endPoint y: 279, distance: 486.6
click at [235, 280] on input "[PERSON_NAME]" at bounding box center [534, 272] width 598 height 32
type input "[PERSON_NAME]"
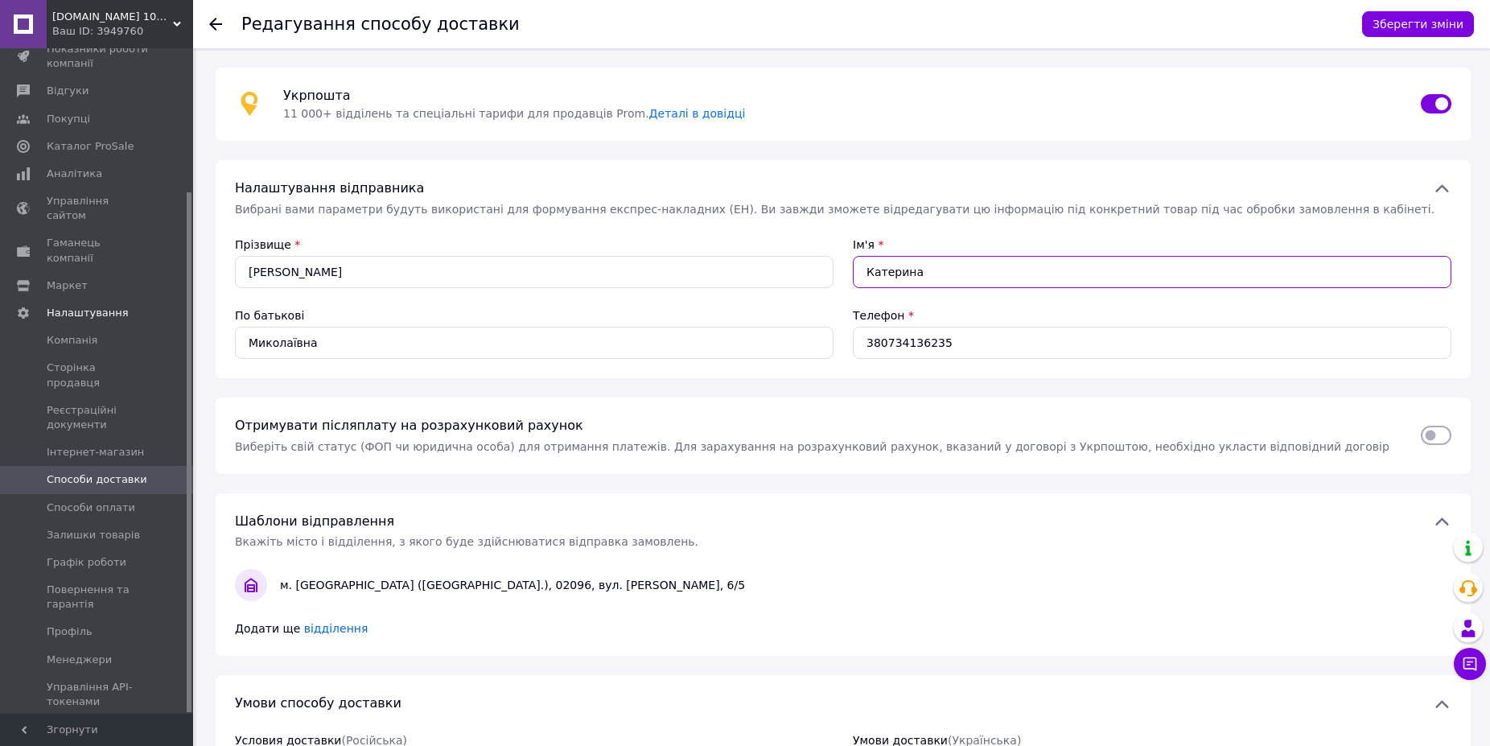
drag, startPoint x: 920, startPoint y: 267, endPoint x: 800, endPoint y: 252, distance: 120.8
click at [853, 256] on input "Катерина" at bounding box center [1152, 272] width 598 height 32
type input "Анастасія"
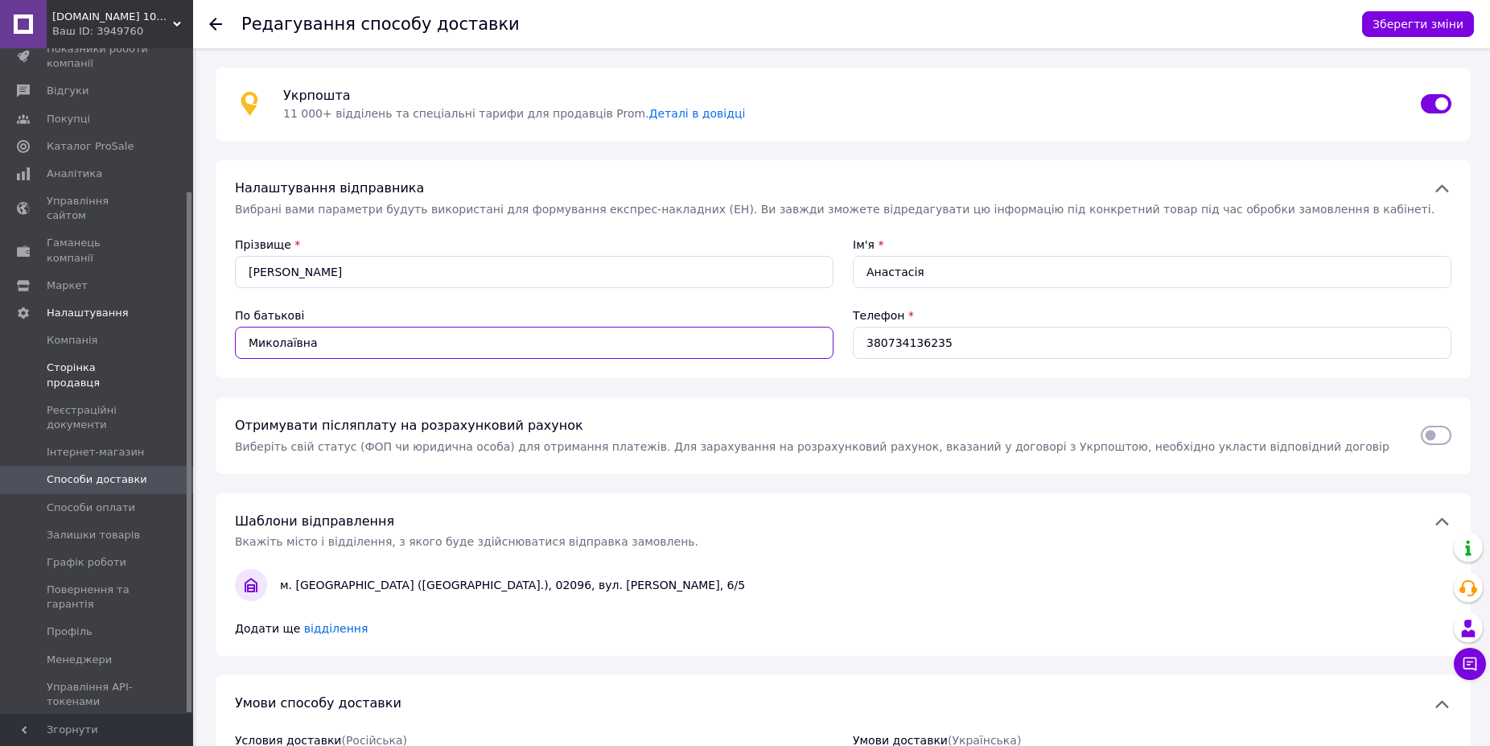
drag, startPoint x: 168, startPoint y: 345, endPoint x: 99, endPoint y: 348, distance: 69.2
click at [235, 351] on input "Миколаївна" at bounding box center [534, 343] width 598 height 32
type input "[PERSON_NAME]"
click at [1432, 23] on button "Зберегти зміни" at bounding box center [1418, 24] width 112 height 26
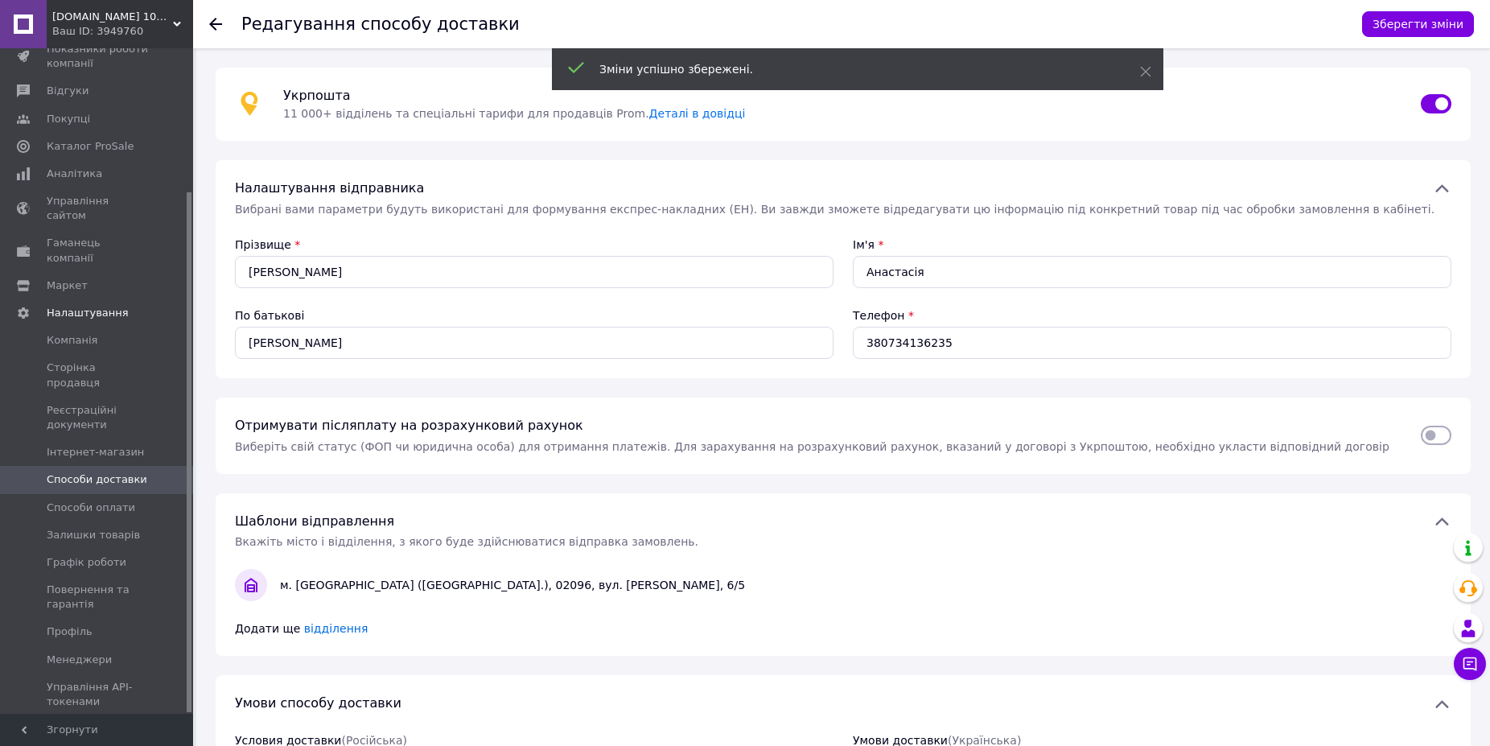
click at [122, 14] on span "[DOMAIN_NAME] 100% ЯКІСТЬ" at bounding box center [112, 17] width 121 height 14
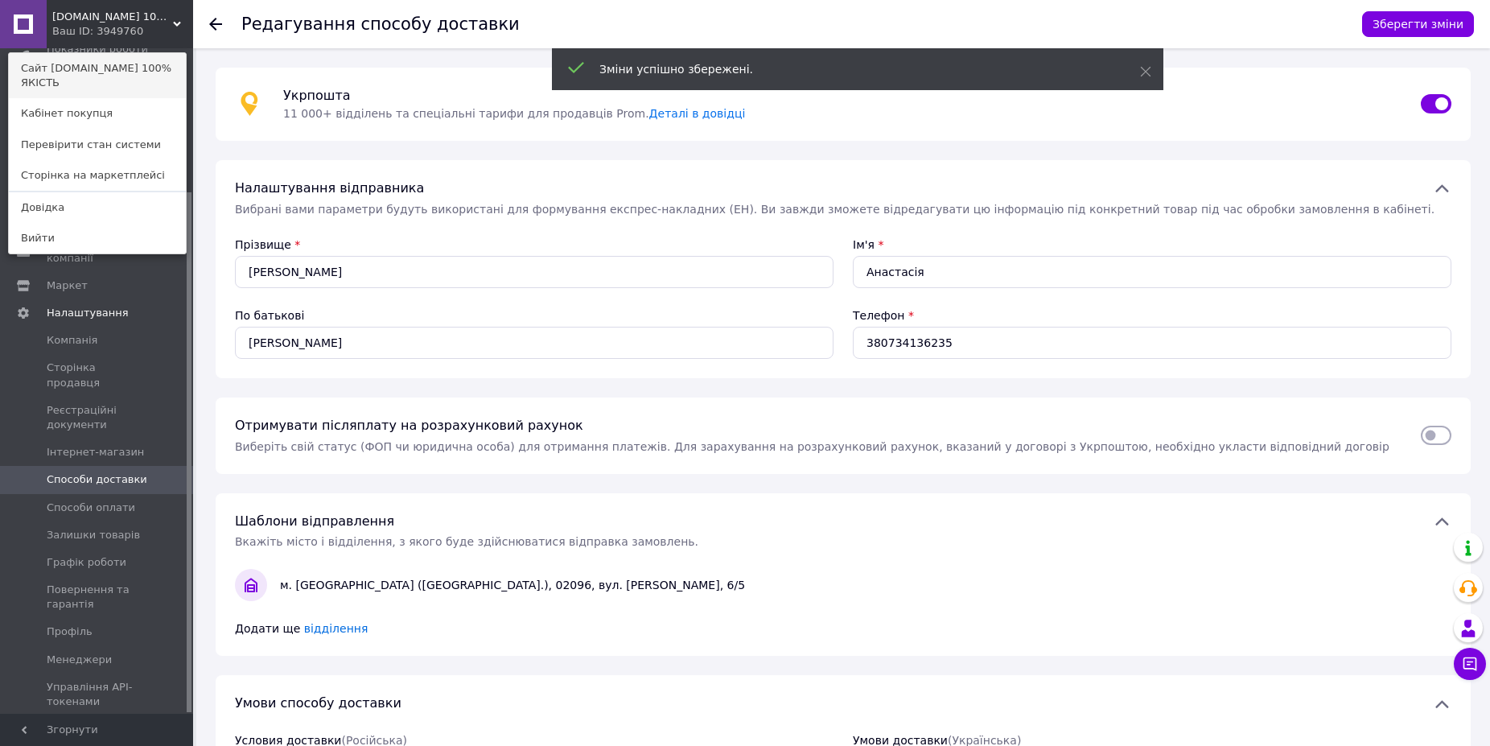
click at [103, 63] on link "Сайт [DOMAIN_NAME] 100% ЯКІСТЬ" at bounding box center [97, 75] width 177 height 45
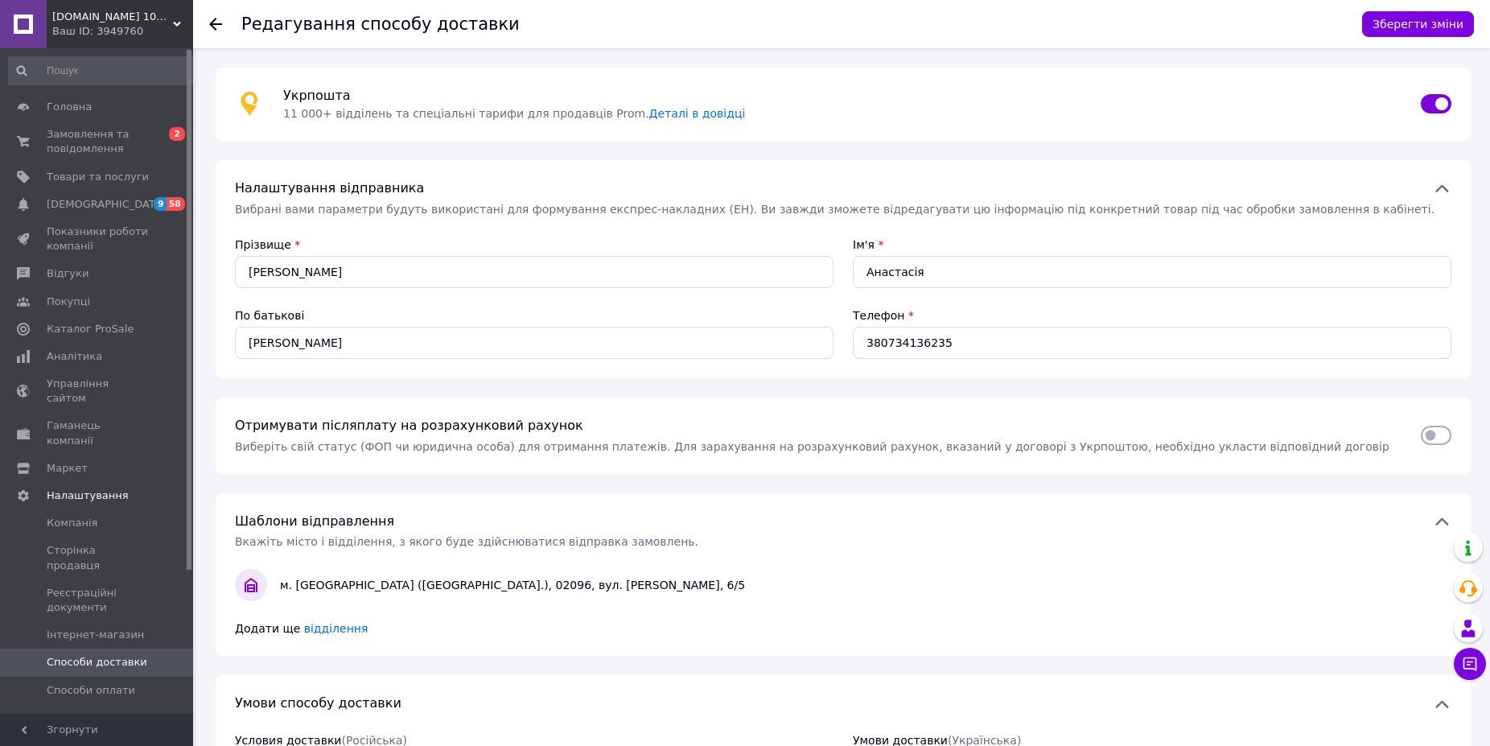
click at [150, 36] on div "Ваш ID: 3949760" at bounding box center [122, 31] width 141 height 14
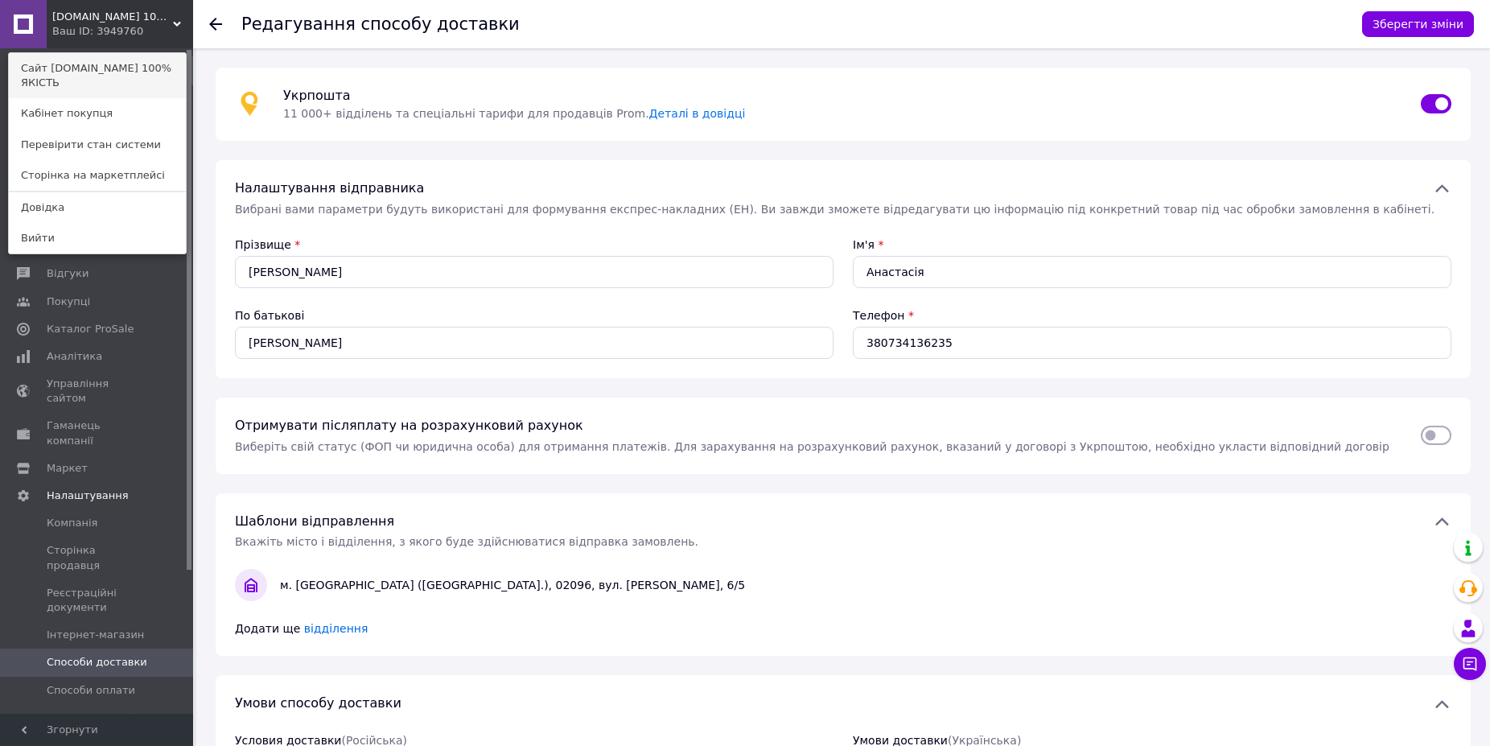
click at [125, 74] on link "Сайт [DOMAIN_NAME] 100% ЯКІСТЬ" at bounding box center [97, 75] width 177 height 45
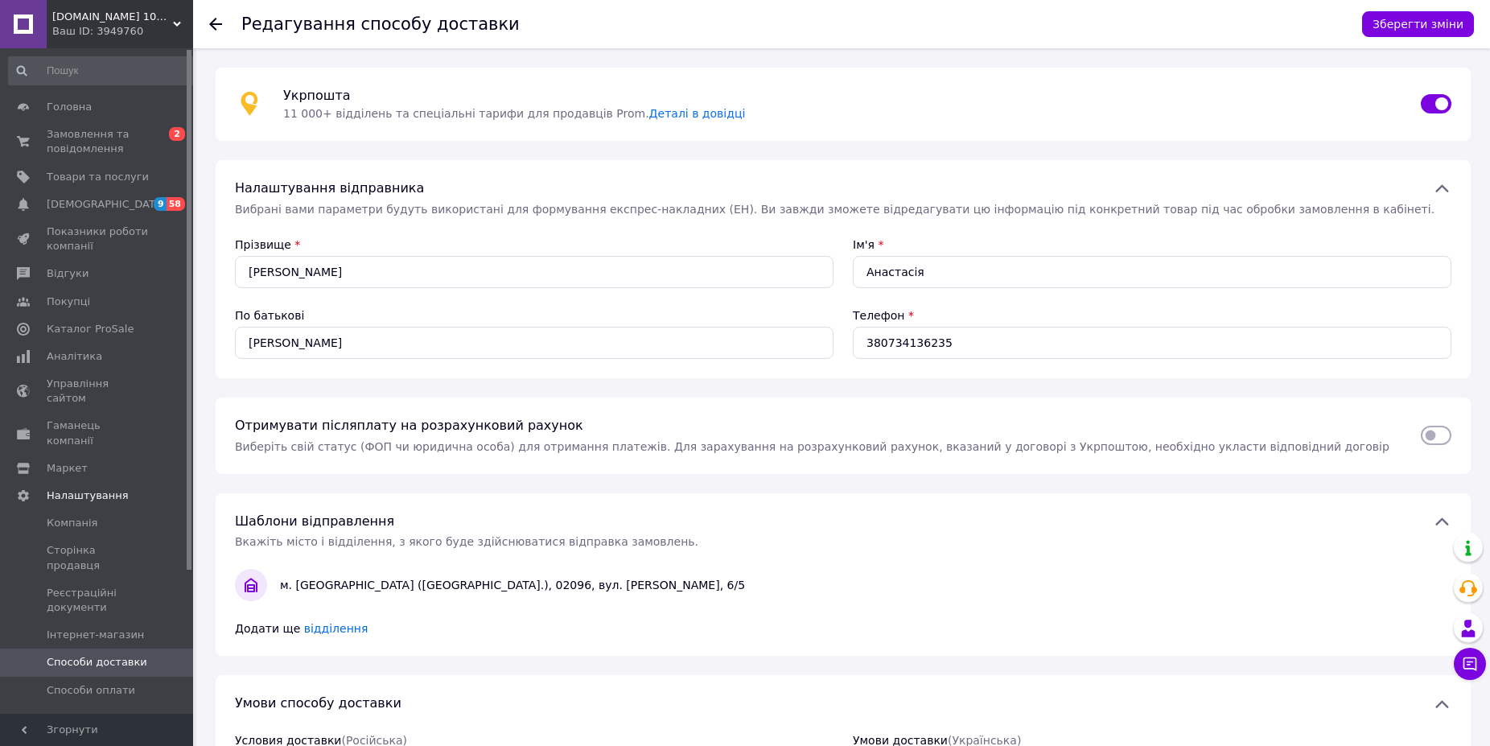
click at [85, 270] on span "Відгуки" at bounding box center [98, 273] width 102 height 14
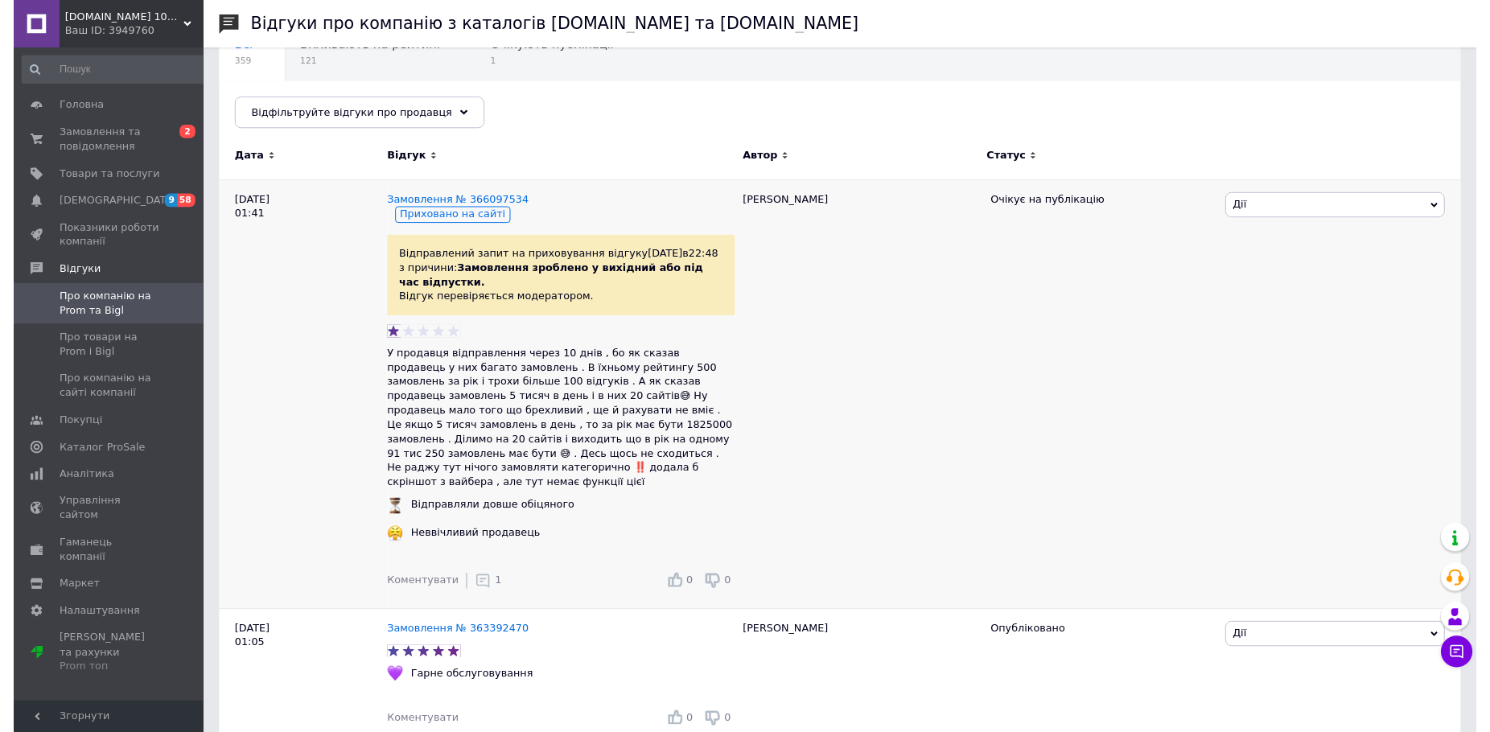
scroll to position [246, 0]
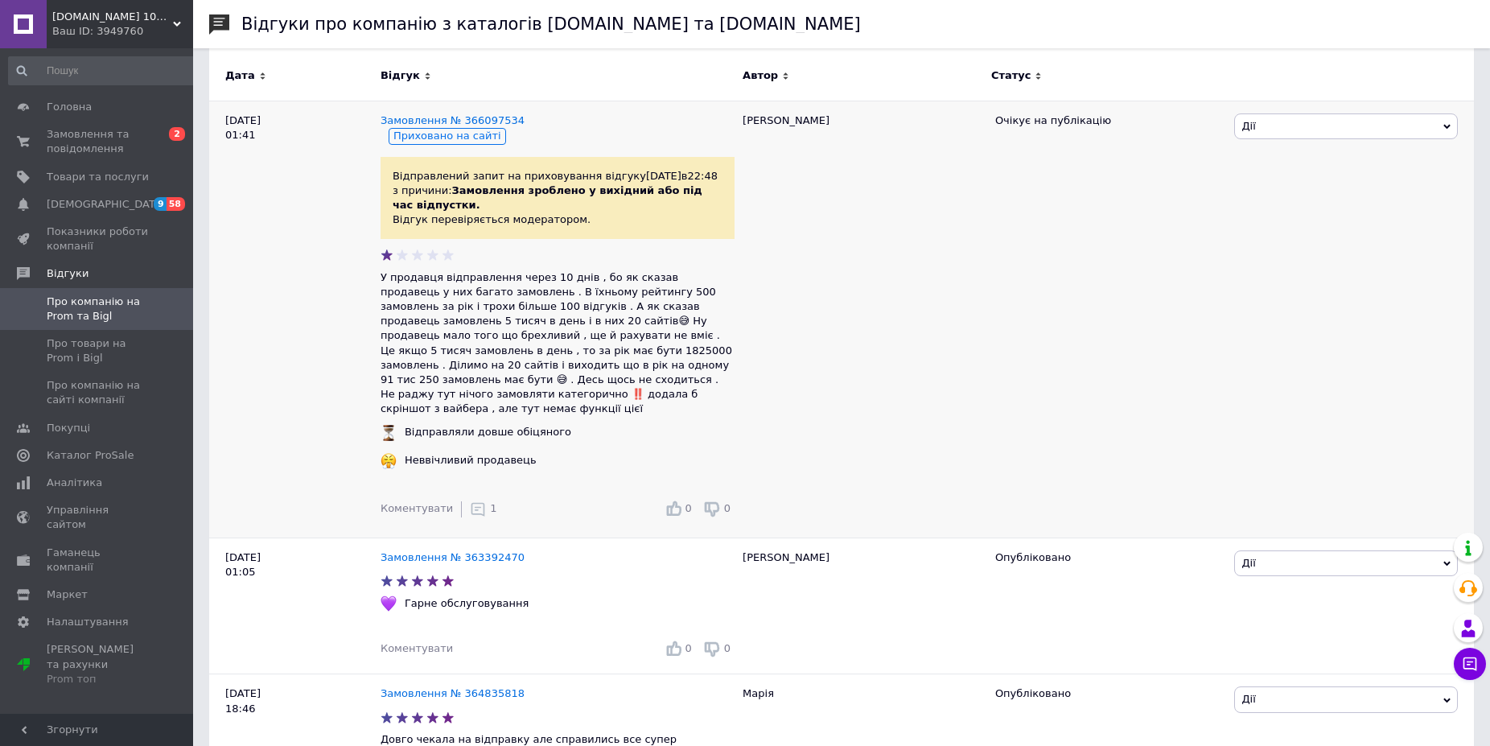
click at [466, 508] on div "Коментувати 1" at bounding box center [438, 509] width 117 height 32
click at [470, 504] on icon at bounding box center [478, 509] width 16 height 16
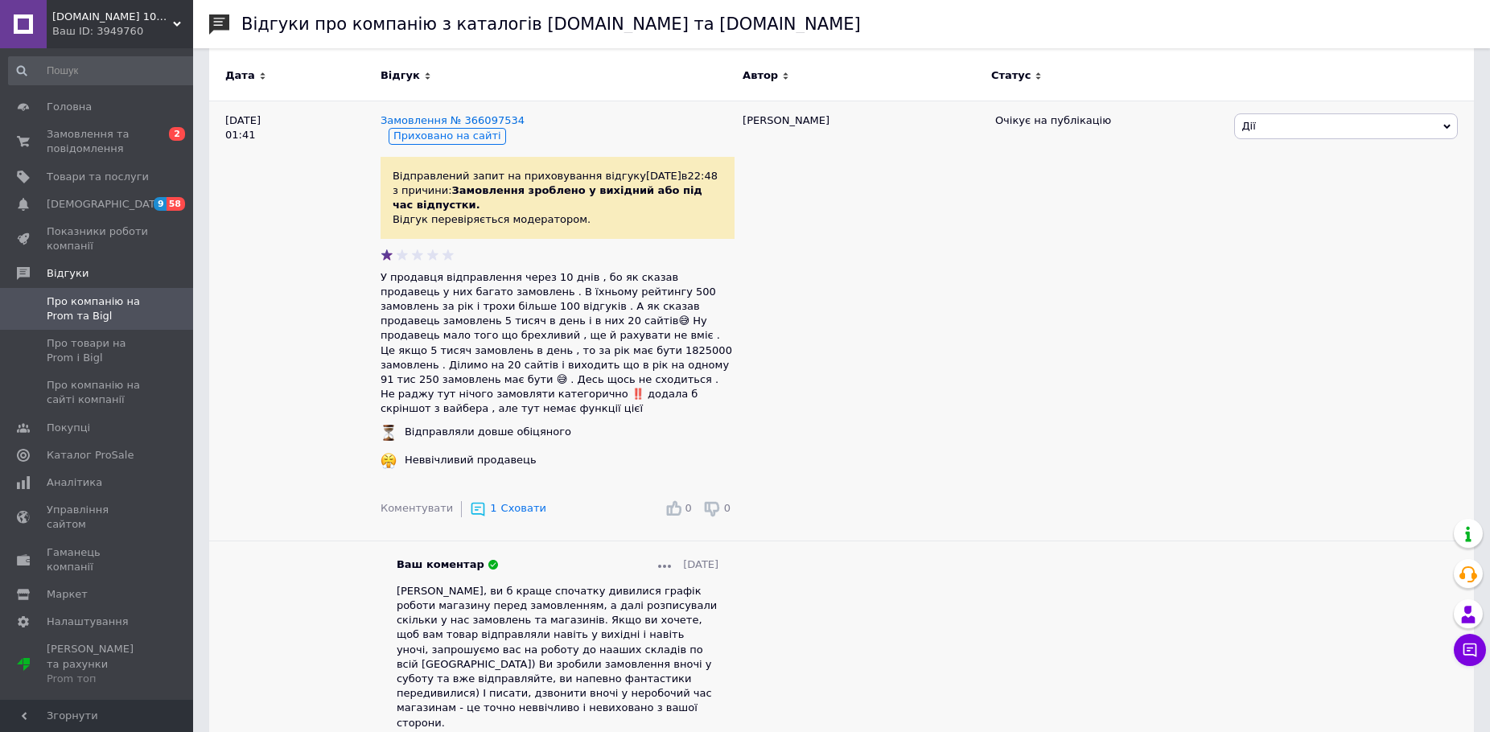
click at [520, 502] on span "Сховати" at bounding box center [523, 508] width 45 height 12
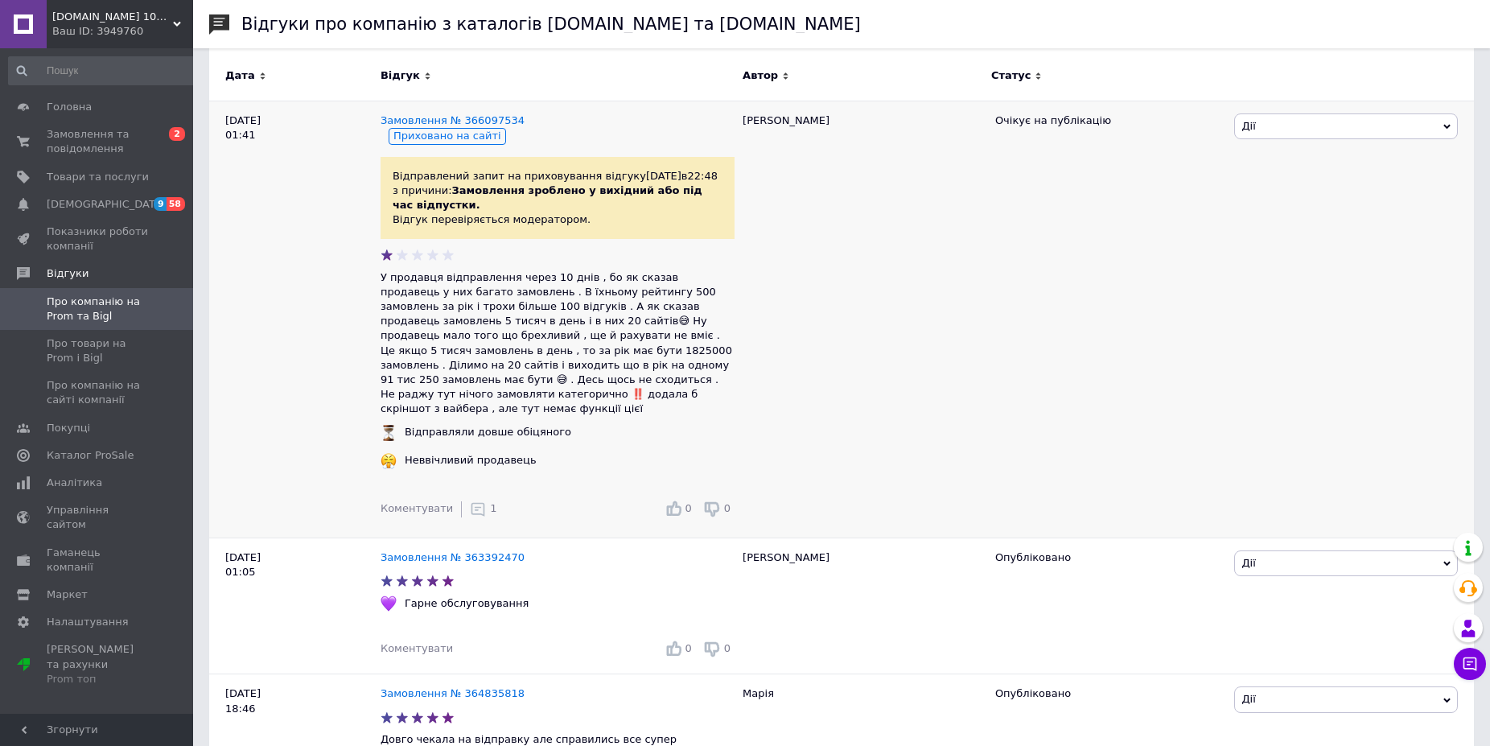
click at [488, 498] on div "Коментувати 1 0 0" at bounding box center [557, 509] width 354 height 32
click at [486, 498] on div "Коментувати 1 0 0" at bounding box center [557, 509] width 354 height 32
click at [470, 501] on icon at bounding box center [478, 509] width 16 height 16
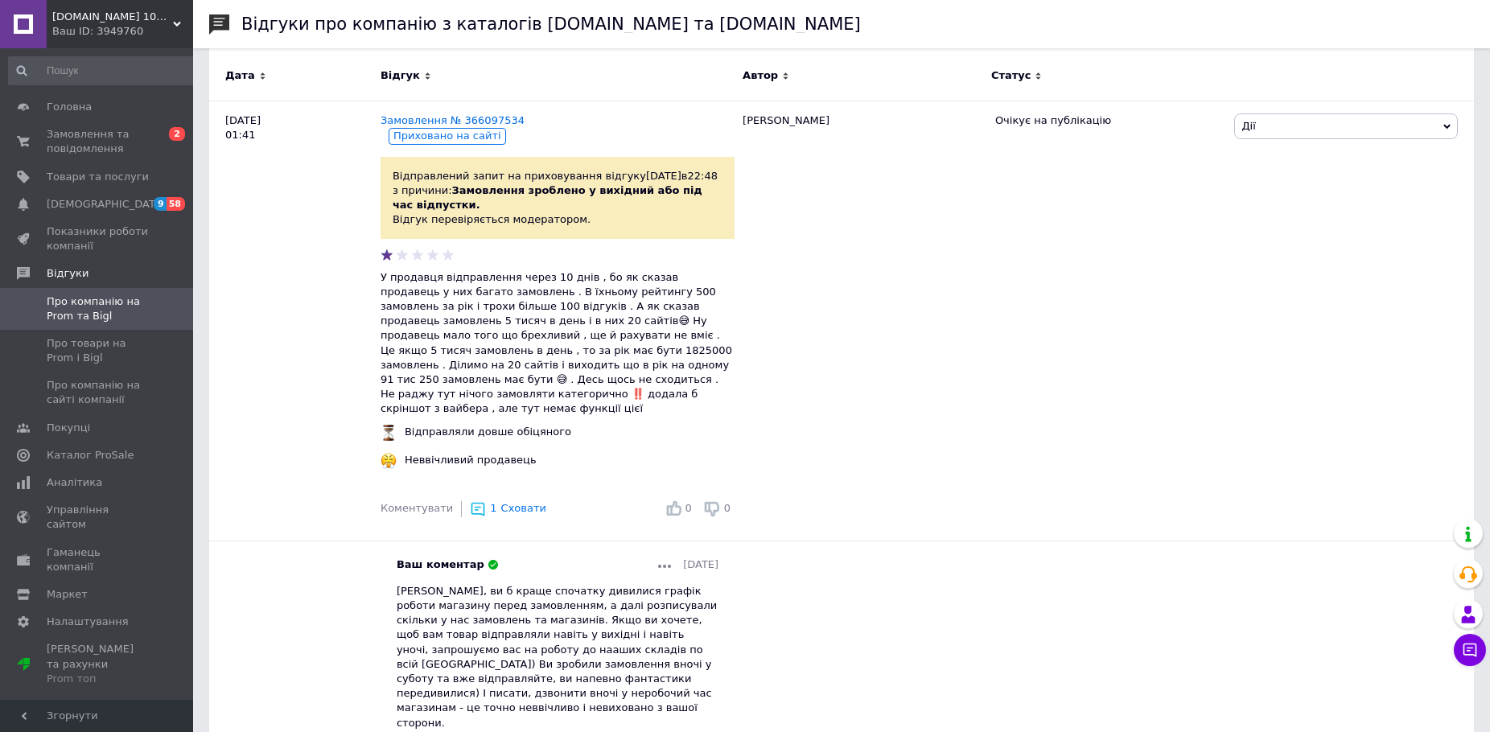
click at [658, 557] on div at bounding box center [664, 564] width 13 height 14
click at [676, 582] on span "Редагувати" at bounding box center [702, 588] width 64 height 12
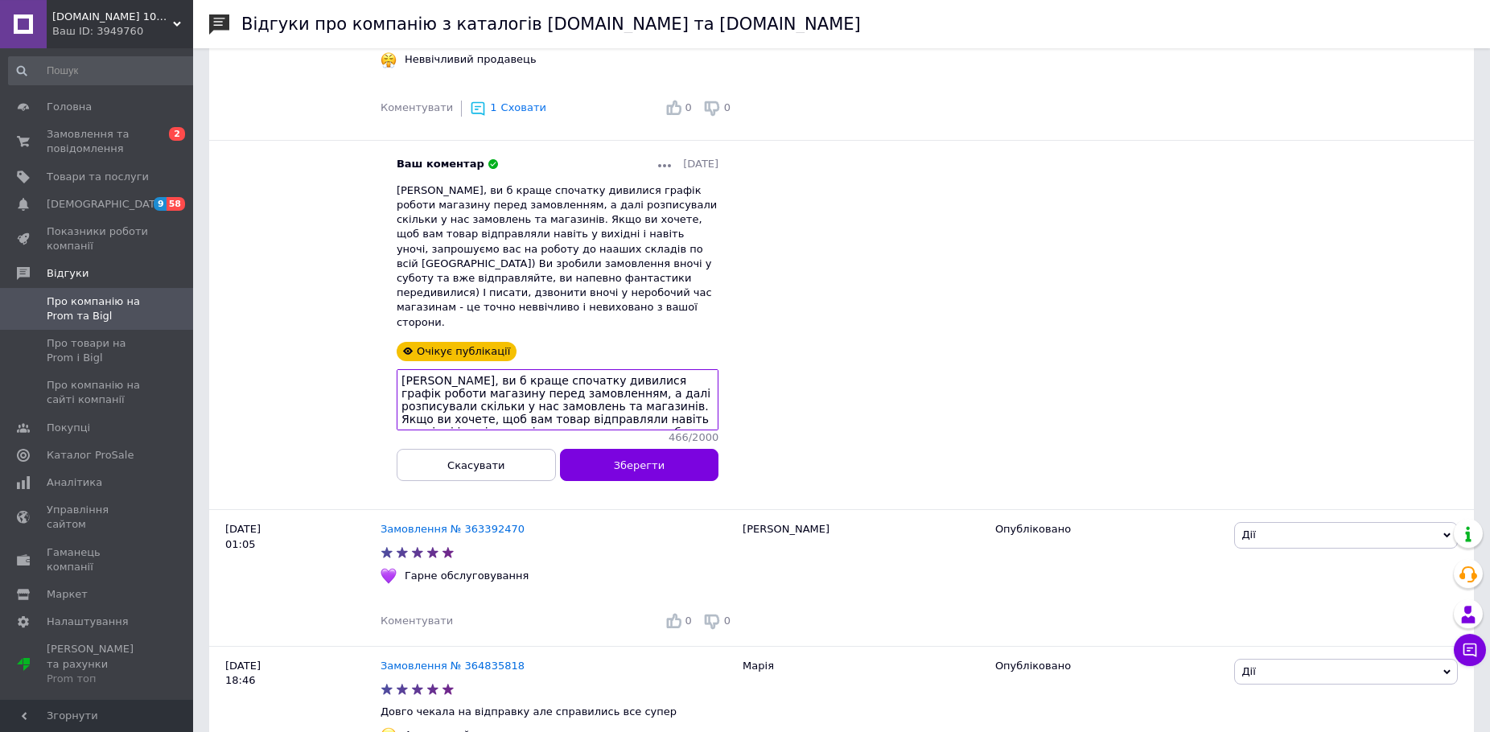
click at [438, 369] on textarea "[PERSON_NAME], ви б краще спочатку дивилися графік роботи магазину перед замовл…" at bounding box center [558, 399] width 322 height 61
click at [672, 369] on textarea "[PERSON_NAME], Ваше замовлення зроблено у суботу в 00:54! ви б краще спочатку д…" at bounding box center [558, 399] width 322 height 61
click at [697, 369] on textarea "[PERSON_NAME], Ваше замовлення зроблено у суботу в 00:54! ви б краще спочатку д…" at bounding box center [558, 399] width 322 height 61
click at [672, 369] on textarea "[PERSON_NAME], Ваше замовлення зроблено у суботу в 00:54! ви б краще спочатку д…" at bounding box center [558, 399] width 322 height 61
click at [438, 369] on textarea "[PERSON_NAME], Ваше замовлення зроблено у суботу в 00:54! Ви б краще спочатку д…" at bounding box center [558, 399] width 322 height 61
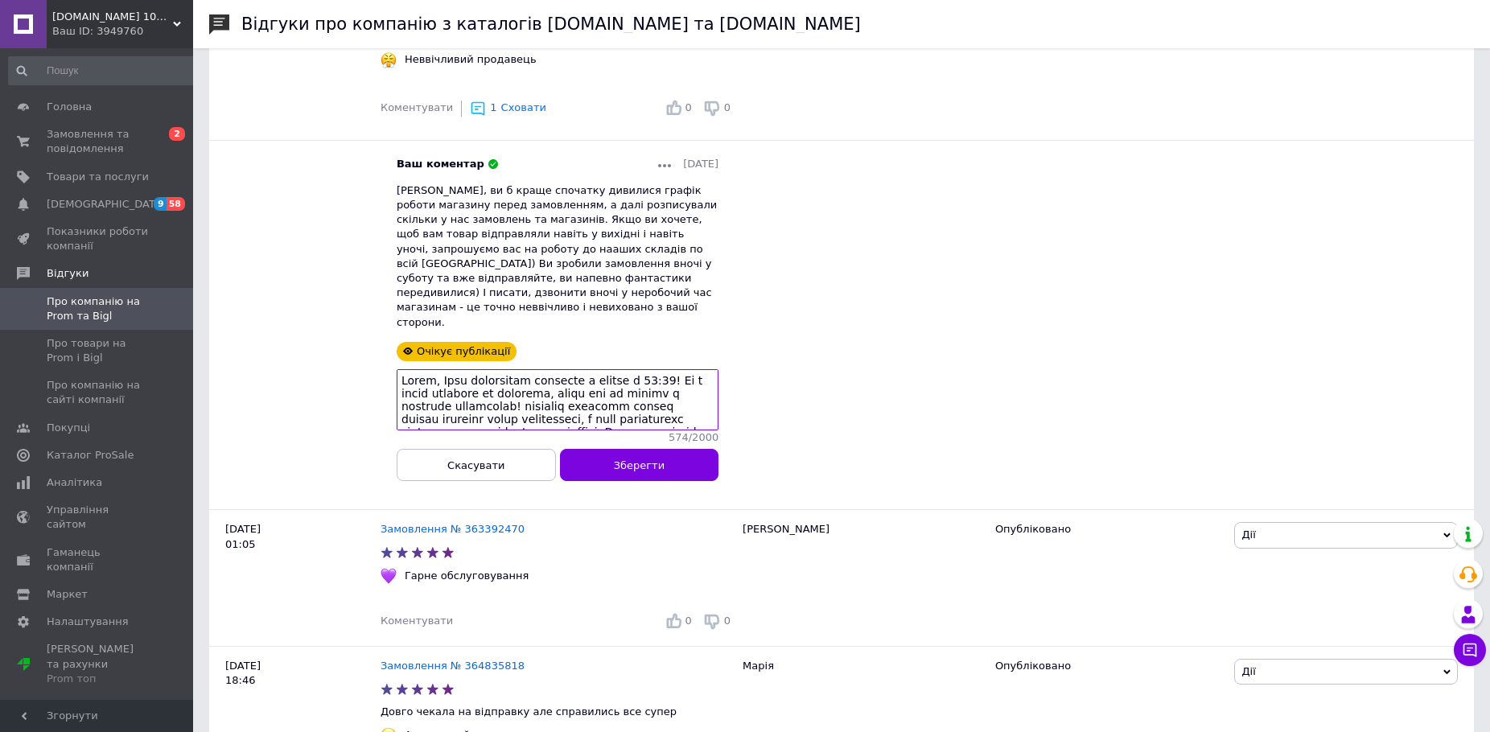
click at [529, 371] on textarea at bounding box center [558, 399] width 322 height 61
click at [551, 378] on textarea at bounding box center [558, 399] width 322 height 61
click at [527, 372] on textarea at bounding box center [558, 399] width 322 height 61
drag, startPoint x: 622, startPoint y: 373, endPoint x: 528, endPoint y: 373, distance: 93.3
click at [528, 373] on textarea at bounding box center [558, 399] width 322 height 61
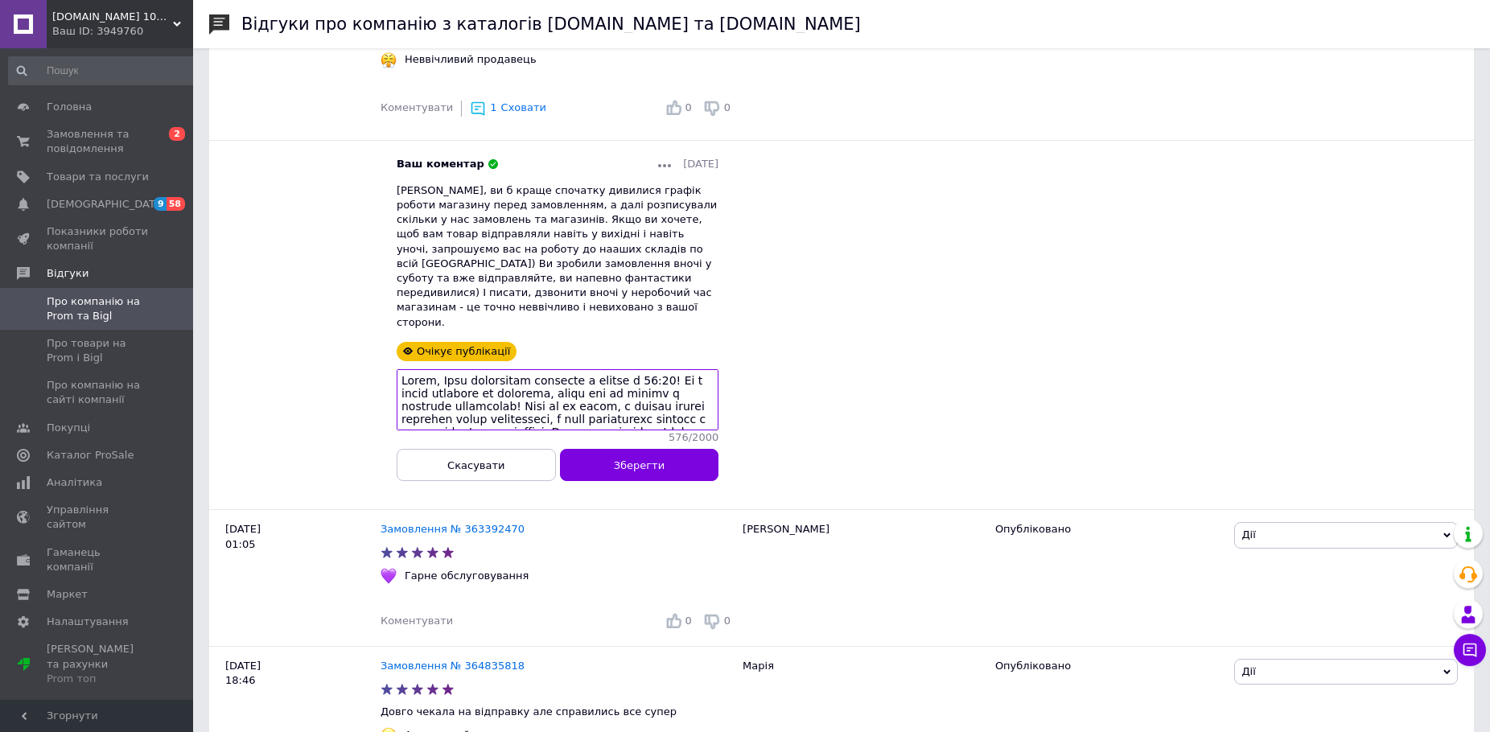
click at [491, 389] on textarea at bounding box center [558, 399] width 322 height 61
click at [638, 373] on textarea at bounding box center [558, 399] width 322 height 61
click at [468, 385] on textarea at bounding box center [558, 399] width 322 height 61
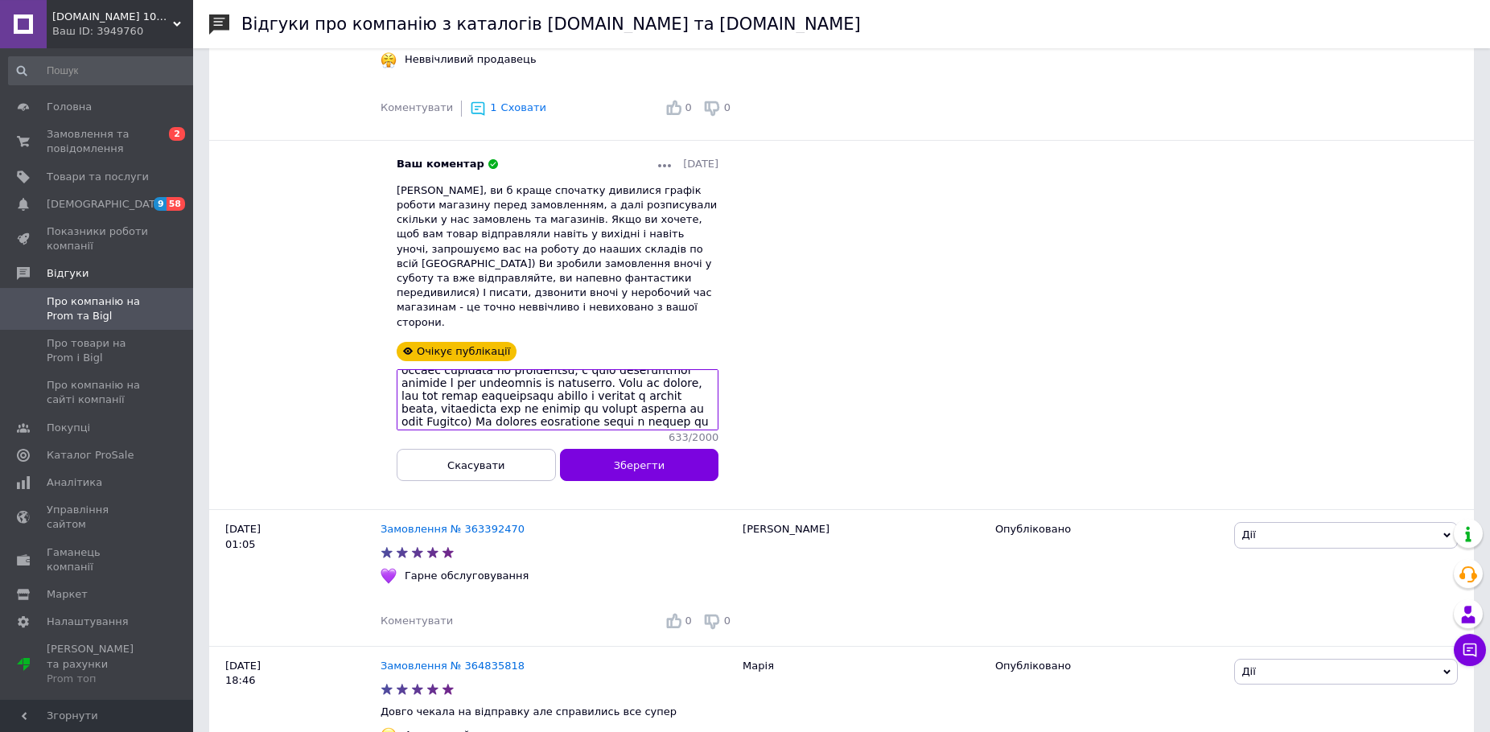
drag, startPoint x: 399, startPoint y: 356, endPoint x: 402, endPoint y: 371, distance: 15.6
click at [399, 369] on textarea at bounding box center [558, 399] width 322 height 61
drag, startPoint x: 401, startPoint y: 372, endPoint x: 668, endPoint y: 372, distance: 266.2
click at [668, 372] on textarea at bounding box center [558, 399] width 322 height 61
drag, startPoint x: 669, startPoint y: 369, endPoint x: 635, endPoint y: 376, distance: 34.4
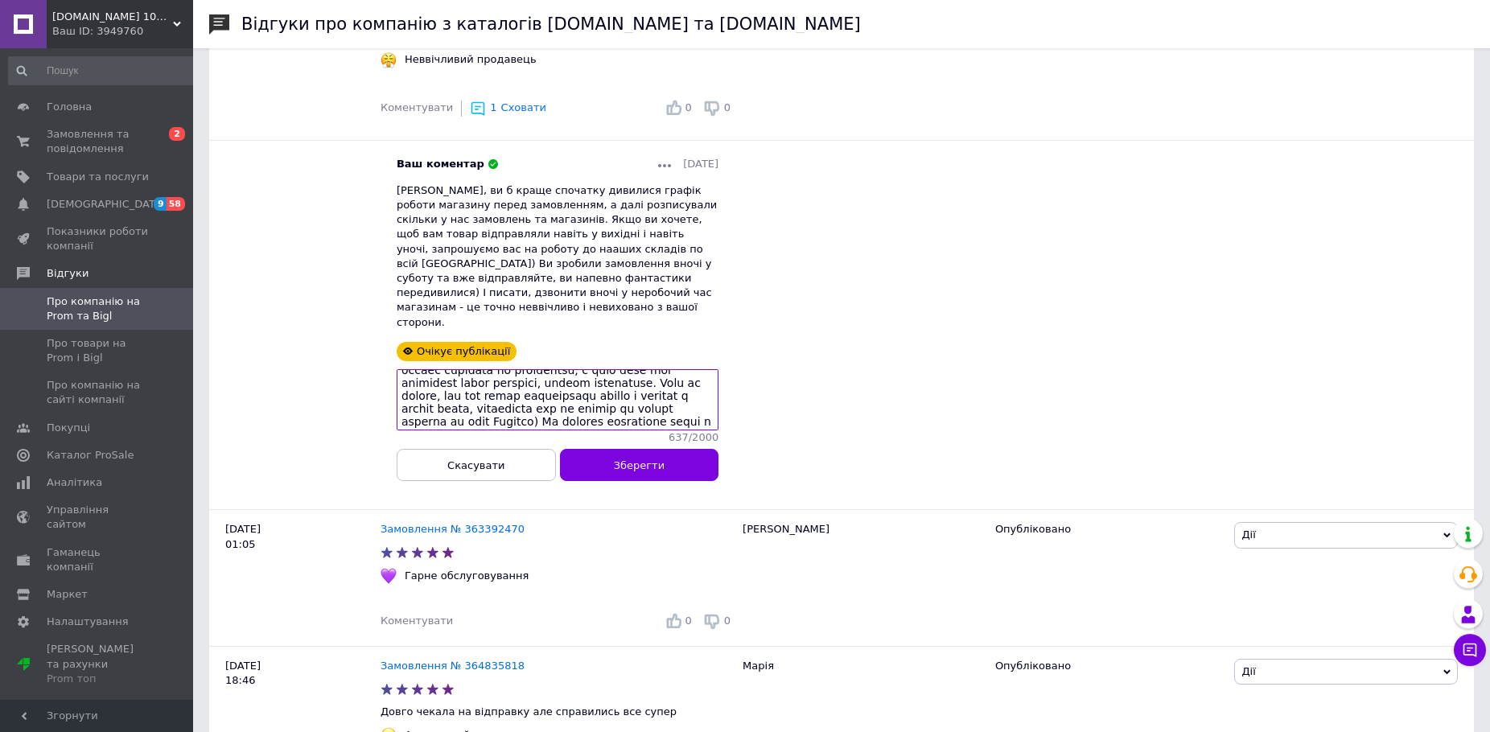
click at [635, 376] on textarea at bounding box center [558, 399] width 322 height 61
click at [683, 369] on textarea at bounding box center [558, 399] width 322 height 61
click at [464, 388] on textarea at bounding box center [558, 399] width 322 height 61
click at [402, 369] on textarea at bounding box center [558, 399] width 322 height 61
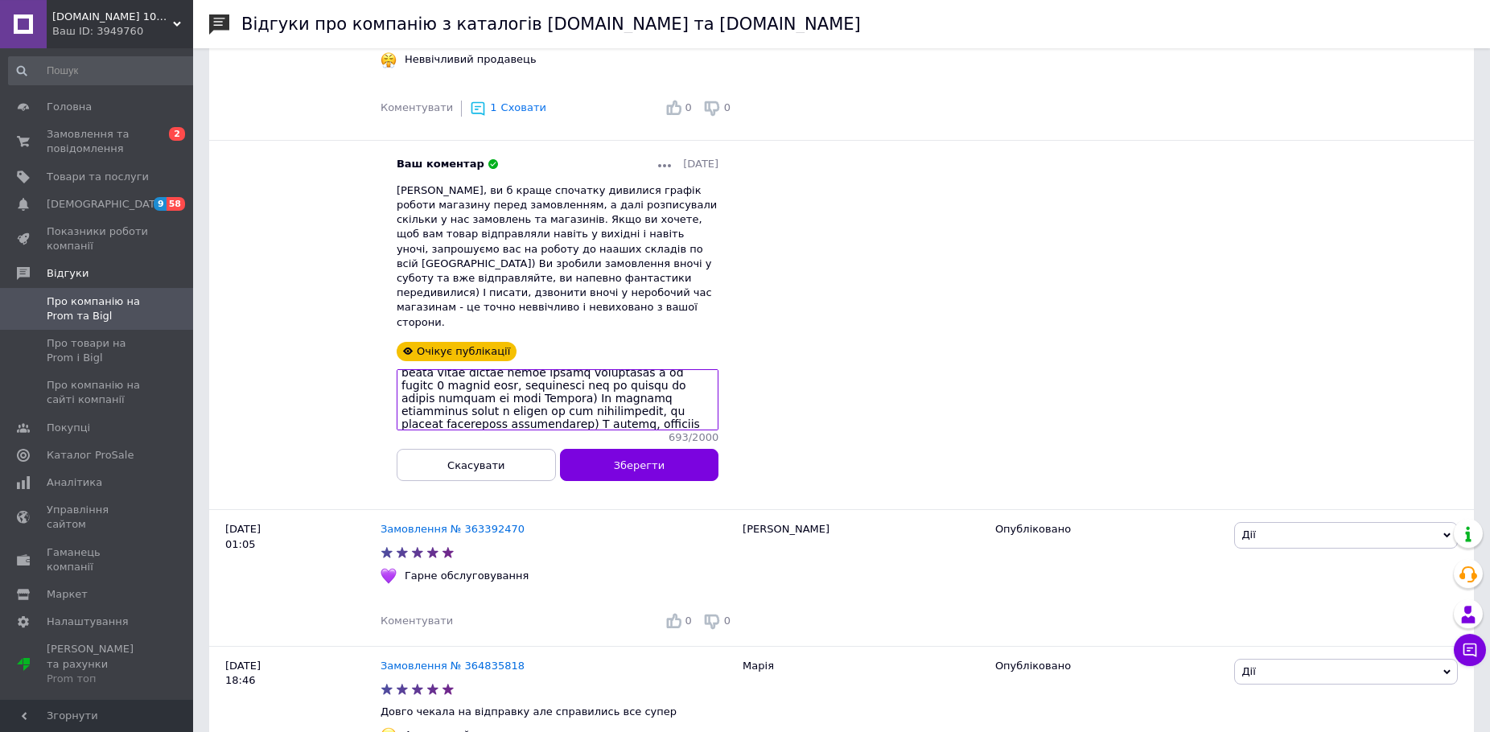
click at [450, 369] on textarea at bounding box center [558, 399] width 322 height 61
drag, startPoint x: 491, startPoint y: 366, endPoint x: 449, endPoint y: 368, distance: 42.7
click at [449, 369] on textarea at bounding box center [558, 399] width 322 height 61
click at [527, 369] on textarea at bounding box center [558, 399] width 322 height 61
click at [524, 369] on textarea at bounding box center [558, 399] width 322 height 61
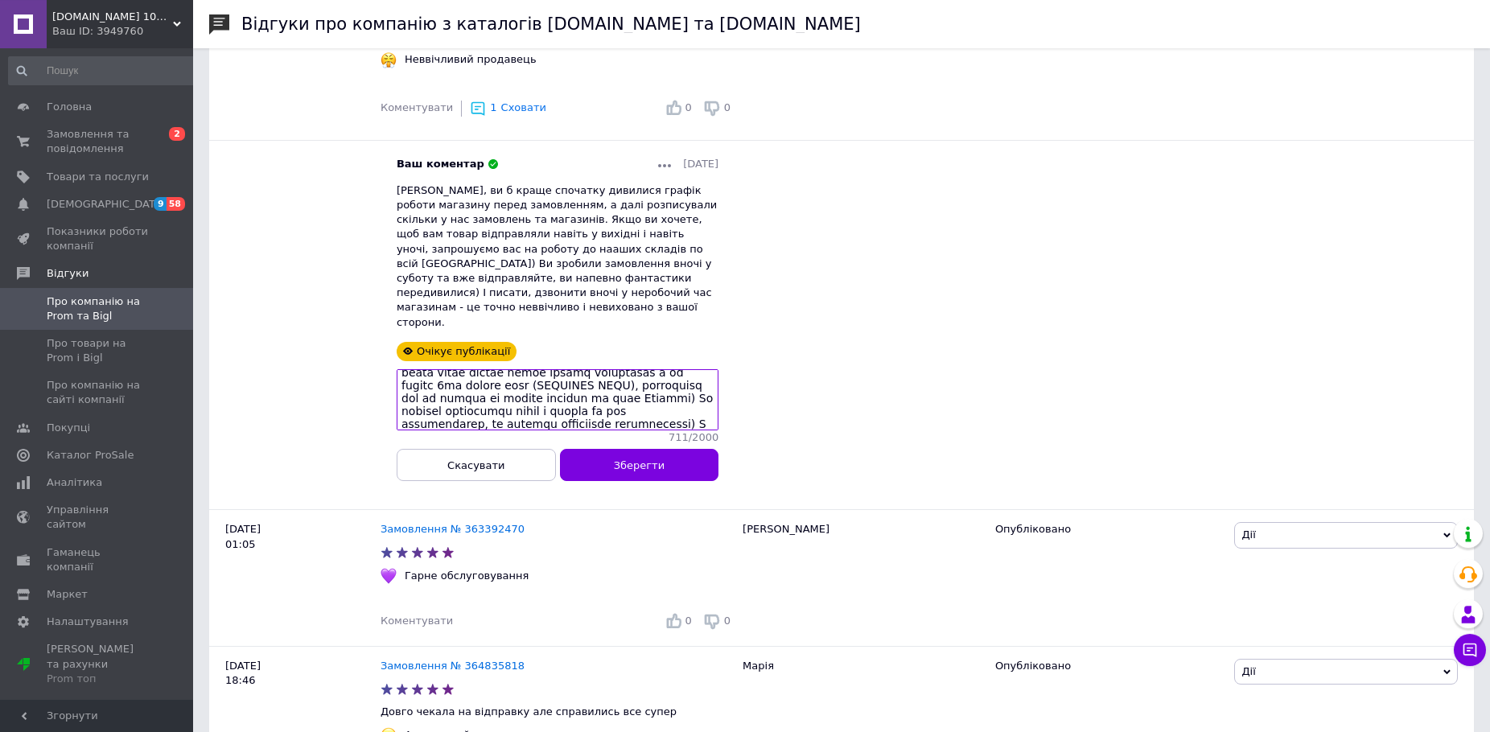
click at [621, 369] on textarea at bounding box center [558, 399] width 322 height 61
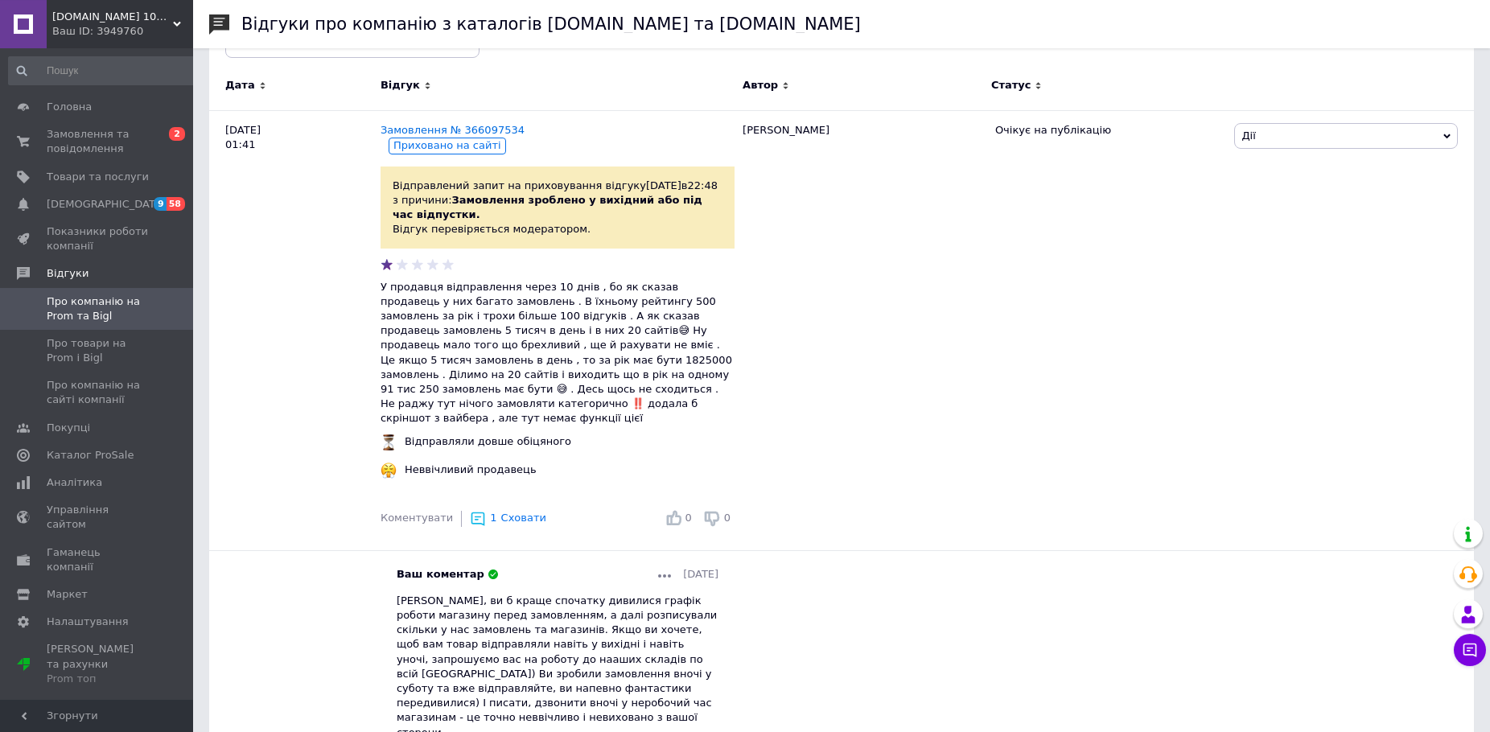
scroll to position [647, 0]
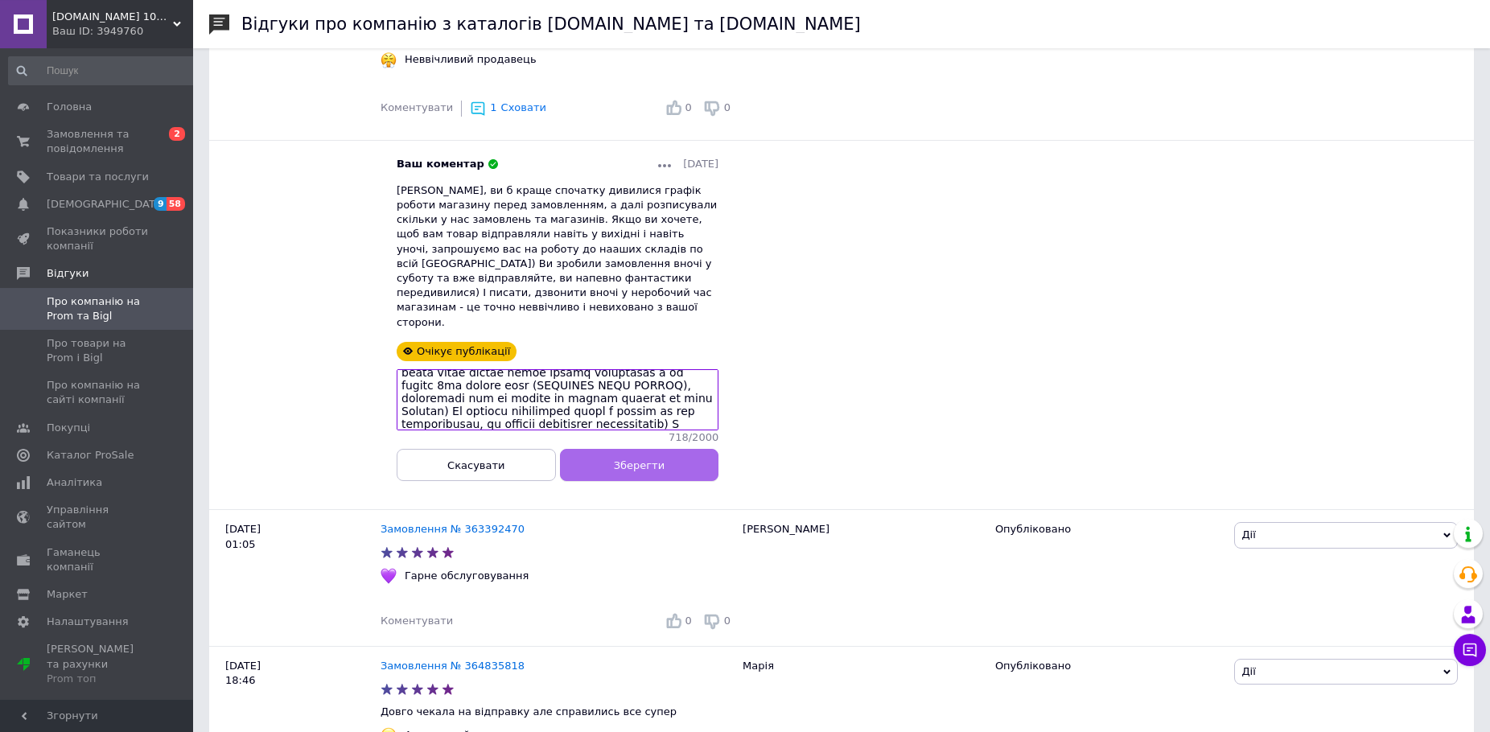
type textarea "Lorem, Ipsu dolorsitam consecte a elitse d 96:08! Ei t incid utlabore et dolore…"
click at [680, 449] on button "Зберегти" at bounding box center [639, 465] width 159 height 32
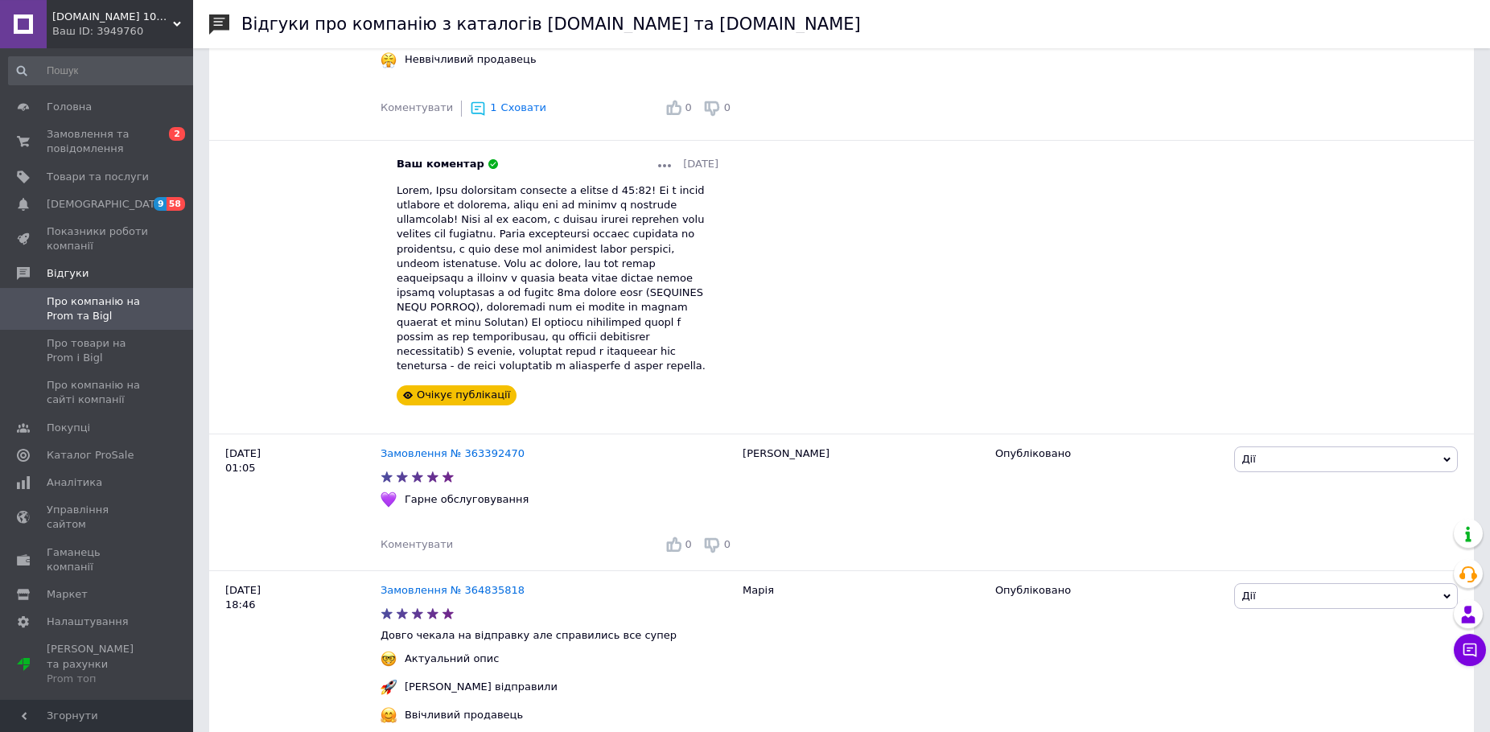
click at [685, 199] on div at bounding box center [558, 278] width 322 height 191
click at [654, 162] on div "Ваш коментар [DATE] Очікує публікації" at bounding box center [558, 281] width 322 height 249
click at [658, 159] on div at bounding box center [664, 164] width 13 height 14
click at [652, 162] on div "Ваш коментар [DATE] Очікує публікації" at bounding box center [558, 281] width 322 height 249
click at [658, 157] on div at bounding box center [664, 164] width 13 height 14
